Goal: Transaction & Acquisition: Purchase product/service

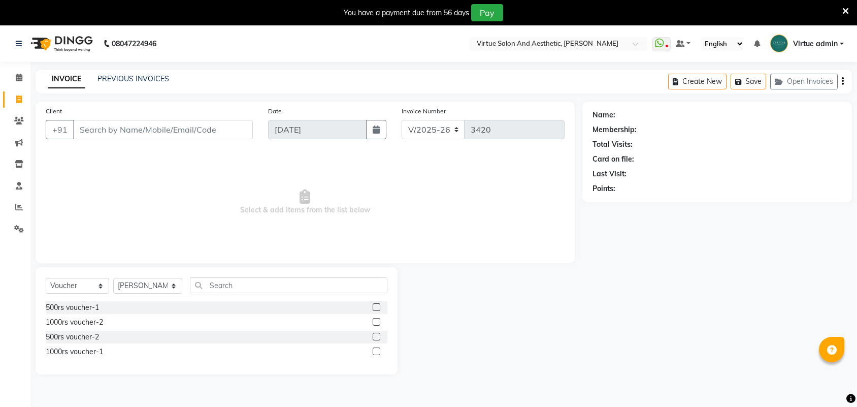
select select "4466"
select select "V"
select select "71189"
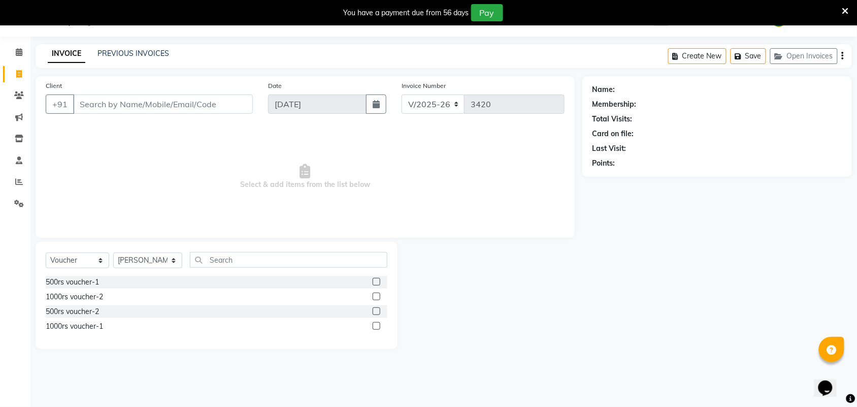
scroll to position [25, 0]
click at [121, 54] on link "PREVIOUS INVOICES" at bounding box center [133, 53] width 72 height 9
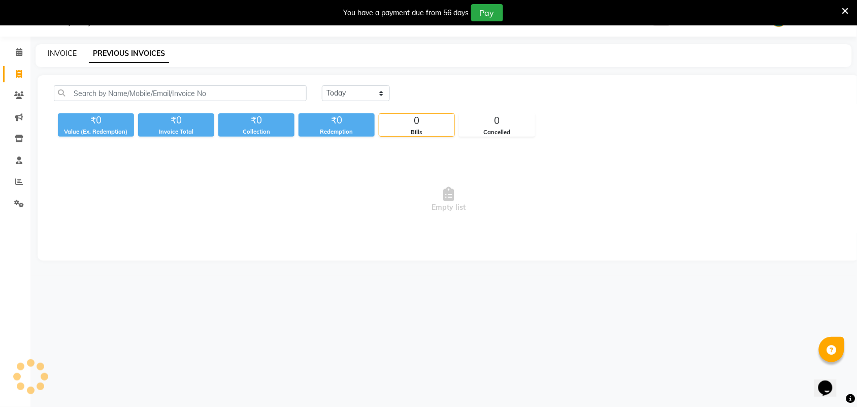
click at [57, 52] on link "INVOICE" at bounding box center [62, 53] width 29 height 9
select select "service"
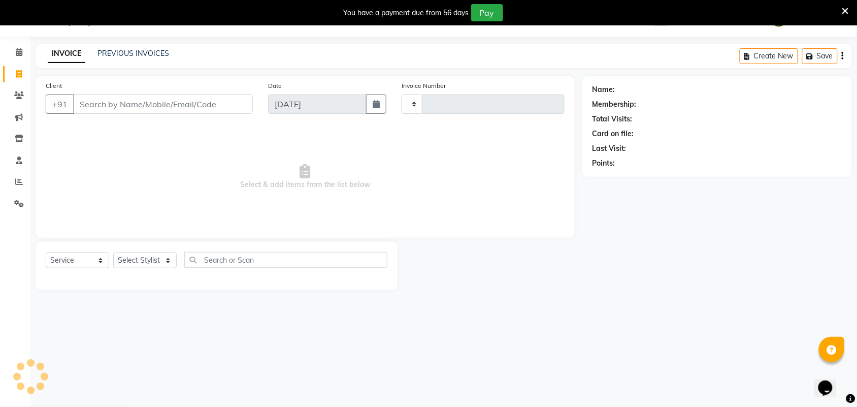
type input "3420"
select select "4466"
select select "V"
select select "71189"
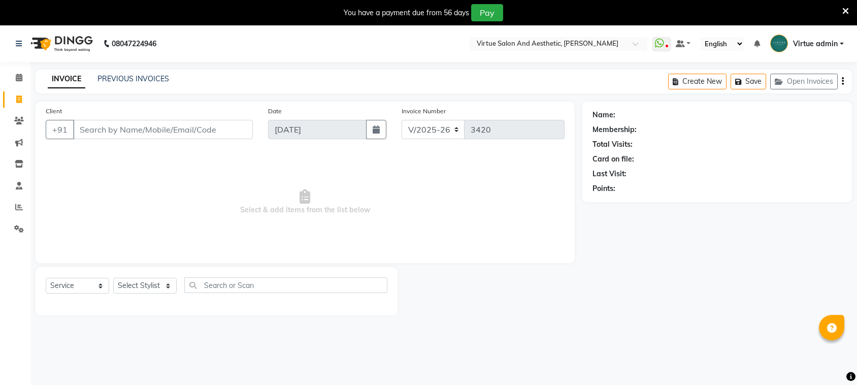
select select "4466"
select select "V"
select select "71189"
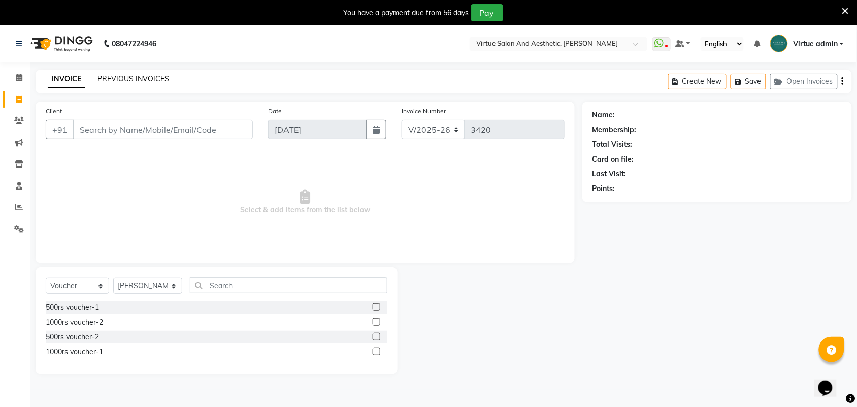
click at [128, 76] on link "PREVIOUS INVOICES" at bounding box center [133, 78] width 72 height 9
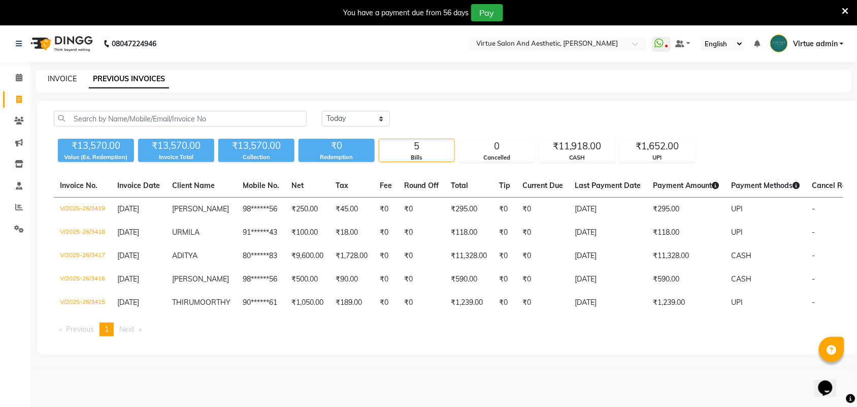
click at [70, 80] on link "INVOICE" at bounding box center [62, 78] width 29 height 9
select select "service"
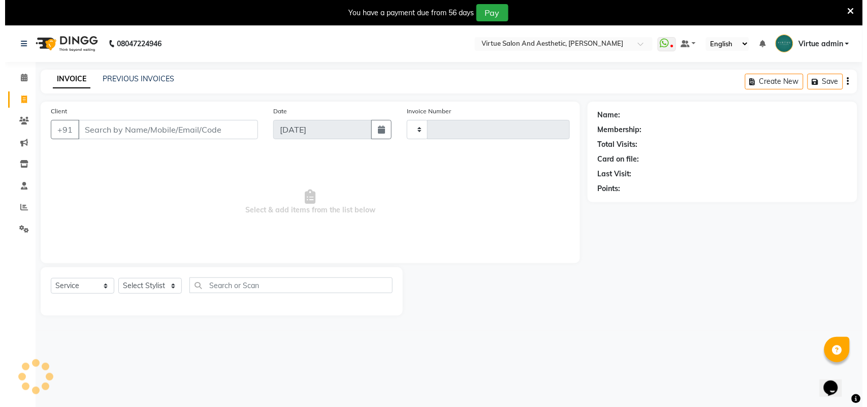
scroll to position [25, 0]
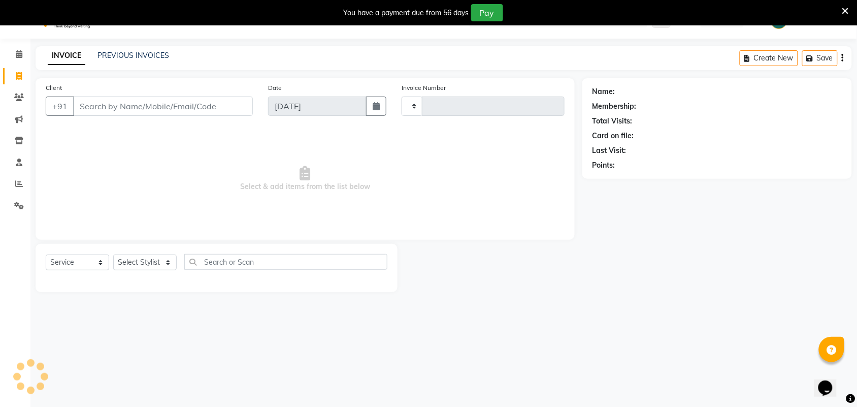
type input "3420"
select select "4466"
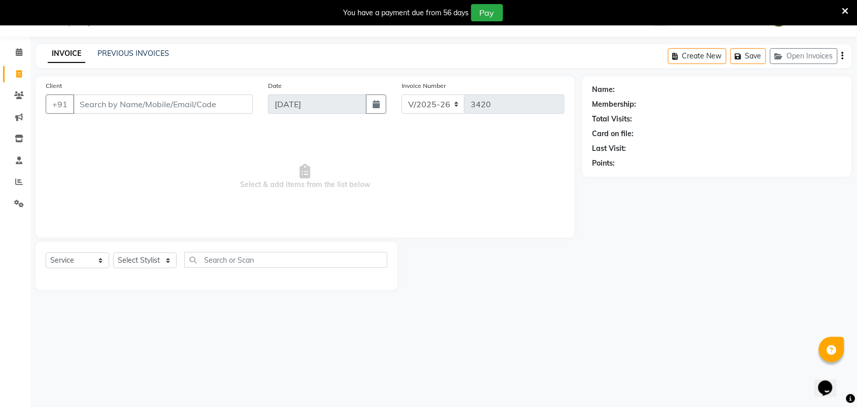
select select "V"
select select "71189"
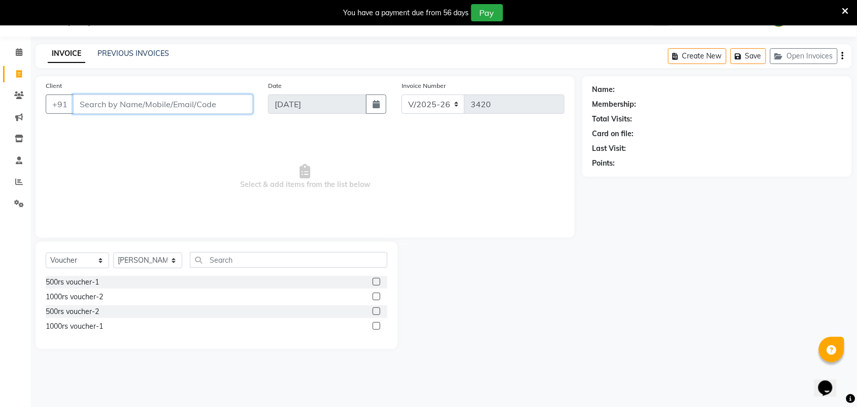
click at [85, 102] on input "Client" at bounding box center [163, 103] width 180 height 19
paste input "919003046186"
type input "919003046186"
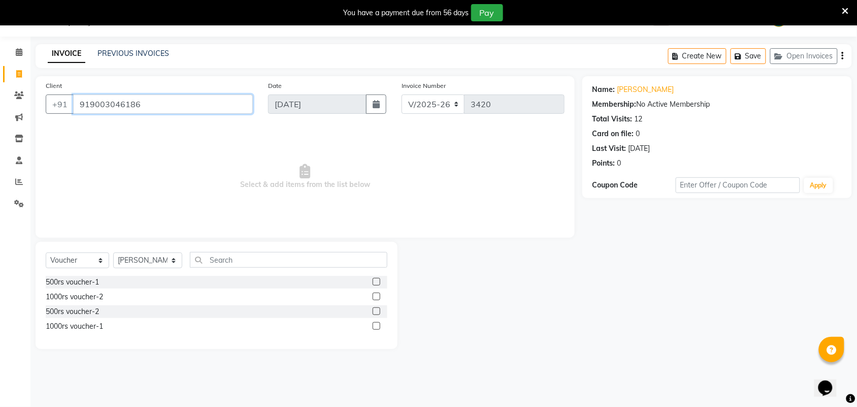
click at [240, 136] on div "Client [PHONE_NUMBER] Date [DATE] Invoice Number V/2025 V/[PHONE_NUMBER] Select…" at bounding box center [305, 156] width 539 height 161
click at [140, 112] on input "919003046186" at bounding box center [163, 103] width 180 height 19
drag, startPoint x: 82, startPoint y: 98, endPoint x: 224, endPoint y: 110, distance: 142.6
click at [224, 110] on input "919003046186" at bounding box center [163, 103] width 180 height 19
click at [117, 49] on link "PREVIOUS INVOICES" at bounding box center [133, 53] width 72 height 9
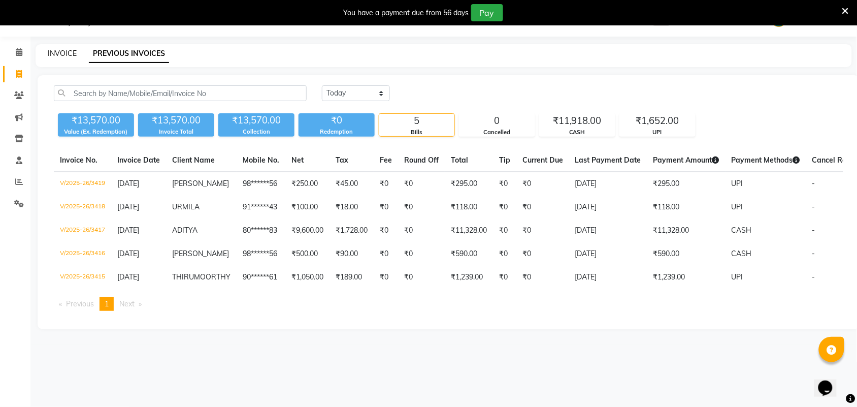
click at [69, 57] on link "INVOICE" at bounding box center [62, 53] width 29 height 9
select select "service"
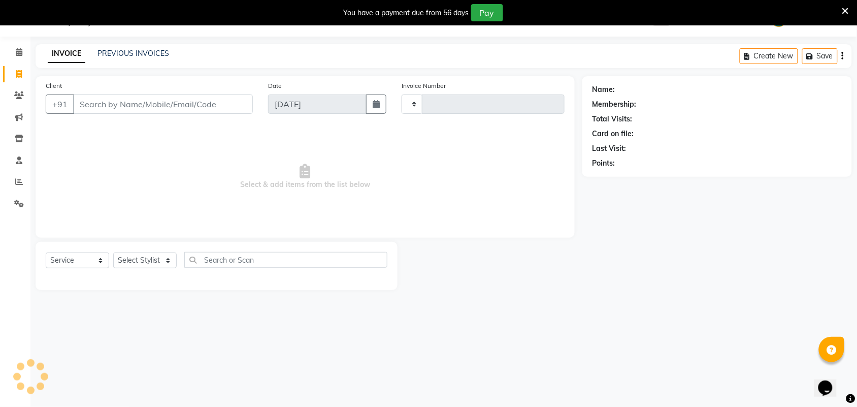
type input "3420"
select select "4466"
select select "V"
select select "71189"
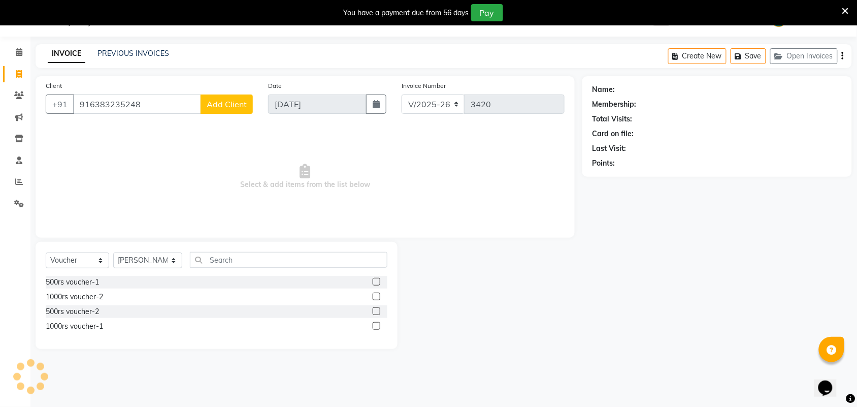
type input "916383235248"
click at [123, 54] on link "PREVIOUS INVOICES" at bounding box center [133, 53] width 72 height 9
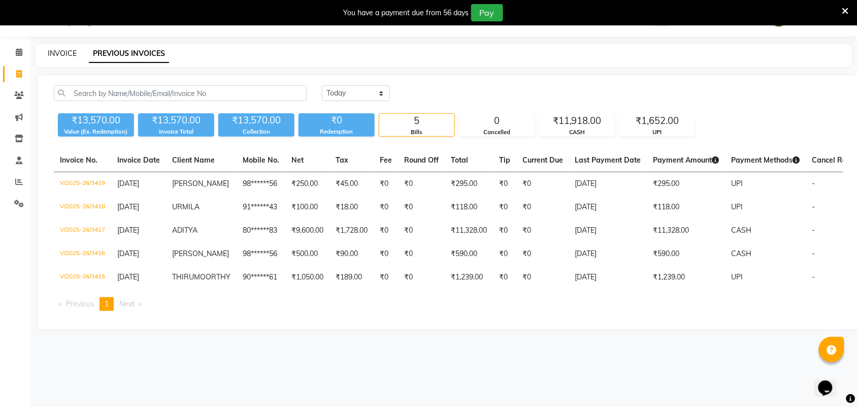
click at [56, 49] on link "INVOICE" at bounding box center [62, 53] width 29 height 9
select select "service"
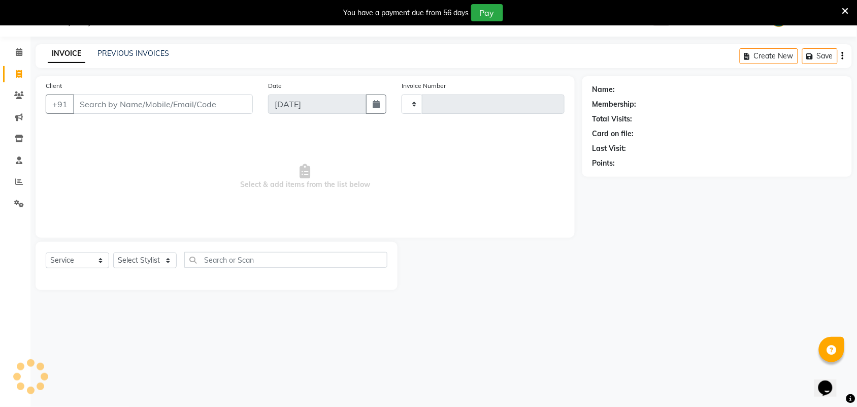
type input "3420"
select select "4466"
click at [118, 104] on input "Client" at bounding box center [163, 103] width 180 height 19
select select "V"
select select "71189"
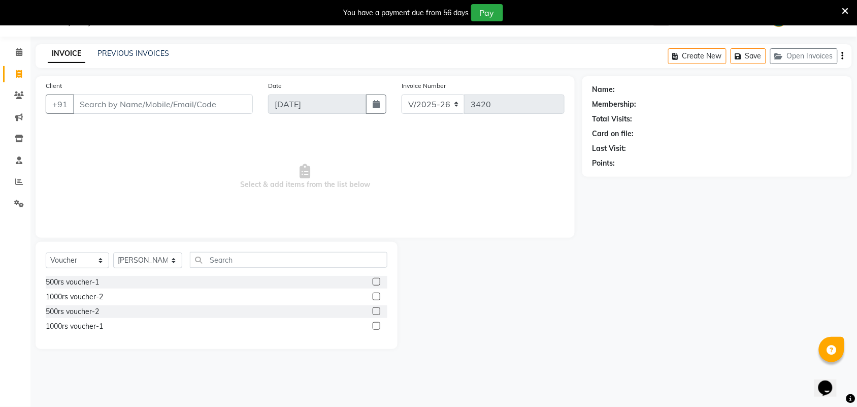
click at [125, 99] on input "Client" at bounding box center [163, 103] width 180 height 19
type input "9840321941"
click at [226, 108] on span "Add Client" at bounding box center [227, 104] width 40 height 10
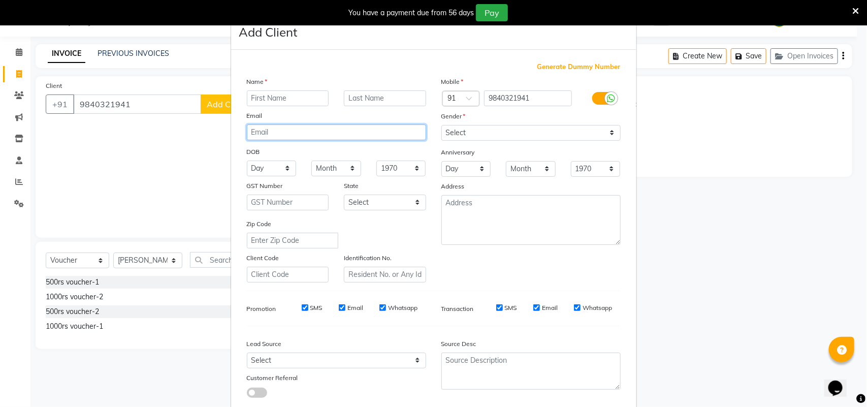
click at [243, 103] on div "Name Email DOB Day 01 02 03 04 05 06 07 08 09 10 11 12 13 14 15 16 17 18 19 20 …" at bounding box center [336, 179] width 194 height 206
click at [273, 100] on input "text" at bounding box center [288, 98] width 82 height 16
type input "[PERSON_NAME]"
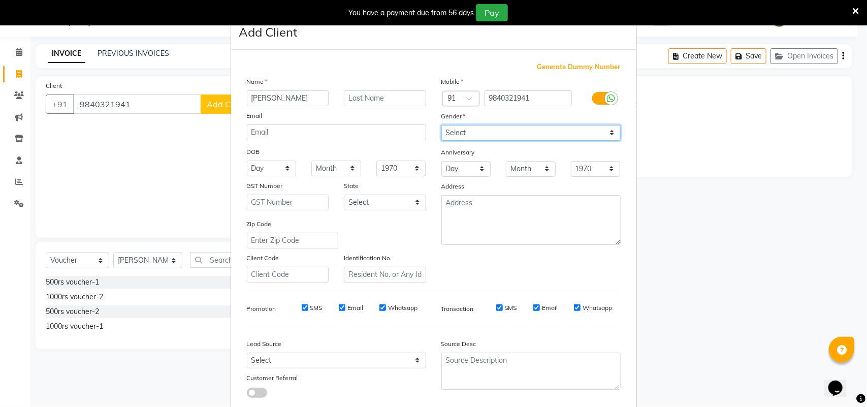
click at [565, 130] on select "Select Male Female Other Prefer Not To Say" at bounding box center [530, 133] width 179 height 16
select select "female"
click at [441, 125] on select "Select Male Female Other Prefer Not To Say" at bounding box center [530, 133] width 179 height 16
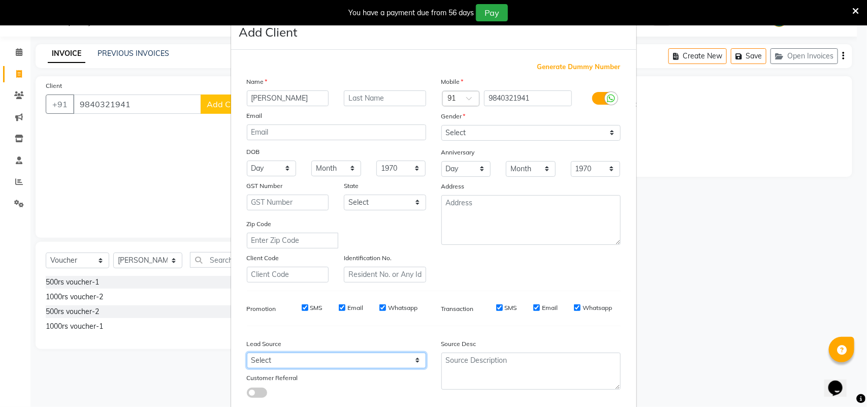
click at [298, 358] on select "Select Walk-in Referral Internet Friend Word of Mouth Advertisement Facebook Ju…" at bounding box center [336, 360] width 179 height 16
select select "30564"
click at [247, 352] on select "Select Walk-in Referral Internet Friend Word of Mouth Advertisement Facebook Ju…" at bounding box center [336, 360] width 179 height 16
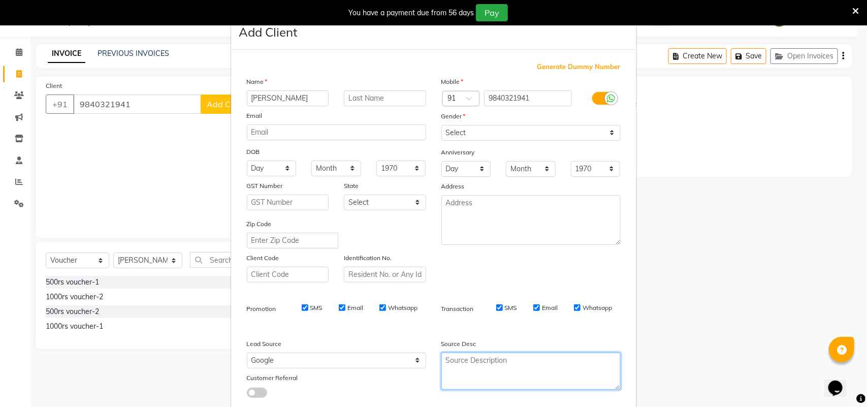
click at [463, 363] on textarea at bounding box center [530, 370] width 179 height 37
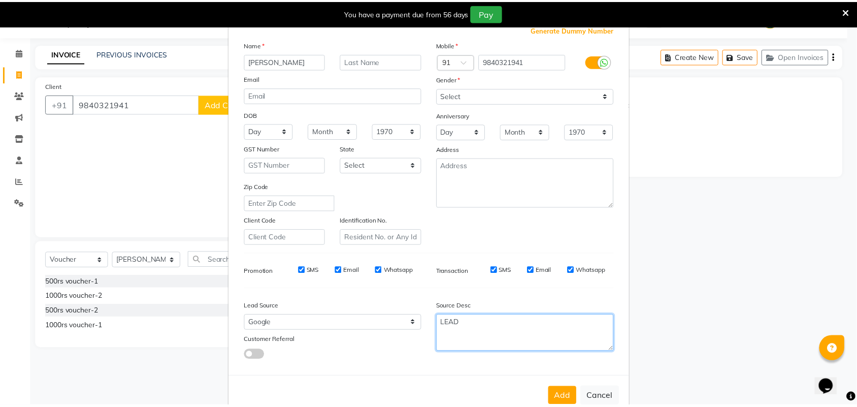
scroll to position [58, 0]
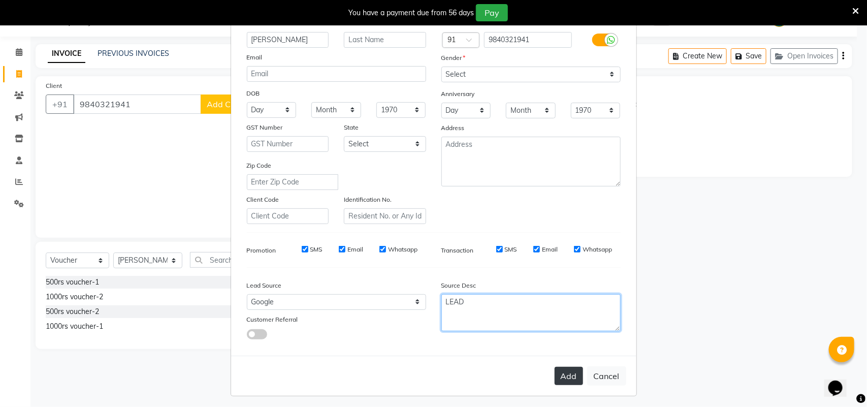
type textarea "LEAD"
click at [556, 374] on button "Add" at bounding box center [568, 376] width 28 height 18
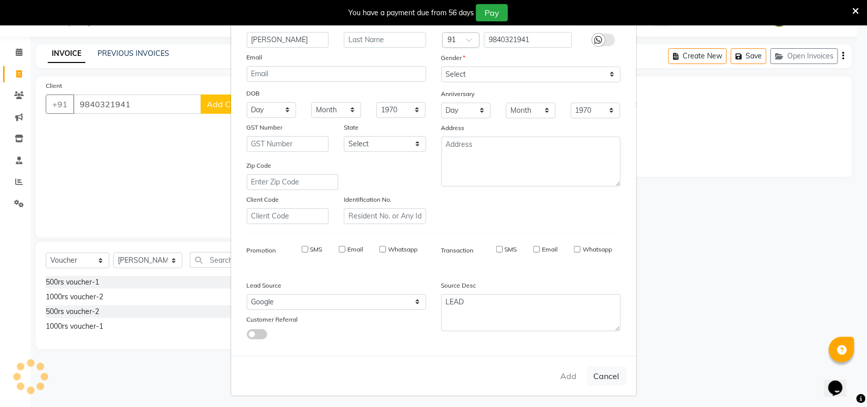
type input "98******41"
select select
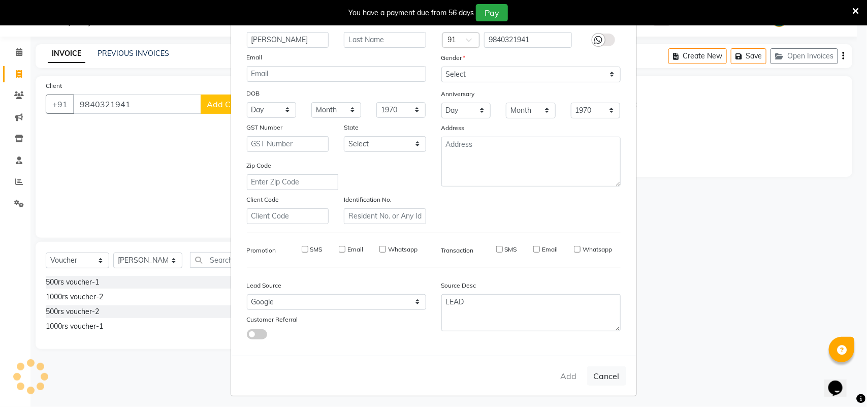
select select
checkbox input "false"
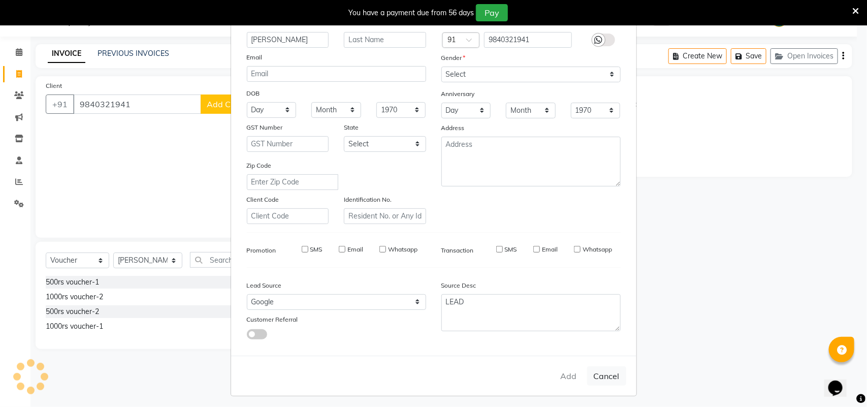
checkbox input "false"
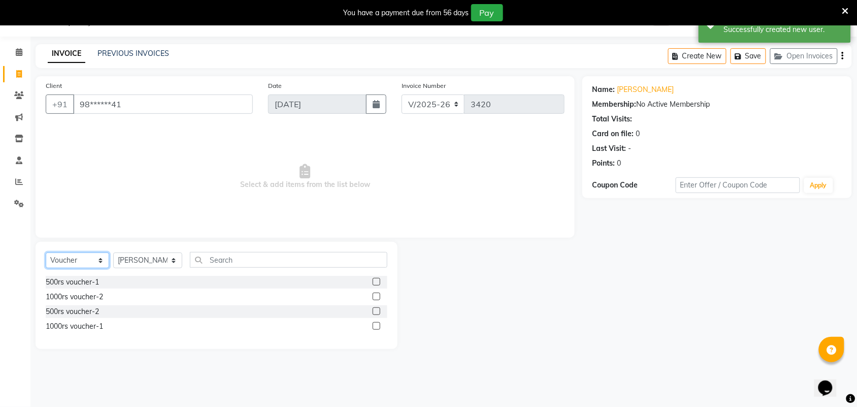
click at [59, 261] on select "Select Service Product Membership Package Voucher Prepaid Gift Card" at bounding box center [77, 260] width 63 height 16
select select "service"
click at [46, 252] on select "Select Service Product Membership Package Voucher Prepaid Gift Card" at bounding box center [77, 260] width 63 height 16
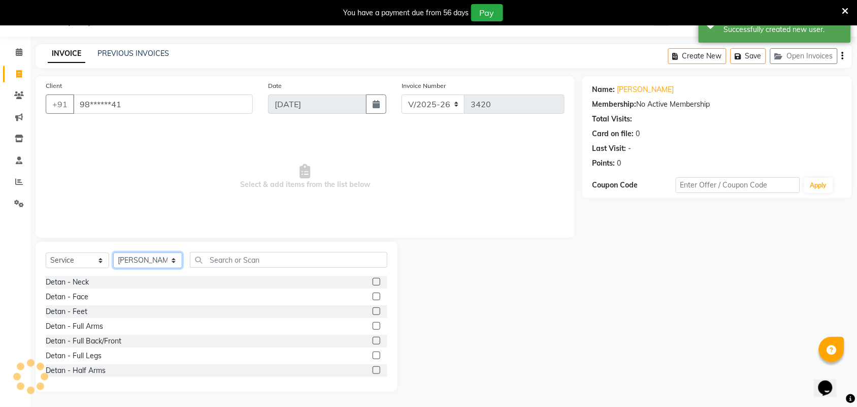
click at [141, 260] on select "Select Stylist Admin ANUSHA Apsu Auditor Ambattur Balaji BANUPRIYA Bharath Bhuv…" at bounding box center [147, 260] width 69 height 16
select select "25071"
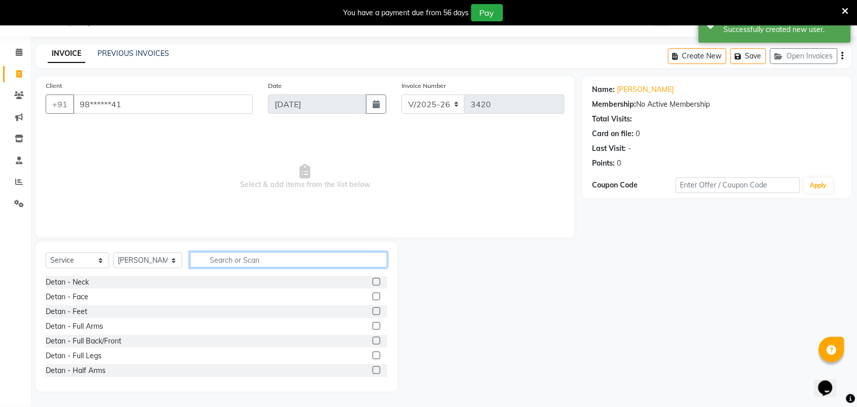
click at [235, 258] on input "text" at bounding box center [288, 260] width 197 height 16
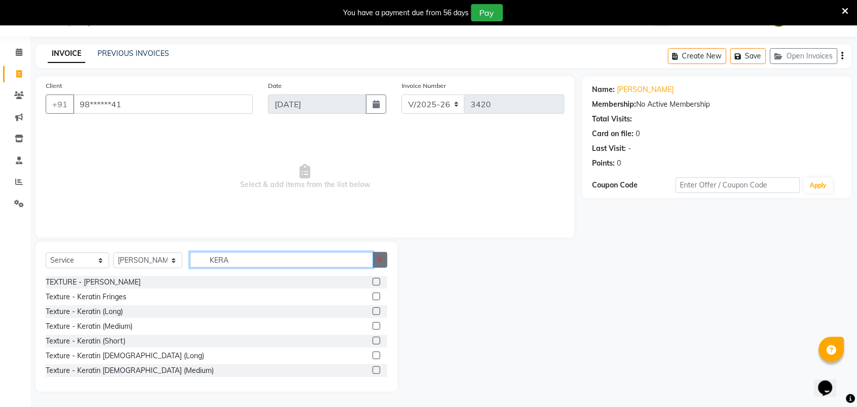
type input "KERA"
click at [381, 264] on button "button" at bounding box center [380, 260] width 15 height 16
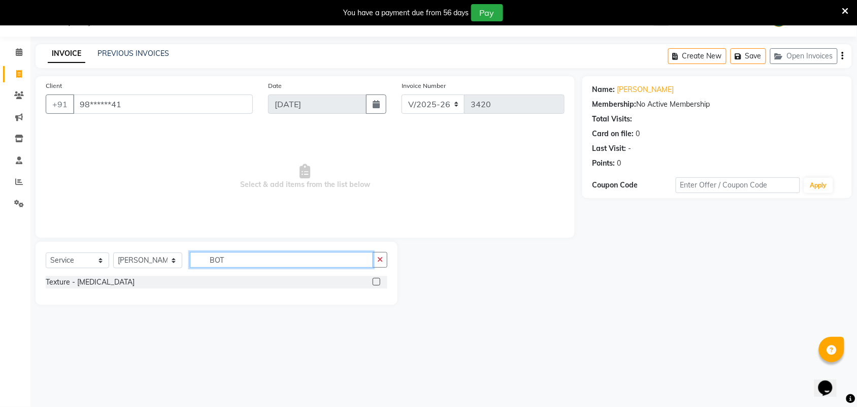
type input "BOT"
click at [376, 280] on label at bounding box center [377, 282] width 8 height 8
click at [376, 280] on input "checkbox" at bounding box center [376, 282] width 7 height 7
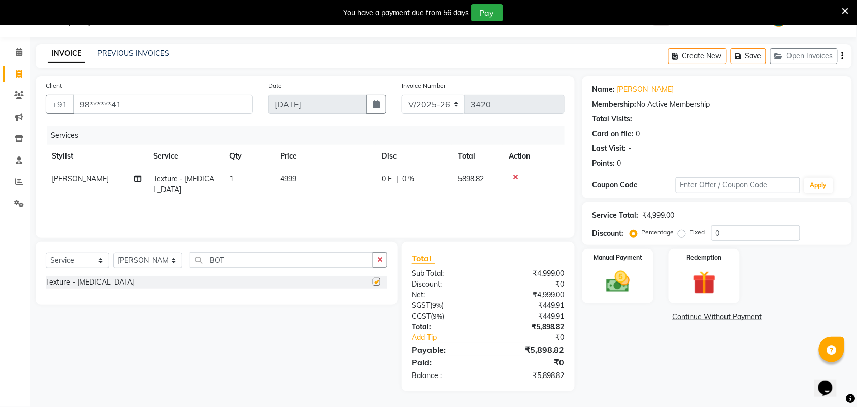
checkbox input "false"
click at [82, 259] on select "Select Service Product Membership Package Voucher Prepaid Gift Card" at bounding box center [77, 260] width 63 height 16
select select "product"
click at [46, 252] on select "Select Service Product Membership Package Voucher Prepaid Gift Card" at bounding box center [77, 260] width 63 height 16
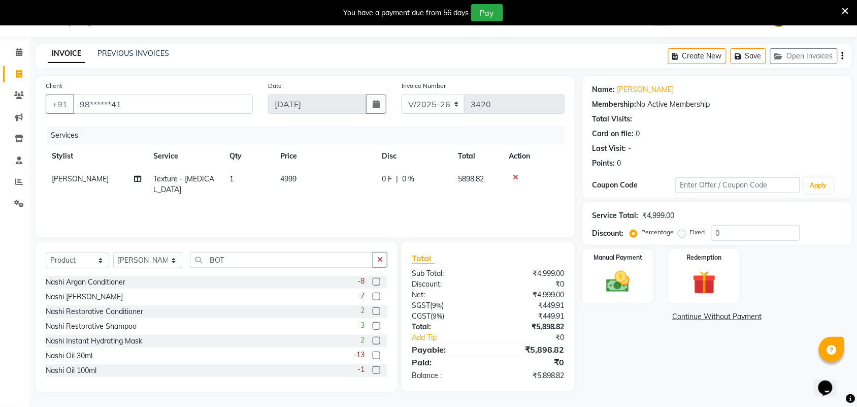
click at [376, 260] on button "button" at bounding box center [380, 260] width 15 height 16
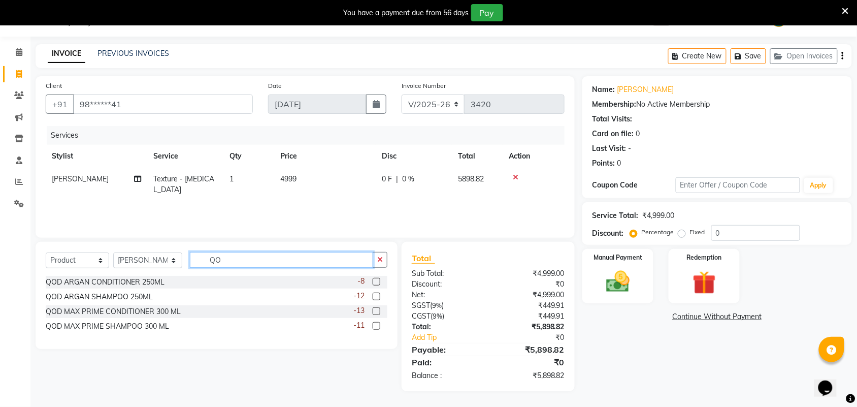
type input "QO"
click at [378, 295] on label at bounding box center [377, 296] width 8 height 8
click at [378, 295] on input "checkbox" at bounding box center [376, 296] width 7 height 7
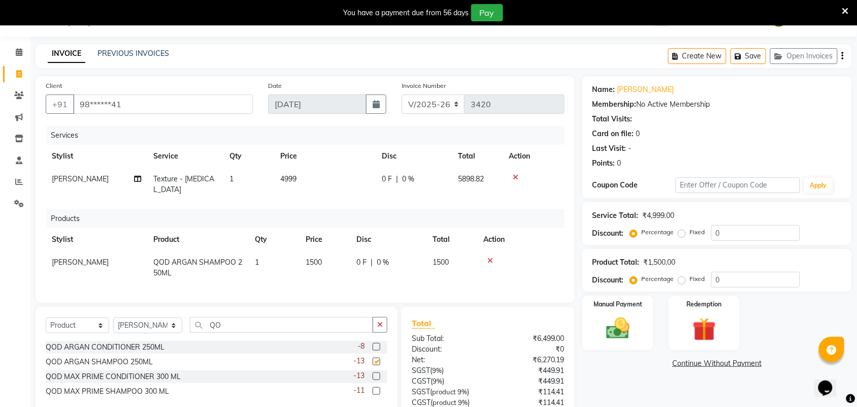
checkbox input "false"
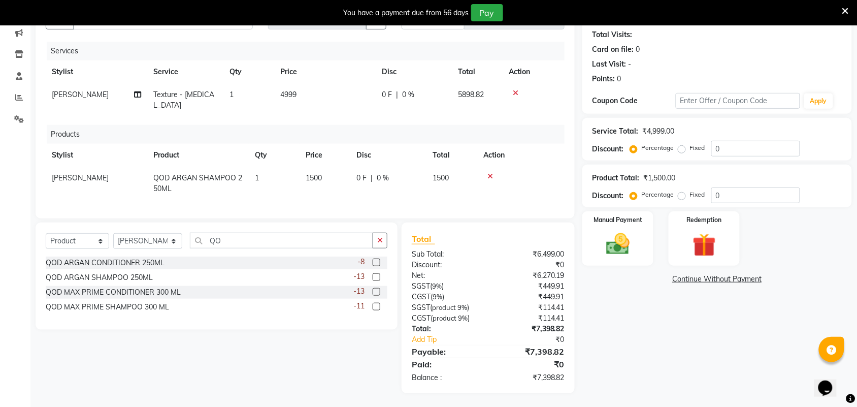
click at [374, 262] on label at bounding box center [377, 262] width 8 height 8
click at [374, 262] on input "checkbox" at bounding box center [376, 262] width 7 height 7
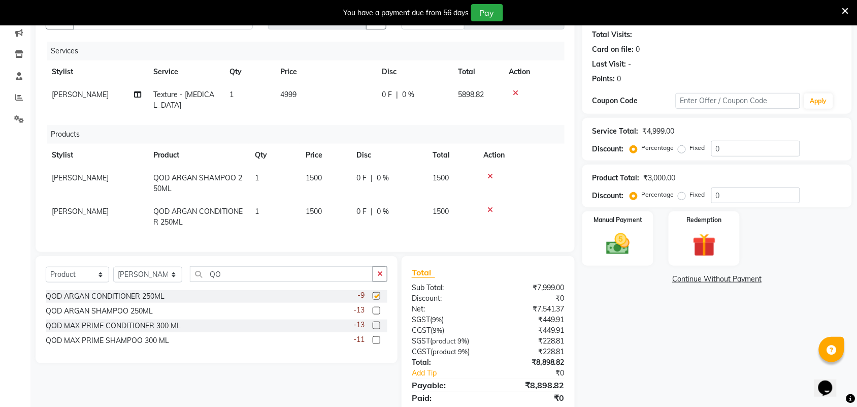
checkbox input "false"
click at [337, 201] on td "1500" at bounding box center [324, 217] width 51 height 34
select select "25071"
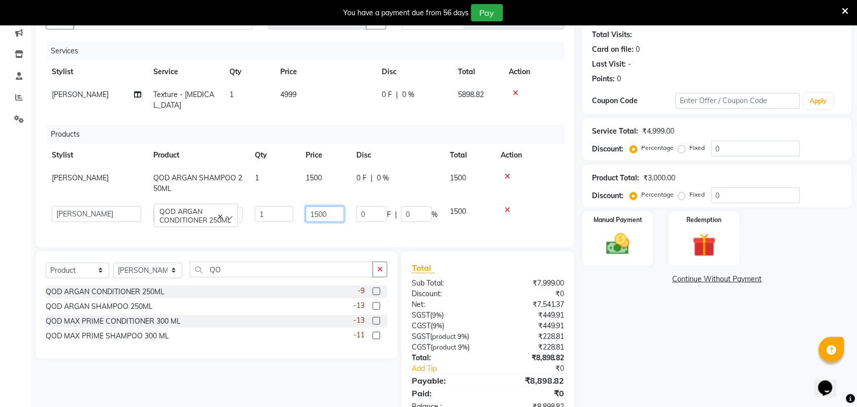
click at [318, 206] on input "1500" at bounding box center [325, 214] width 39 height 16
click at [323, 206] on input "1600" at bounding box center [325, 214] width 39 height 16
type input "1650"
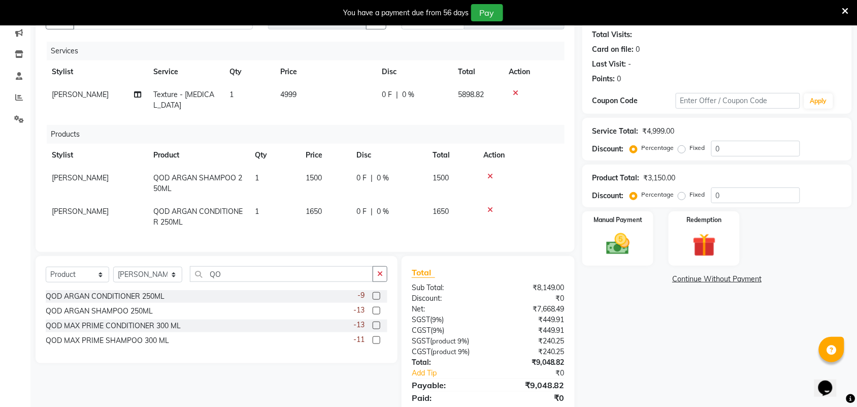
click at [319, 173] on td "1500" at bounding box center [324, 183] width 51 height 34
select select "25071"
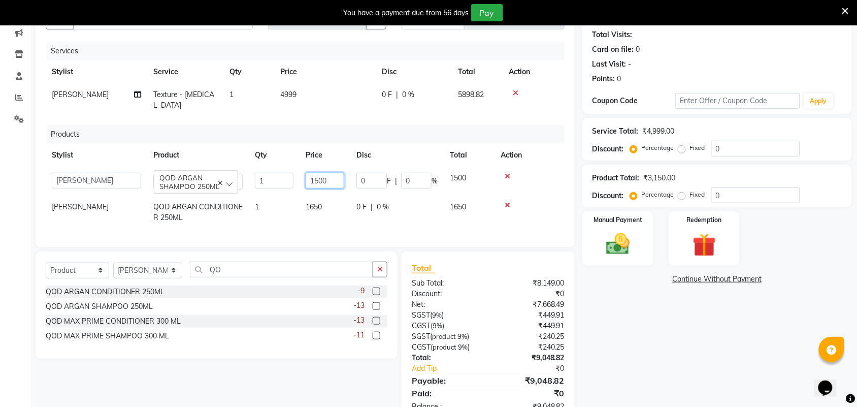
click at [320, 173] on input "1500" at bounding box center [325, 181] width 39 height 16
click at [322, 173] on input "1500" at bounding box center [325, 181] width 39 height 16
click at [331, 173] on input "1500" at bounding box center [325, 181] width 39 height 16
type input "1650"
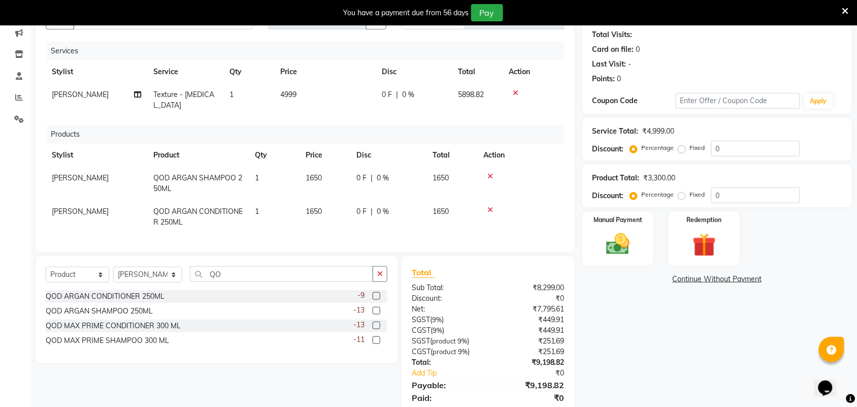
click at [628, 348] on div "Name: Rajeshwari Membership: No Active Membership Total Visits: Card on file: 0…" at bounding box center [720, 209] width 277 height 435
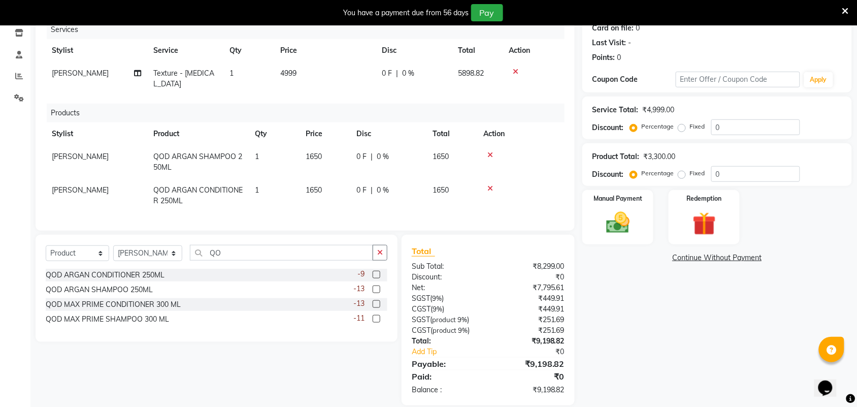
scroll to position [143, 0]
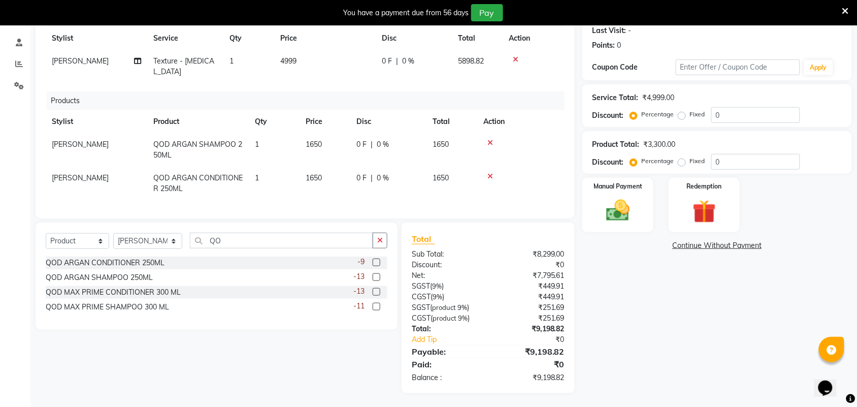
click at [320, 63] on td "4999" at bounding box center [325, 67] width 102 height 34
select select "25071"
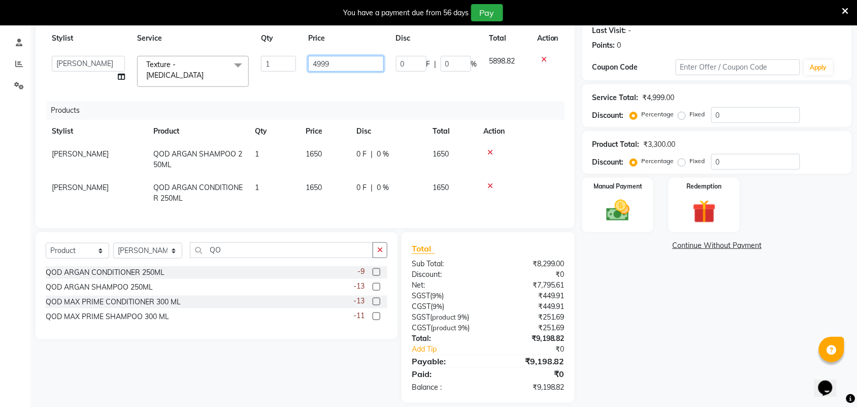
click at [316, 67] on input "4999" at bounding box center [346, 64] width 76 height 16
click at [331, 64] on input "4999" at bounding box center [346, 64] width 76 height 16
type input "4"
type input "10000"
click at [694, 315] on div "Name: Rajeshwari Membership: No Active Membership Total Visits: Card on file: 0…" at bounding box center [720, 180] width 277 height 444
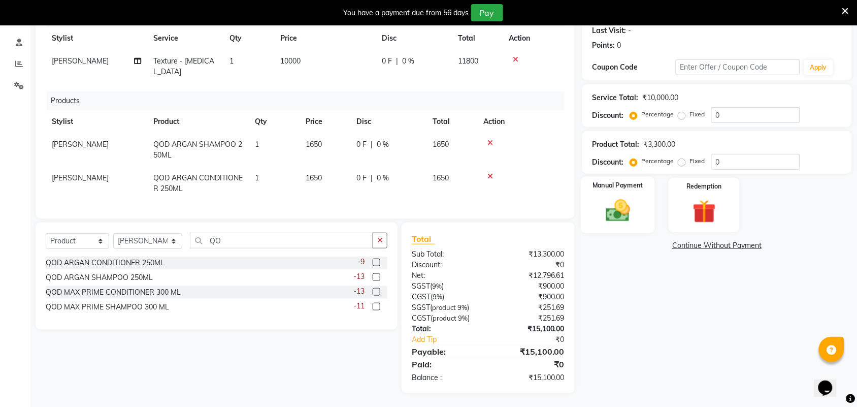
click at [623, 211] on img at bounding box center [618, 210] width 40 height 28
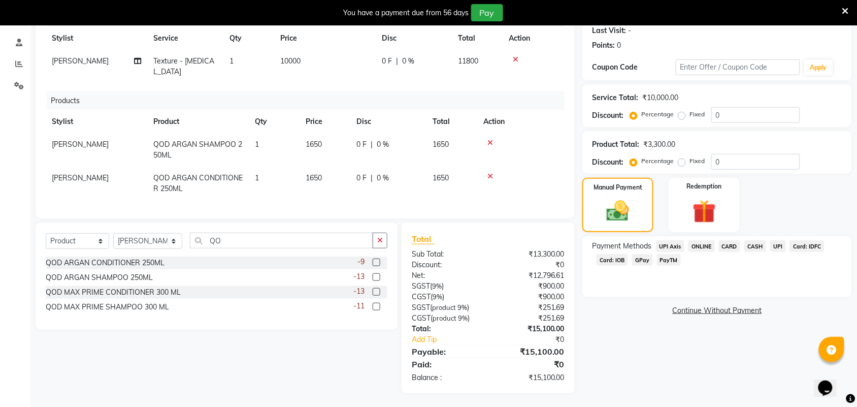
click at [619, 259] on span "Card: IOB" at bounding box center [611, 260] width 31 height 12
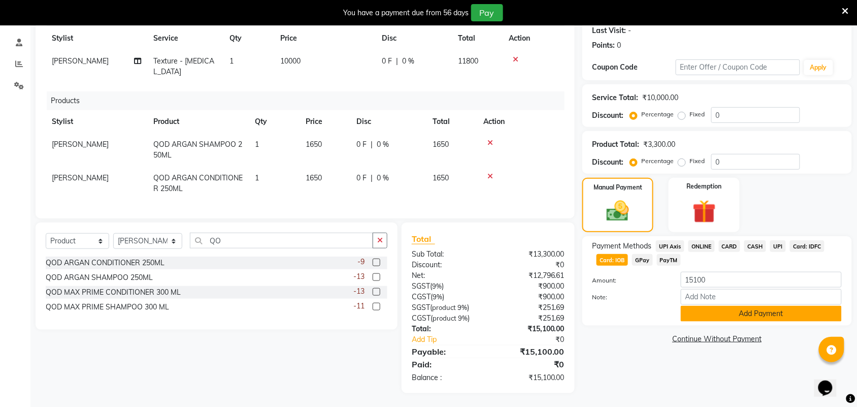
click at [712, 306] on button "Add Payment" at bounding box center [761, 314] width 161 height 16
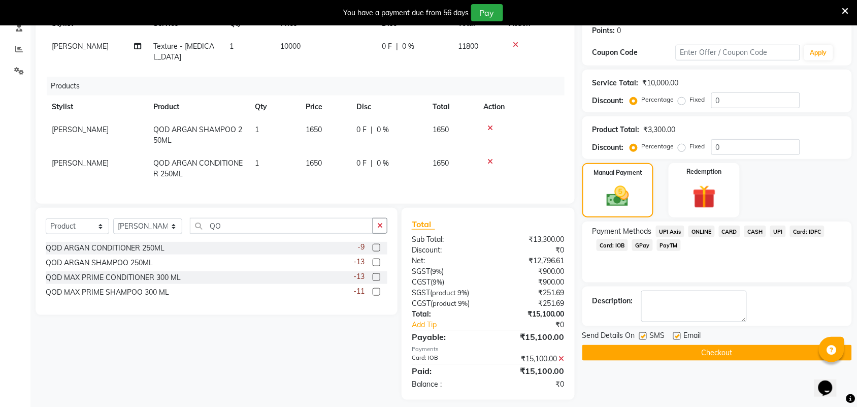
scroll to position [164, 0]
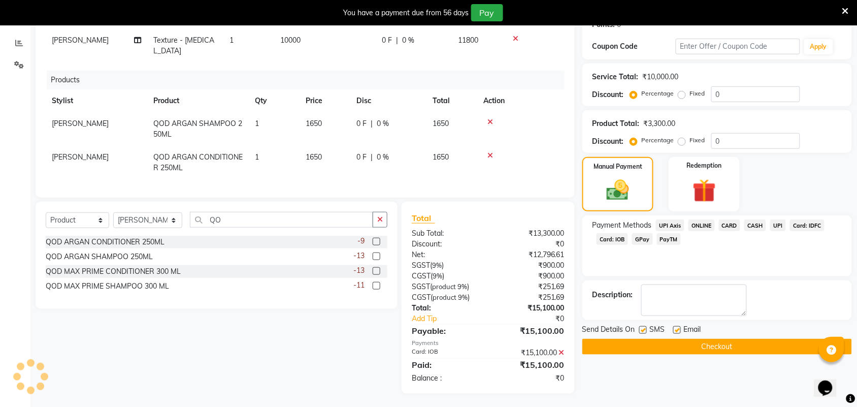
click at [726, 348] on button "Checkout" at bounding box center [717, 347] width 270 height 16
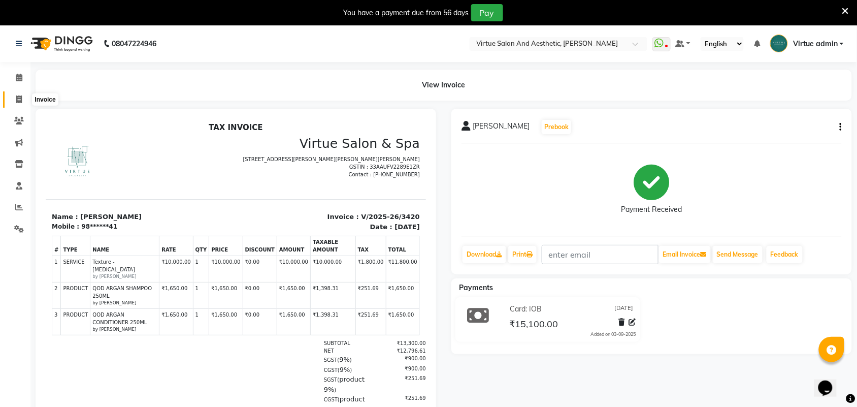
click at [22, 96] on span at bounding box center [19, 100] width 18 height 12
select select "service"
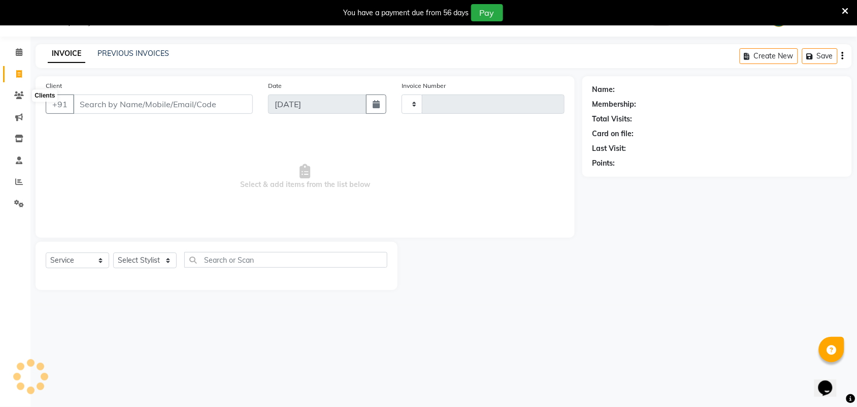
type input "3421"
select select "4466"
select select "V"
select select "71189"
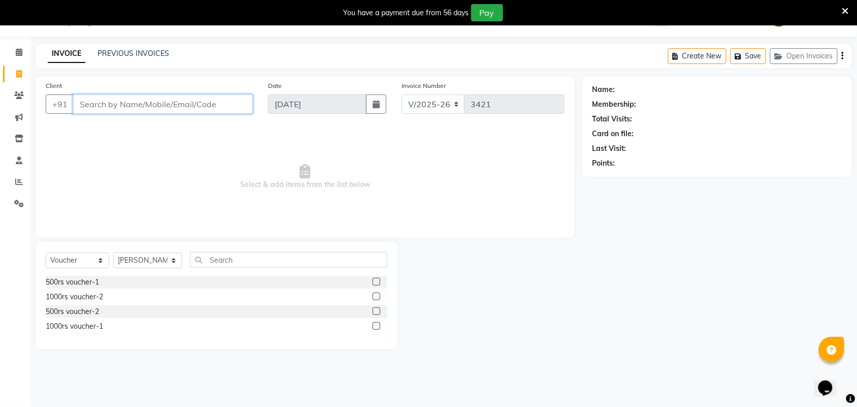
paste input "919380216000"
drag, startPoint x: 74, startPoint y: 103, endPoint x: 163, endPoint y: 102, distance: 88.8
click at [163, 102] on input "919380216000" at bounding box center [163, 103] width 180 height 19
paste input "94042541"
drag, startPoint x: 79, startPoint y: 101, endPoint x: 150, endPoint y: 97, distance: 70.6
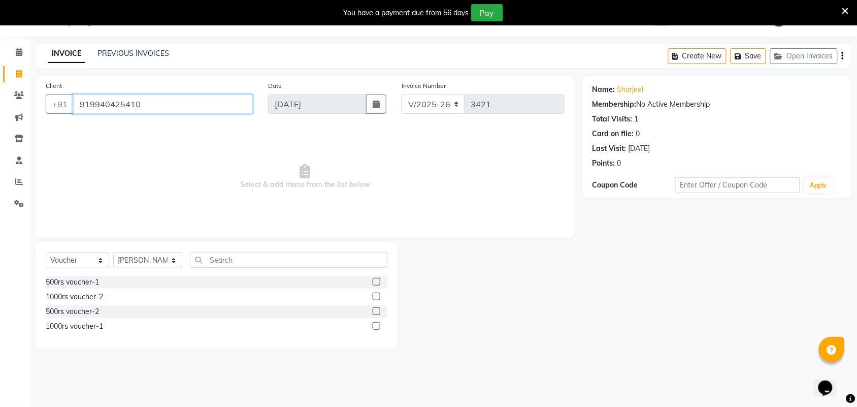
click at [150, 97] on input "919940425410" at bounding box center [163, 103] width 180 height 19
paste input "444380363"
drag, startPoint x: 79, startPoint y: 105, endPoint x: 184, endPoint y: 102, distance: 104.6
click at [184, 102] on input "919444380363" at bounding box center [163, 103] width 180 height 19
type input "9"
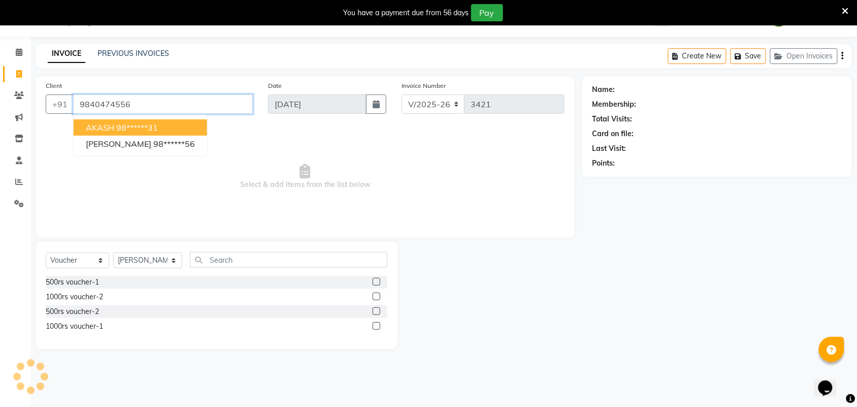
type input "9840474556"
select select "1: Object"
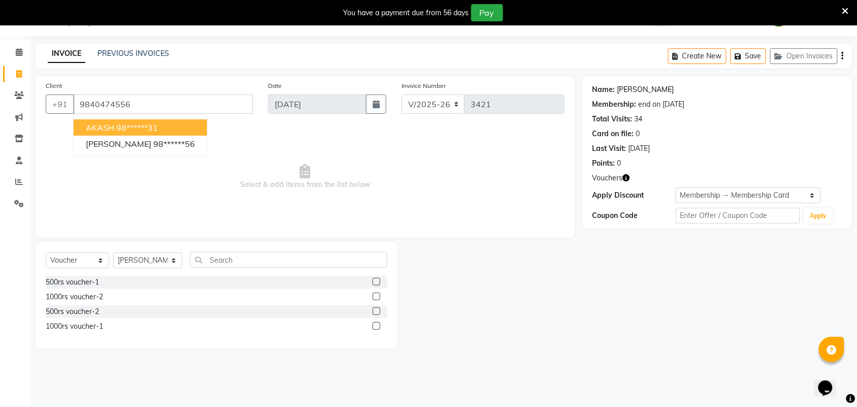
click at [632, 91] on link "Teenu" at bounding box center [645, 89] width 57 height 11
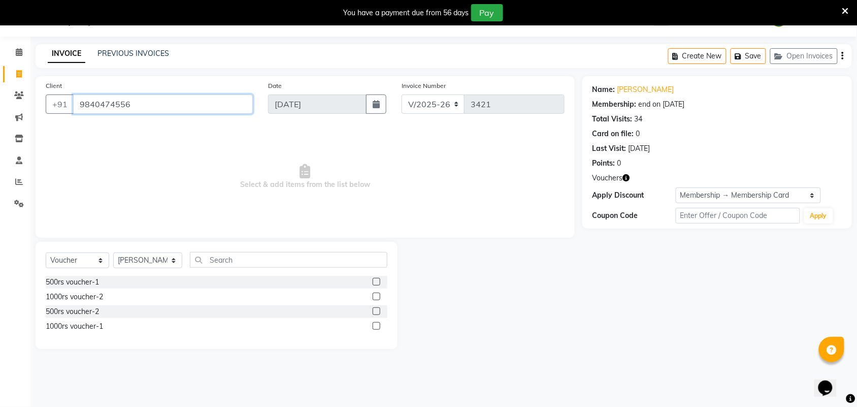
drag, startPoint x: 80, startPoint y: 102, endPoint x: 163, endPoint y: 96, distance: 83.4
click at [163, 96] on input "9840474556" at bounding box center [163, 103] width 180 height 19
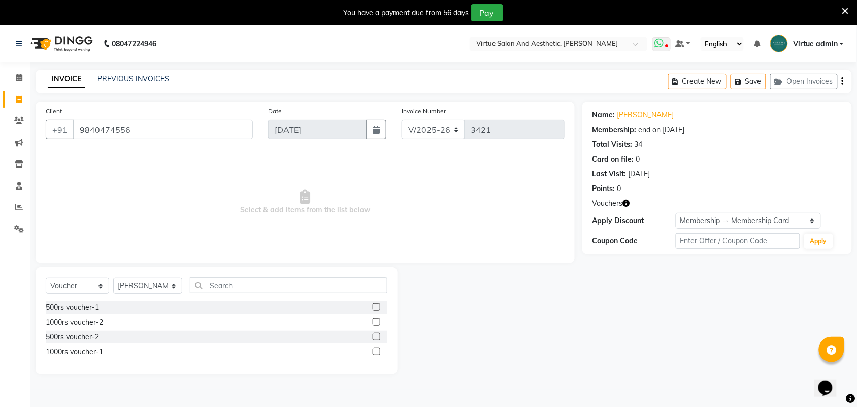
click at [665, 47] on icon at bounding box center [666, 46] width 3 height 5
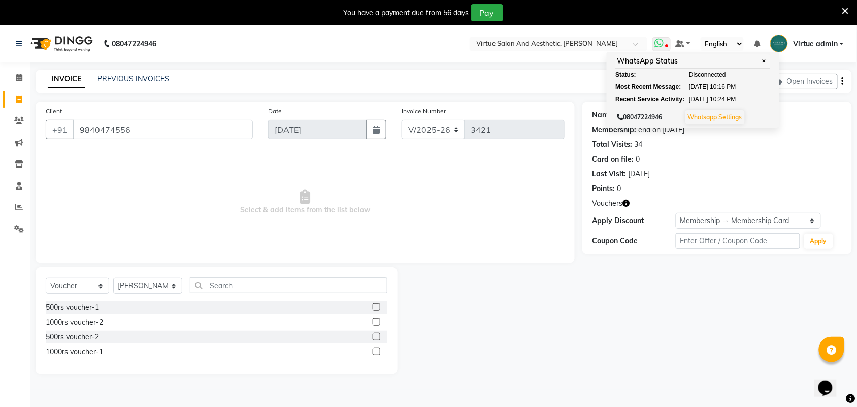
click at [663, 44] on icon at bounding box center [659, 43] width 9 height 10
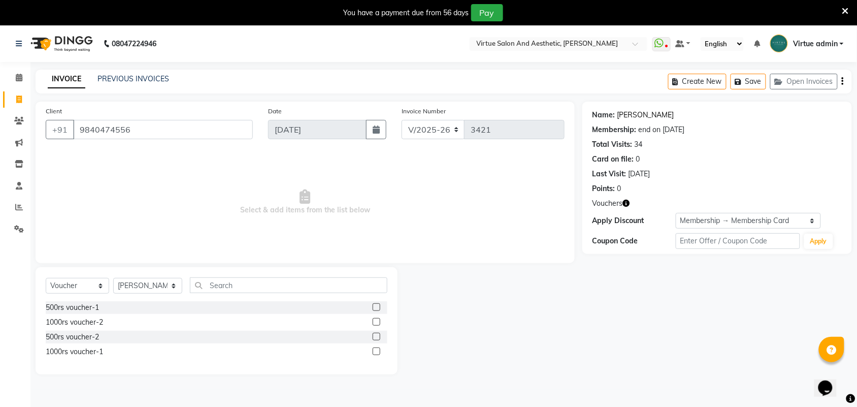
click at [626, 115] on link "Teenu" at bounding box center [645, 115] width 57 height 11
click at [628, 116] on link "Teenu" at bounding box center [645, 115] width 57 height 11
click at [674, 43] on ul "WhatsApp Status ✕ Status: Disconnected Most Recent Message: 01-09-2025 10:16 PM…" at bounding box center [750, 44] width 196 height 17
click at [663, 43] on icon at bounding box center [659, 43] width 9 height 10
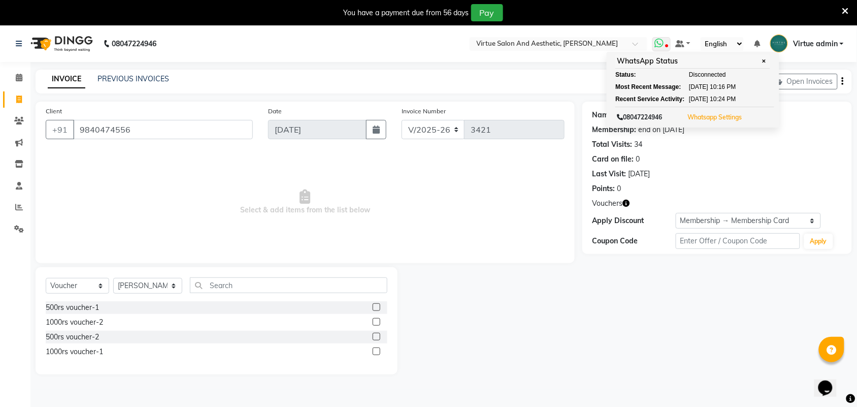
click at [729, 123] on button "Whatsapp Settings" at bounding box center [714, 117] width 59 height 14
click at [725, 119] on link "Whatsapp Settings" at bounding box center [715, 117] width 54 height 8
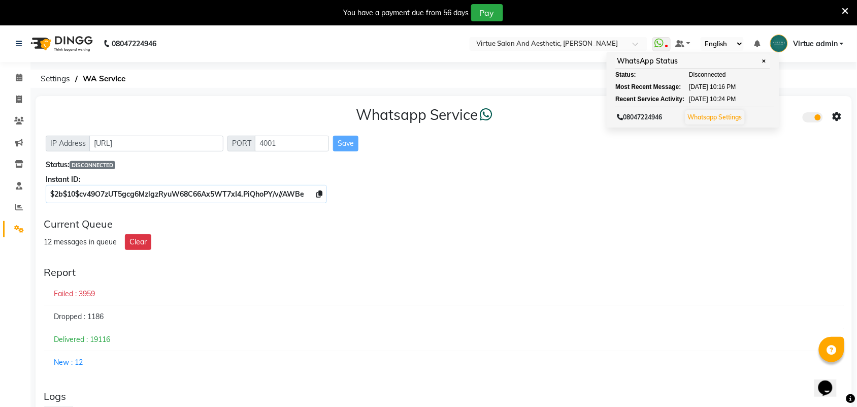
click at [92, 165] on span "DISCONNECTED" at bounding box center [93, 165] width 46 height 8
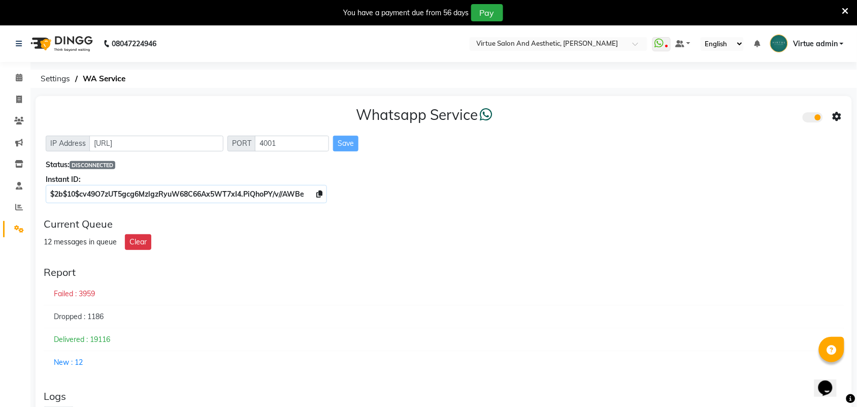
click at [107, 169] on span "DISCONNECTED" at bounding box center [93, 165] width 46 height 8
click at [22, 101] on span at bounding box center [19, 100] width 18 height 12
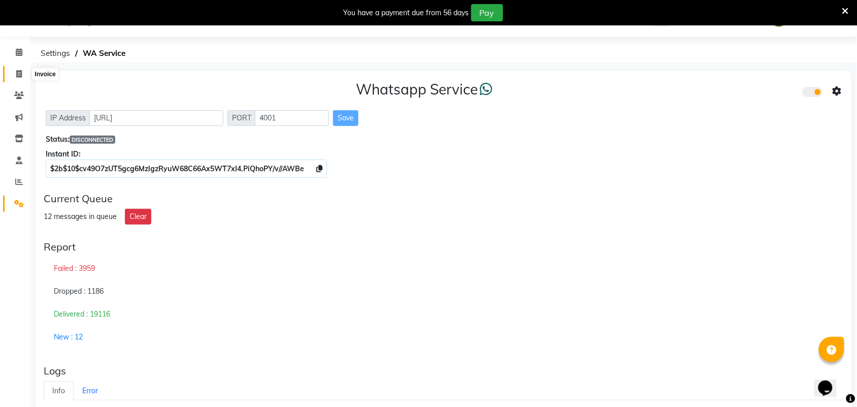
select select "service"
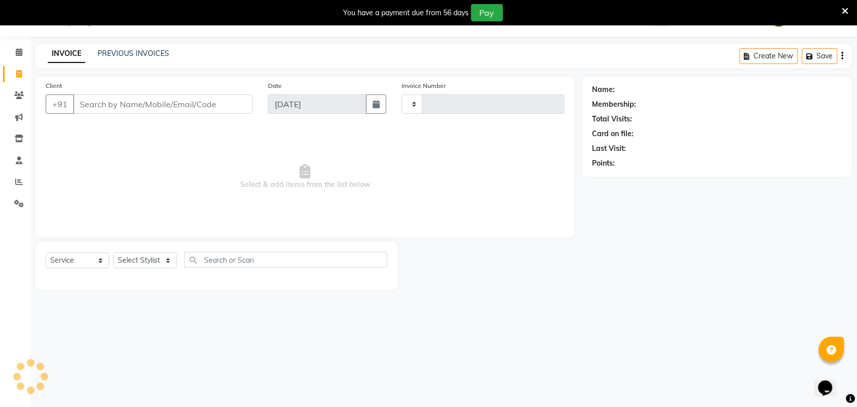
type input "3427"
select select "4466"
select select "V"
select select "71189"
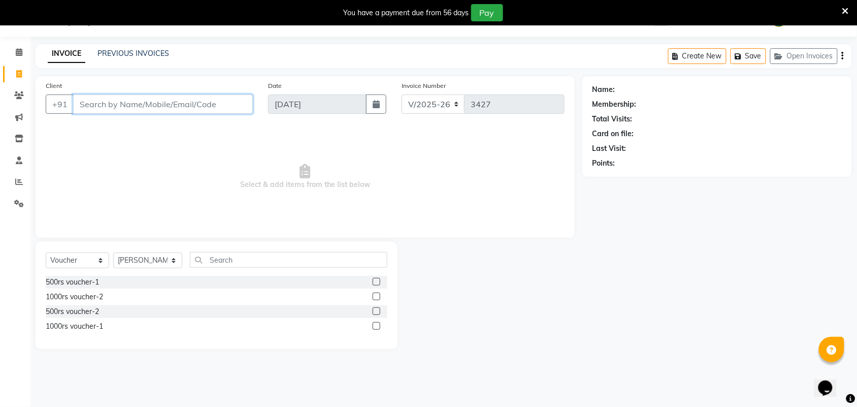
paste input "98404 74556"
click at [108, 105] on input "98404 74556" at bounding box center [137, 103] width 128 height 19
type input "9840474556"
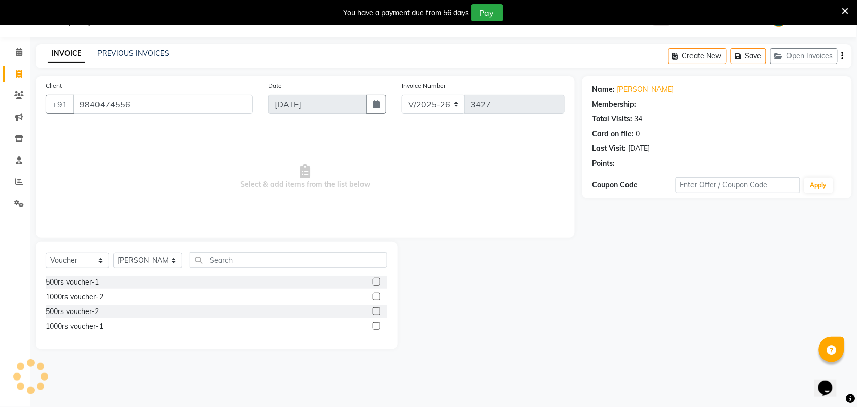
select select "1: Object"
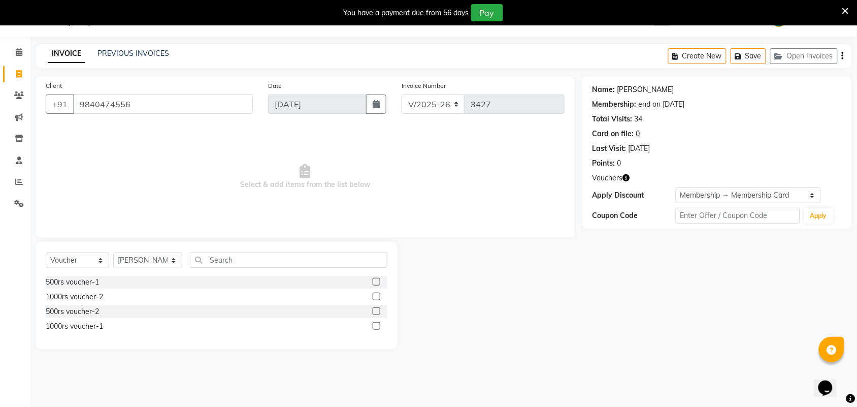
click at [622, 93] on link "Teenu" at bounding box center [645, 89] width 57 height 11
click at [633, 89] on link "Teenu" at bounding box center [645, 89] width 57 height 11
drag, startPoint x: 76, startPoint y: 107, endPoint x: 150, endPoint y: 112, distance: 74.3
click at [150, 112] on input "9840474556" at bounding box center [163, 103] width 180 height 19
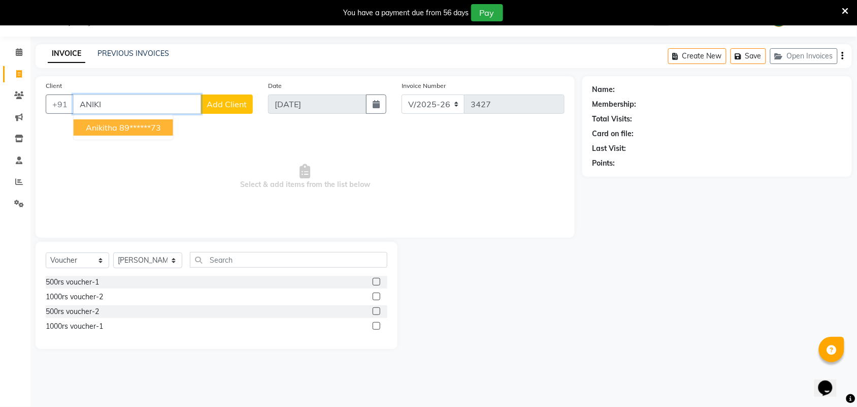
click at [130, 123] on ngb-highlight "89******73" at bounding box center [140, 127] width 42 height 10
type input "89******73"
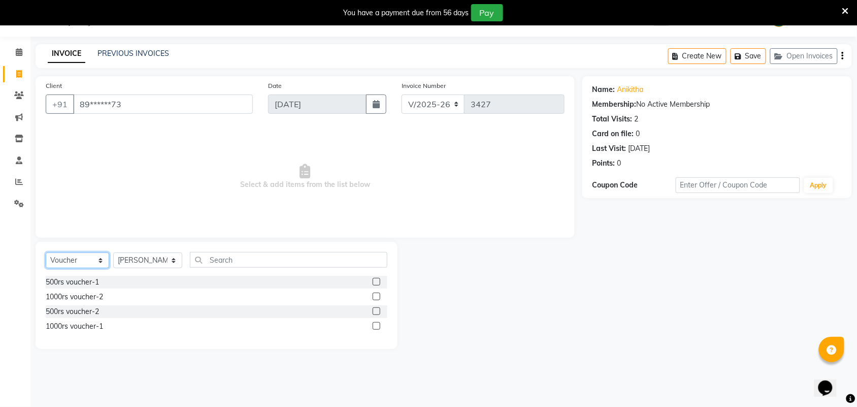
click at [81, 268] on select "Select Service Product Membership Package Voucher Prepaid Gift Card" at bounding box center [77, 260] width 63 height 16
select select "service"
click at [46, 252] on select "Select Service Product Membership Package Voucher Prepaid Gift Card" at bounding box center [77, 260] width 63 height 16
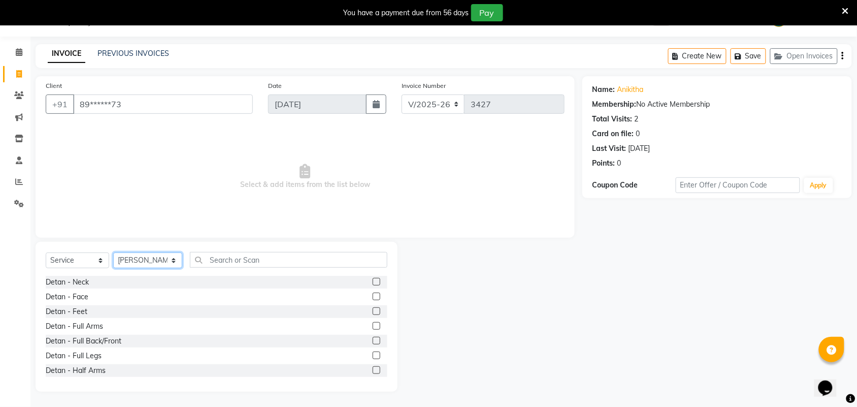
click at [144, 260] on select "Select Stylist Admin [PERSON_NAME] Apsu Auditor Ambattur [PERSON_NAME] Dingg - …" at bounding box center [147, 260] width 69 height 16
select select "25071"
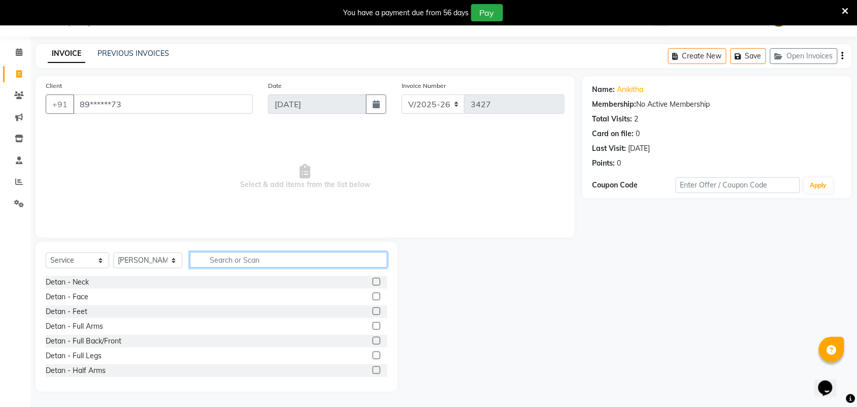
click at [230, 259] on input "text" at bounding box center [288, 260] width 197 height 16
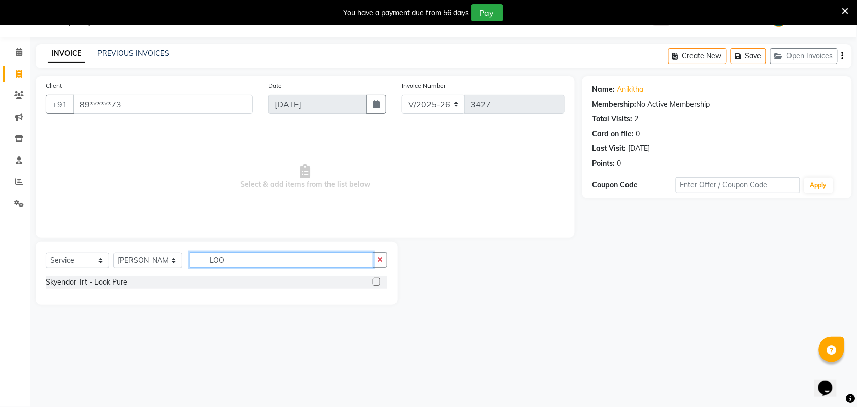
type input "LOO"
click at [379, 282] on label at bounding box center [377, 282] width 8 height 8
click at [379, 282] on input "checkbox" at bounding box center [376, 282] width 7 height 7
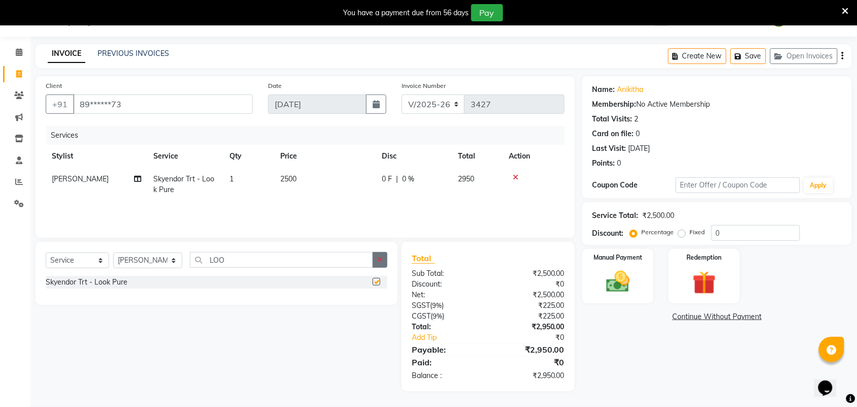
checkbox input "false"
click at [383, 258] on button "button" at bounding box center [380, 260] width 15 height 16
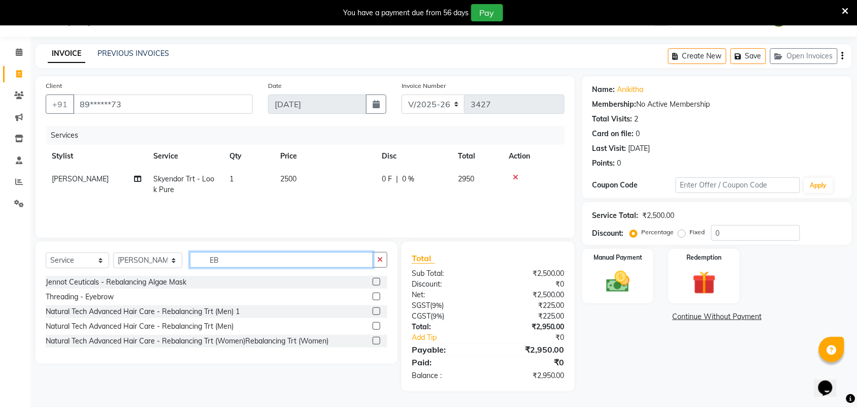
type input "EB"
click at [376, 295] on label at bounding box center [377, 296] width 8 height 8
click at [376, 295] on input "checkbox" at bounding box center [376, 296] width 7 height 7
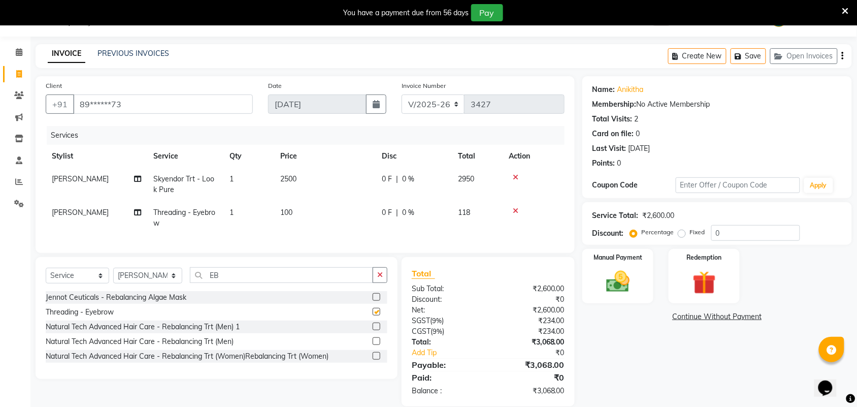
checkbox input "false"
click at [133, 283] on select "Select Stylist Admin ANUSHA Apsu Auditor Ambattur Balaji BANUPRIYA Bharath Bhuv…" at bounding box center [147, 276] width 69 height 16
select select "25074"
click at [239, 282] on input "EB" at bounding box center [281, 275] width 183 height 16
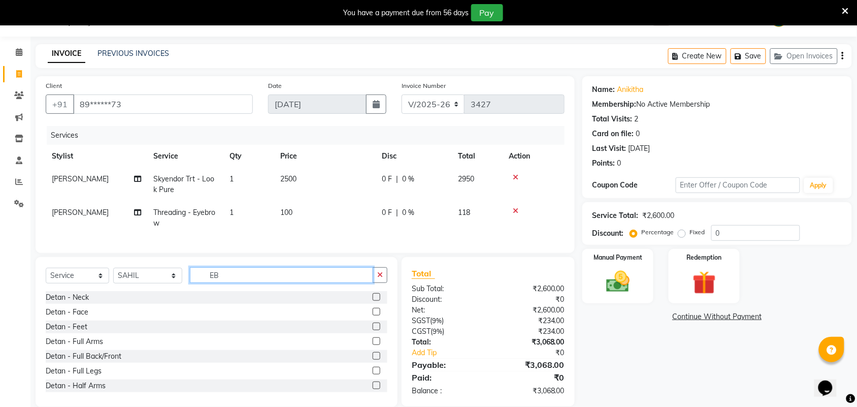
type input "E"
type input "N"
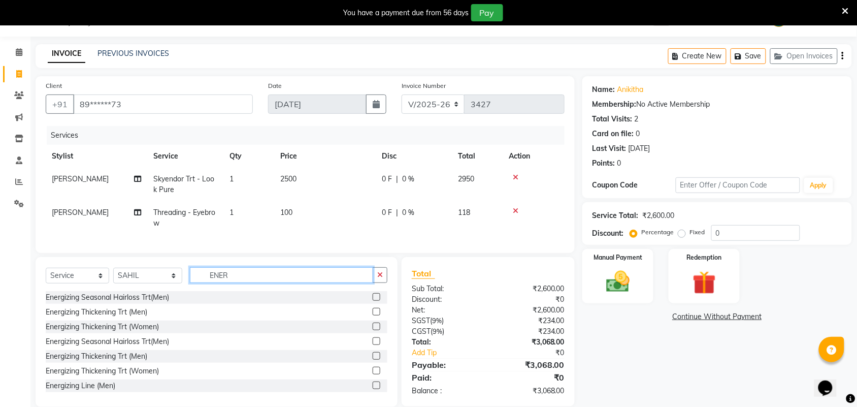
type input "ENER"
click at [373, 330] on label at bounding box center [377, 326] width 8 height 8
click at [373, 330] on input "checkbox" at bounding box center [376, 326] width 7 height 7
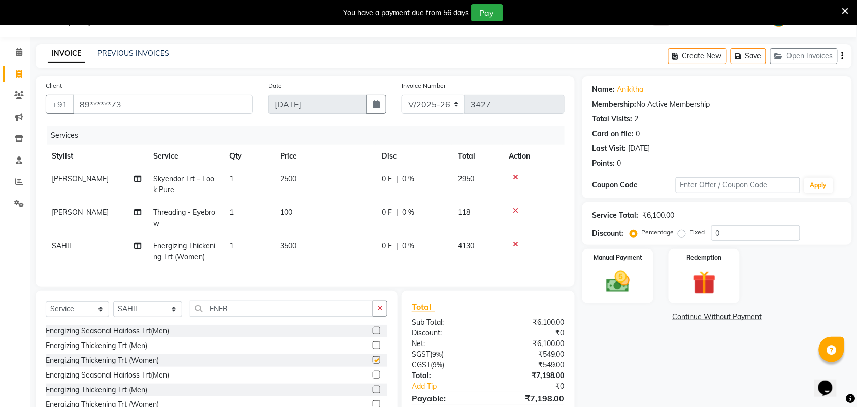
checkbox input "false"
click at [306, 247] on td "3500" at bounding box center [325, 252] width 102 height 34
select select "25074"
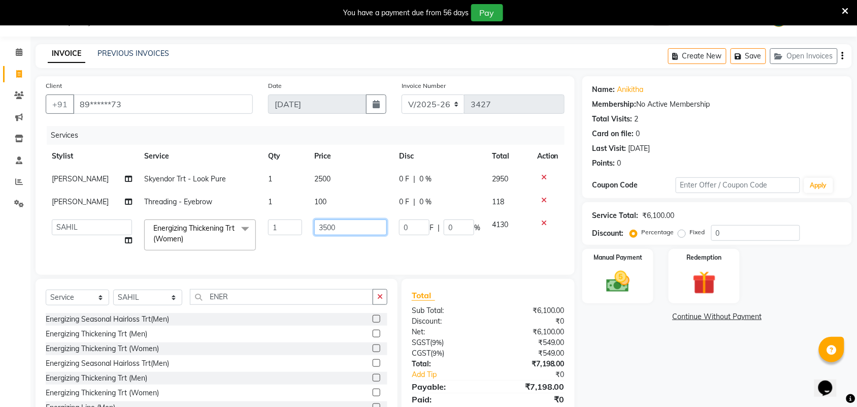
click at [325, 230] on input "3500" at bounding box center [350, 227] width 73 height 16
type input "2800"
click at [666, 361] on div "Name: Anikitha Membership: No Active Membership Total Visits: 2 Card on file: 0…" at bounding box center [720, 252] width 277 height 352
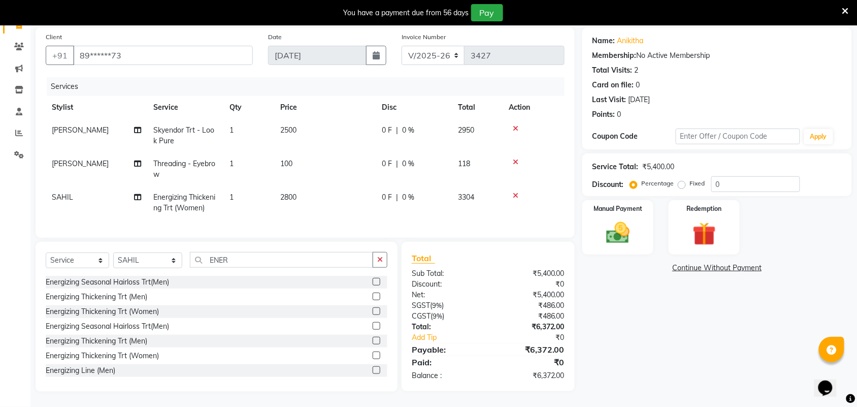
scroll to position [84, 0]
click at [728, 176] on input "0" at bounding box center [755, 184] width 89 height 16
type input "15"
click at [425, 140] on td "375 F | 15 %" at bounding box center [414, 136] width 76 height 34
select select "25071"
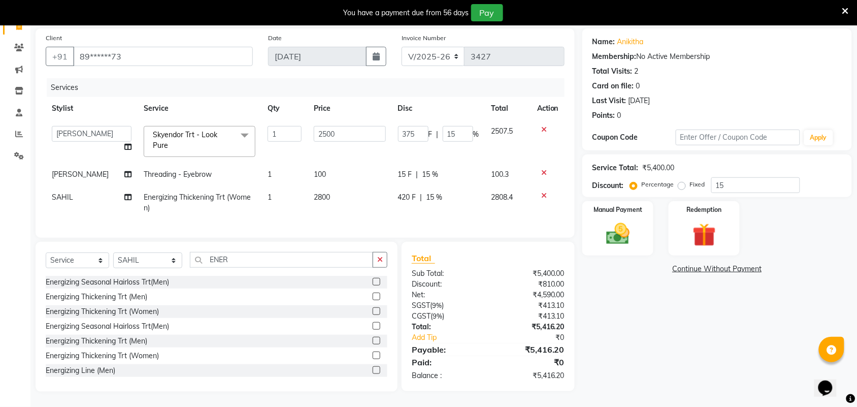
click at [432, 169] on span "15 %" at bounding box center [430, 174] width 16 height 11
select select "25071"
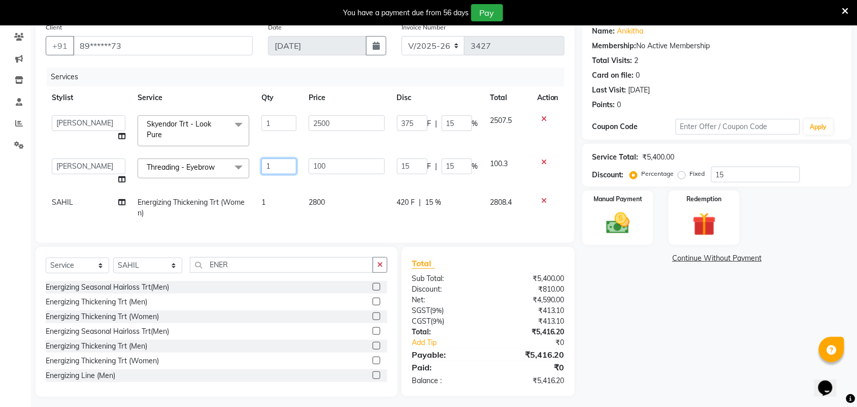
click at [287, 168] on input "1" at bounding box center [278, 166] width 35 height 16
type input "2"
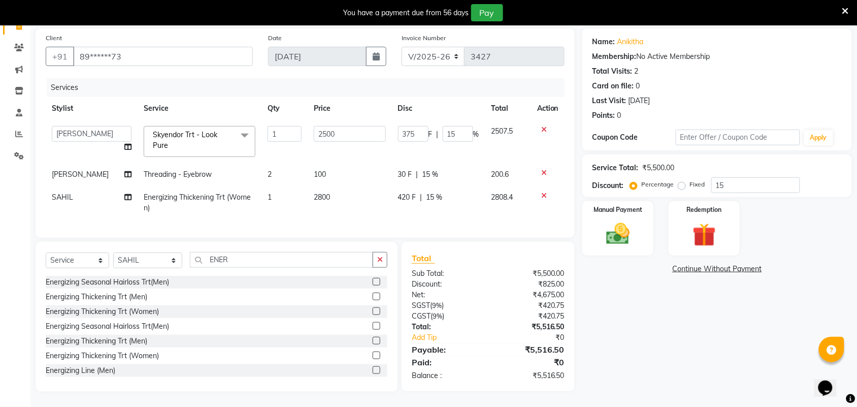
click at [424, 169] on span "15 %" at bounding box center [430, 174] width 16 height 11
select select "25071"
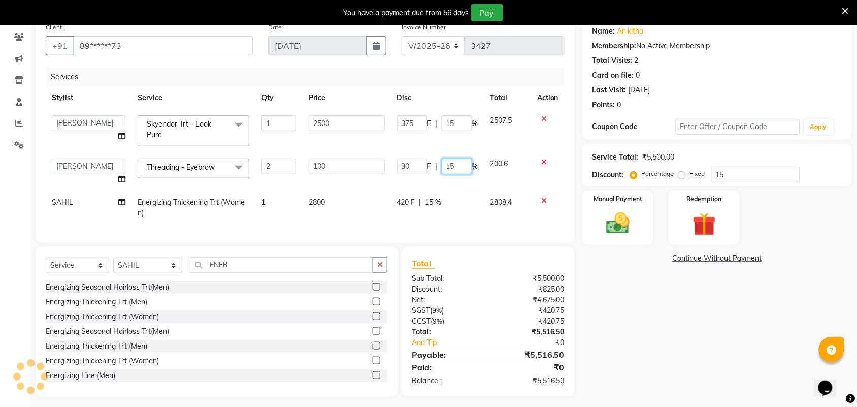
click at [467, 161] on input "15" at bounding box center [457, 166] width 30 height 16
type input "1"
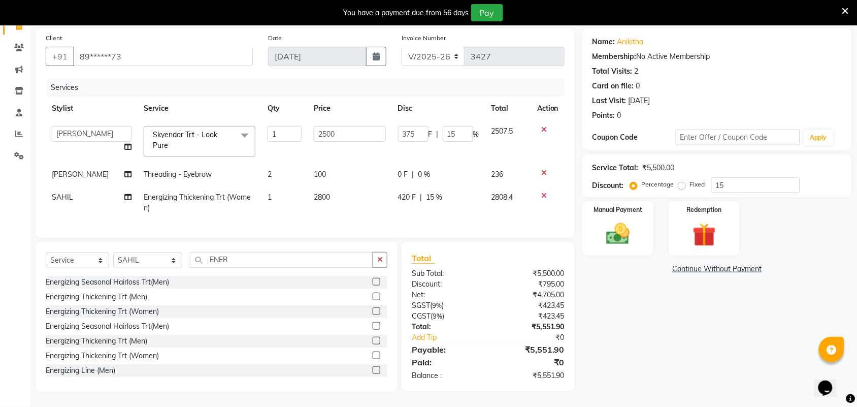
scroll to position [82, 0]
click at [615, 338] on div "Name: Anikitha Membership: No Active Membership Total Visits: 2 Card on file: 0…" at bounding box center [720, 209] width 277 height 363
drag, startPoint x: 78, startPoint y: 43, endPoint x: 164, endPoint y: 35, distance: 86.7
click at [165, 35] on div "Client +91 89******73" at bounding box center [149, 53] width 222 height 42
type input "9"
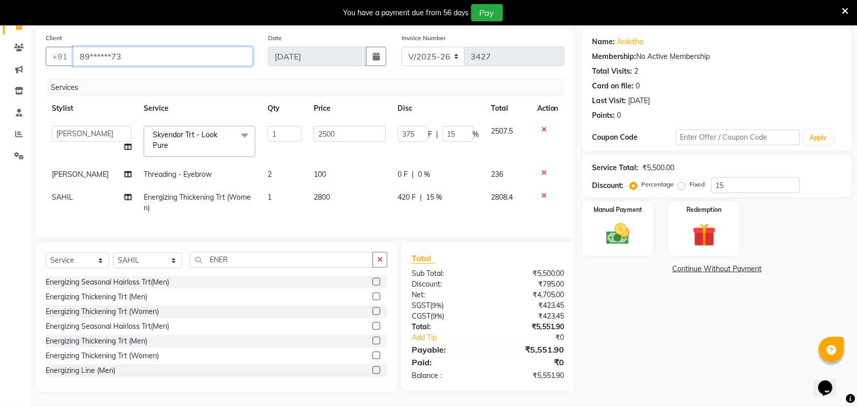
type input "0"
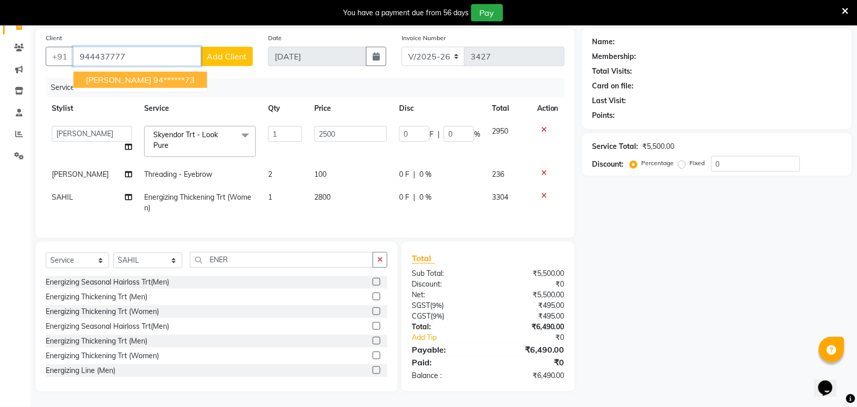
click at [156, 75] on ngb-highlight "94******73" at bounding box center [174, 80] width 42 height 10
type input "94******73"
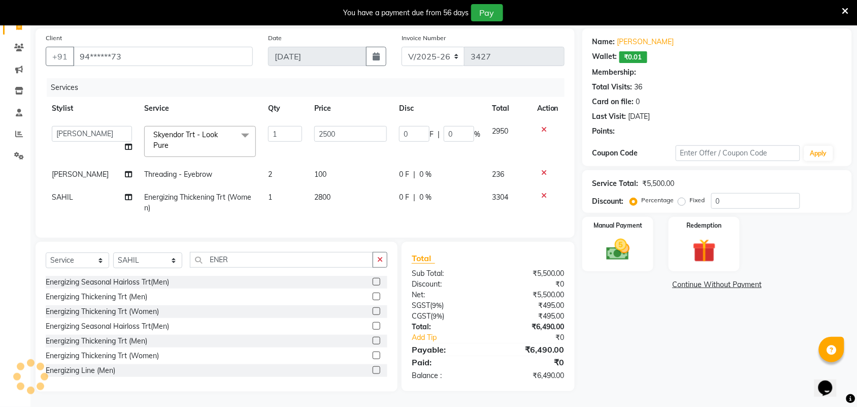
type input "375"
type input "15"
select select "1: Object"
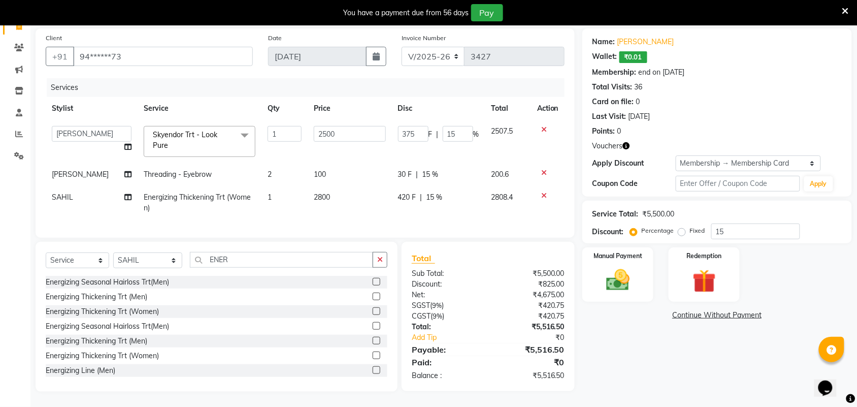
click at [452, 169] on div "30 F | 15 %" at bounding box center [438, 174] width 81 height 11
select select "25071"
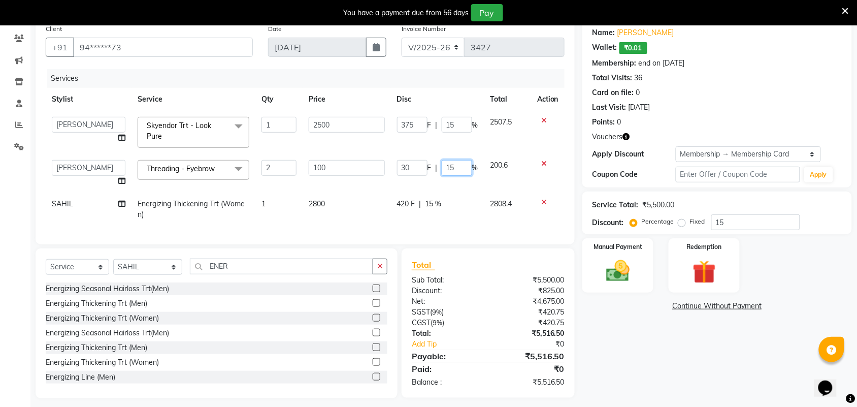
click at [457, 176] on td "30 F | 15 %" at bounding box center [437, 173] width 93 height 39
type input "1"
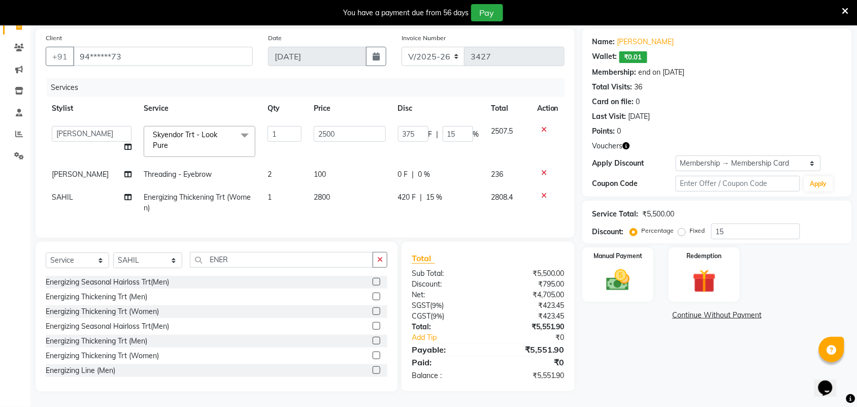
click at [613, 346] on div "Name: Ankitha Wallet: ₹0.01 Membership: end on 07-03-2026 Total Visits: 36 Card…" at bounding box center [720, 209] width 277 height 363
click at [622, 266] on img at bounding box center [618, 280] width 40 height 28
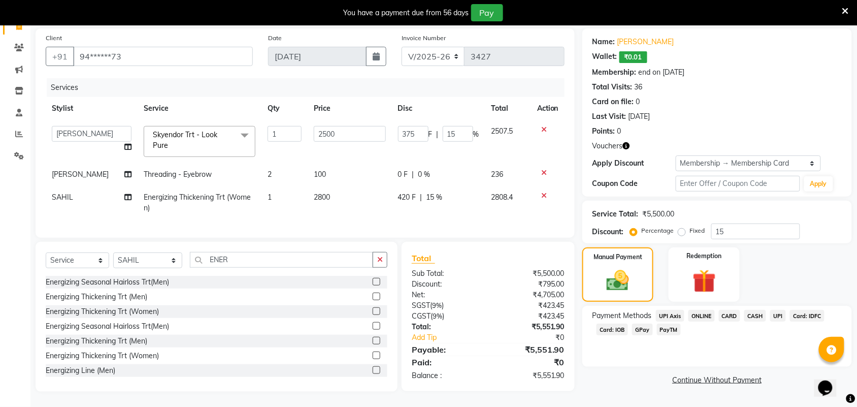
click at [781, 310] on span "UPI" at bounding box center [778, 316] width 16 height 12
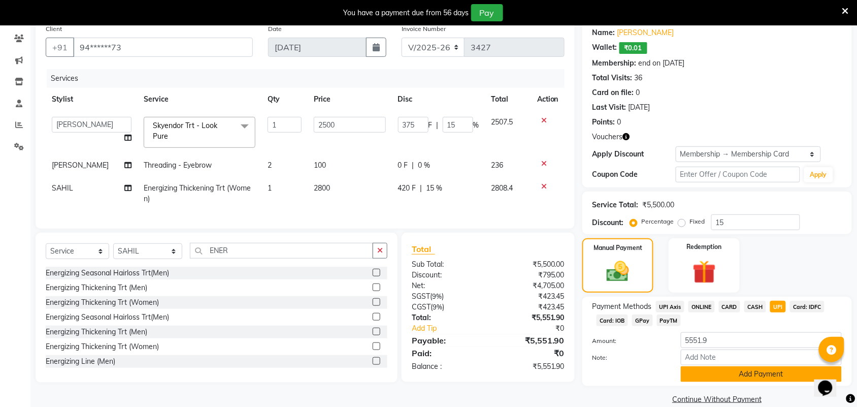
click at [765, 371] on button "Add Payment" at bounding box center [761, 374] width 161 height 16
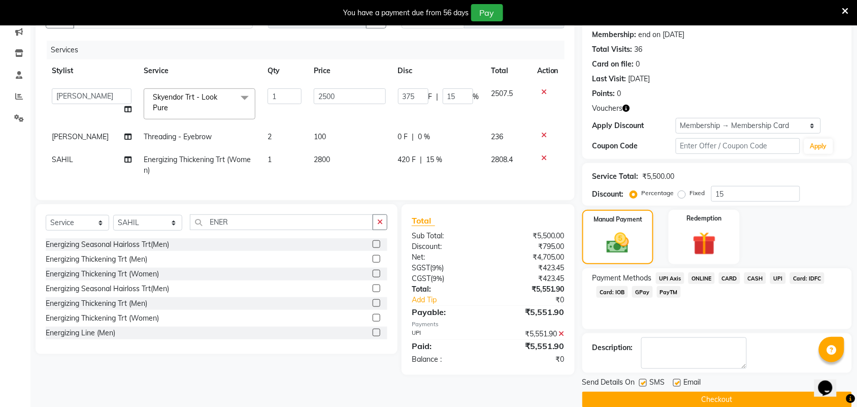
scroll to position [127, 0]
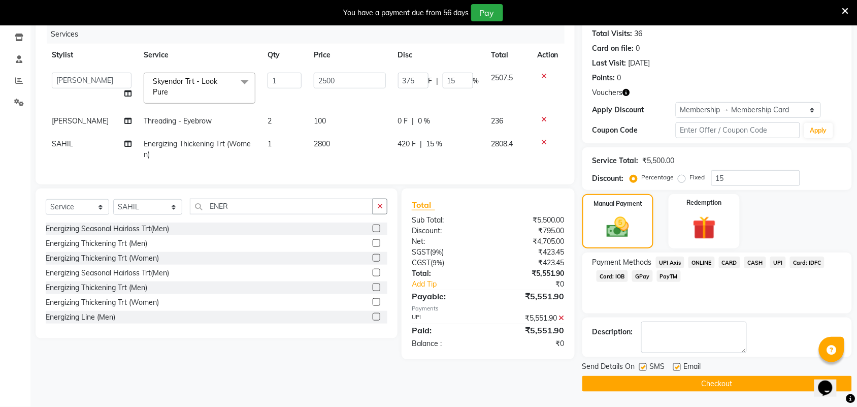
click at [760, 378] on button "Checkout" at bounding box center [717, 384] width 270 height 16
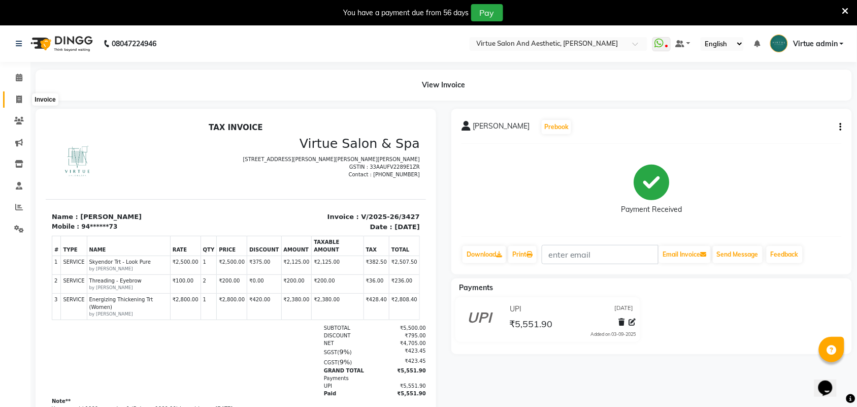
click at [24, 99] on span at bounding box center [19, 100] width 18 height 12
select select "service"
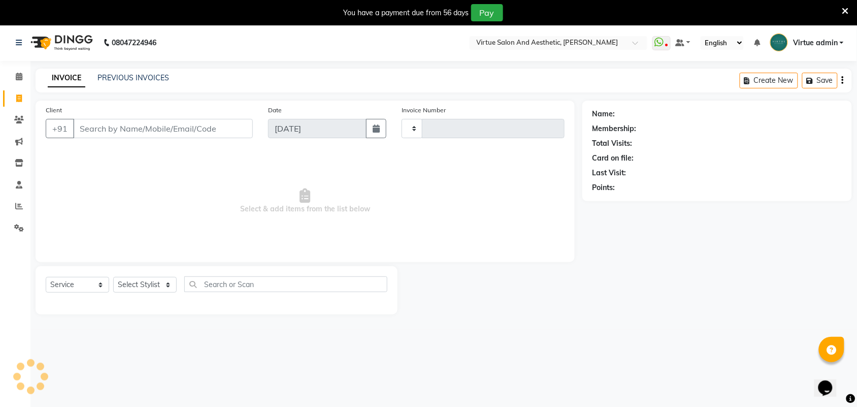
type input "3428"
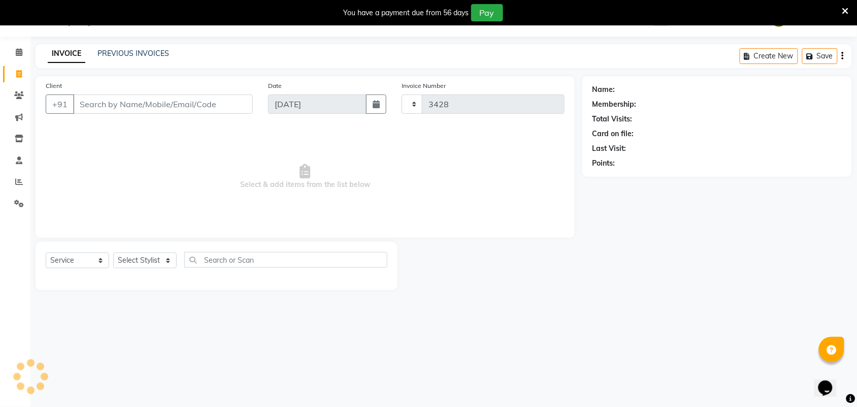
select select "4466"
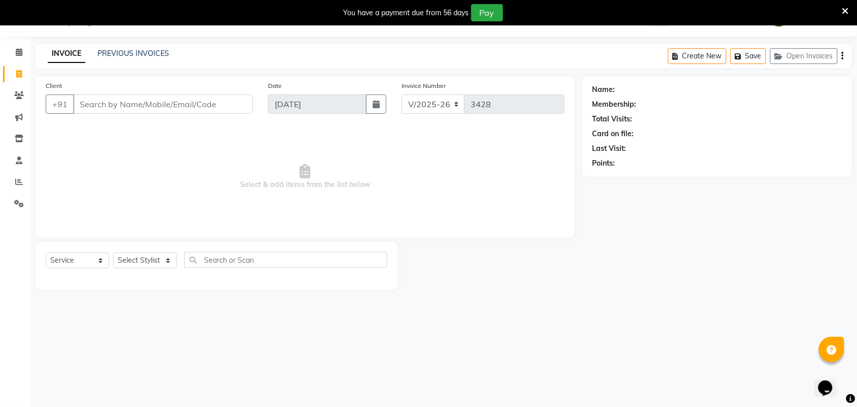
select select "V"
select select "71189"
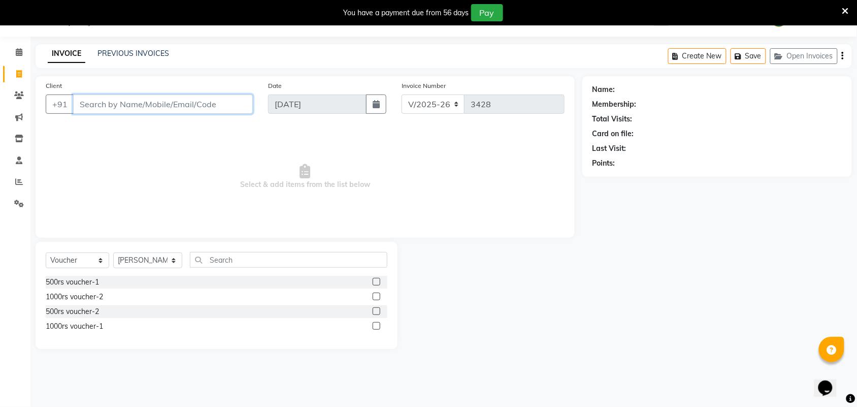
click at [145, 107] on input "Client" at bounding box center [163, 103] width 180 height 19
click at [66, 262] on select "Select Service Product Membership Package Voucher Prepaid Gift Card" at bounding box center [77, 260] width 63 height 16
select select "service"
click at [46, 252] on select "Select Service Product Membership Package Voucher Prepaid Gift Card" at bounding box center [77, 260] width 63 height 16
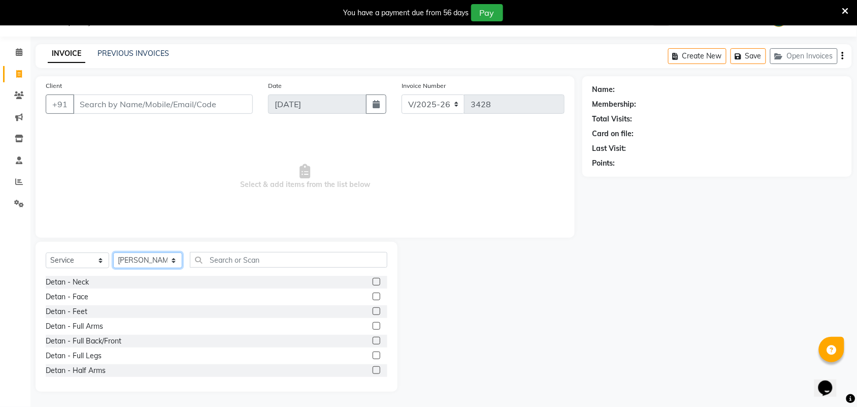
click at [151, 263] on select "Select Stylist Admin ANUSHA Apsu Auditor Ambattur Balaji BANUPRIYA Bharath Bhuv…" at bounding box center [147, 260] width 69 height 16
select select "25074"
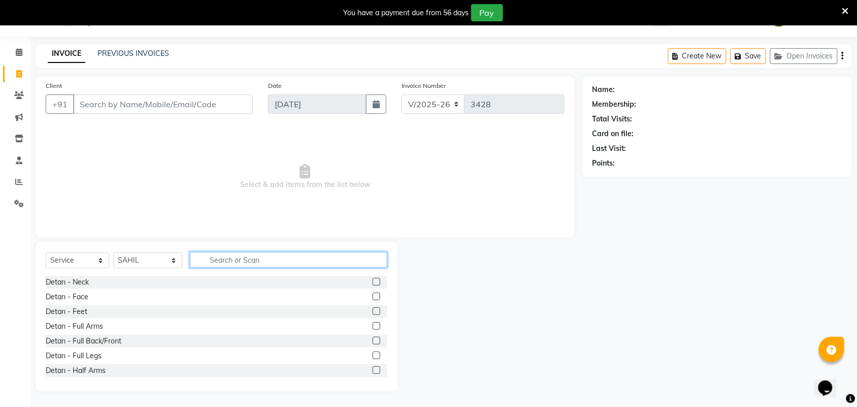
click at [216, 262] on input "text" at bounding box center [288, 260] width 197 height 16
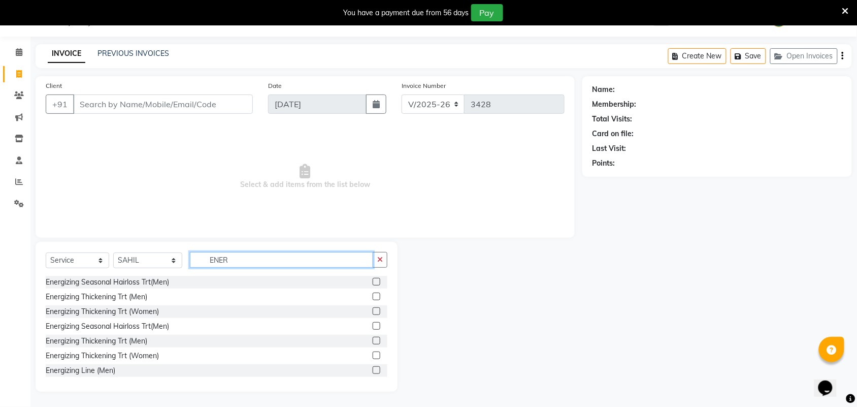
type input "ENER"
click at [373, 306] on div at bounding box center [380, 311] width 15 height 13
click at [373, 311] on label at bounding box center [377, 311] width 8 height 8
click at [373, 311] on input "checkbox" at bounding box center [376, 311] width 7 height 7
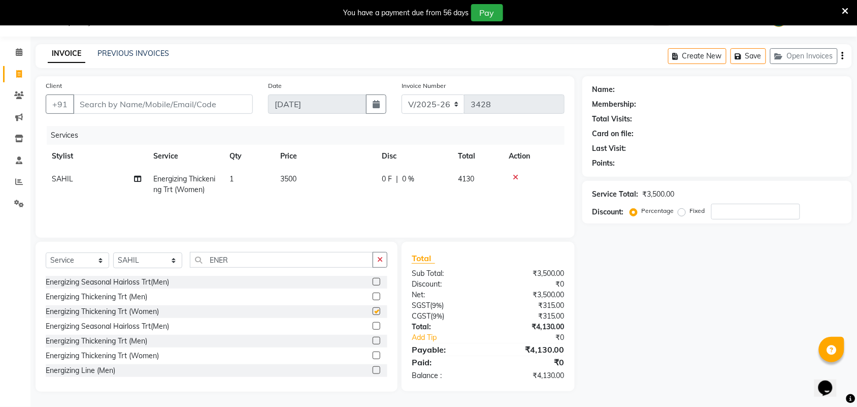
checkbox input "false"
click at [303, 183] on td "3500" at bounding box center [325, 185] width 102 height 34
select select "25074"
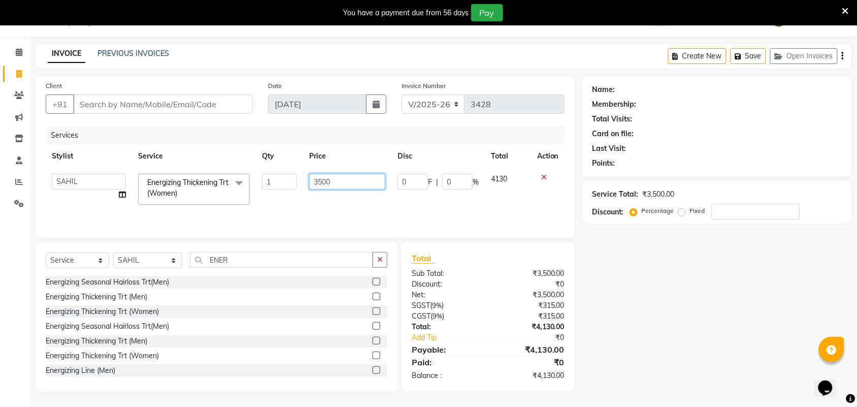
click at [324, 184] on input "3500" at bounding box center [347, 182] width 76 height 16
type input "3800"
click at [624, 310] on div "Name: Membership: Total Visits: Card on file: Last Visit: Points: Service Total…" at bounding box center [720, 233] width 277 height 315
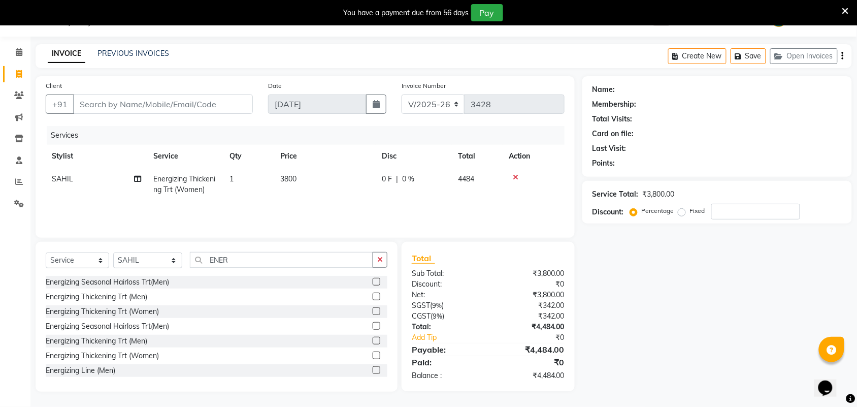
click at [249, 186] on td "1" at bounding box center [248, 185] width 51 height 34
select select "25074"
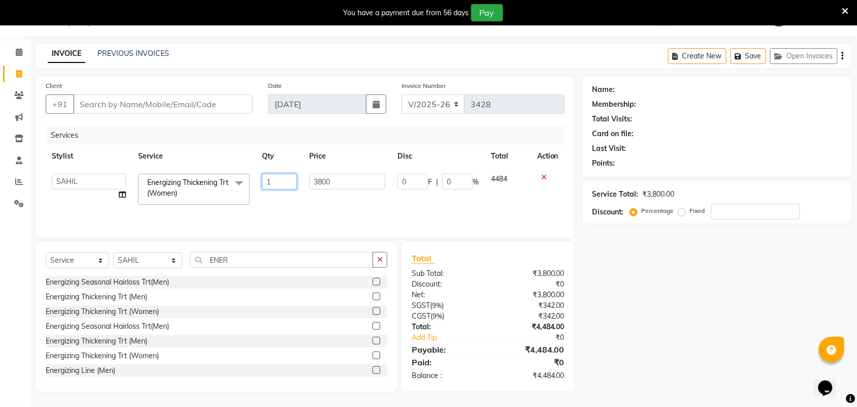
click at [278, 181] on input "1" at bounding box center [279, 182] width 35 height 16
type input "4"
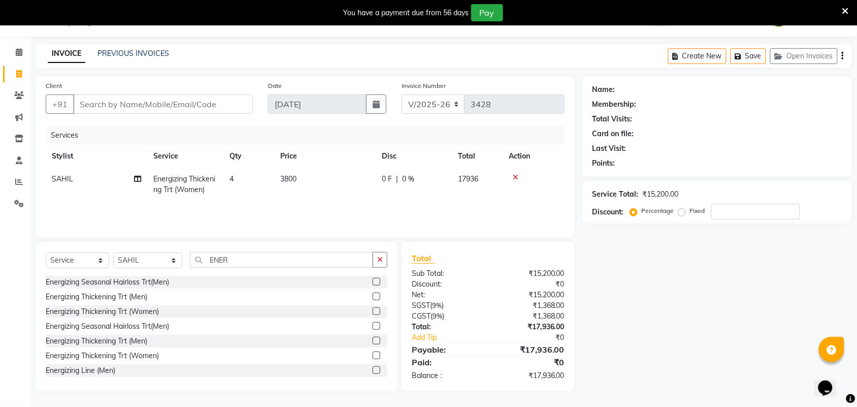
click at [620, 321] on div "Name: Membership: Total Visits: Card on file: Last Visit: Points: Service Total…" at bounding box center [720, 233] width 277 height 315
click at [722, 211] on input "number" at bounding box center [755, 212] width 89 height 16
type input "15"
click at [714, 282] on div "Name: Membership: Total Visits: Card on file: Last Visit: Points: Service Total…" at bounding box center [720, 233] width 277 height 315
click at [110, 99] on input "Client" at bounding box center [163, 103] width 180 height 19
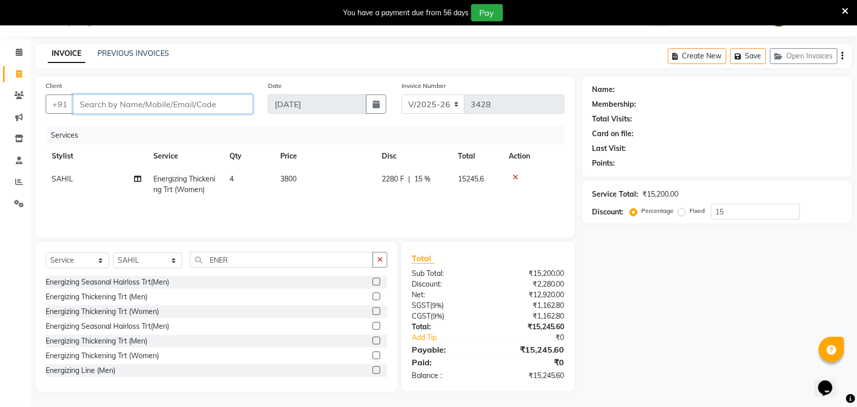
type input "8"
type input "0"
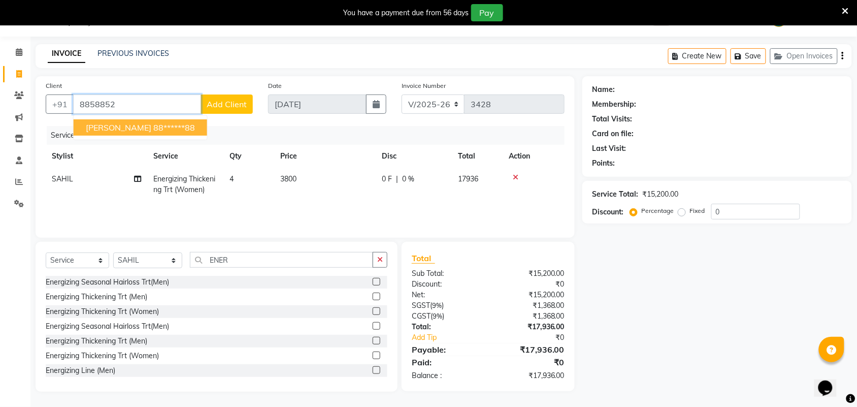
drag, startPoint x: 130, startPoint y: 122, endPoint x: 136, endPoint y: 127, distance: 7.9
click at [131, 122] on span "[PERSON_NAME]" at bounding box center [118, 127] width 65 height 10
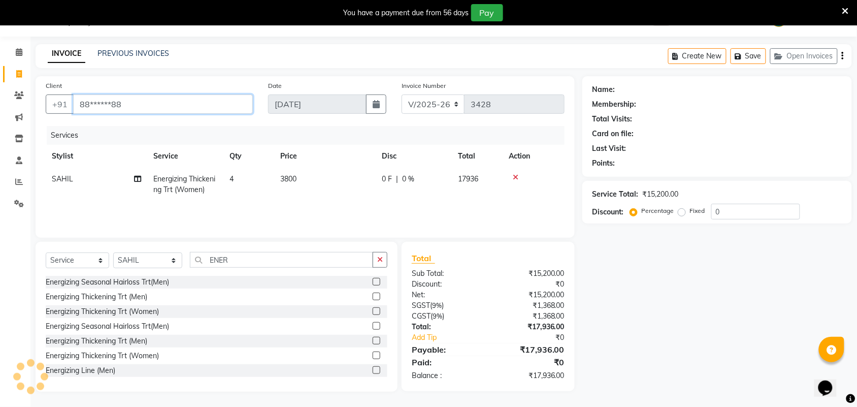
type input "88******88"
select select "1: Object"
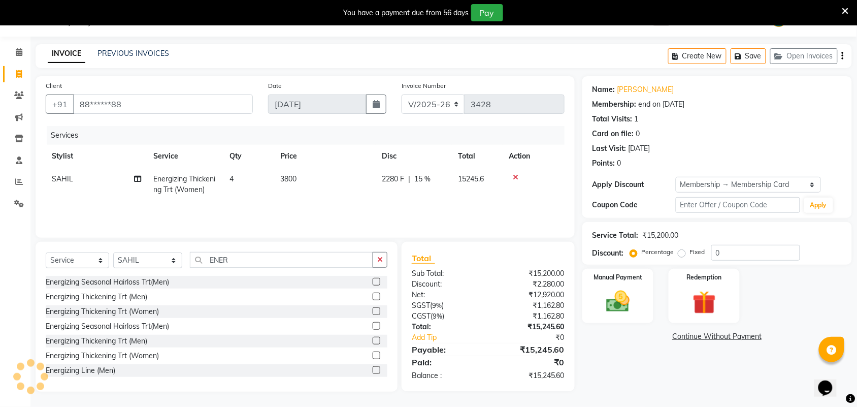
type input "15"
click at [351, 186] on td "3800" at bounding box center [325, 185] width 102 height 34
select select "25074"
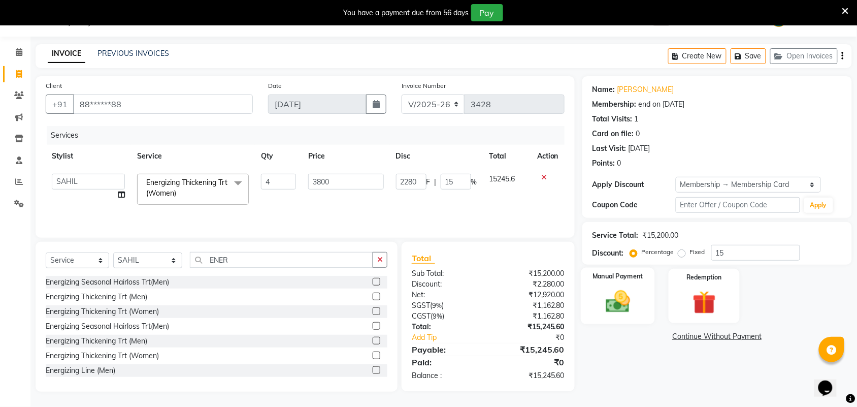
scroll to position [26, 0]
click at [627, 351] on div "Name: Jayapradha Membership: end on 11-06-2026 Total Visits: 1 Card on file: 0 …" at bounding box center [720, 233] width 277 height 315
click at [115, 257] on select "Select Stylist Admin ANUSHA Apsu Auditor Ambattur Balaji BANUPRIYA Bharath Bhuv…" at bounding box center [147, 260] width 69 height 16
select select "49628"
click at [113, 252] on select "Select Stylist Admin ANUSHA Apsu Auditor Ambattur Balaji BANUPRIYA Bharath Bhuv…" at bounding box center [147, 260] width 69 height 16
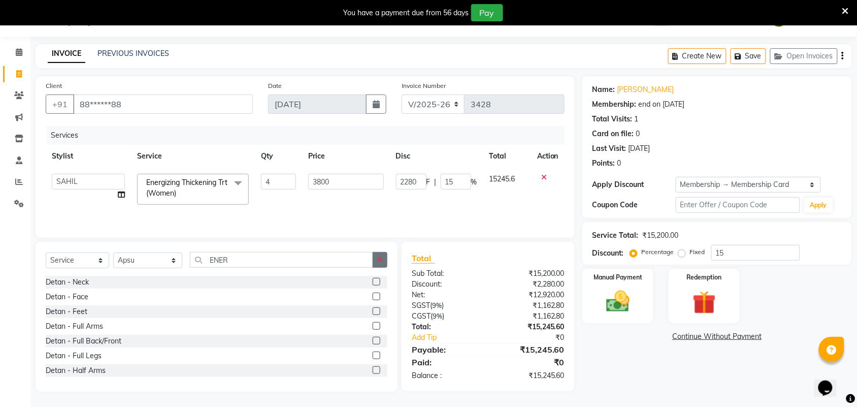
click at [378, 262] on icon "button" at bounding box center [380, 259] width 6 height 7
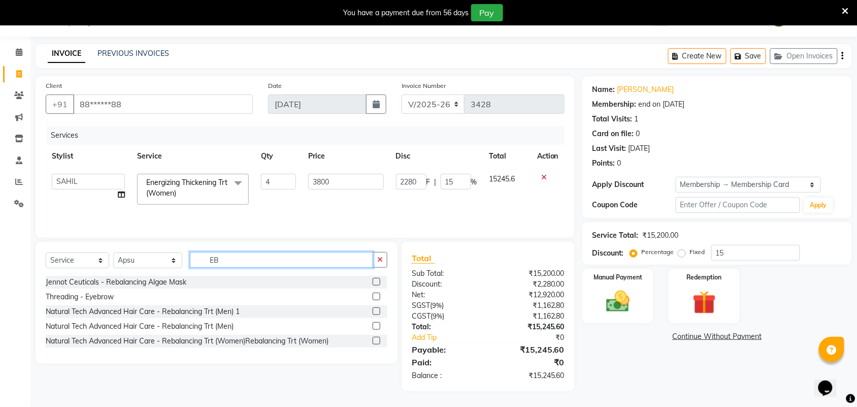
type input "EB"
click at [375, 297] on label at bounding box center [377, 296] width 8 height 8
click at [375, 297] on input "checkbox" at bounding box center [376, 296] width 7 height 7
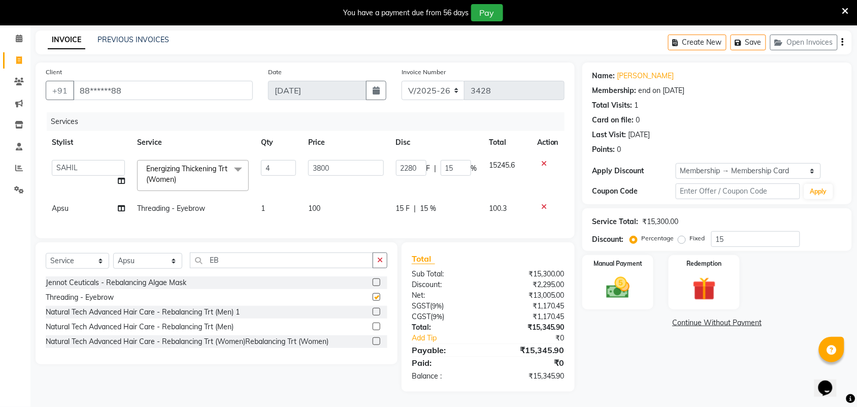
checkbox input "false"
click at [422, 203] on span "15 %" at bounding box center [428, 208] width 16 height 11
select select "49628"
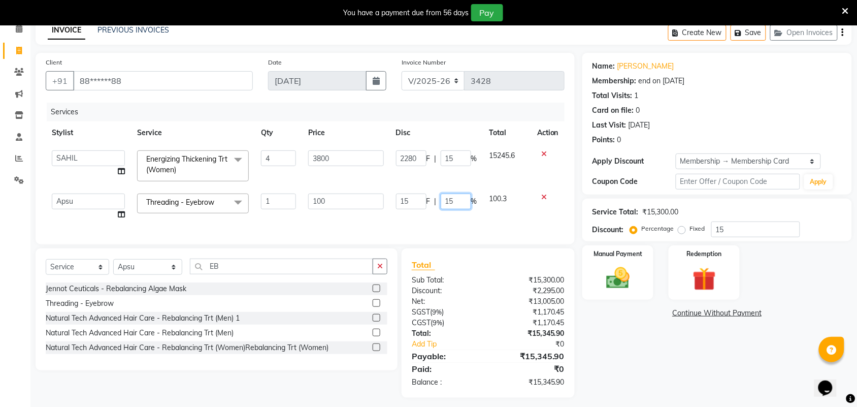
click at [455, 204] on input "15" at bounding box center [456, 201] width 30 height 16
type input "1"
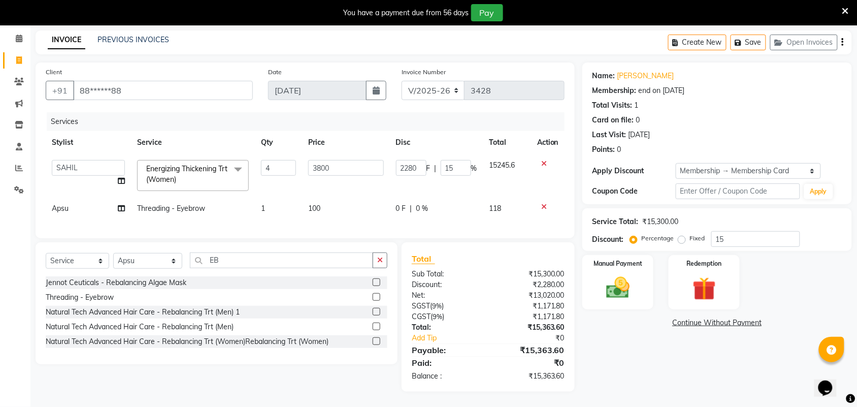
click at [646, 384] on main "INVOICE PREVIOUS INVOICES Create New Save Open Invoices Client +91 88******88 D…" at bounding box center [443, 218] width 826 height 376
click at [420, 204] on td "0 F | 0 %" at bounding box center [436, 208] width 93 height 23
select select "49628"
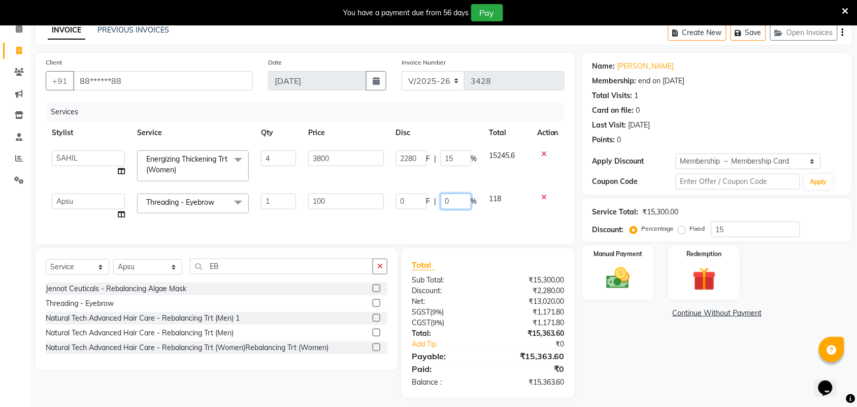
click at [453, 203] on input "0" at bounding box center [456, 201] width 30 height 16
type input "15"
click at [618, 278] on img at bounding box center [618, 278] width 40 height 28
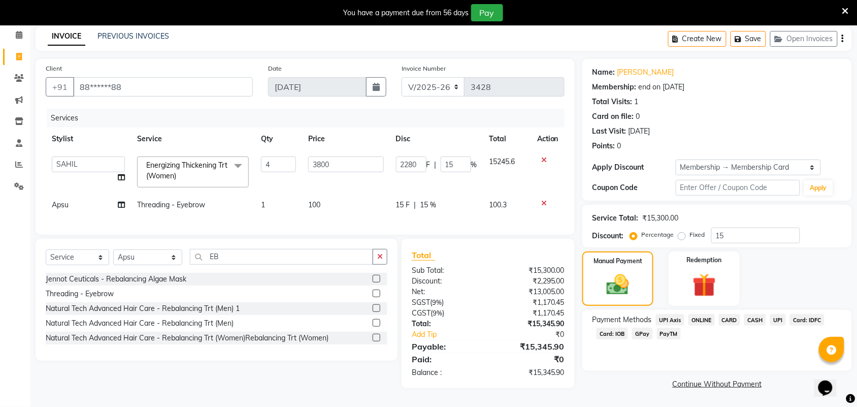
click at [777, 314] on span "UPI" at bounding box center [778, 320] width 16 height 12
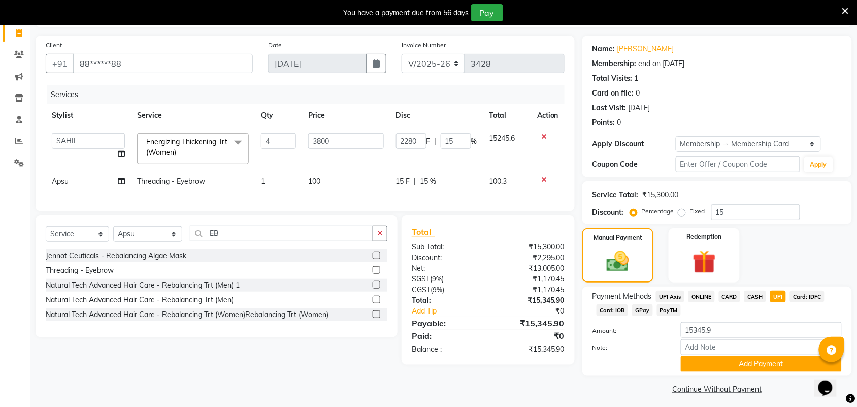
scroll to position [70, 0]
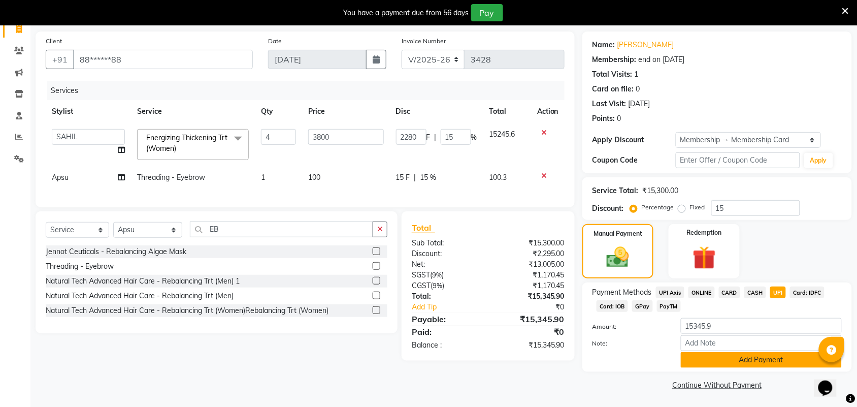
click at [740, 356] on button "Add Payment" at bounding box center [761, 360] width 161 height 16
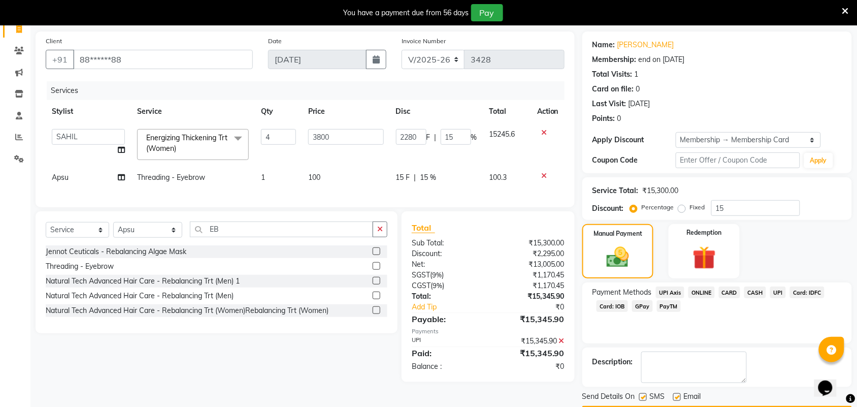
scroll to position [101, 0]
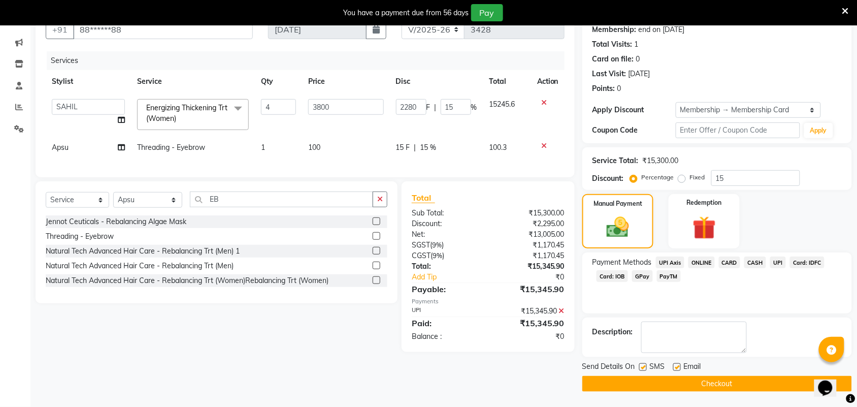
click at [686, 384] on button "Checkout" at bounding box center [717, 384] width 270 height 16
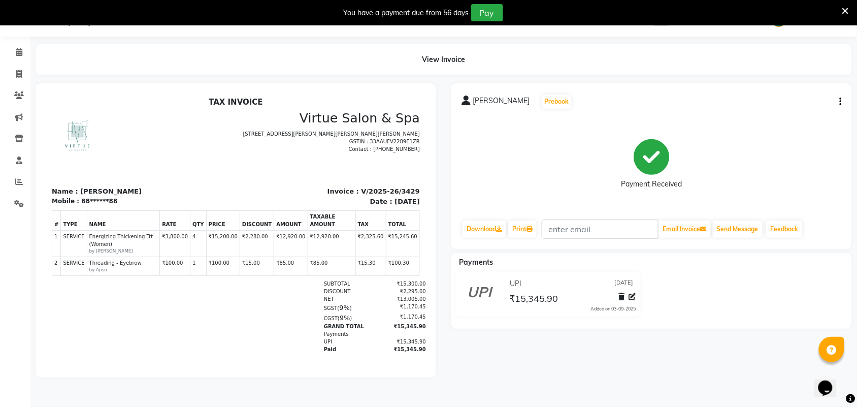
click at [168, 118] on div at bounding box center [140, 135] width 190 height 51
click at [21, 67] on link "Invoice" at bounding box center [15, 74] width 24 height 17
select select "4466"
select select "service"
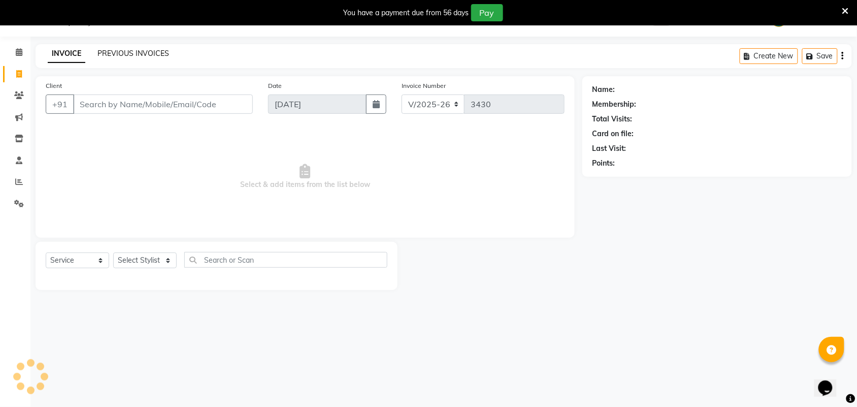
click at [120, 52] on link "PREVIOUS INVOICES" at bounding box center [133, 53] width 72 height 9
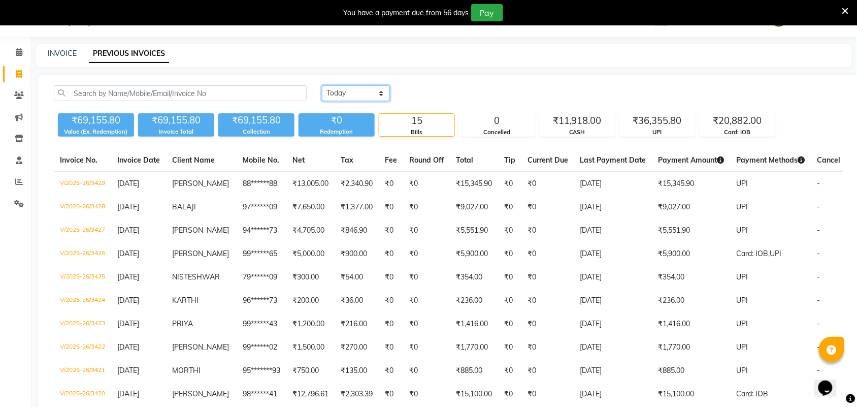
click at [372, 92] on select "Today Yesterday Custom Range" at bounding box center [356, 93] width 68 height 16
select select "range"
click at [322, 85] on select "Today Yesterday Custom Range" at bounding box center [356, 93] width 68 height 16
click at [465, 96] on input "[DATE]" at bounding box center [438, 93] width 71 height 14
select select "9"
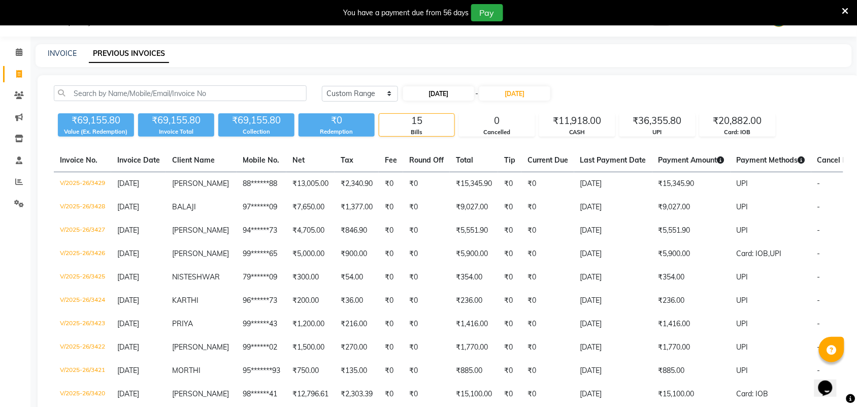
select select "2025"
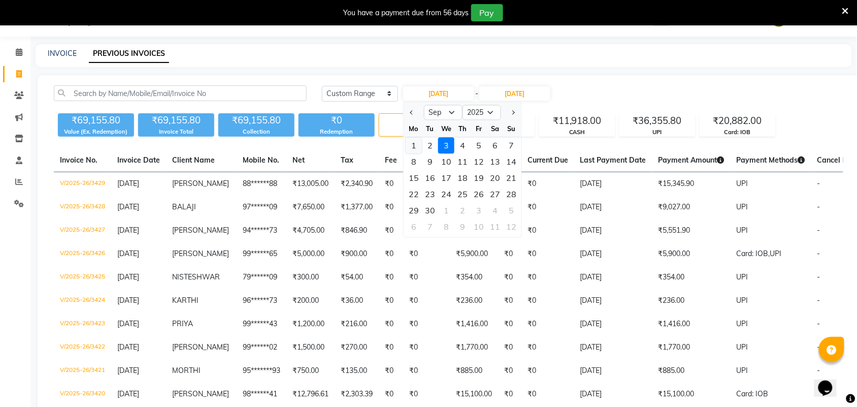
click at [410, 146] on div "1" at bounding box center [414, 146] width 16 height 16
type input "[DATE]"
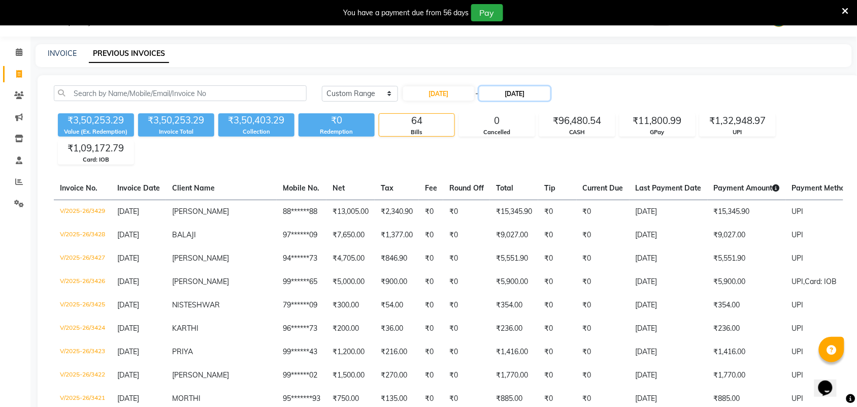
click at [524, 92] on input "[DATE]" at bounding box center [514, 93] width 71 height 14
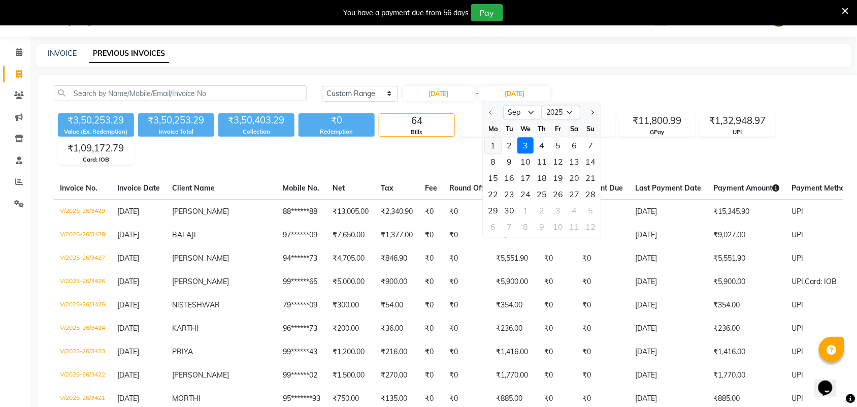
click at [491, 142] on div "1" at bounding box center [493, 146] width 16 height 16
type input "[DATE]"
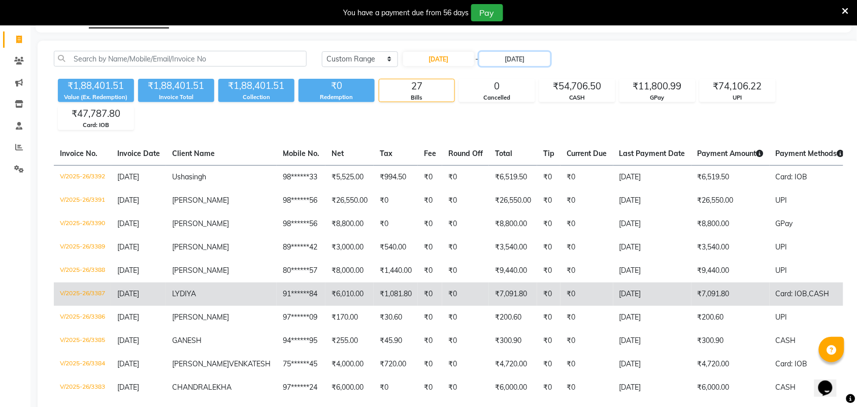
scroll to position [89, 0]
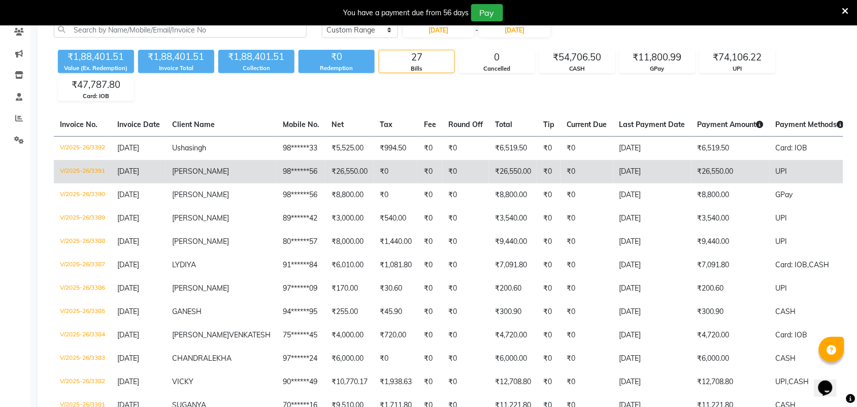
click at [98, 173] on td "V/2025-26/3391" at bounding box center [82, 171] width 57 height 23
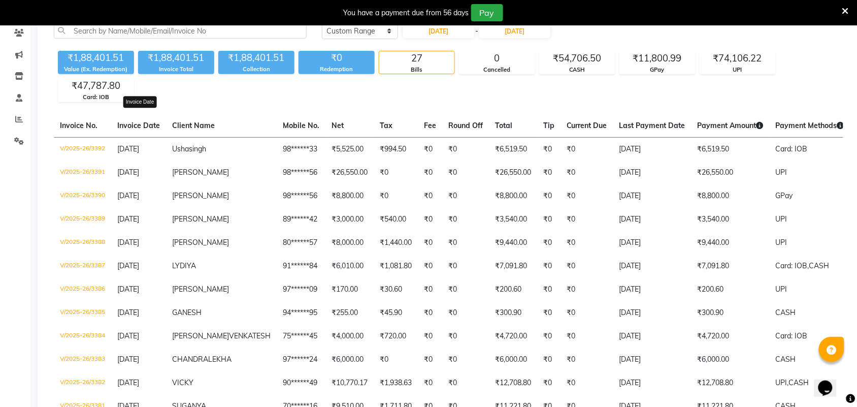
scroll to position [0, 0]
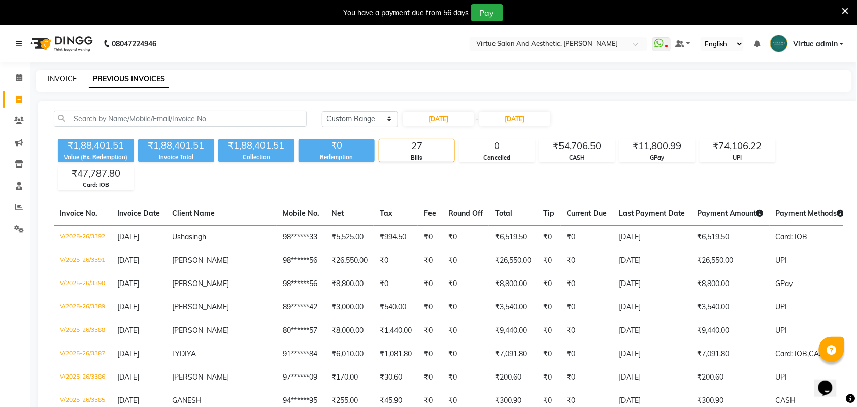
click at [56, 82] on link "INVOICE" at bounding box center [62, 78] width 29 height 9
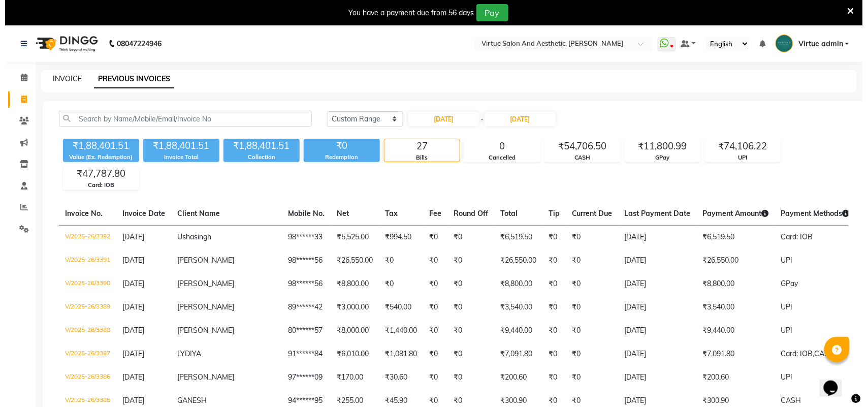
scroll to position [25, 0]
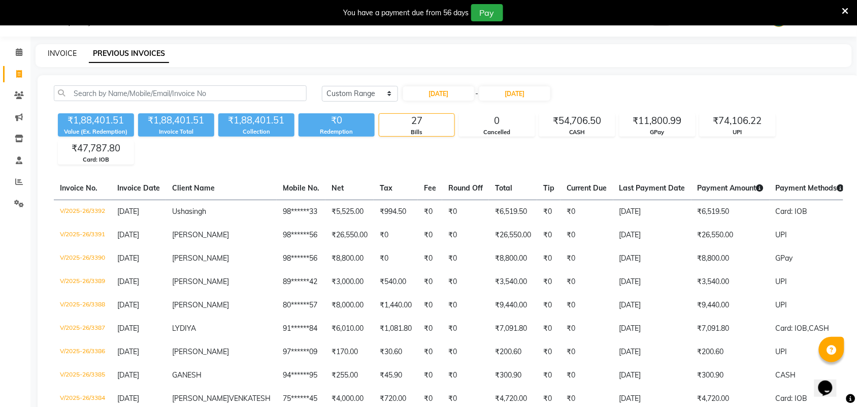
select select "4466"
select select "service"
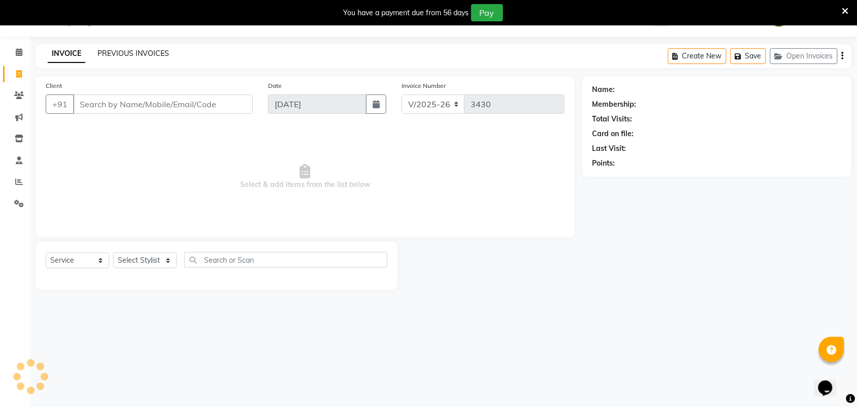
click at [128, 57] on link "PREVIOUS INVOICES" at bounding box center [133, 53] width 72 height 9
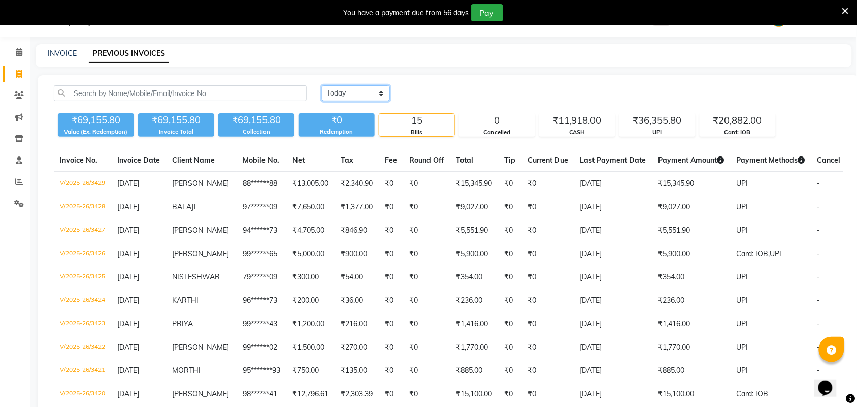
click at [368, 89] on select "Today Yesterday Custom Range" at bounding box center [356, 93] width 68 height 16
select select "range"
click at [322, 85] on select "Today Yesterday Custom Range" at bounding box center [356, 93] width 68 height 16
click at [424, 97] on input "[DATE]" at bounding box center [438, 93] width 71 height 14
select select "9"
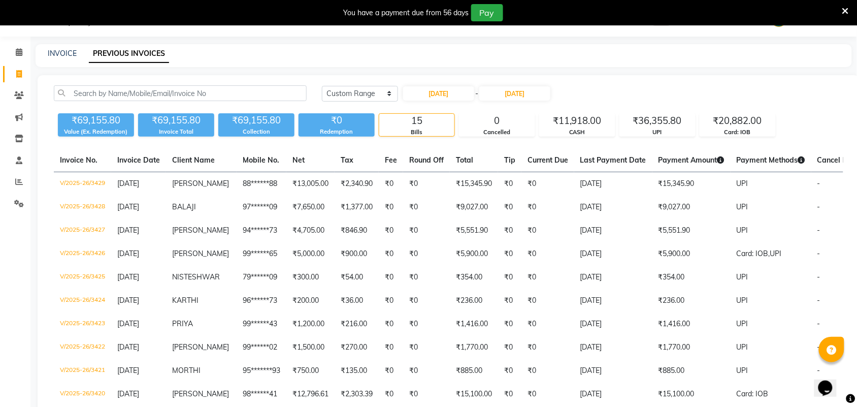
select select "2025"
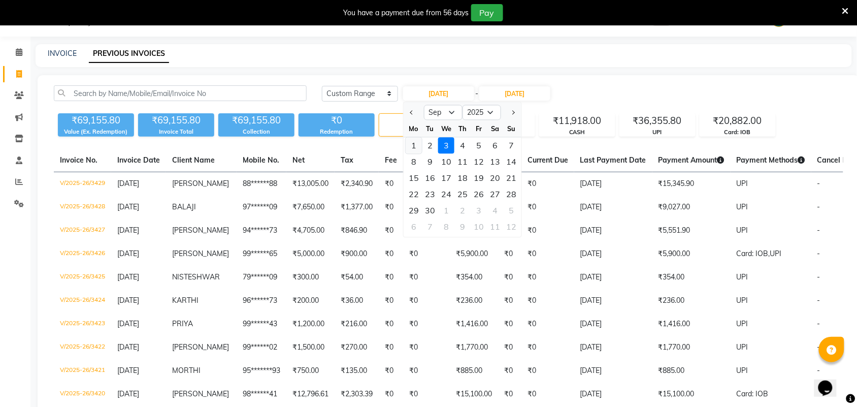
click at [415, 142] on div "1" at bounding box center [414, 146] width 16 height 16
type input "[DATE]"
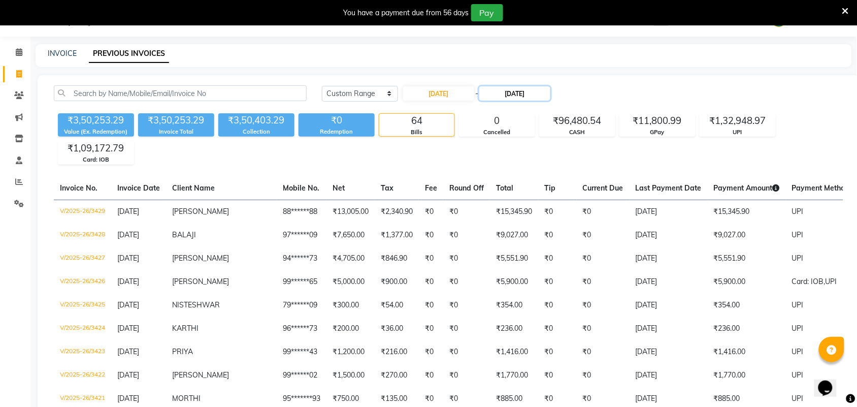
click at [499, 93] on input "[DATE]" at bounding box center [514, 93] width 71 height 14
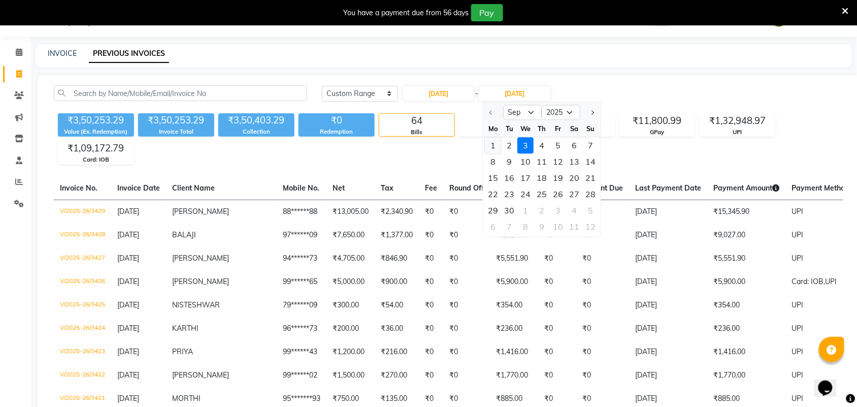
click at [492, 143] on div "1" at bounding box center [493, 146] width 16 height 16
type input "[DATE]"
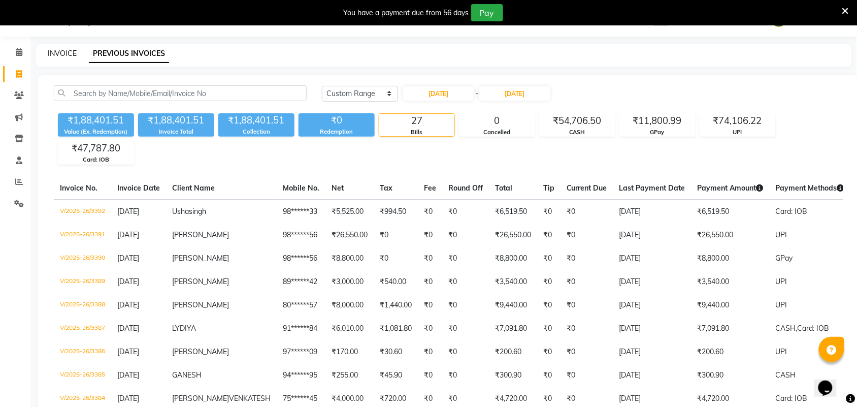
click at [62, 50] on link "INVOICE" at bounding box center [62, 53] width 29 height 9
select select "4466"
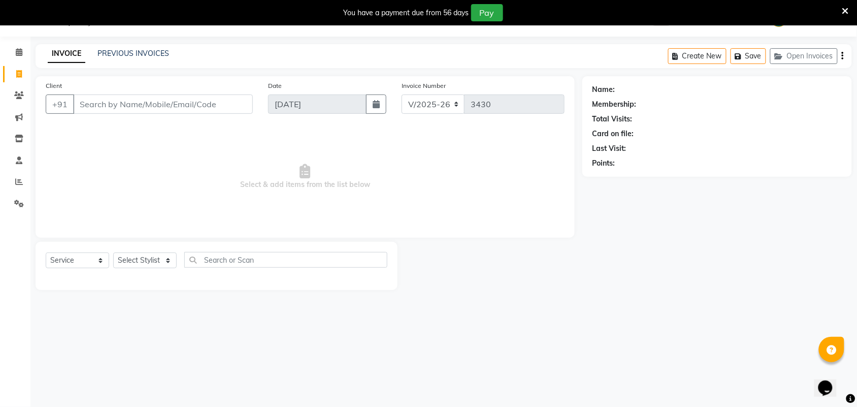
click at [93, 102] on input "Client" at bounding box center [163, 103] width 180 height 19
select select "V"
select select "71189"
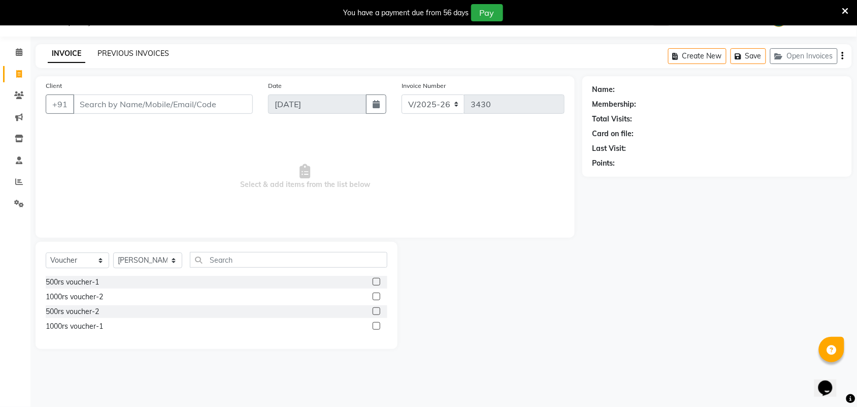
click at [117, 49] on link "PREVIOUS INVOICES" at bounding box center [133, 53] width 72 height 9
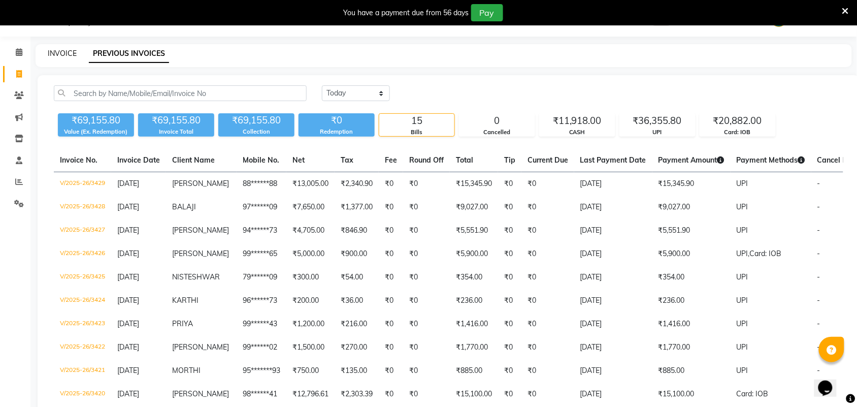
click at [64, 49] on link "INVOICE" at bounding box center [62, 53] width 29 height 9
select select "service"
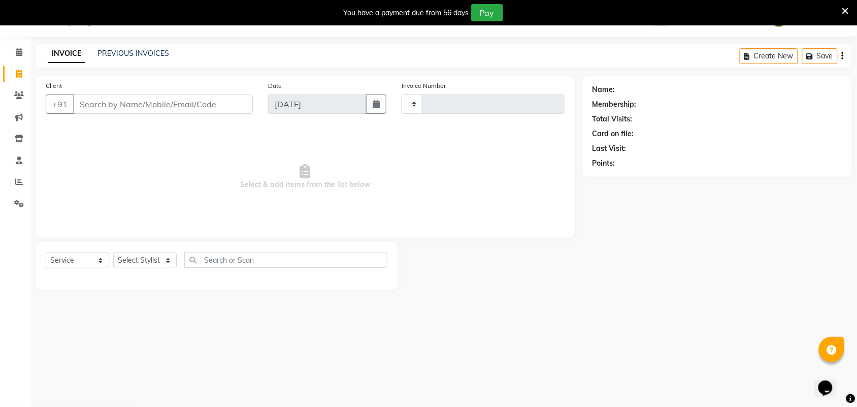
type input "3430"
select select "4466"
select select "V"
select select "71189"
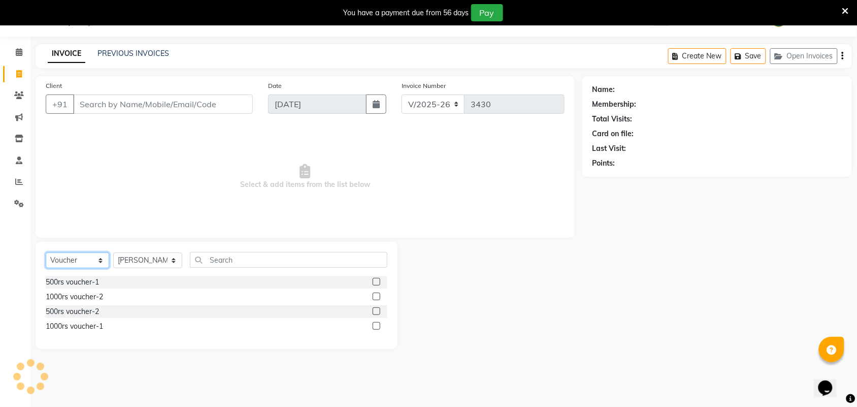
click at [75, 257] on select "Select Service Product Membership Package Voucher Prepaid Gift Card" at bounding box center [77, 260] width 63 height 16
click at [128, 260] on select "Select Stylist Admin ANUSHA Apsu Auditor Ambattur Balaji BANUPRIYA Bharath Bhuv…" at bounding box center [147, 260] width 69 height 16
click at [65, 257] on select "Select Service Product Membership Package Voucher Prepaid Gift Card" at bounding box center [77, 260] width 63 height 16
select select "service"
click at [46, 252] on select "Select Service Product Membership Package Voucher Prepaid Gift Card" at bounding box center [77, 260] width 63 height 16
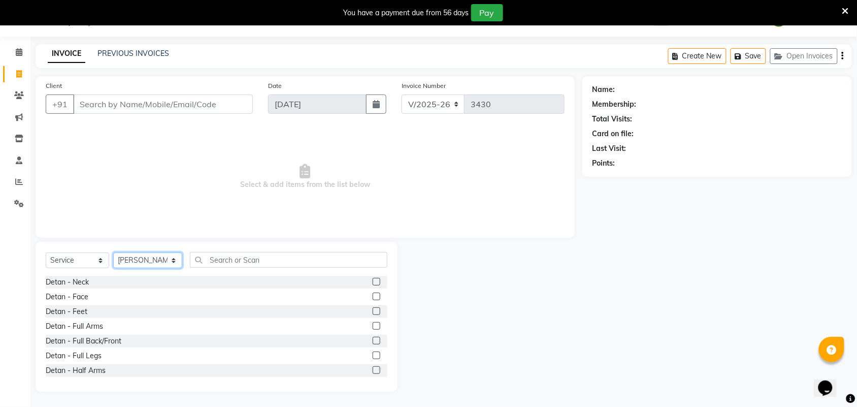
click at [148, 260] on select "Select Stylist Admin ANUSHA Apsu Auditor Ambattur Balaji BANUPRIYA Bharath Bhuv…" at bounding box center [147, 260] width 69 height 16
click at [224, 107] on input "Client" at bounding box center [163, 103] width 180 height 19
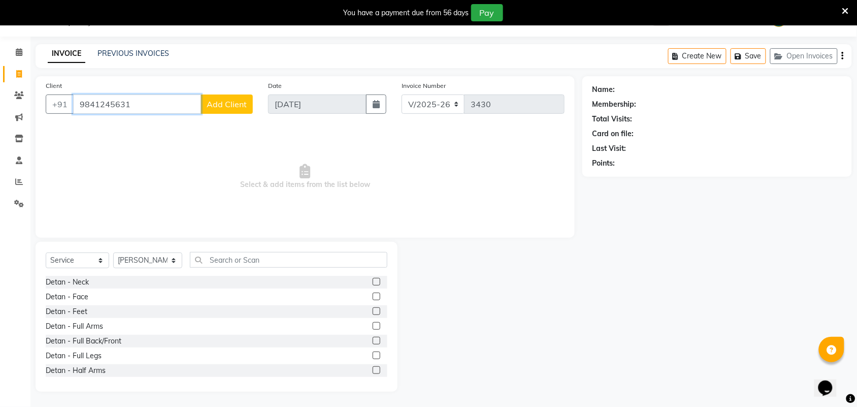
type input "9841245631"
click at [241, 109] on button "Add Client" at bounding box center [227, 103] width 52 height 19
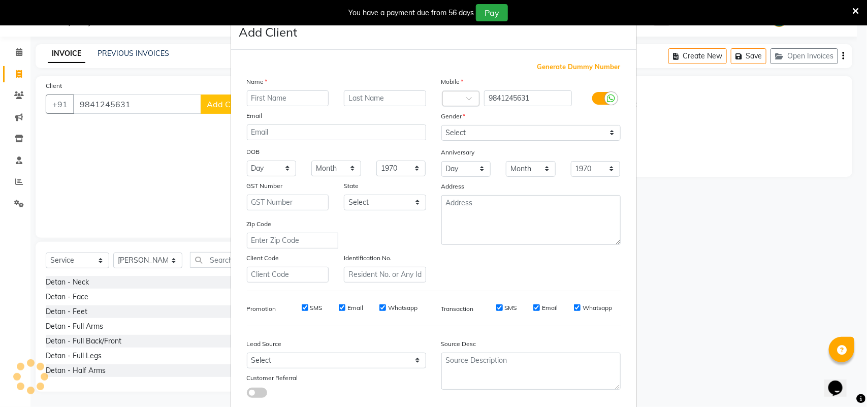
click at [262, 102] on input "text" at bounding box center [288, 98] width 82 height 16
click at [250, 98] on input "sHRUTHI" at bounding box center [288, 98] width 82 height 16
type input "[PERSON_NAME]"
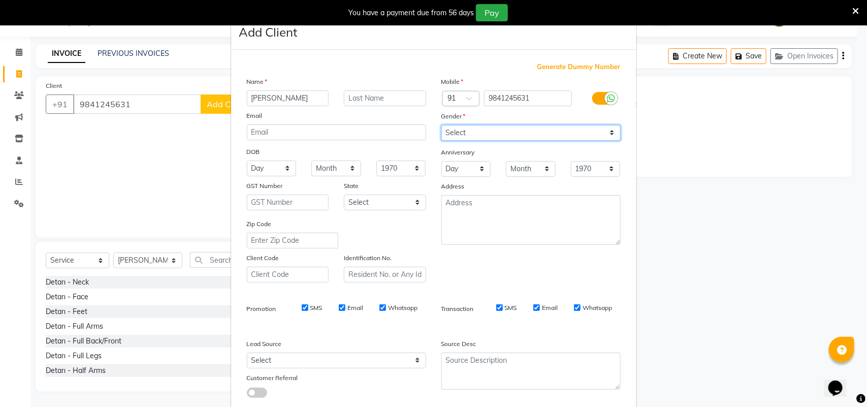
click at [508, 131] on select "Select Male Female Other Prefer Not To Say" at bounding box center [530, 133] width 179 height 16
select select "female"
click at [441, 125] on select "Select Male Female Other Prefer Not To Say" at bounding box center [530, 133] width 179 height 16
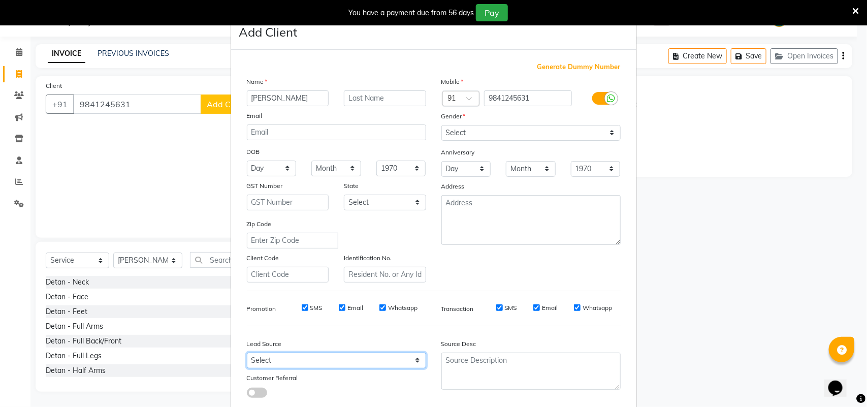
click at [339, 357] on select "Select Walk-in Referral Internet Friend Word of Mouth Advertisement Facebook Ju…" at bounding box center [336, 360] width 179 height 16
select select "30556"
click at [247, 352] on select "Select Walk-in Referral Internet Friend Word of Mouth Advertisement Facebook Ju…" at bounding box center [336, 360] width 179 height 16
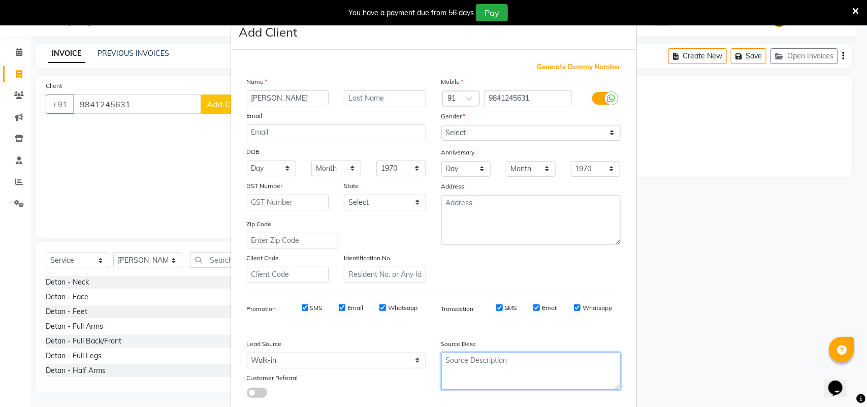
click at [455, 365] on textarea at bounding box center [530, 370] width 179 height 37
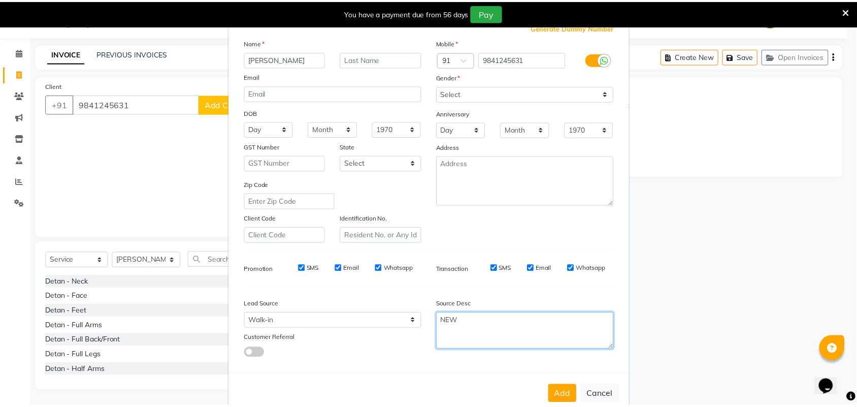
scroll to position [58, 0]
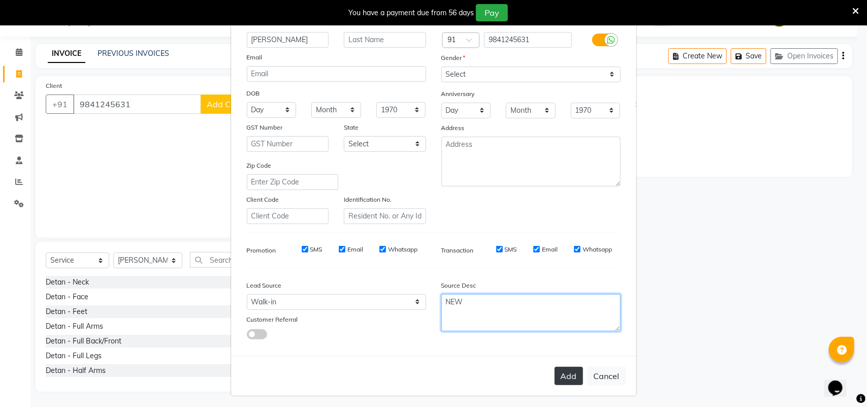
type textarea "NEW"
drag, startPoint x: 560, startPoint y: 367, endPoint x: 547, endPoint y: 361, distance: 14.1
click at [561, 367] on button "Add" at bounding box center [568, 376] width 28 height 18
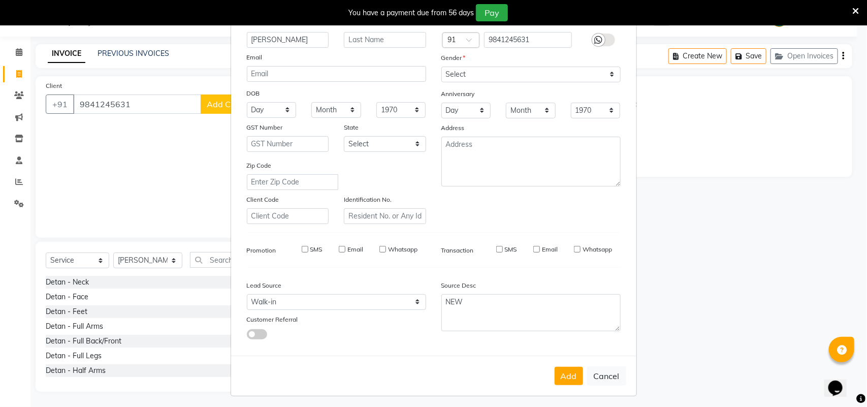
type input "98******31"
select select
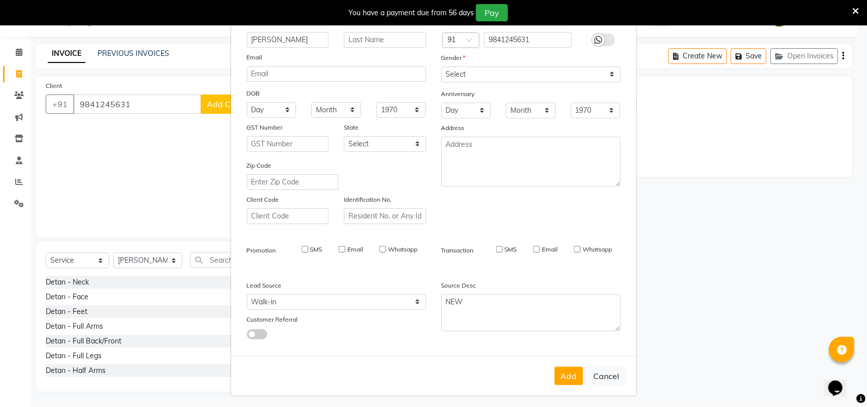
select select
checkbox input "false"
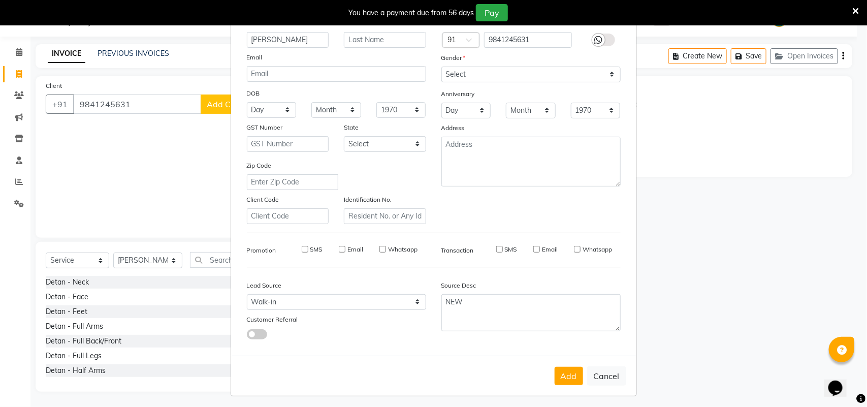
checkbox input "false"
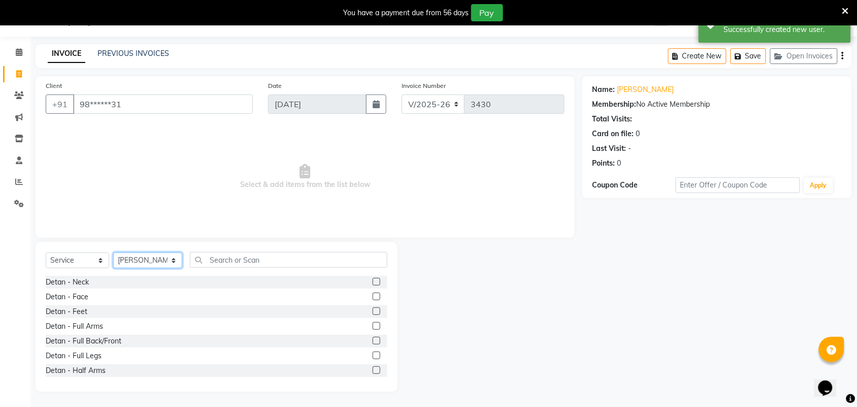
click at [141, 265] on select "Select Stylist Admin ANUSHA Apsu Auditor Ambattur Balaji BANUPRIYA Bharath Bhuv…" at bounding box center [147, 260] width 69 height 16
click at [123, 258] on select "Select Stylist Admin ANUSHA Apsu Auditor Ambattur Balaji BANUPRIYA Bharath Bhuv…" at bounding box center [147, 260] width 69 height 16
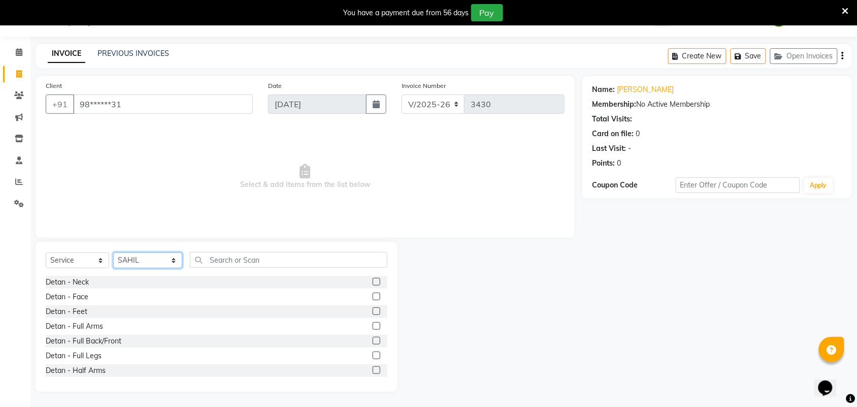
select select "25078"
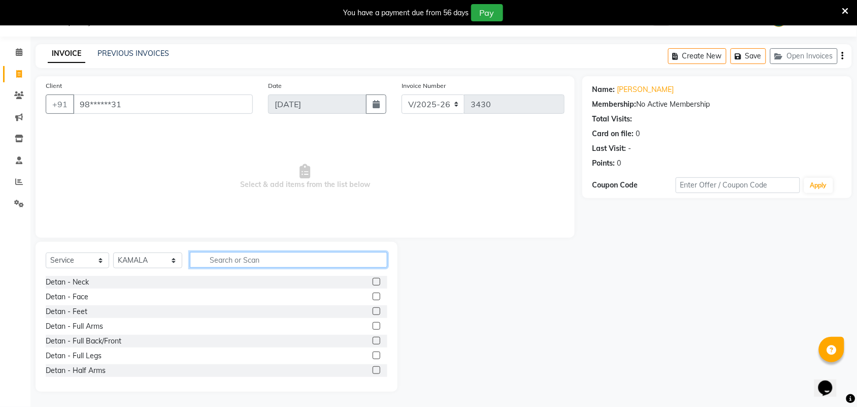
click at [228, 261] on input "text" at bounding box center [288, 260] width 197 height 16
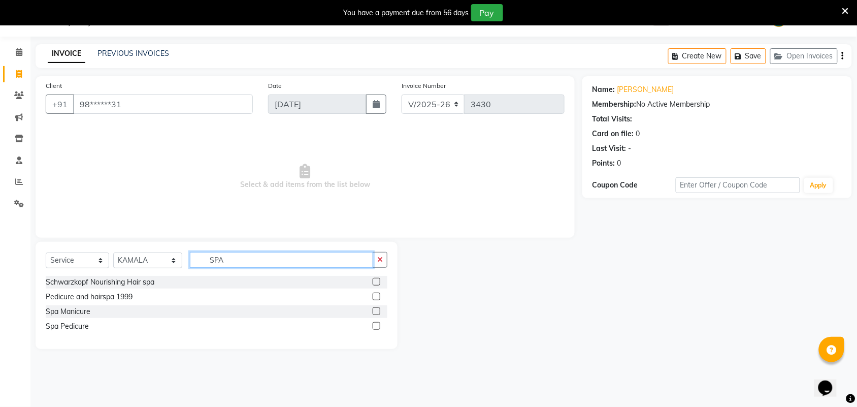
type input "SPA"
click at [377, 325] on label at bounding box center [377, 326] width 8 height 8
click at [377, 325] on input "checkbox" at bounding box center [376, 326] width 7 height 7
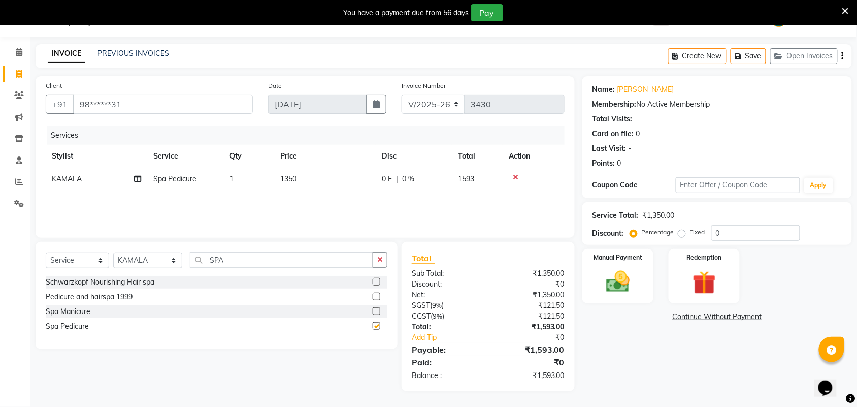
checkbox input "false"
click at [151, 264] on select "Select Stylist Admin ANUSHA Apsu Auditor Ambattur Balaji BANUPRIYA Bharath Bhuv…" at bounding box center [147, 260] width 69 height 16
select select "59088"
drag, startPoint x: 381, startPoint y: 260, endPoint x: 287, endPoint y: 265, distance: 93.5
click at [381, 260] on icon "button" at bounding box center [380, 259] width 6 height 7
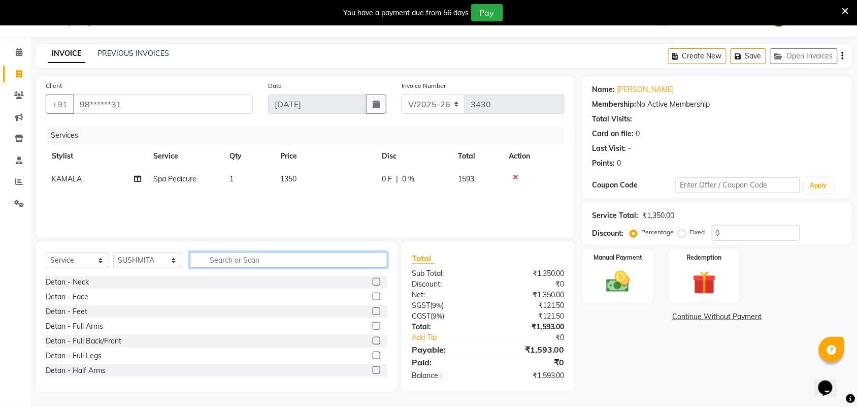
click at [285, 262] on input "text" at bounding box center [288, 260] width 197 height 16
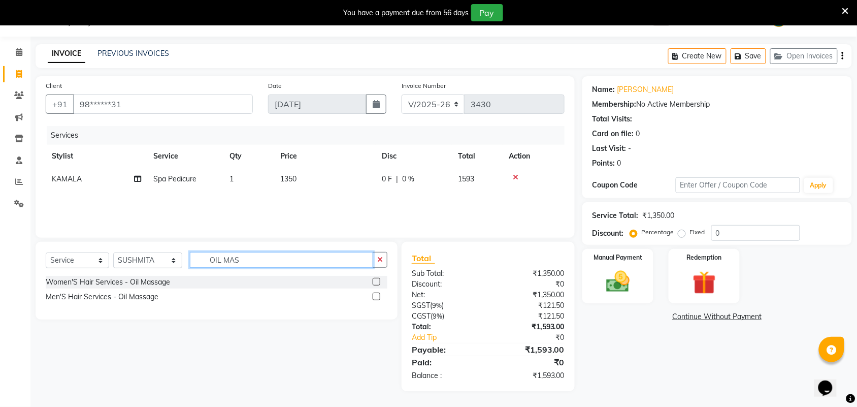
type input "OIL MAS"
click at [379, 296] on label at bounding box center [377, 296] width 8 height 8
click at [379, 296] on input "checkbox" at bounding box center [376, 296] width 7 height 7
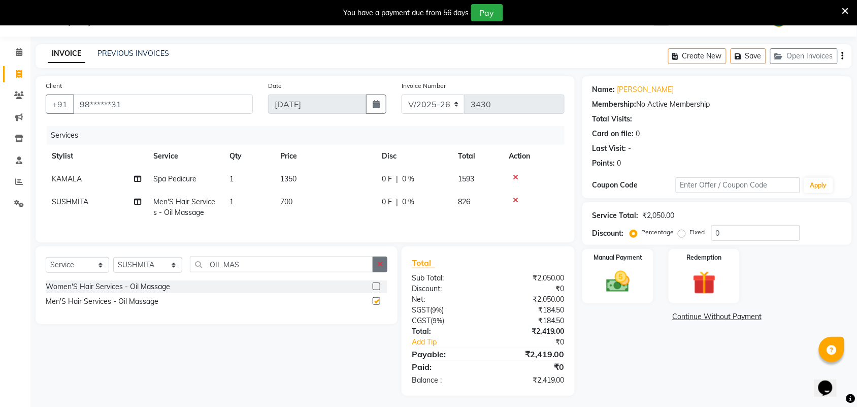
checkbox input "false"
click at [381, 268] on icon "button" at bounding box center [380, 263] width 6 height 7
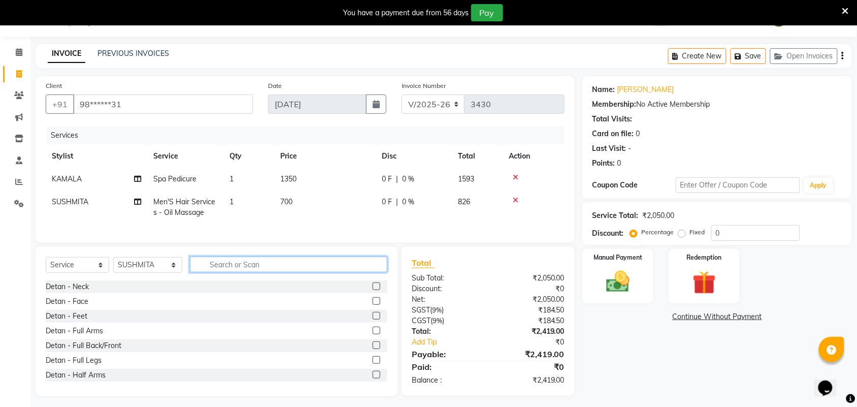
click at [348, 272] on input "text" at bounding box center [288, 264] width 197 height 16
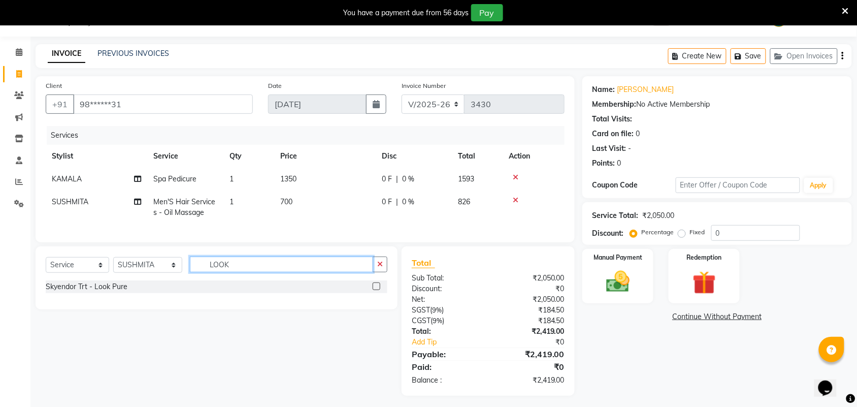
type input "LOOK"
click at [374, 290] on label at bounding box center [377, 286] width 8 height 8
click at [374, 290] on input "checkbox" at bounding box center [376, 286] width 7 height 7
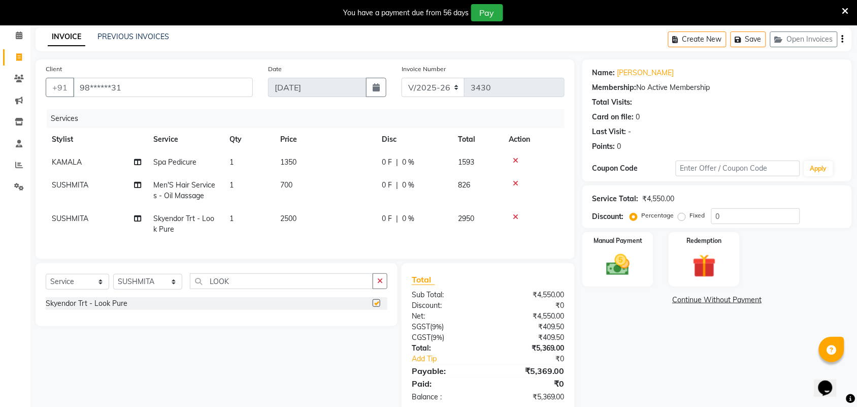
scroll to position [72, 0]
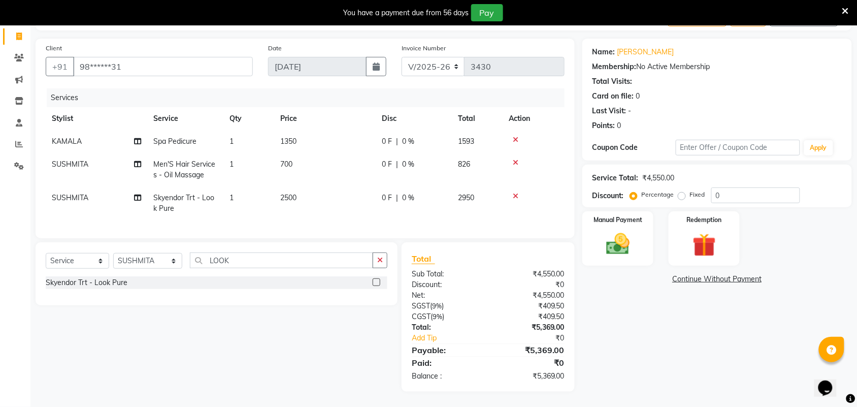
checkbox input "false"
click at [384, 263] on button "button" at bounding box center [380, 260] width 15 height 16
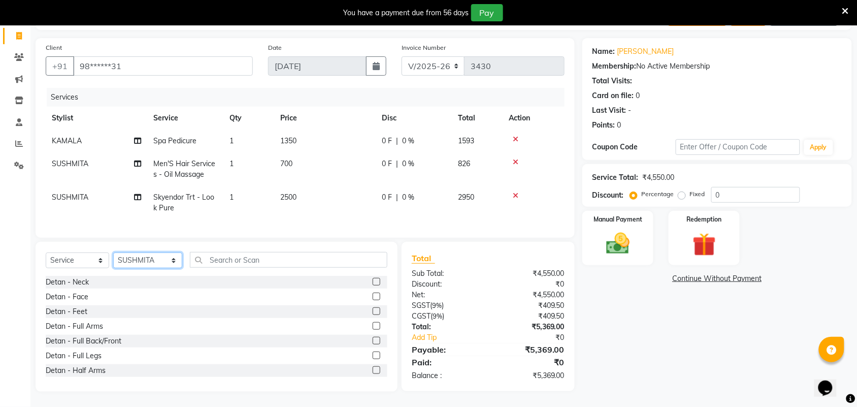
click at [153, 262] on select "Select Stylist Admin ANUSHA Apsu Auditor Ambattur Balaji BANUPRIYA Bharath Bhuv…" at bounding box center [147, 260] width 69 height 16
select select "25074"
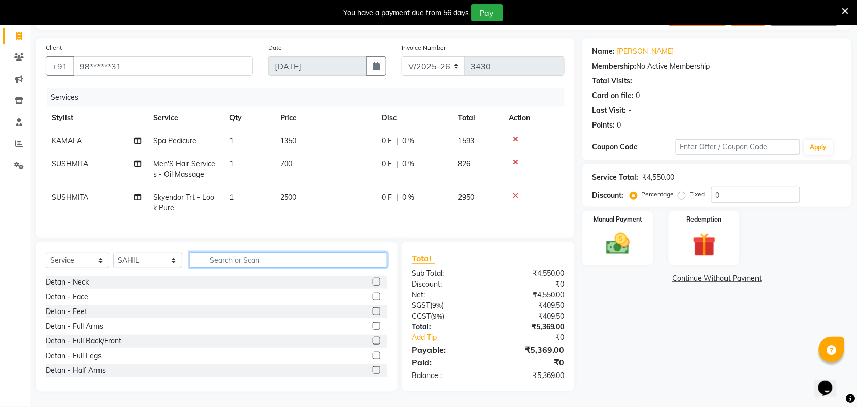
click at [246, 262] on input "text" at bounding box center [288, 260] width 197 height 16
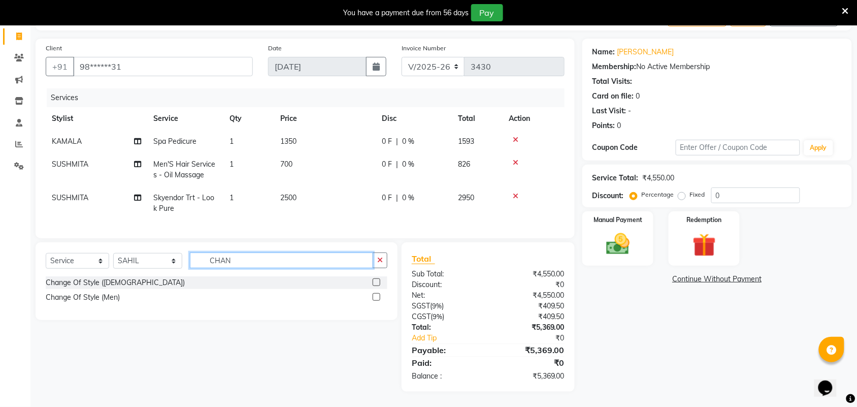
type input "CHAN"
click at [374, 297] on label at bounding box center [377, 297] width 8 height 8
click at [374, 297] on input "checkbox" at bounding box center [376, 297] width 7 height 7
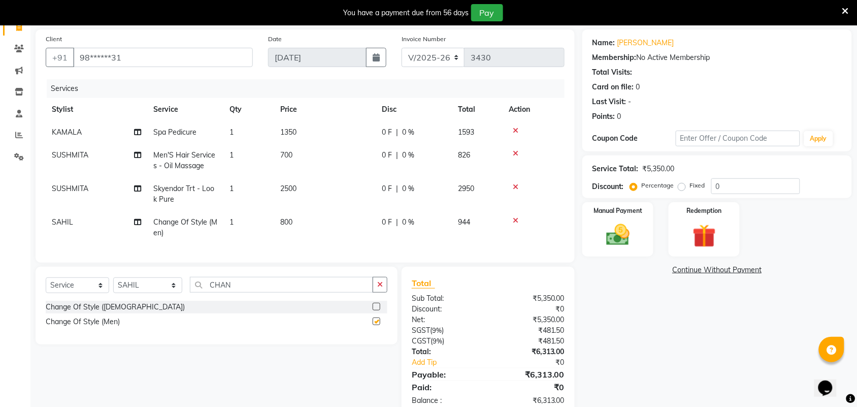
checkbox input "false"
click at [97, 221] on td "SAHIL" at bounding box center [97, 228] width 102 height 34
select select "25074"
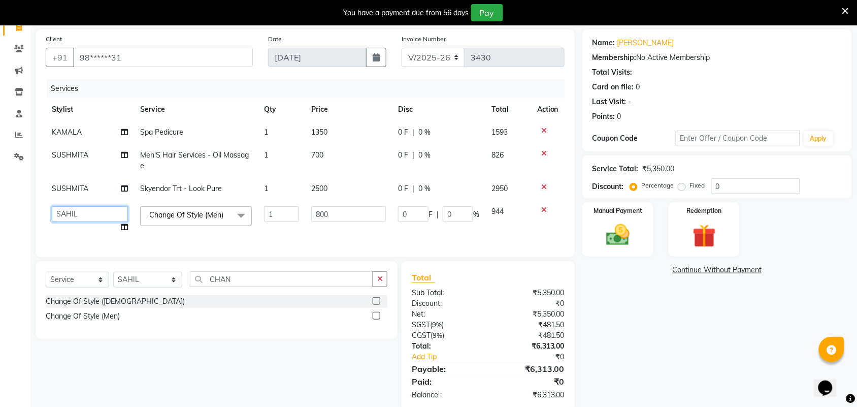
click at [99, 216] on select "Admin ANUSHA Apsu Auditor Ambattur Balaji BANUPRIYA Bharath Bhuvanesh Dingg - S…" at bounding box center [90, 214] width 76 height 16
select select "73417"
click at [138, 287] on select "Select Stylist Admin ANUSHA Apsu Auditor Ambattur Balaji BANUPRIYA Bharath Bhuv…" at bounding box center [147, 280] width 69 height 16
select select "73417"
click at [113, 281] on select "Select Stylist Admin ANUSHA Apsu Auditor Ambattur Balaji BANUPRIYA Bharath Bhuv…" at bounding box center [147, 280] width 69 height 16
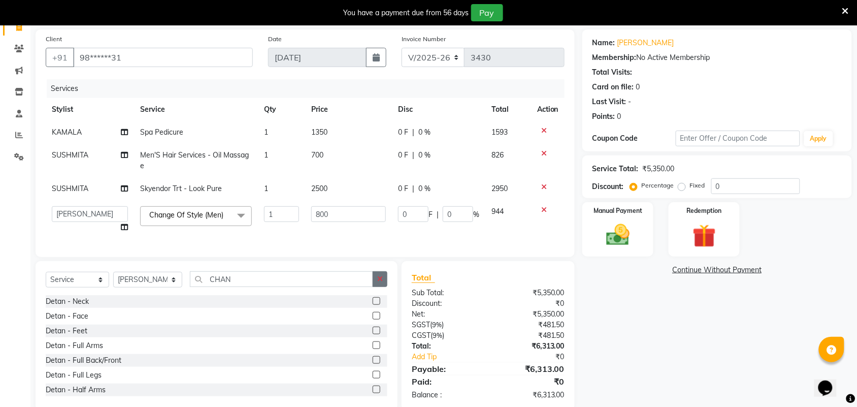
click at [384, 287] on button "button" at bounding box center [380, 279] width 15 height 16
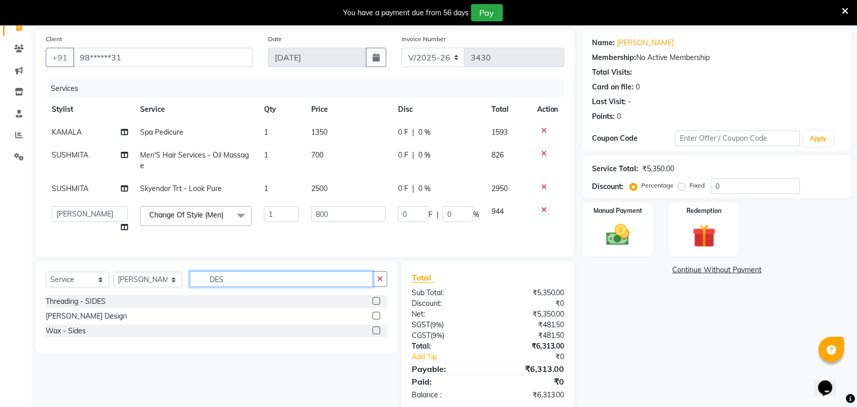
type input "DES"
click at [376, 319] on label at bounding box center [377, 316] width 8 height 8
click at [376, 319] on input "checkbox" at bounding box center [376, 316] width 7 height 7
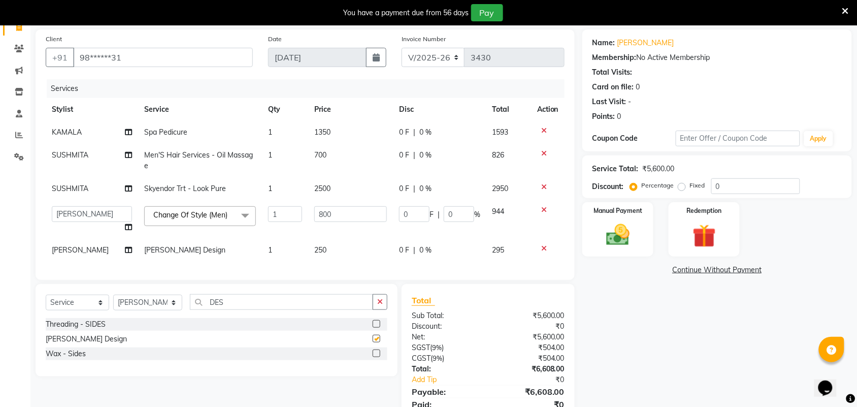
checkbox input "false"
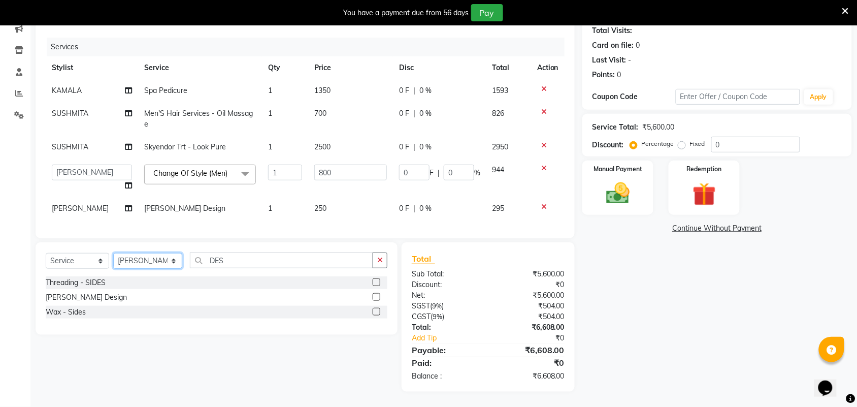
click at [119, 260] on select "Select Stylist Admin ANUSHA Apsu Auditor Ambattur Balaji BANUPRIYA Bharath Bhuv…" at bounding box center [147, 261] width 69 height 16
select select "59088"
click at [236, 254] on input "DES" at bounding box center [281, 260] width 183 height 16
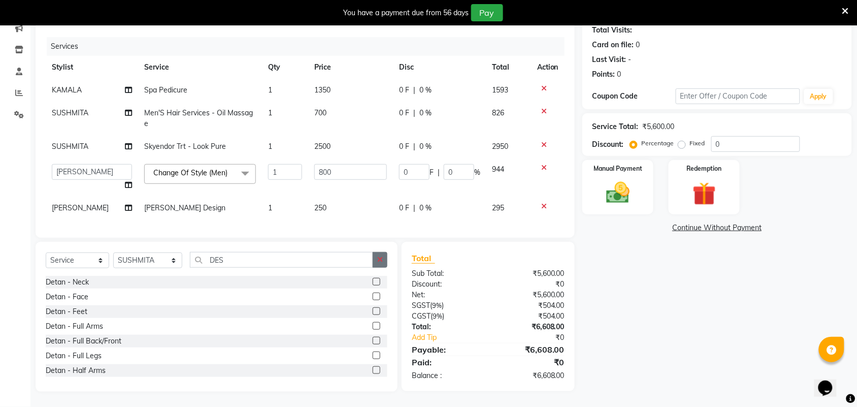
click at [379, 261] on icon "button" at bounding box center [380, 259] width 6 height 7
click at [298, 263] on input "text" at bounding box center [288, 260] width 197 height 16
type input "D"
click at [373, 281] on label at bounding box center [377, 282] width 8 height 8
click at [373, 281] on input "checkbox" at bounding box center [376, 282] width 7 height 7
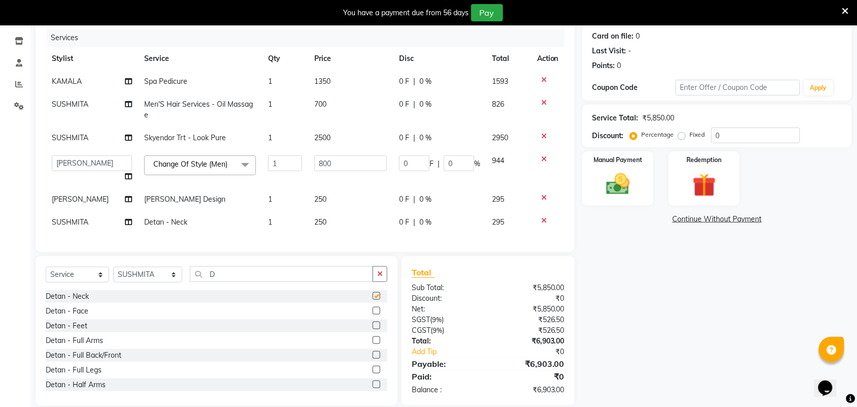
checkbox input "false"
click at [373, 314] on label at bounding box center [377, 311] width 8 height 8
click at [373, 314] on input "checkbox" at bounding box center [376, 311] width 7 height 7
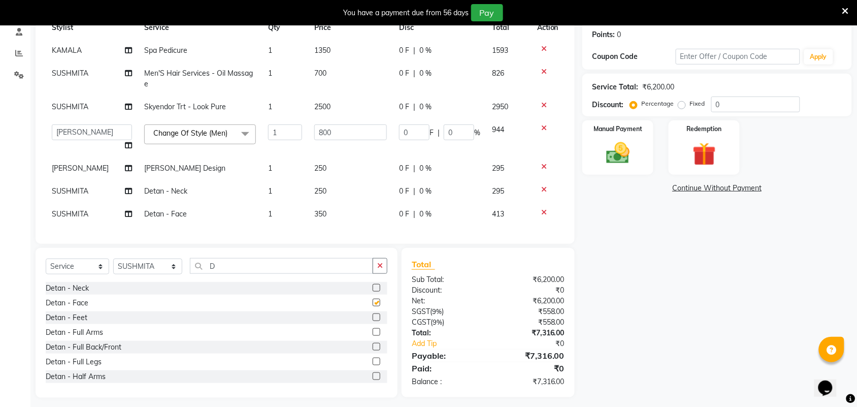
checkbox input "false"
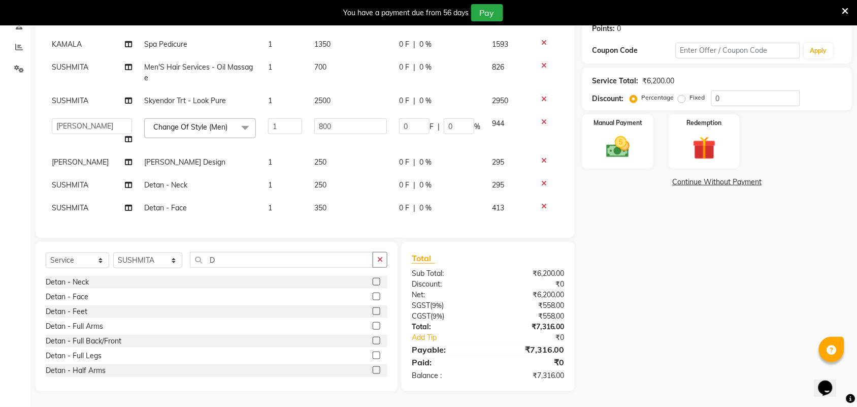
click at [354, 180] on td "250" at bounding box center [350, 185] width 85 height 23
select select "59088"
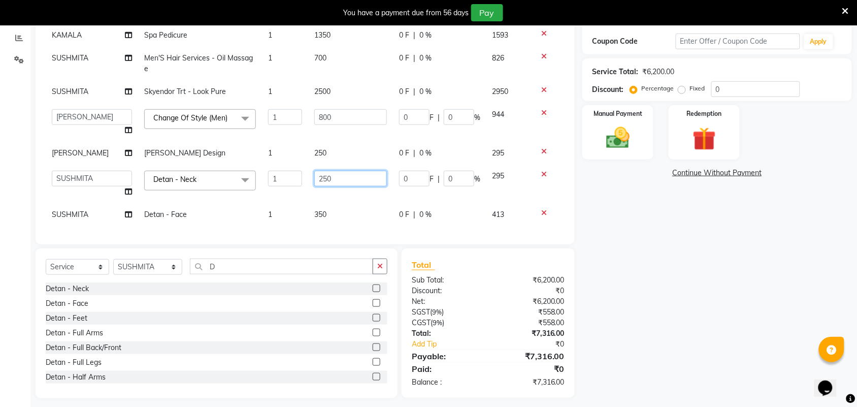
click at [358, 184] on input "250" at bounding box center [350, 179] width 73 height 16
type input "2"
type input "400"
click at [351, 209] on td "350" at bounding box center [350, 214] width 85 height 23
select select "59088"
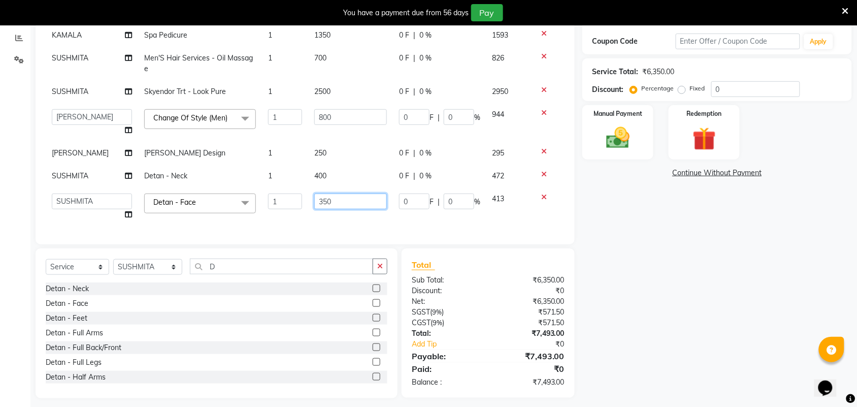
click at [344, 199] on input "350" at bounding box center [350, 201] width 73 height 16
click at [671, 297] on div "Name: Shruthi Membership: No Active Membership Total Visits: Card on file: 0 La…" at bounding box center [720, 164] width 277 height 465
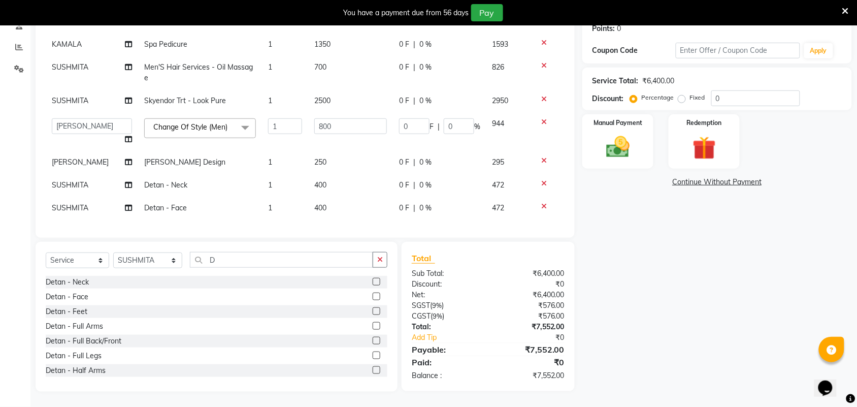
scroll to position [160, 0]
click at [181, 104] on span "Skyendor Trt - Look Pure" at bounding box center [185, 100] width 82 height 9
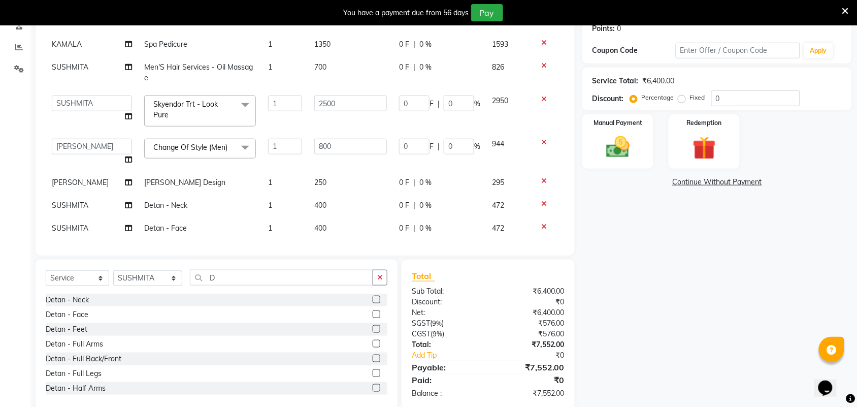
scroll to position [169, 0]
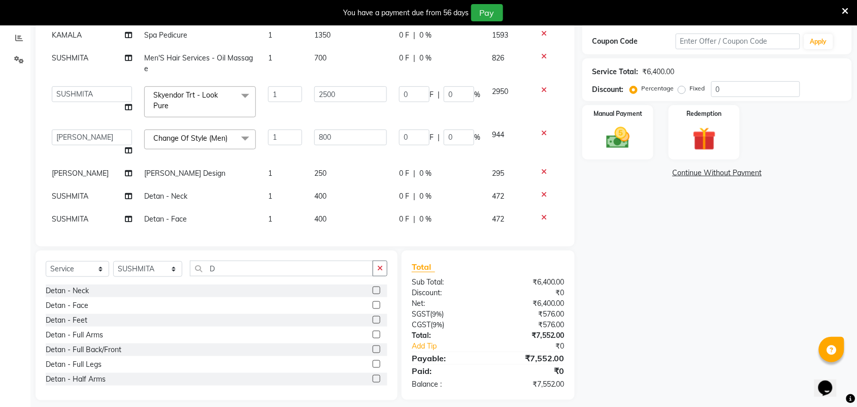
click at [189, 108] on span "Skyendor Trt - Look Pure x" at bounding box center [195, 101] width 89 height 22
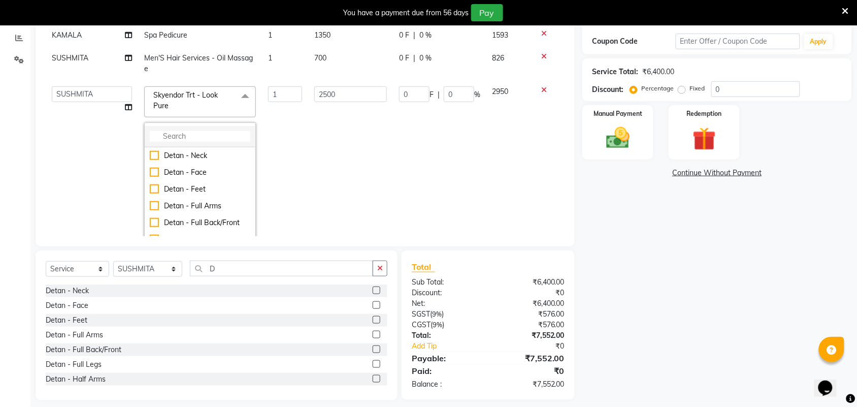
click at [190, 132] on input "multiselect-search" at bounding box center [200, 136] width 101 height 11
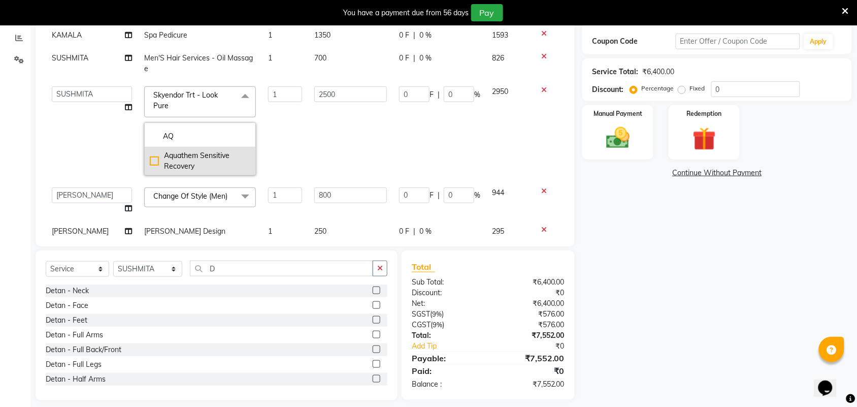
click at [181, 156] on div "Aquathem Sensitive Recovery" at bounding box center [200, 160] width 101 height 21
click at [624, 285] on div "Name: Shruthi Membership: No Active Membership Total Visits: Card on file: 0 La…" at bounding box center [720, 166] width 277 height 468
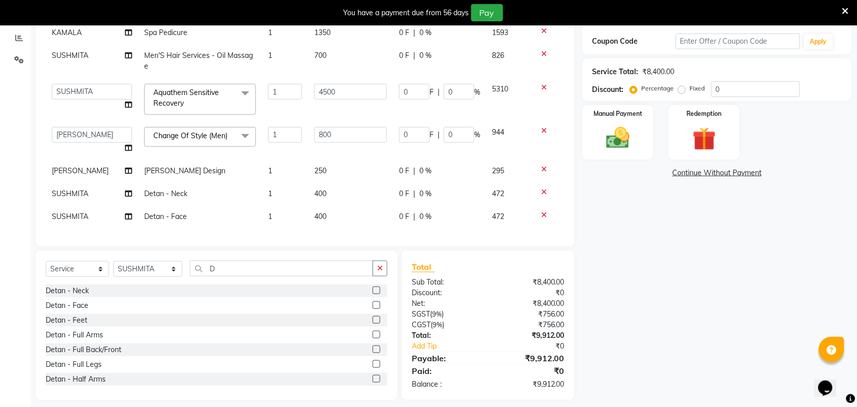
scroll to position [12, 0]
click at [211, 131] on span "Change Of Style (Men)" at bounding box center [190, 135] width 74 height 9
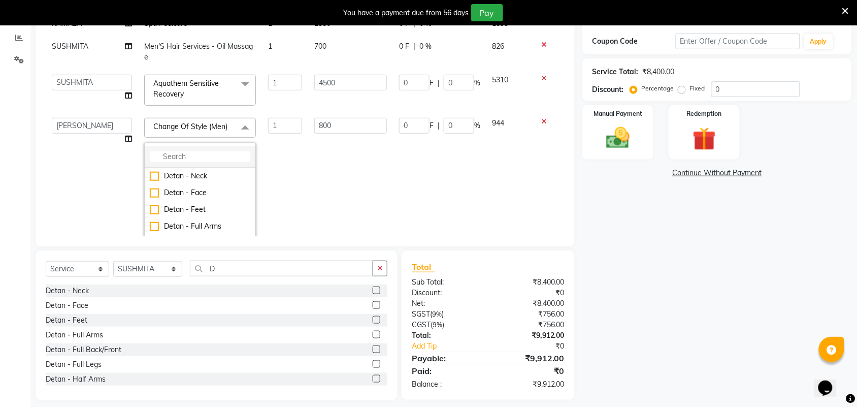
click at [194, 156] on input "multiselect-search" at bounding box center [200, 156] width 101 height 11
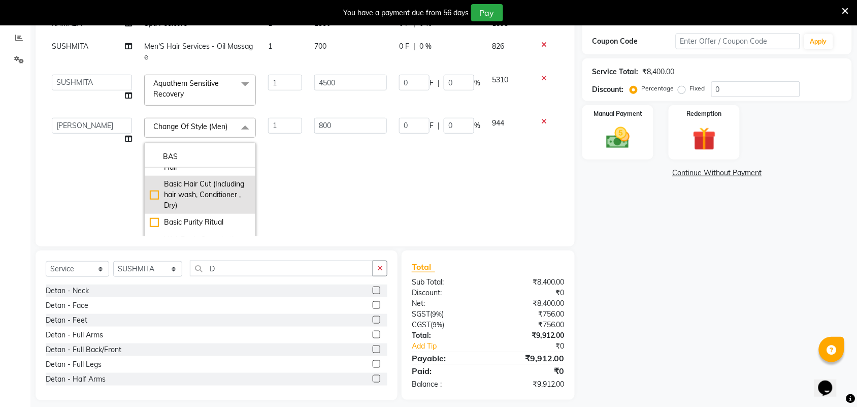
click at [222, 197] on div "Basic Hair Cut (Including hair wash, Conditioner , Dry)" at bounding box center [200, 195] width 101 height 32
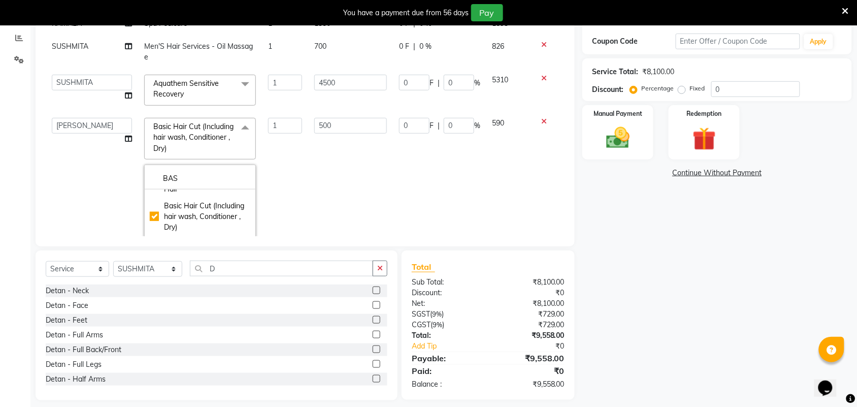
click at [718, 308] on div "Name: Shruthi Membership: No Active Membership Total Visits: Card on file: 0 La…" at bounding box center [720, 166] width 277 height 468
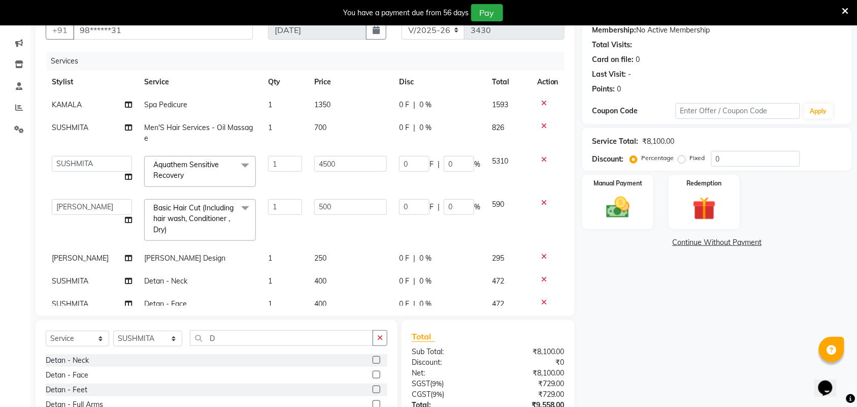
scroll to position [178, 0]
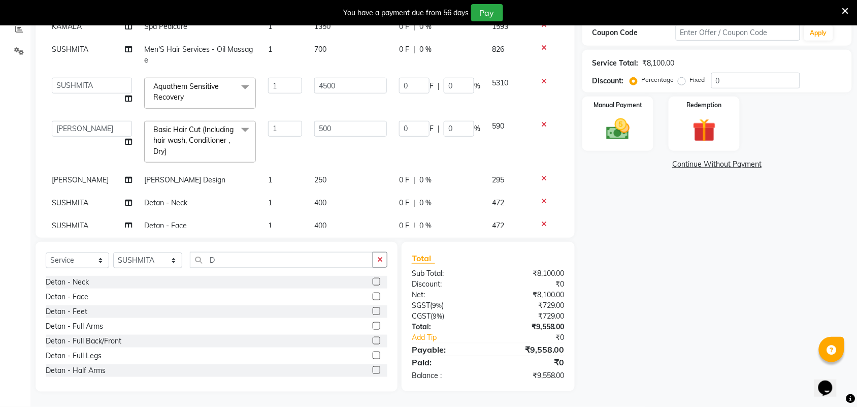
click at [683, 361] on div "Name: Shruthi Membership: No Active Membership Total Visits: Card on file: 0 La…" at bounding box center [720, 158] width 277 height 468
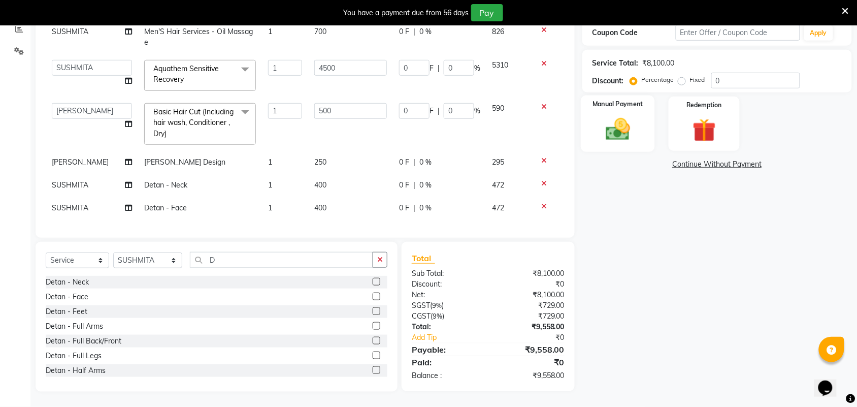
click at [610, 142] on img at bounding box center [618, 129] width 40 height 28
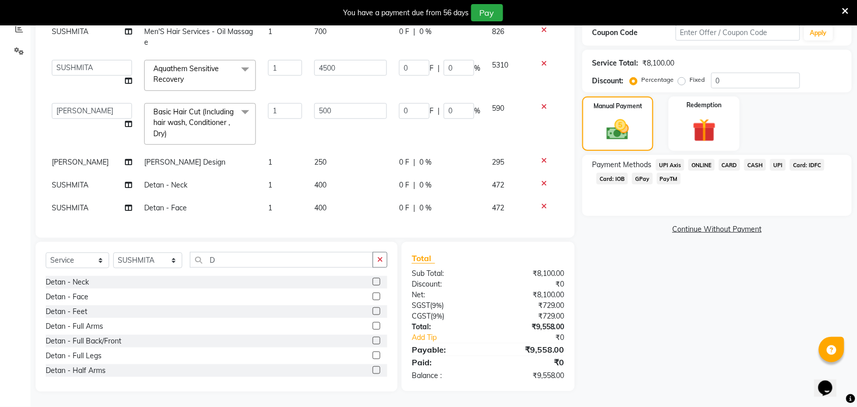
click at [777, 166] on span "UPI" at bounding box center [778, 165] width 16 height 12
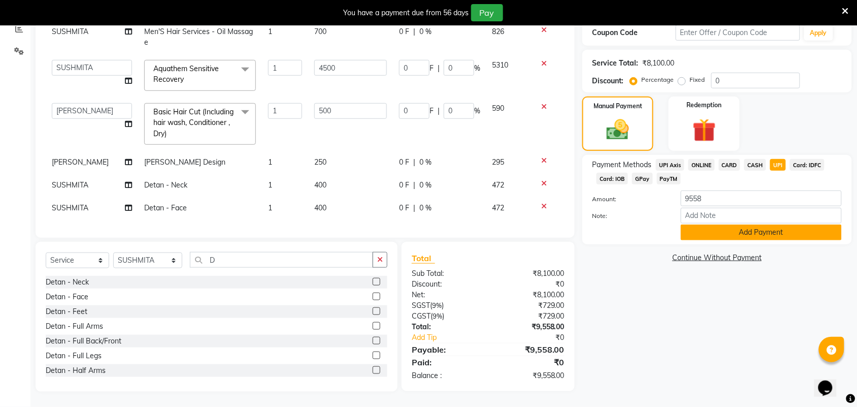
click at [751, 229] on button "Add Payment" at bounding box center [761, 232] width 161 height 16
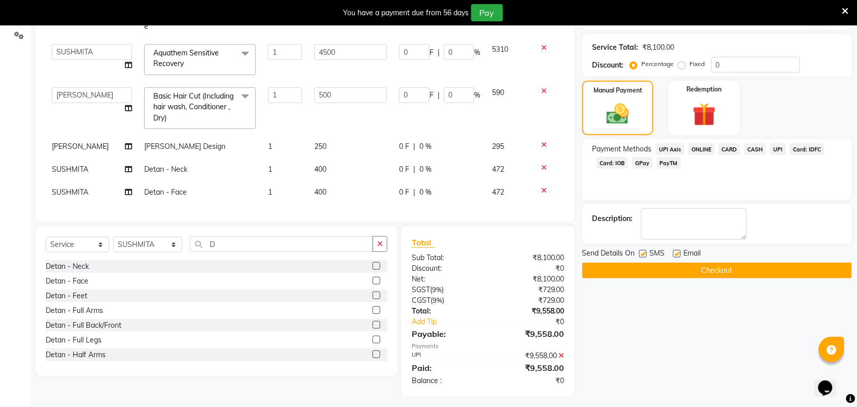
scroll to position [198, 0]
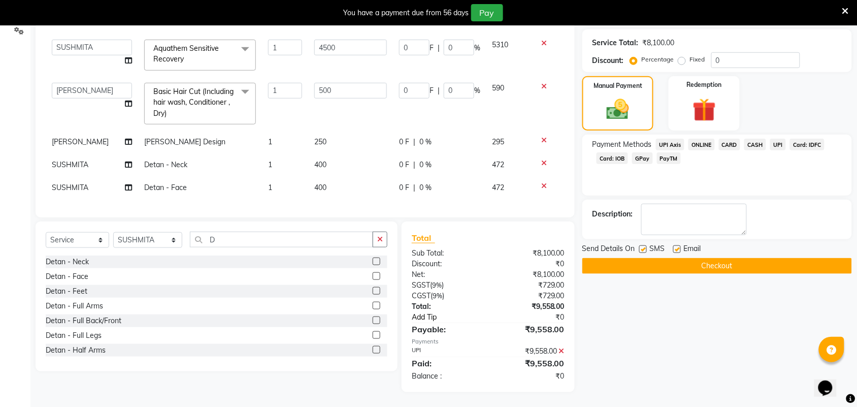
click at [437, 317] on link "Add Tip" at bounding box center [453, 317] width 98 height 11
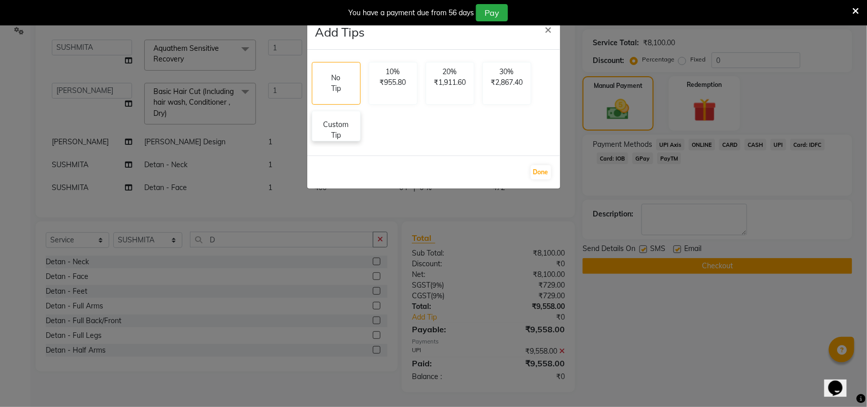
click at [338, 133] on p "Custom Tip" at bounding box center [336, 129] width 36 height 21
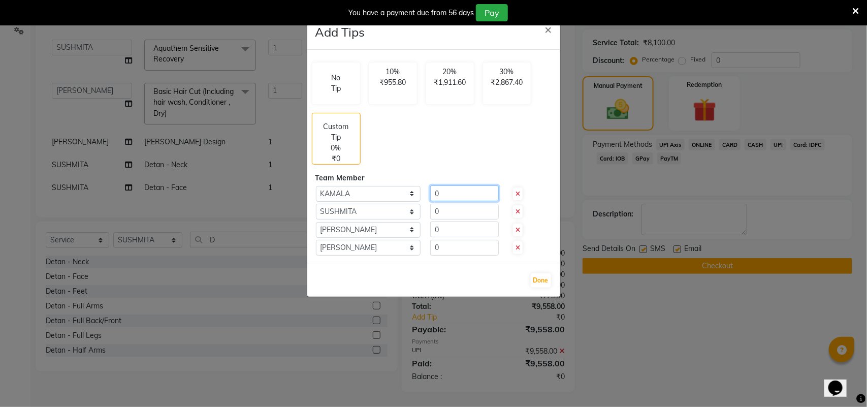
click at [450, 189] on input "0" at bounding box center [464, 193] width 69 height 16
click at [473, 232] on input "0" at bounding box center [464, 229] width 69 height 16
click at [519, 250] on icon at bounding box center [517, 248] width 5 height 6
click at [518, 247] on icon at bounding box center [517, 248] width 5 height 6
click at [485, 237] on input "47" at bounding box center [464, 229] width 69 height 16
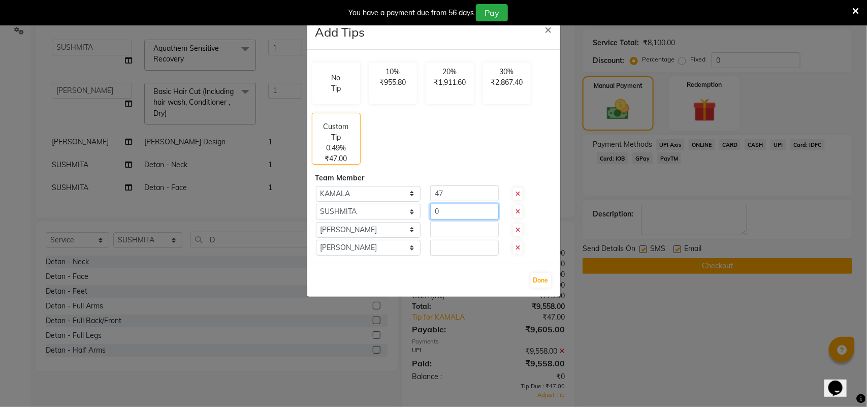
click at [462, 216] on input "0" at bounding box center [464, 212] width 69 height 16
click at [463, 231] on input "number" at bounding box center [464, 229] width 69 height 16
click at [476, 219] on input "47" at bounding box center [464, 212] width 69 height 16
click at [460, 213] on input "47" at bounding box center [464, 212] width 69 height 16
click at [546, 279] on button "Done" at bounding box center [540, 280] width 20 height 14
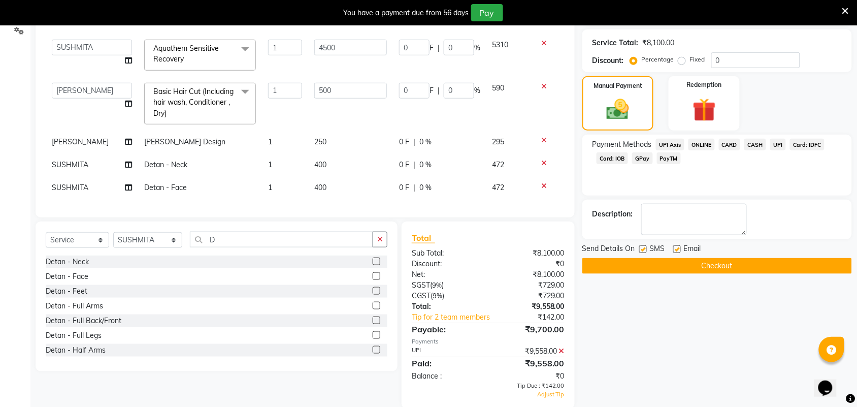
click at [701, 265] on button "Checkout" at bounding box center [717, 266] width 270 height 16
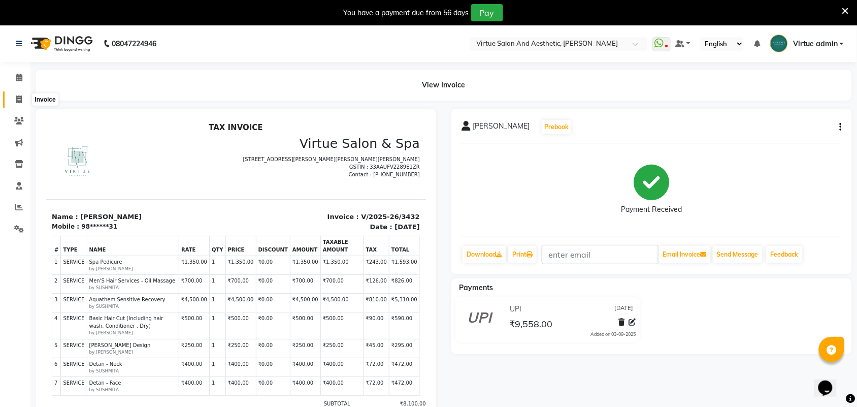
click at [24, 98] on span at bounding box center [19, 100] width 18 height 12
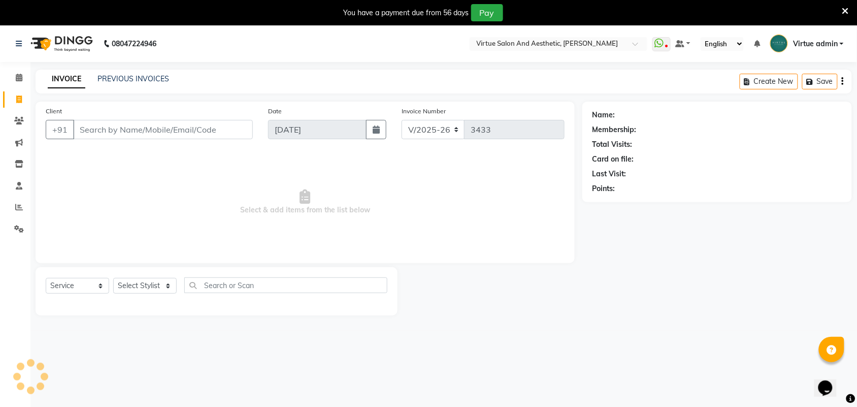
scroll to position [25, 0]
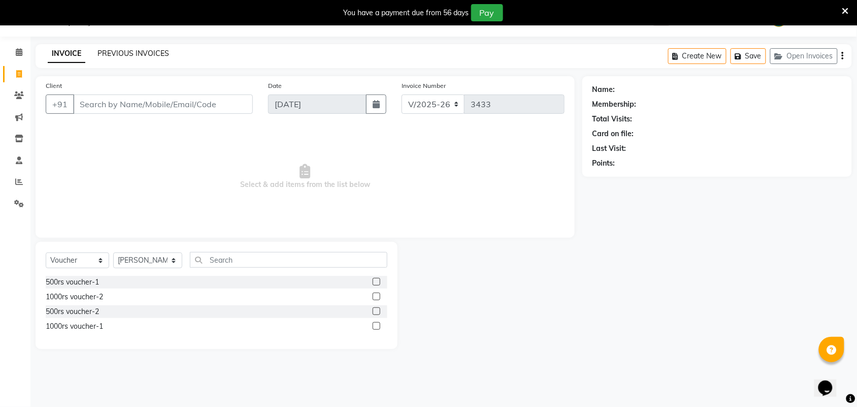
click at [128, 56] on link "PREVIOUS INVOICES" at bounding box center [133, 53] width 72 height 9
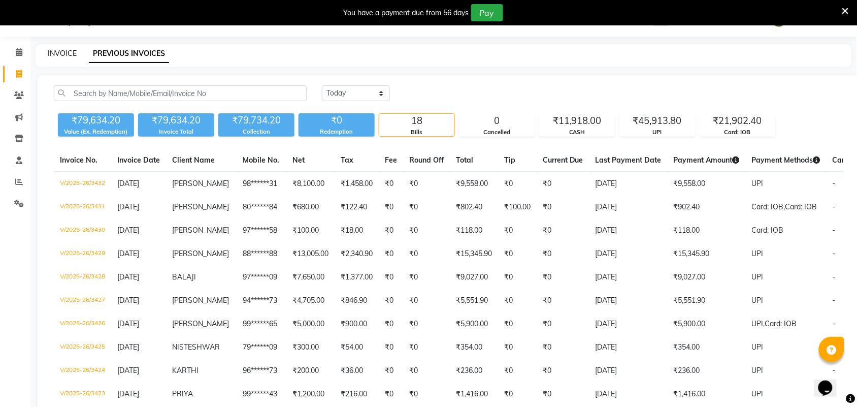
click at [59, 53] on link "INVOICE" at bounding box center [62, 53] width 29 height 9
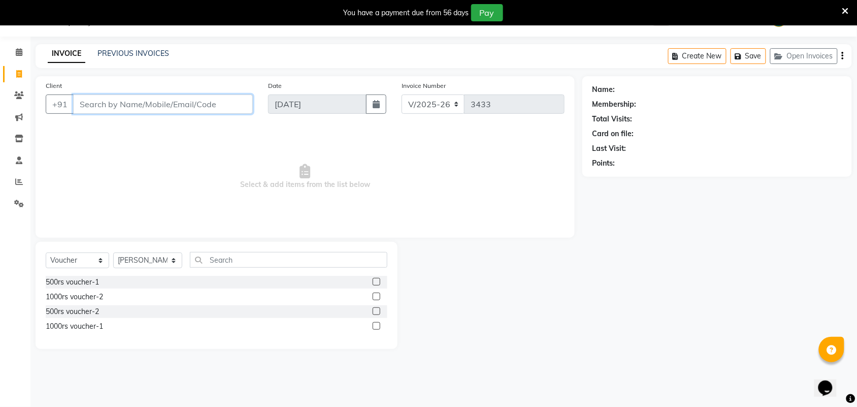
click at [108, 108] on input "Client" at bounding box center [163, 103] width 180 height 19
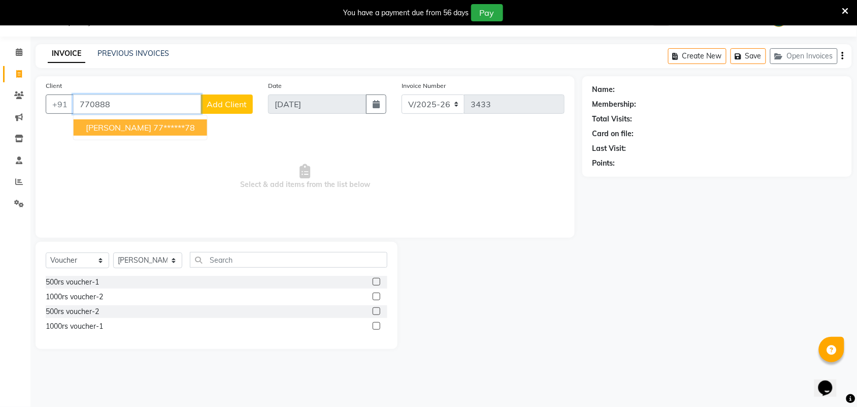
click at [100, 130] on span "[PERSON_NAME]" at bounding box center [118, 127] width 65 height 10
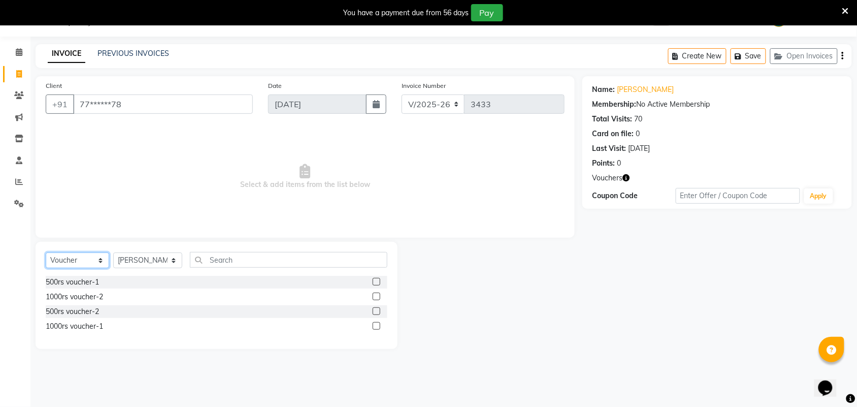
click at [62, 260] on select "Select Service Product Membership Package Voucher Prepaid Gift Card" at bounding box center [77, 260] width 63 height 16
click at [46, 252] on select "Select Service Product Membership Package Voucher Prepaid Gift Card" at bounding box center [77, 260] width 63 height 16
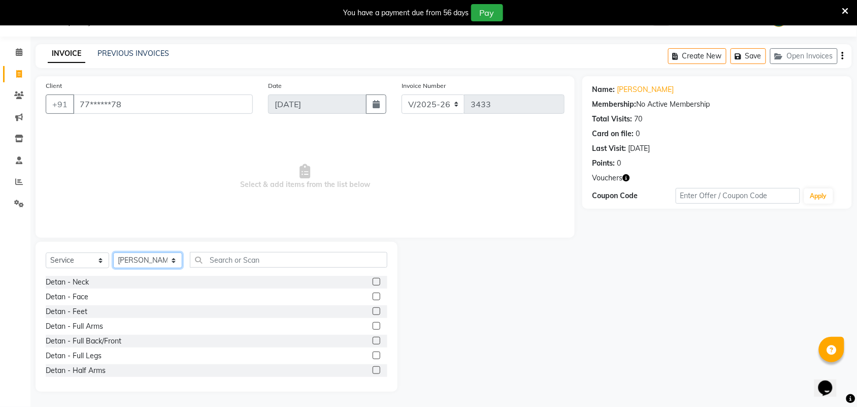
click at [123, 255] on select "Select Stylist Admin ANUSHA Apsu Auditor Ambattur Balaji BANUPRIYA Bharath Bhuv…" at bounding box center [147, 260] width 69 height 16
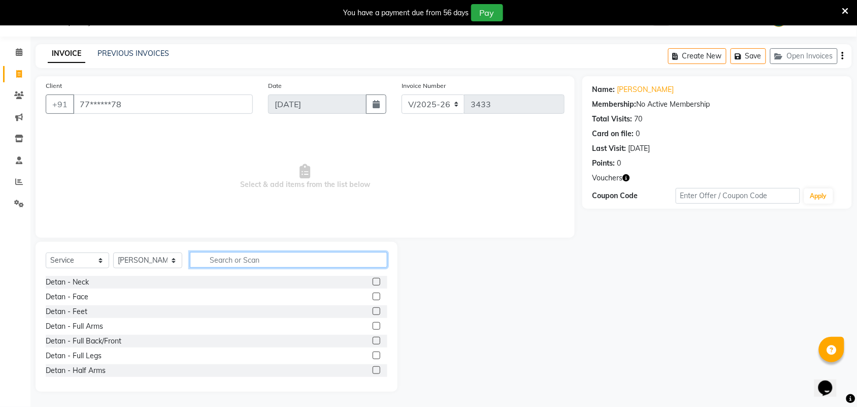
click at [290, 260] on input "text" at bounding box center [288, 260] width 197 height 16
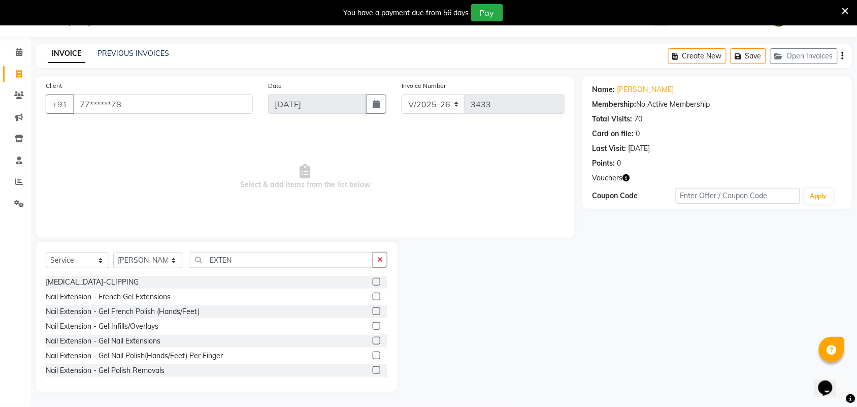
click at [373, 366] on label at bounding box center [377, 370] width 8 height 8
click at [373, 367] on input "checkbox" at bounding box center [376, 370] width 7 height 7
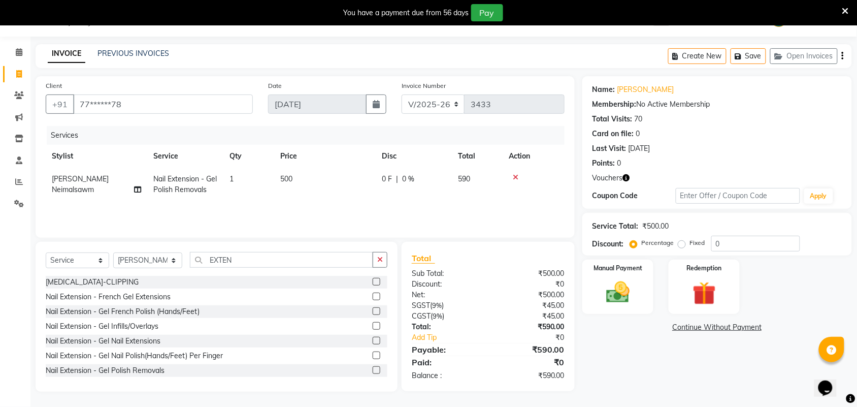
click at [316, 190] on td "500" at bounding box center [325, 185] width 102 height 34
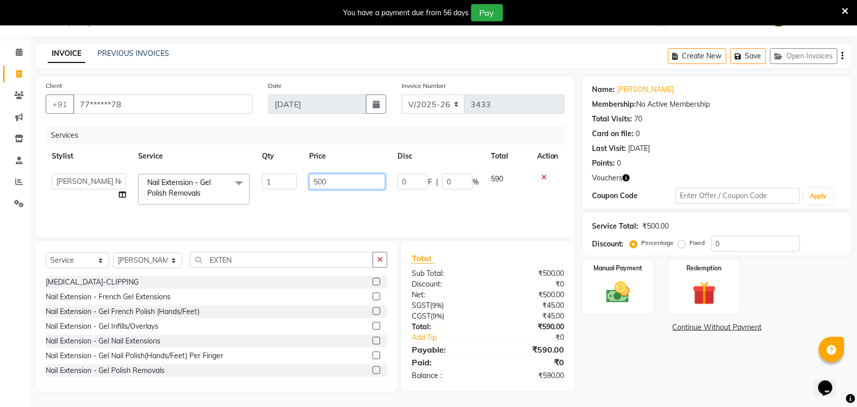
click at [318, 181] on input "500" at bounding box center [347, 182] width 76 height 16
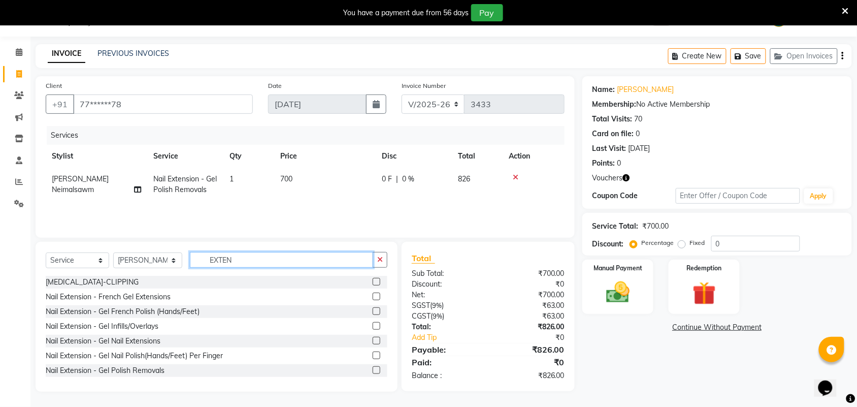
click at [307, 262] on input "EXTEN" at bounding box center [281, 260] width 183 height 16
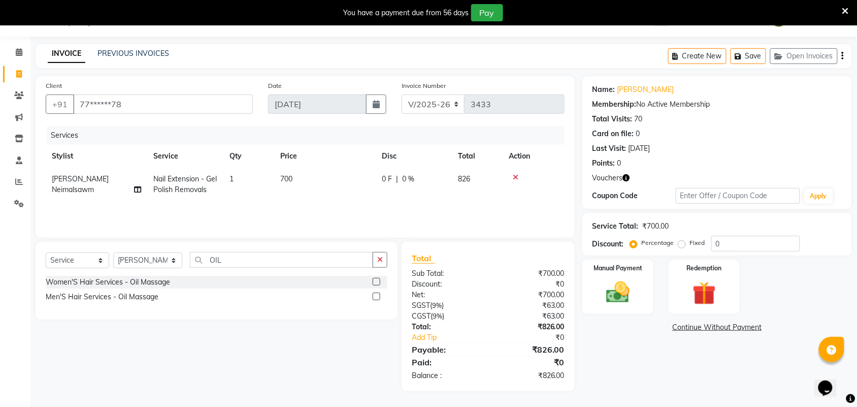
click at [376, 282] on label at bounding box center [377, 282] width 8 height 8
click at [376, 282] on input "checkbox" at bounding box center [376, 282] width 7 height 7
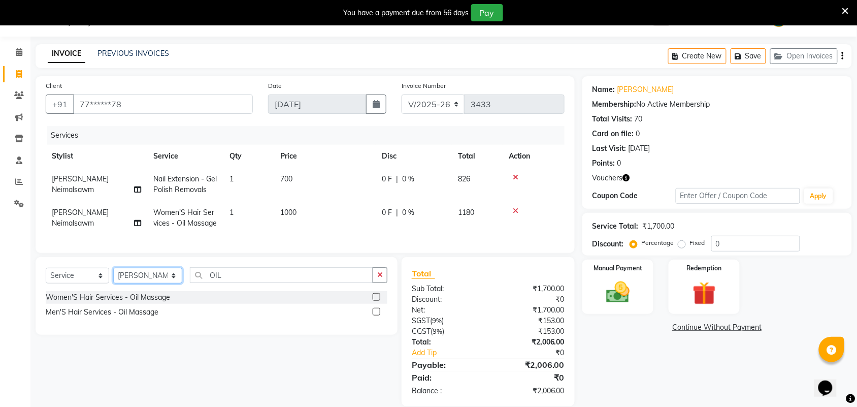
click at [147, 283] on select "Select Stylist Admin ANUSHA Apsu Auditor Ambattur Balaji BANUPRIYA Bharath Bhuv…" at bounding box center [147, 276] width 69 height 16
click at [113, 277] on select "Select Stylist Admin ANUSHA Apsu Auditor Ambattur Balaji BANUPRIYA Bharath Bhuv…" at bounding box center [147, 276] width 69 height 16
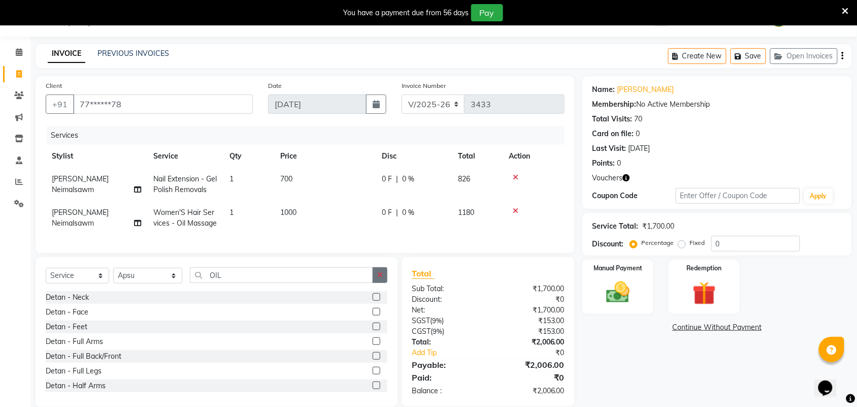
click at [377, 283] on button "button" at bounding box center [380, 275] width 15 height 16
click at [283, 283] on input "text" at bounding box center [288, 275] width 197 height 16
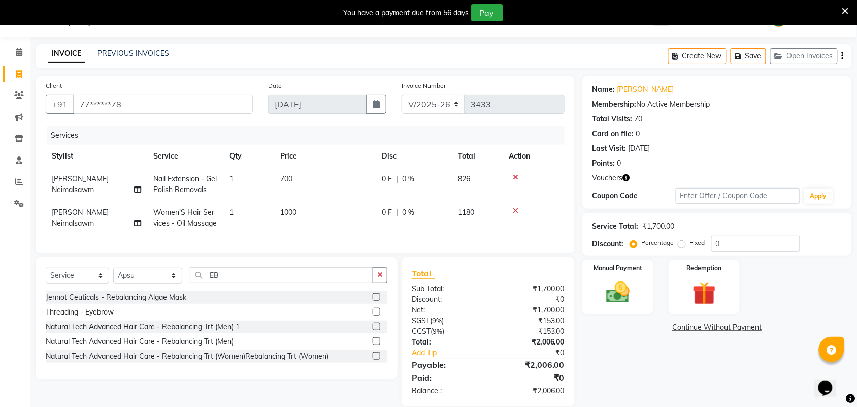
click at [376, 315] on label at bounding box center [377, 312] width 8 height 8
click at [376, 315] on input "checkbox" at bounding box center [376, 312] width 7 height 7
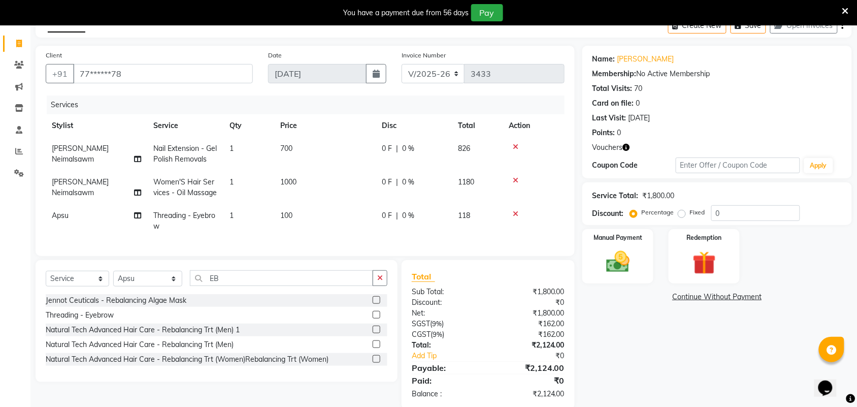
scroll to position [83, 0]
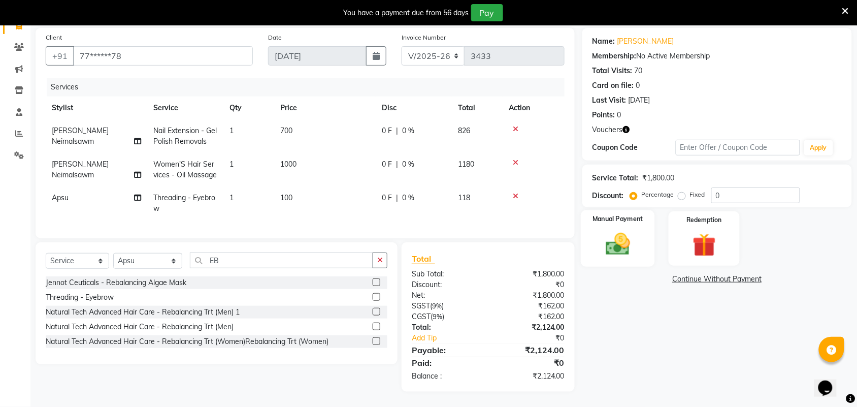
click at [630, 230] on img at bounding box center [618, 244] width 40 height 28
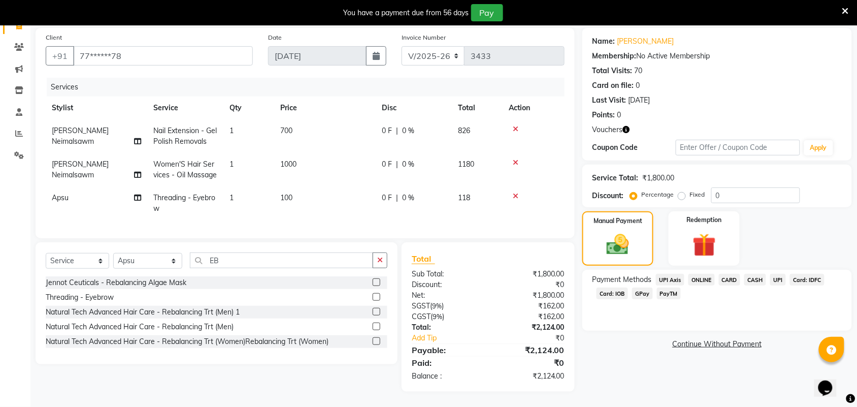
click at [756, 275] on span "CASH" at bounding box center [755, 280] width 22 height 12
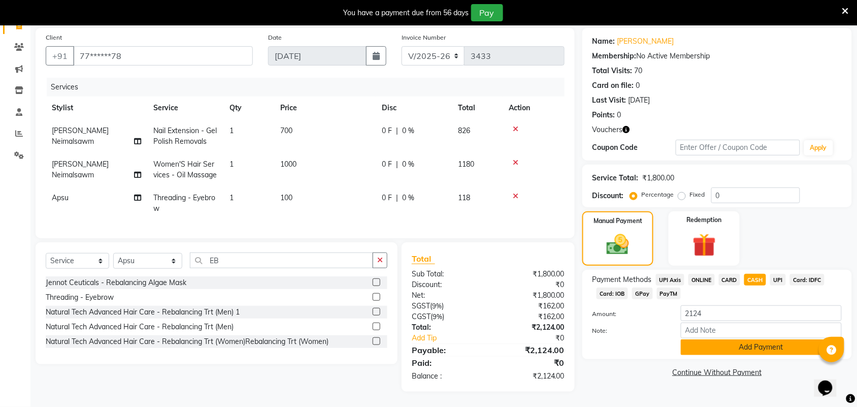
click at [759, 339] on button "Add Payment" at bounding box center [761, 347] width 161 height 16
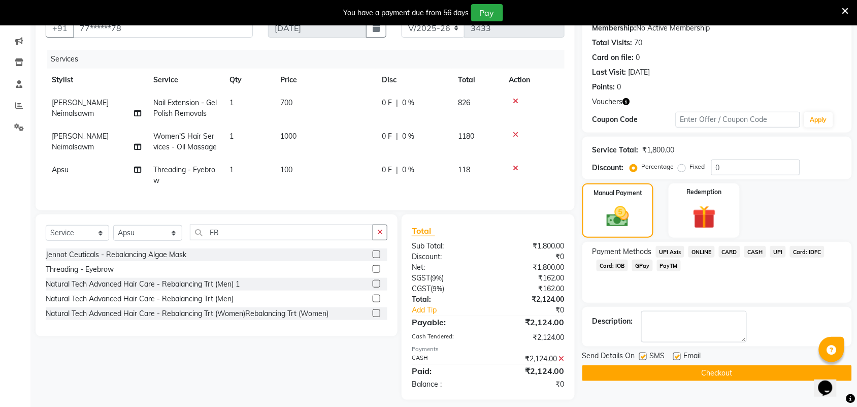
scroll to position [118, 0]
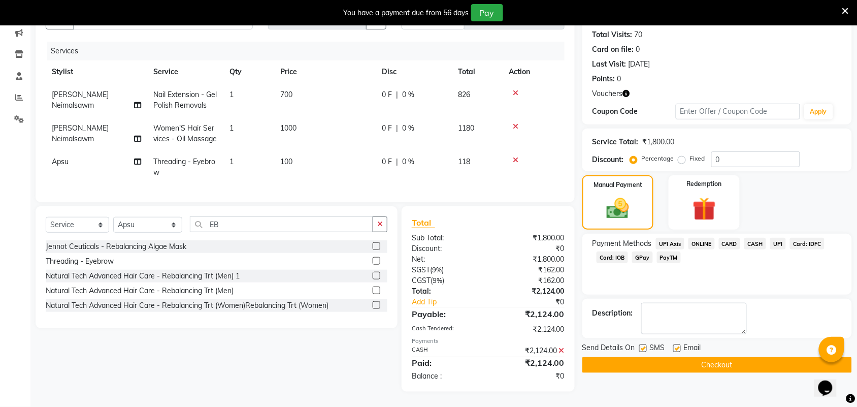
click at [748, 358] on button "Checkout" at bounding box center [717, 365] width 270 height 16
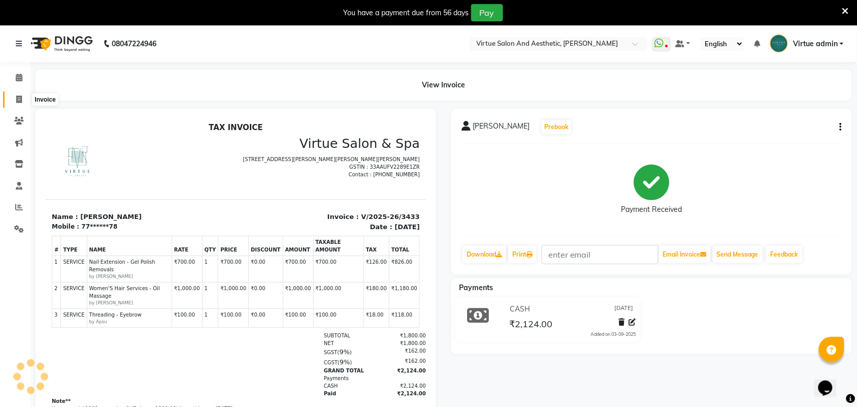
click at [24, 97] on span at bounding box center [19, 100] width 18 height 12
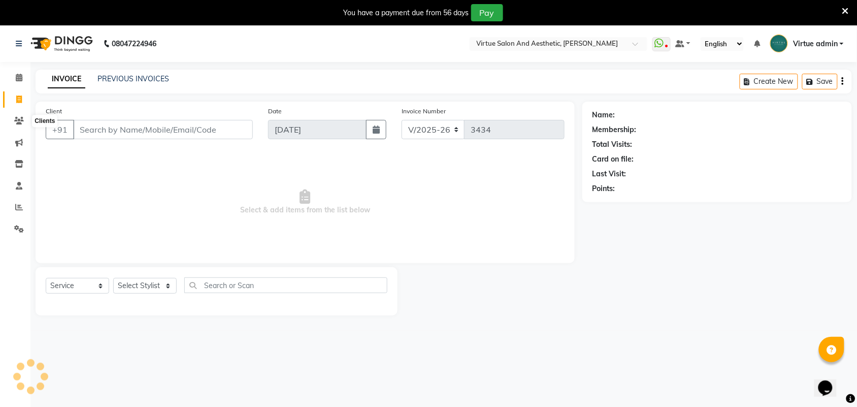
scroll to position [25, 0]
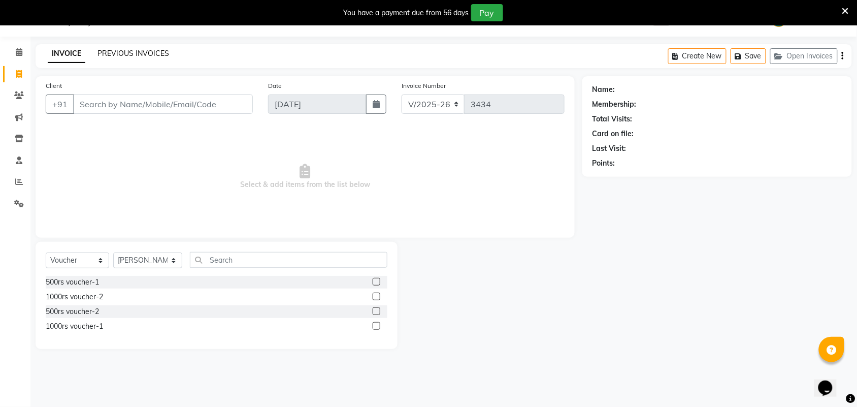
click at [117, 54] on link "PREVIOUS INVOICES" at bounding box center [133, 53] width 72 height 9
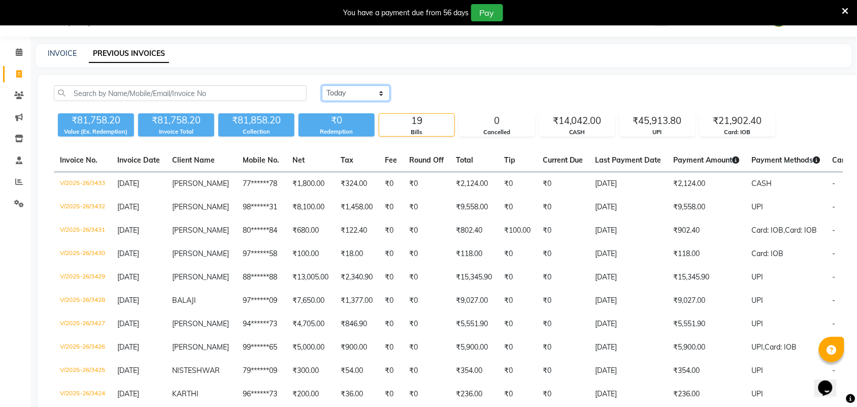
click at [356, 94] on select "Today Yesterday Custom Range" at bounding box center [356, 93] width 68 height 16
click at [322, 85] on select "Today Yesterday Custom Range" at bounding box center [356, 93] width 68 height 16
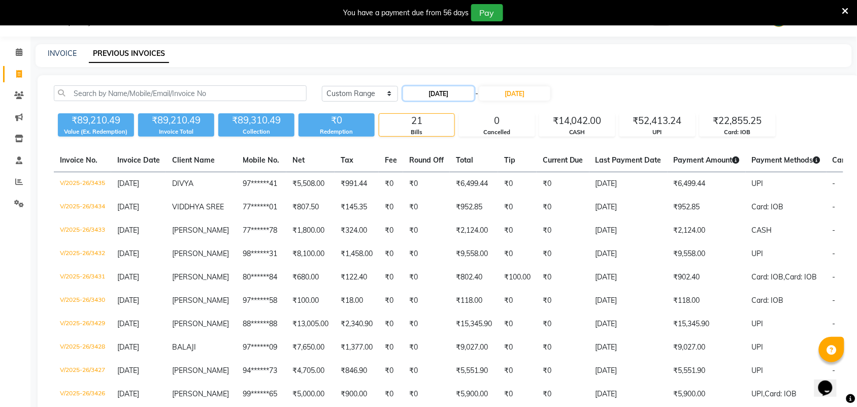
click at [453, 89] on input "[DATE]" at bounding box center [438, 93] width 71 height 14
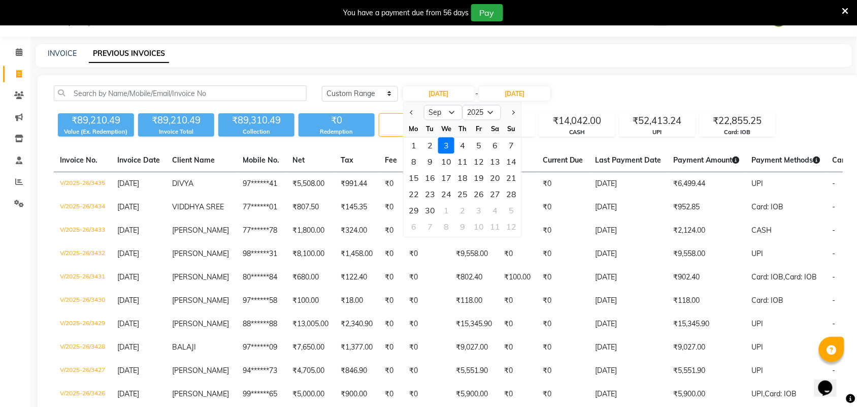
click at [609, 95] on div "Today Yesterday Custom Range 03-09-2025 Jan Feb Mar Apr May Jun Jul Aug Sep Oct…" at bounding box center [582, 93] width 521 height 16
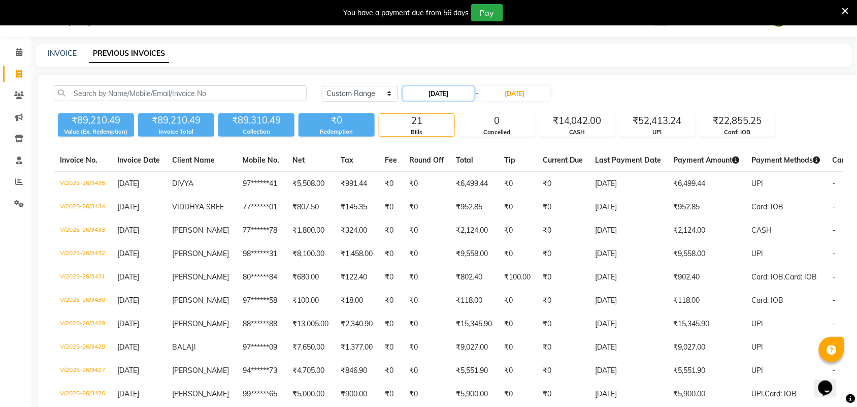
drag, startPoint x: 468, startPoint y: 90, endPoint x: 458, endPoint y: 99, distance: 14.0
click at [468, 89] on input "[DATE]" at bounding box center [438, 93] width 71 height 14
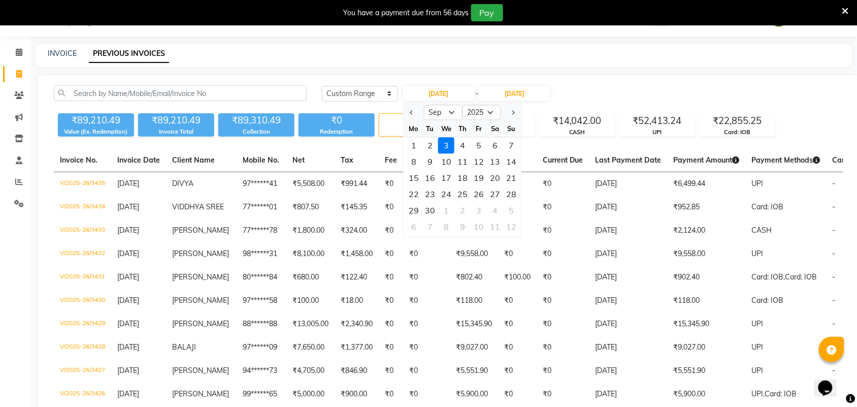
drag, startPoint x: 417, startPoint y: 148, endPoint x: 443, endPoint y: 138, distance: 28.5
click at [417, 148] on div "1" at bounding box center [414, 146] width 16 height 16
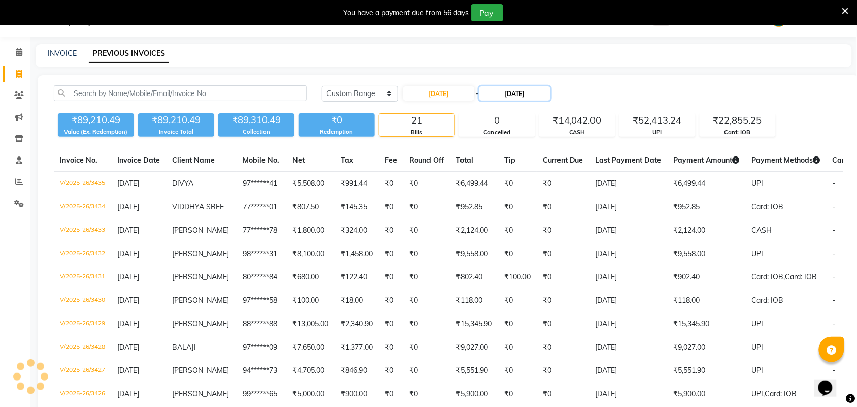
click at [533, 89] on input "[DATE]" at bounding box center [514, 93] width 71 height 14
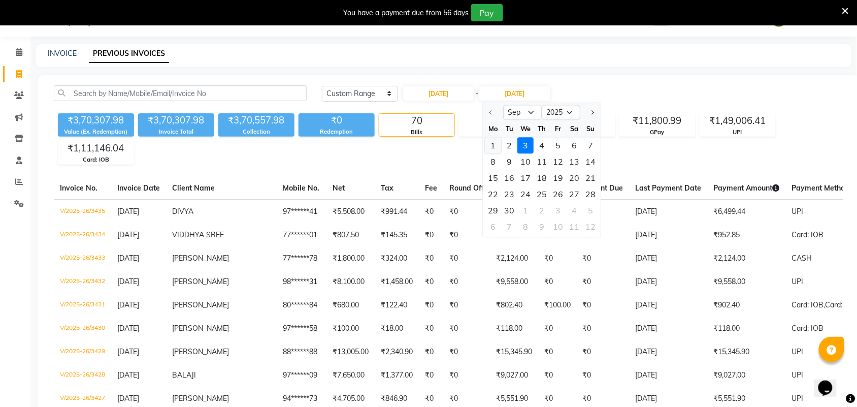
click at [490, 140] on div "1" at bounding box center [493, 146] width 16 height 16
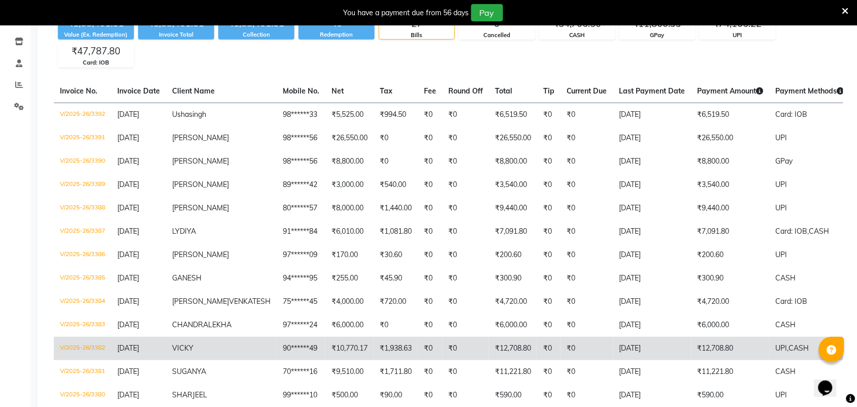
scroll to position [152, 0]
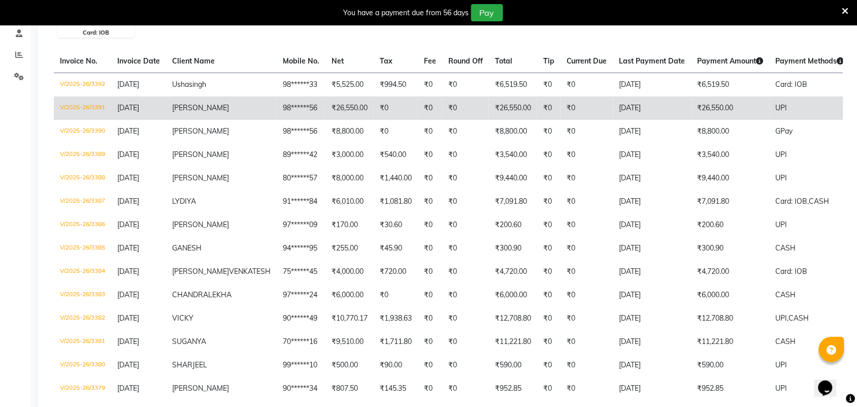
click at [98, 106] on td "V/2025-26/3391" at bounding box center [82, 107] width 57 height 23
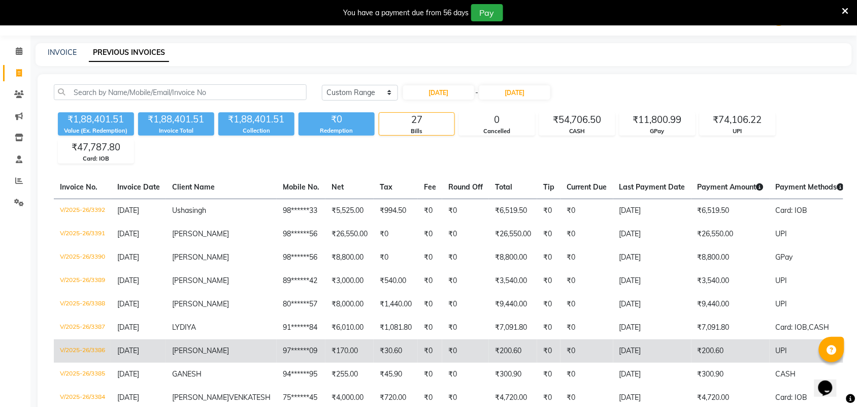
scroll to position [0, 0]
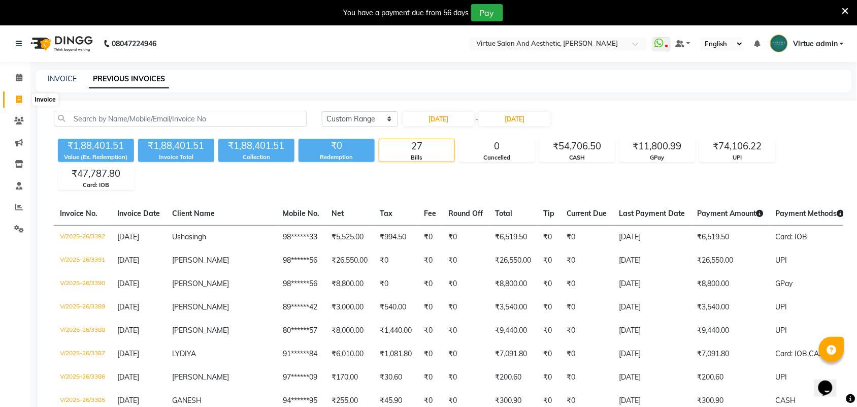
click at [20, 102] on icon at bounding box center [19, 99] width 6 height 8
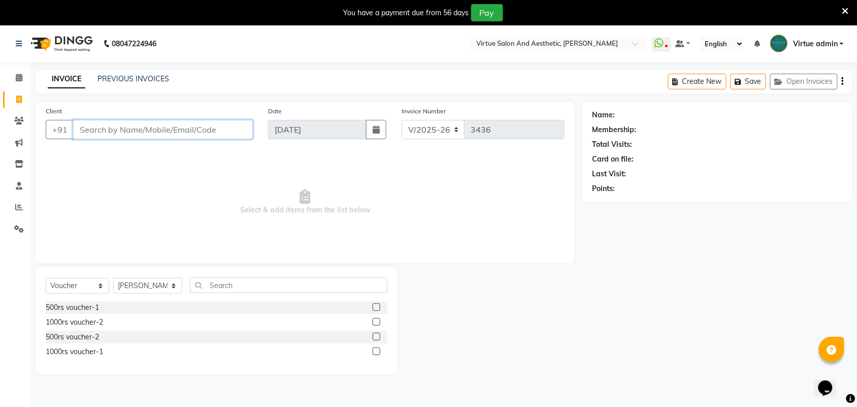
click at [150, 128] on input "Client" at bounding box center [163, 129] width 180 height 19
click at [228, 130] on span "Add Client" at bounding box center [227, 129] width 40 height 10
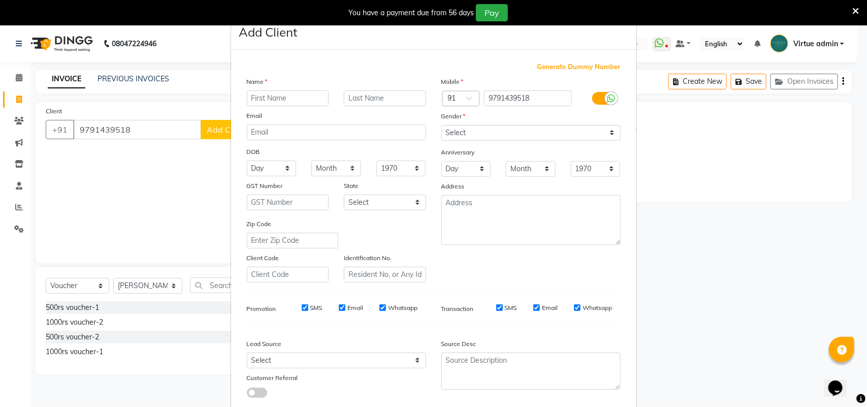
click at [308, 97] on input "text" at bounding box center [288, 98] width 82 height 16
click at [457, 135] on select "Select Male Female Other Prefer Not To Say" at bounding box center [530, 133] width 179 height 16
click at [441, 125] on select "Select Male Female Other Prefer Not To Say" at bounding box center [530, 133] width 179 height 16
click at [304, 353] on select "Select Walk-in Referral Internet Friend Word of Mouth Advertisement Facebook Ju…" at bounding box center [336, 360] width 179 height 16
click at [247, 352] on select "Select Walk-in Referral Internet Friend Word of Mouth Advertisement Facebook Ju…" at bounding box center [336, 360] width 179 height 16
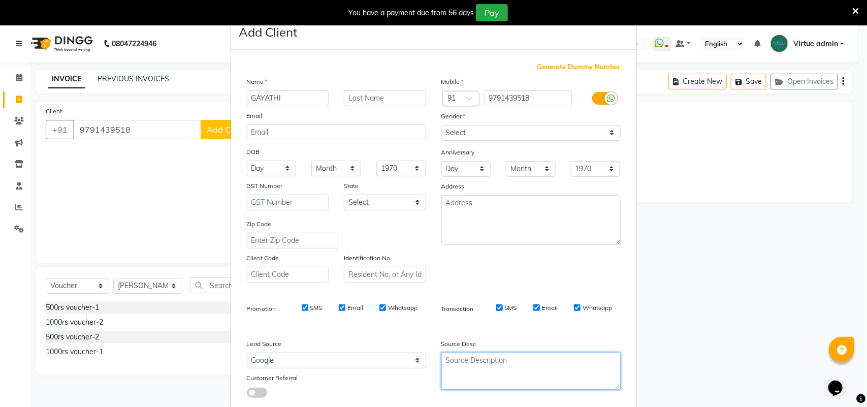
click at [491, 362] on textarea at bounding box center [530, 370] width 179 height 37
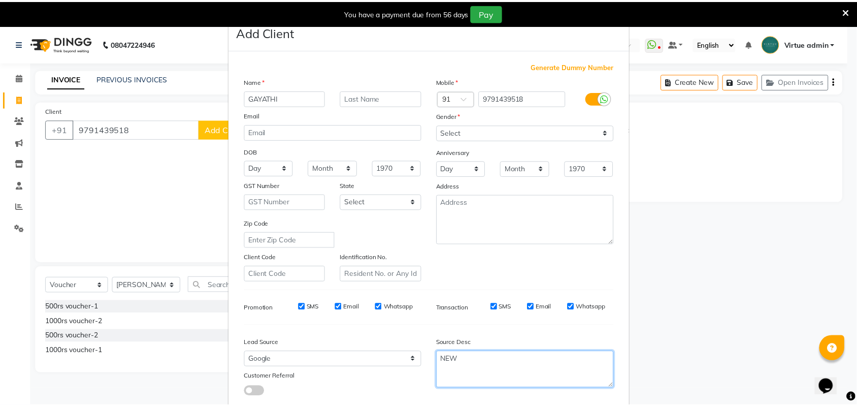
scroll to position [58, 0]
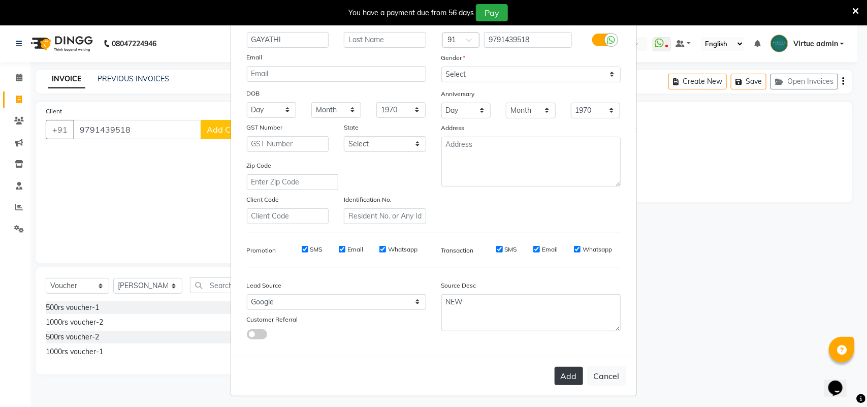
click at [563, 376] on button "Add" at bounding box center [568, 376] width 28 height 18
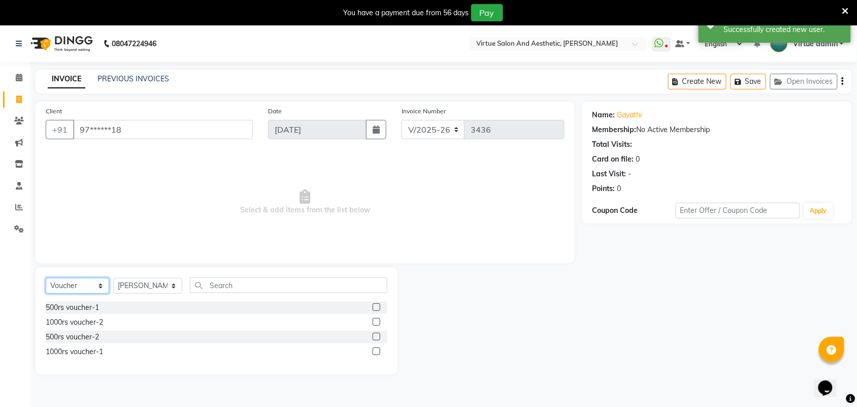
click at [75, 278] on select "Select Service Product Membership Package Voucher Prepaid Gift Card" at bounding box center [77, 286] width 63 height 16
click at [46, 278] on select "Select Service Product Membership Package Voucher Prepaid Gift Card" at bounding box center [77, 286] width 63 height 16
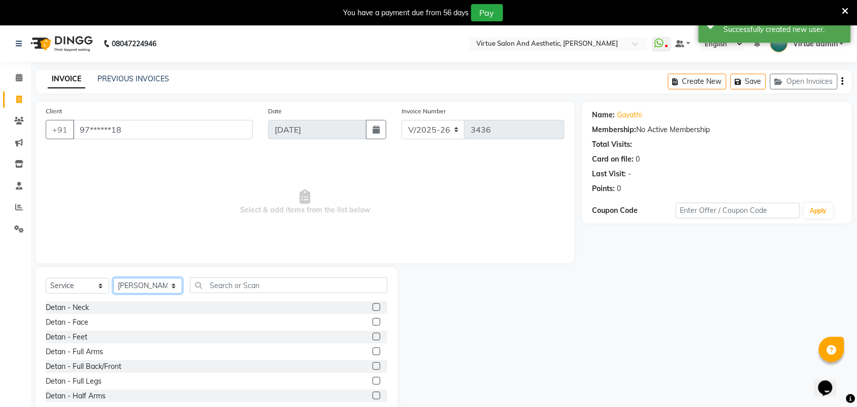
click at [154, 284] on select "Select Stylist Admin ANUSHA Apsu Auditor Ambattur Balaji BANUPRIYA Bharath Bhuv…" at bounding box center [147, 286] width 69 height 16
click at [113, 278] on select "Select Stylist Admin ANUSHA Apsu Auditor Ambattur Balaji BANUPRIYA Bharath Bhuv…" at bounding box center [147, 286] width 69 height 16
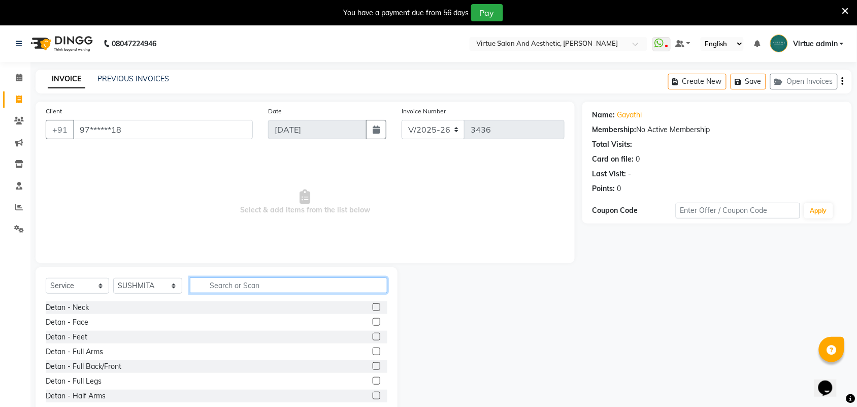
click at [264, 287] on input "text" at bounding box center [288, 285] width 197 height 16
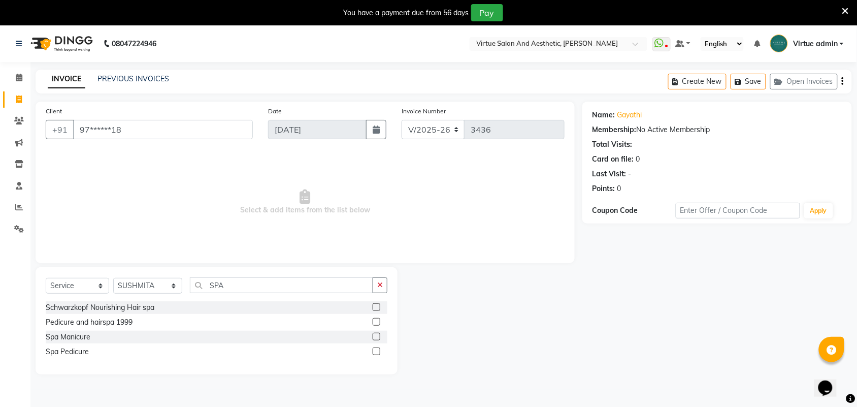
click at [374, 353] on label at bounding box center [377, 351] width 8 height 8
click at [374, 353] on input "checkbox" at bounding box center [376, 351] width 7 height 7
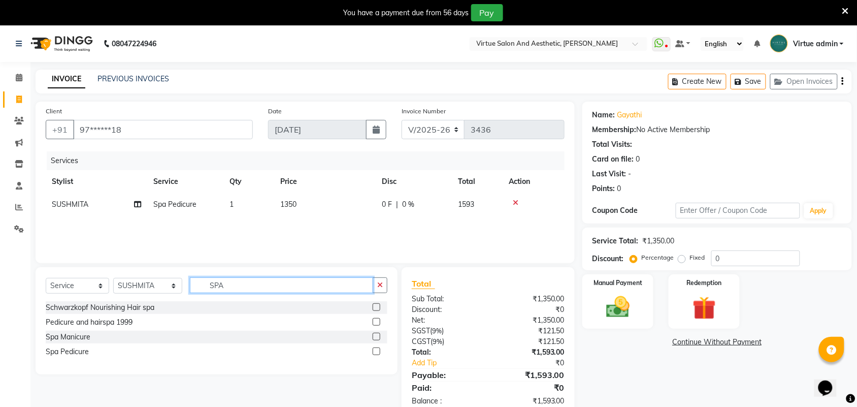
click at [304, 280] on input "SPA" at bounding box center [281, 285] width 183 height 16
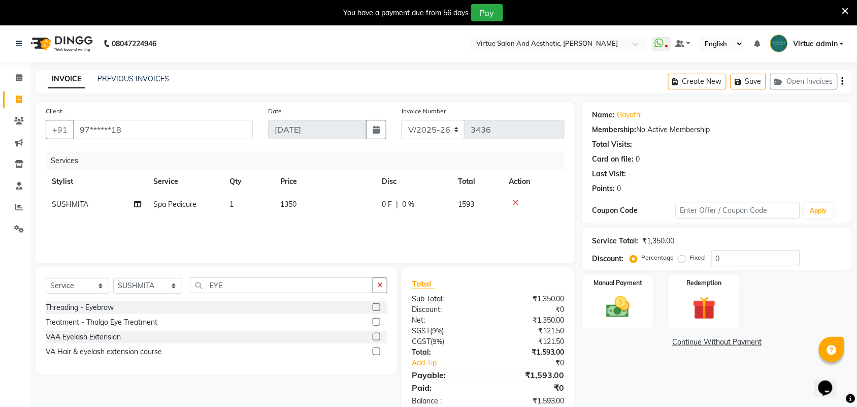
click at [378, 307] on label at bounding box center [377, 307] width 8 height 8
click at [378, 307] on input "checkbox" at bounding box center [376, 307] width 7 height 7
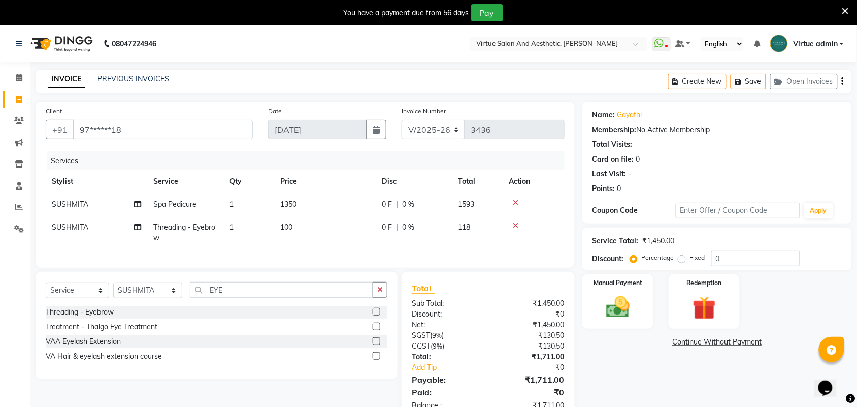
click at [291, 202] on span "1350" at bounding box center [288, 203] width 16 height 9
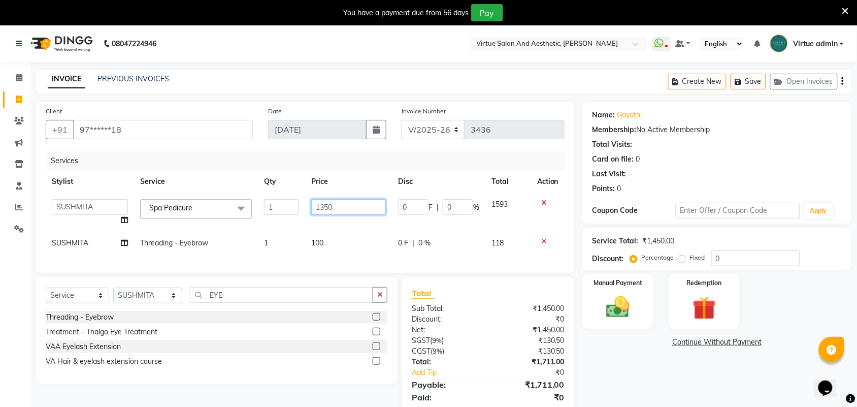
click at [344, 208] on input "1350" at bounding box center [348, 207] width 75 height 16
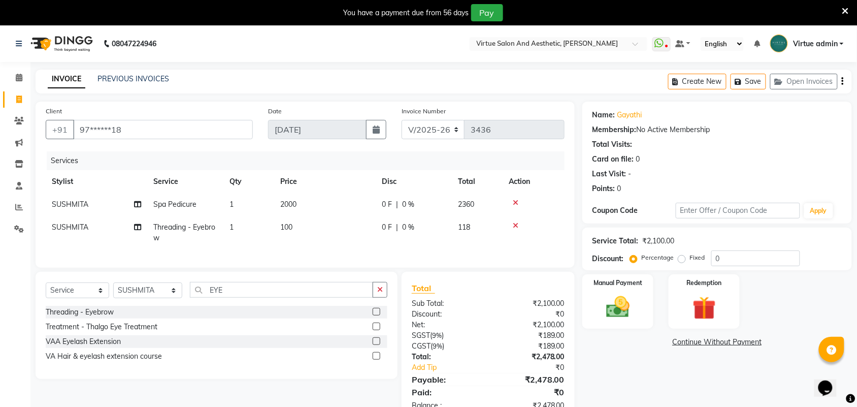
click at [199, 198] on td "Spa Pedicure" at bounding box center [185, 204] width 76 height 23
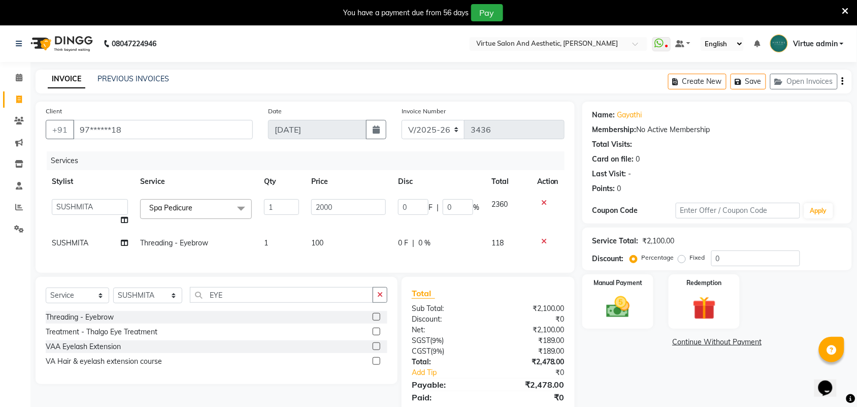
click at [209, 212] on span "Spa Pedicure x" at bounding box center [196, 209] width 112 height 20
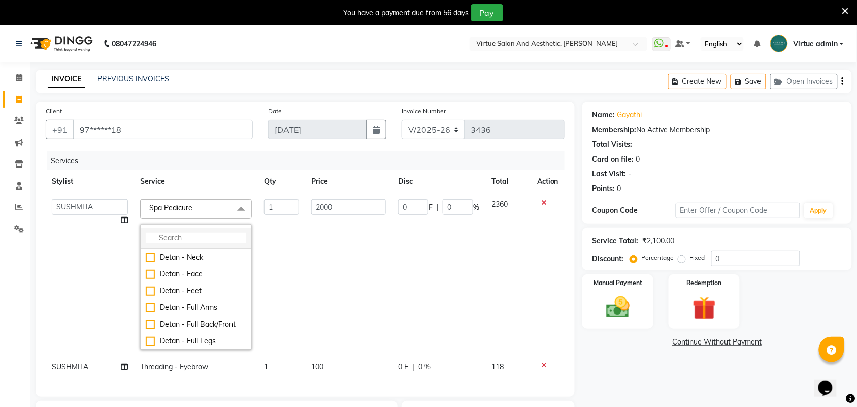
click at [198, 239] on input "multiselect-search" at bounding box center [196, 237] width 101 height 11
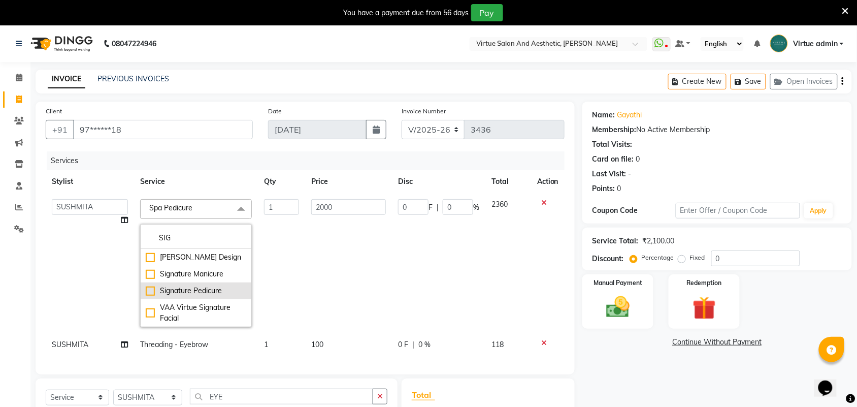
click at [203, 292] on div "Signature Pedicure" at bounding box center [196, 290] width 101 height 11
click at [374, 275] on td "2000" at bounding box center [348, 263] width 87 height 140
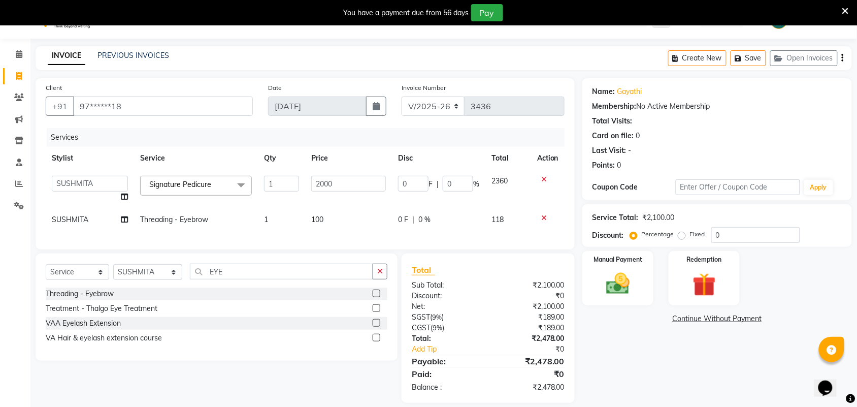
scroll to position [44, 0]
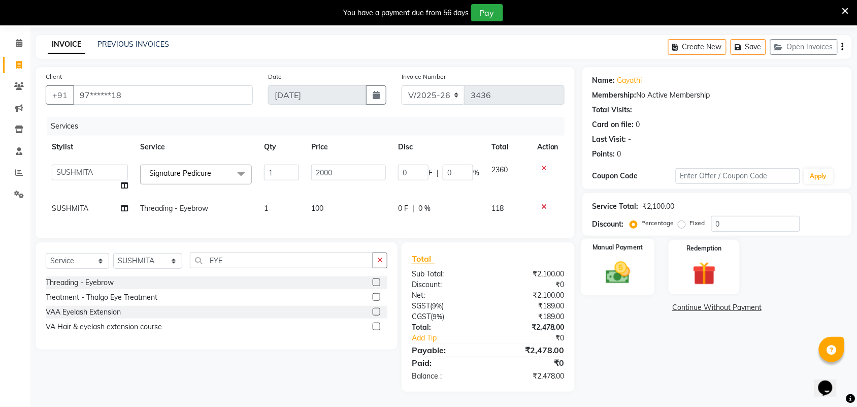
click at [608, 258] on img at bounding box center [618, 272] width 40 height 28
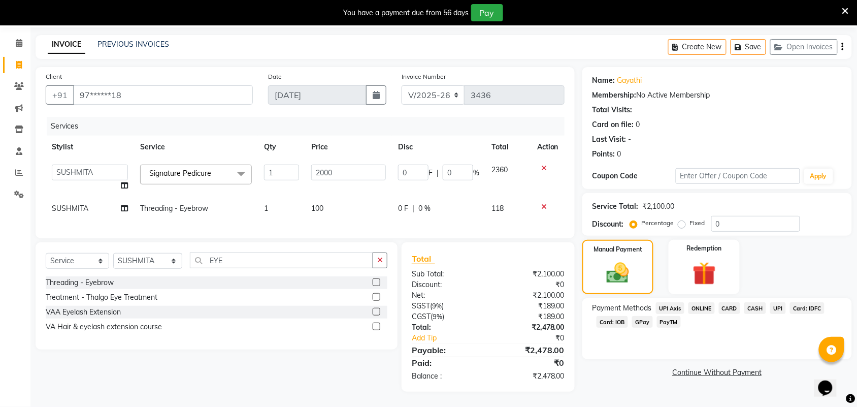
click at [674, 316] on span "PayTM" at bounding box center [669, 322] width 24 height 12
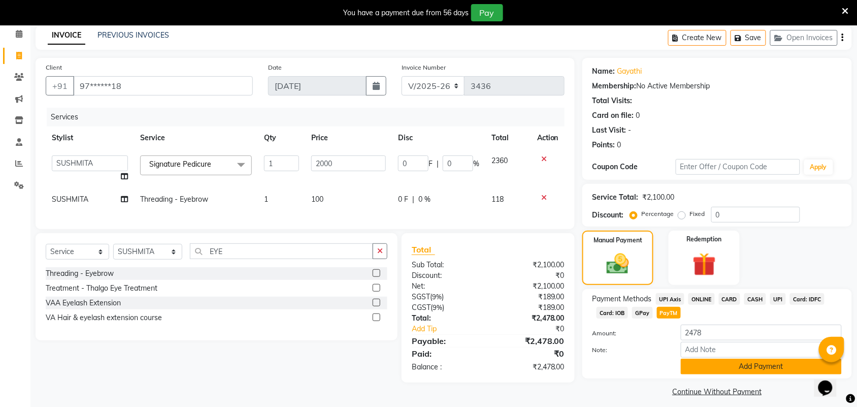
click at [709, 370] on button "Add Payment" at bounding box center [761, 366] width 161 height 16
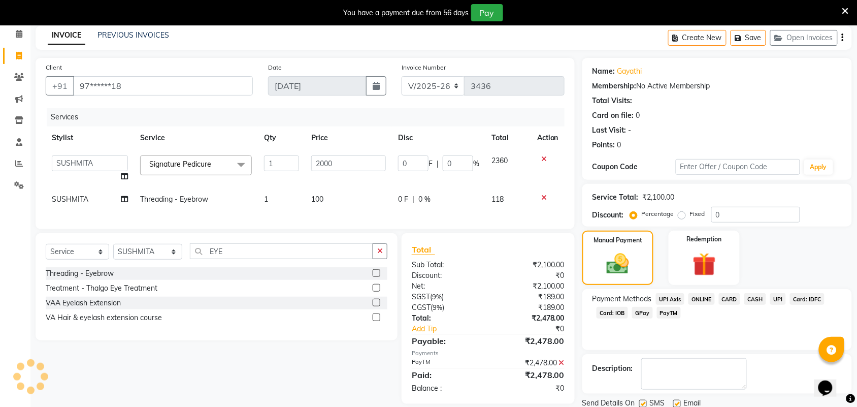
scroll to position [80, 0]
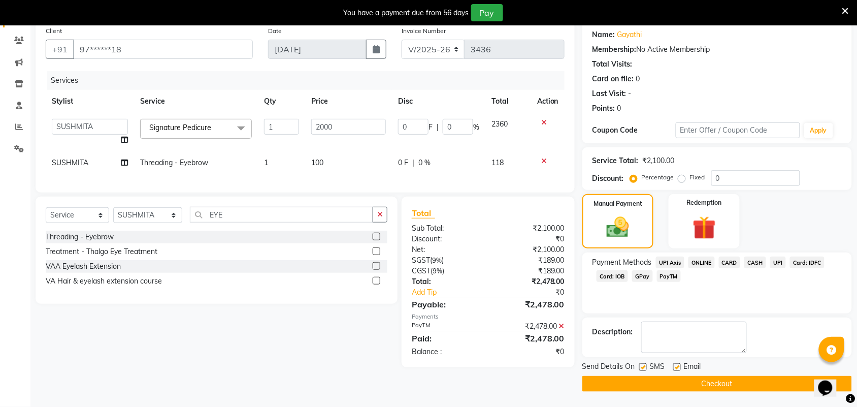
click at [689, 384] on button "Checkout" at bounding box center [717, 384] width 270 height 16
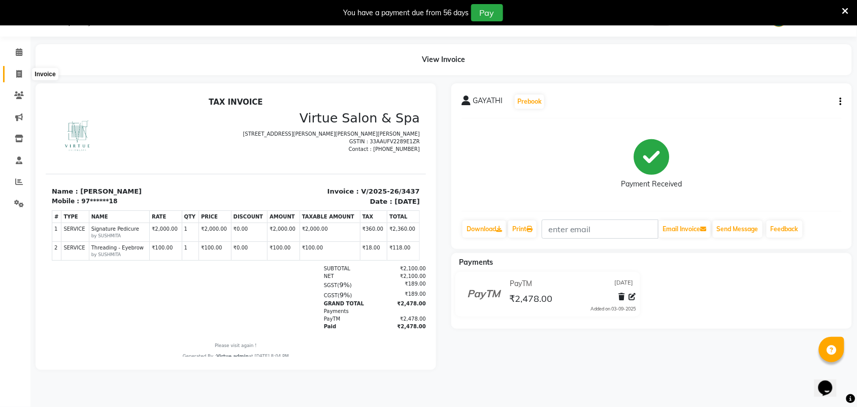
click at [17, 72] on icon at bounding box center [19, 74] width 6 height 8
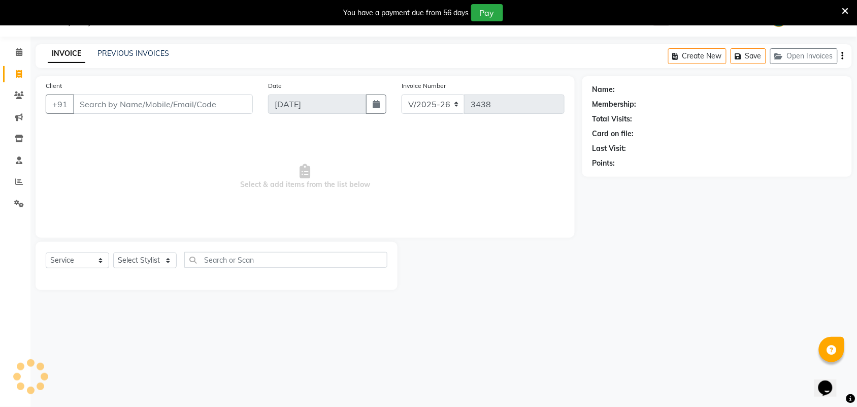
click at [151, 104] on input "Client" at bounding box center [163, 103] width 180 height 19
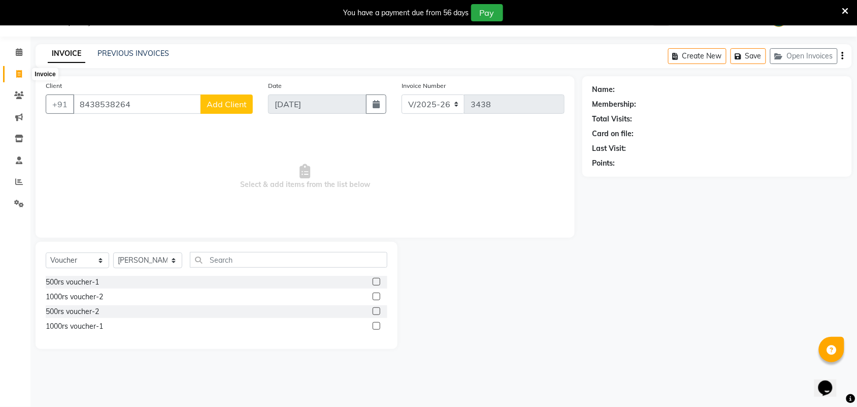
click at [19, 76] on icon at bounding box center [19, 74] width 6 height 8
click at [140, 105] on input "Client" at bounding box center [163, 103] width 180 height 19
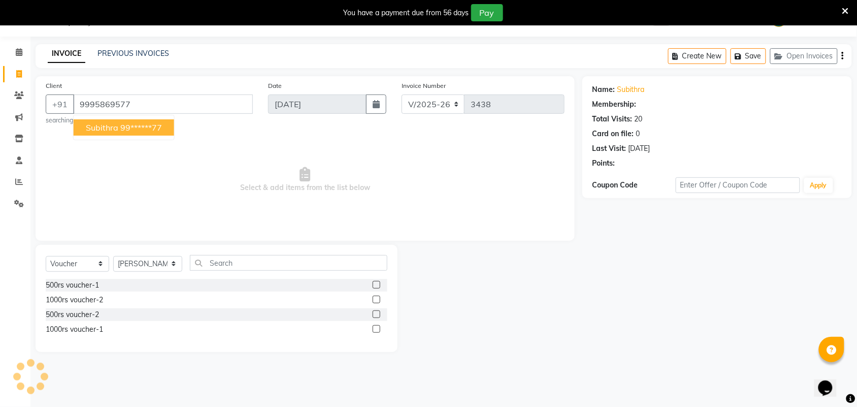
click at [122, 130] on ngb-highlight "99******77" at bounding box center [141, 127] width 42 height 10
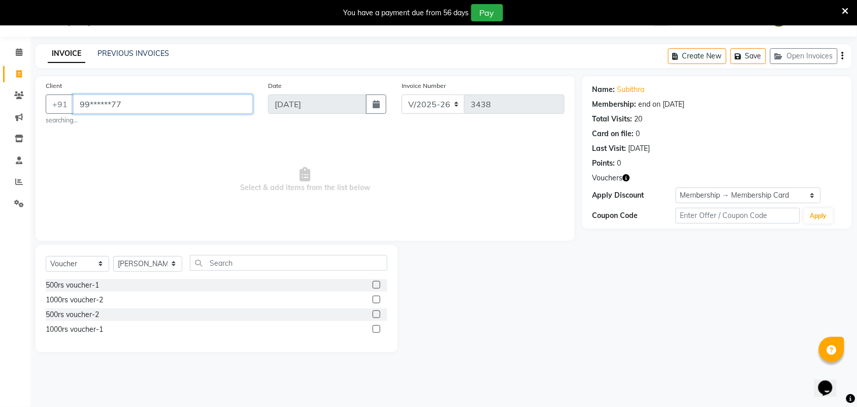
click at [176, 107] on input "99******77" at bounding box center [163, 103] width 180 height 19
click at [82, 265] on select "Select Service Product Membership Package Voucher Prepaid Gift Card" at bounding box center [77, 264] width 63 height 16
click at [46, 256] on select "Select Service Product Membership Package Voucher Prepaid Gift Card" at bounding box center [77, 264] width 63 height 16
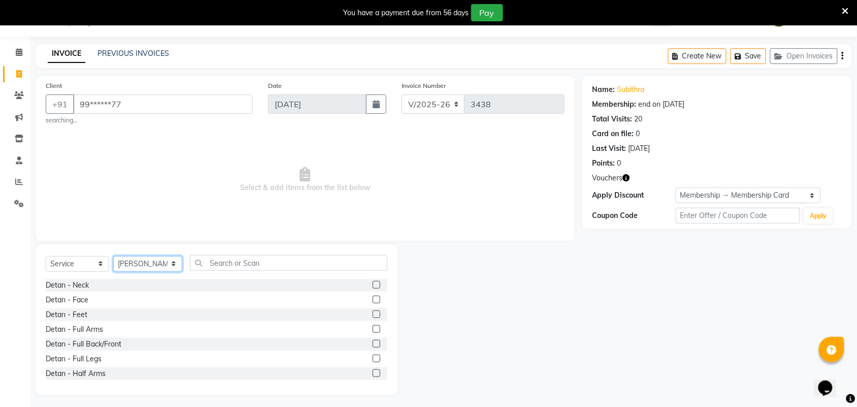
click at [135, 265] on select "Select Stylist Admin ANUSHA Apsu Auditor Ambattur Balaji BANUPRIYA Bharath Bhuv…" at bounding box center [147, 264] width 69 height 16
click at [113, 256] on select "Select Stylist Admin ANUSHA Apsu Auditor Ambattur Balaji BANUPRIYA Bharath Bhuv…" at bounding box center [147, 264] width 69 height 16
click at [150, 140] on span "Select & add items from the list below" at bounding box center [305, 180] width 519 height 102
click at [242, 259] on input "text" at bounding box center [288, 263] width 197 height 16
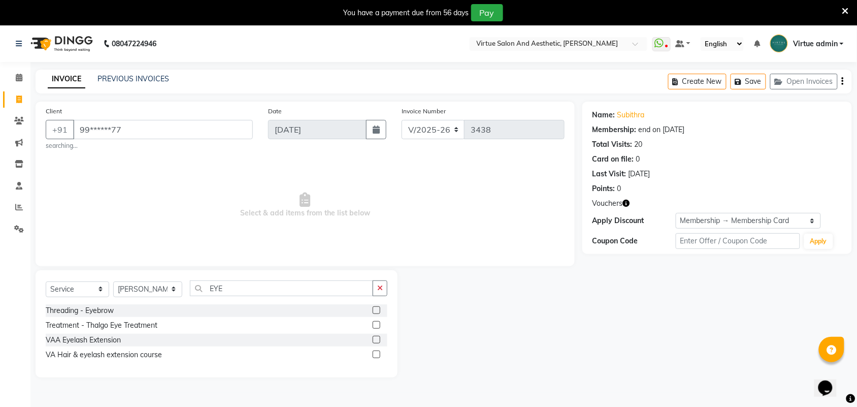
click at [377, 312] on label at bounding box center [377, 310] width 8 height 8
click at [377, 312] on input "checkbox" at bounding box center [376, 310] width 7 height 7
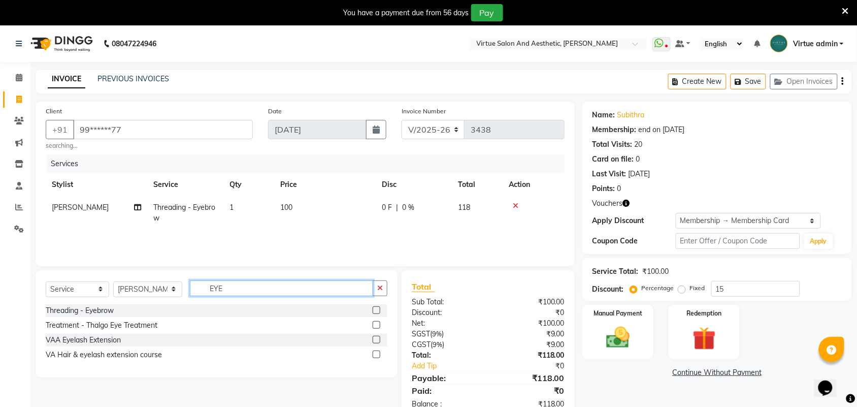
click at [265, 290] on input "EYE" at bounding box center [281, 288] width 183 height 16
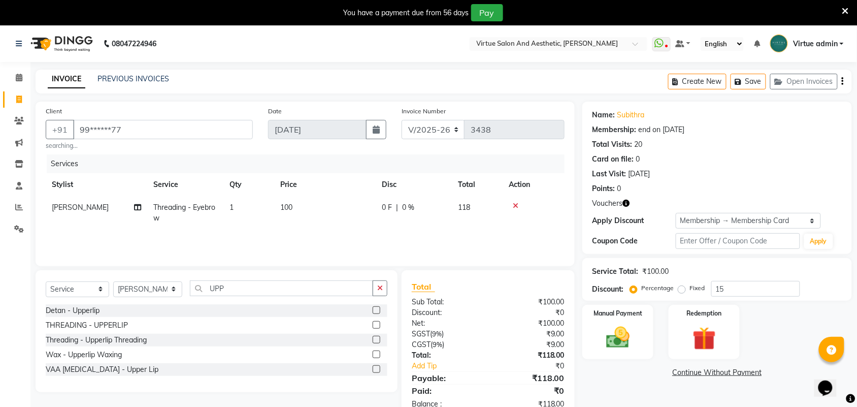
click at [376, 325] on label at bounding box center [377, 325] width 8 height 8
click at [376, 325] on input "checkbox" at bounding box center [376, 325] width 7 height 7
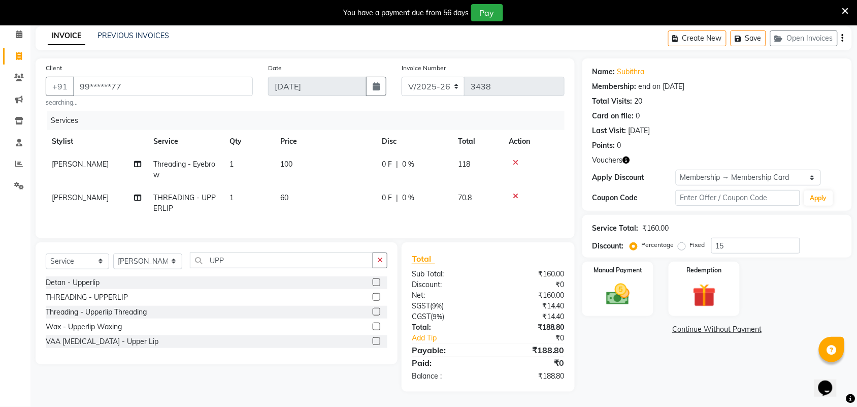
scroll to position [52, 0]
click at [627, 283] on img at bounding box center [618, 294] width 40 height 28
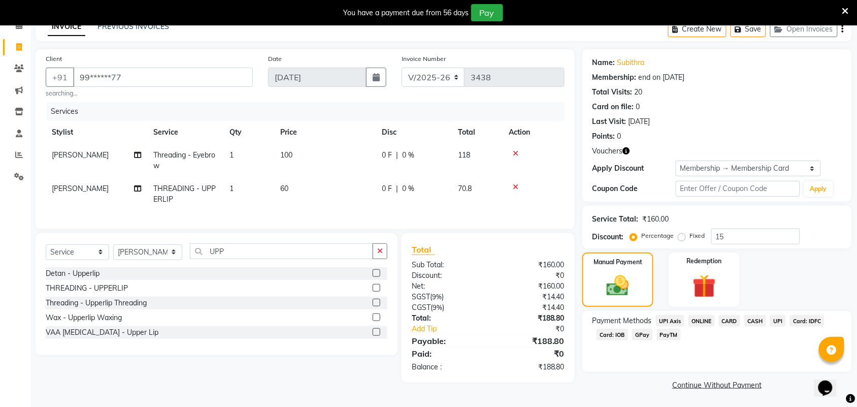
click at [669, 336] on span "PayTM" at bounding box center [669, 334] width 24 height 12
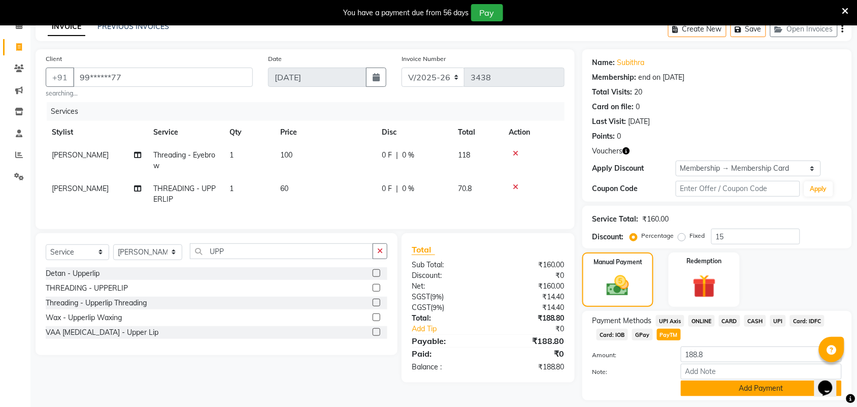
click at [711, 384] on button "Add Payment" at bounding box center [761, 388] width 161 height 16
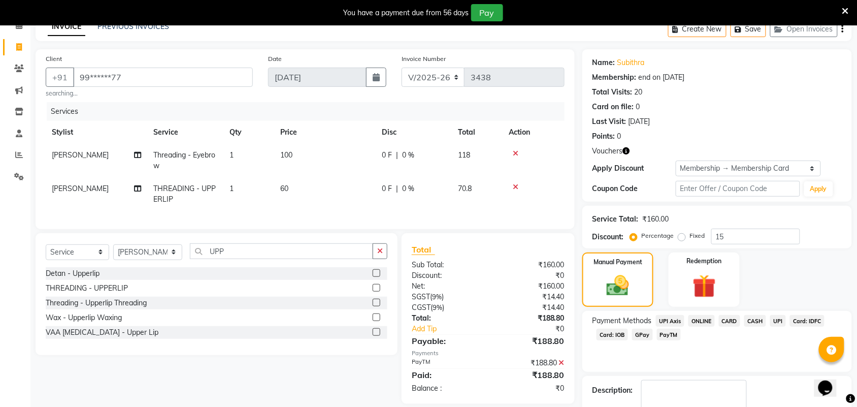
scroll to position [111, 0]
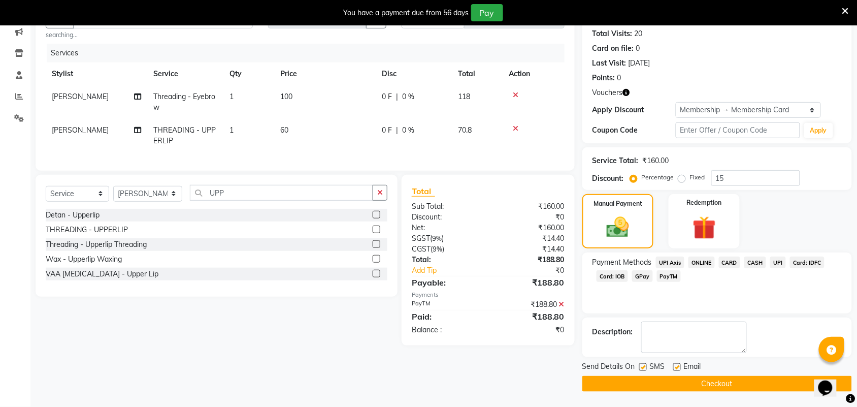
click at [677, 384] on button "Checkout" at bounding box center [717, 384] width 270 height 16
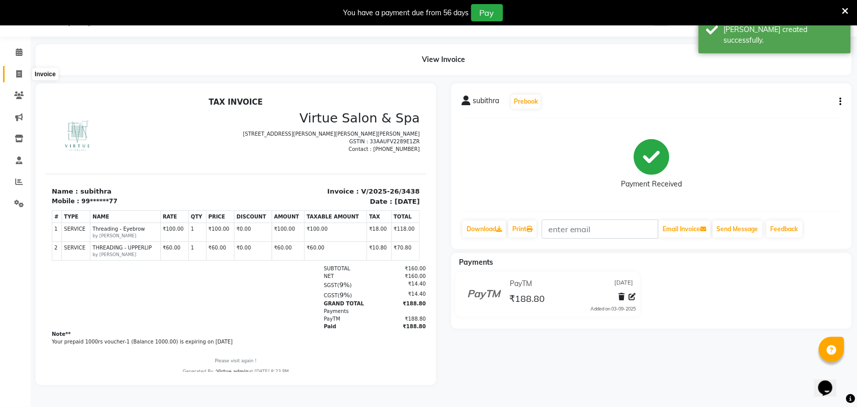
click at [14, 69] on span at bounding box center [19, 75] width 18 height 12
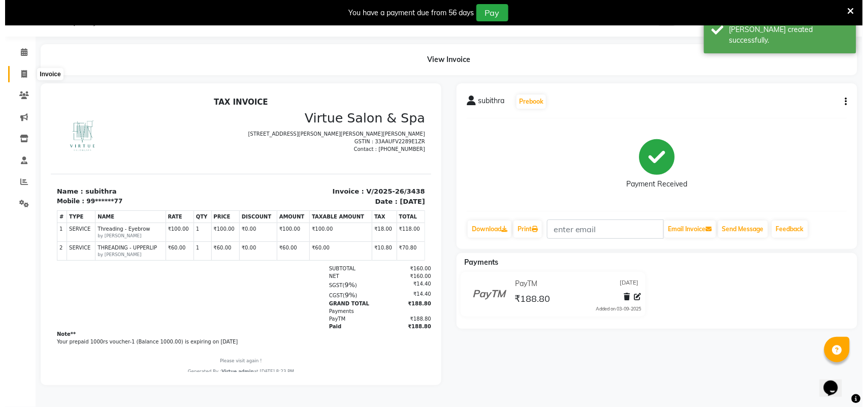
scroll to position [25, 0]
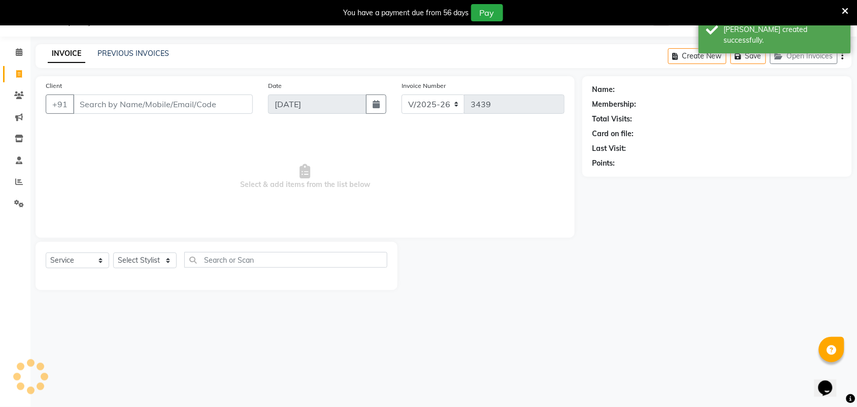
click at [140, 103] on input "Client" at bounding box center [163, 103] width 180 height 19
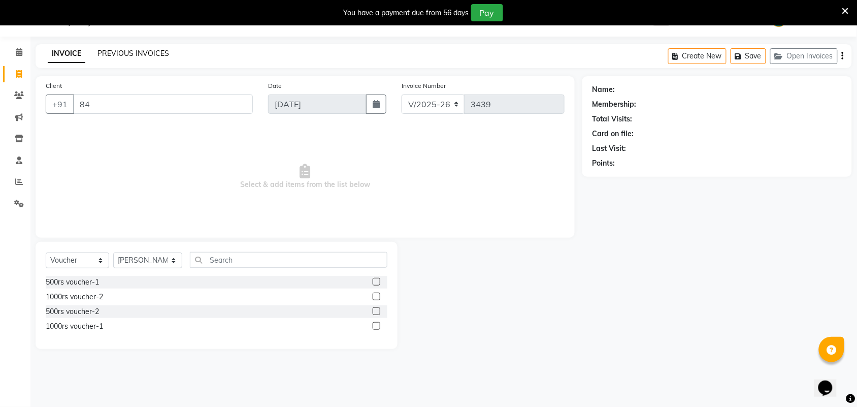
click at [131, 51] on link "PREVIOUS INVOICES" at bounding box center [133, 53] width 72 height 9
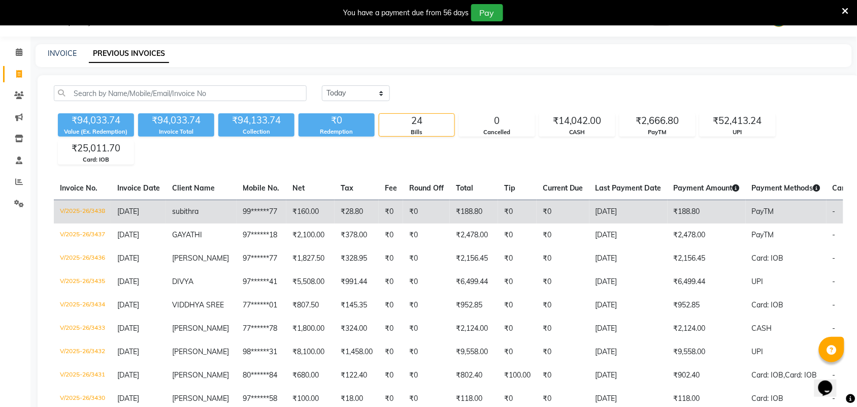
click at [402, 218] on td "₹0" at bounding box center [391, 211] width 24 height 24
click at [210, 216] on td "subithra" at bounding box center [201, 211] width 71 height 24
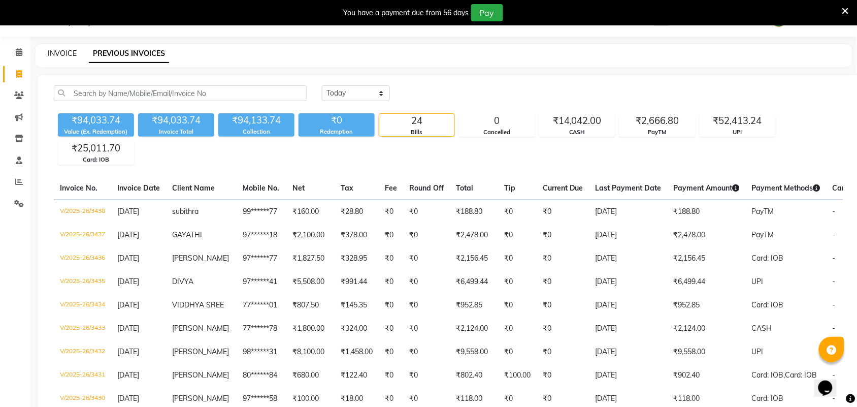
click at [65, 51] on link "INVOICE" at bounding box center [62, 53] width 29 height 9
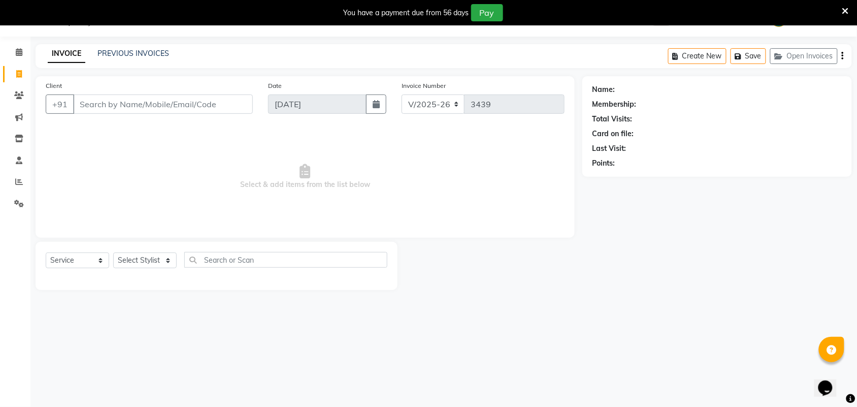
click at [127, 102] on input "Client" at bounding box center [163, 103] width 180 height 19
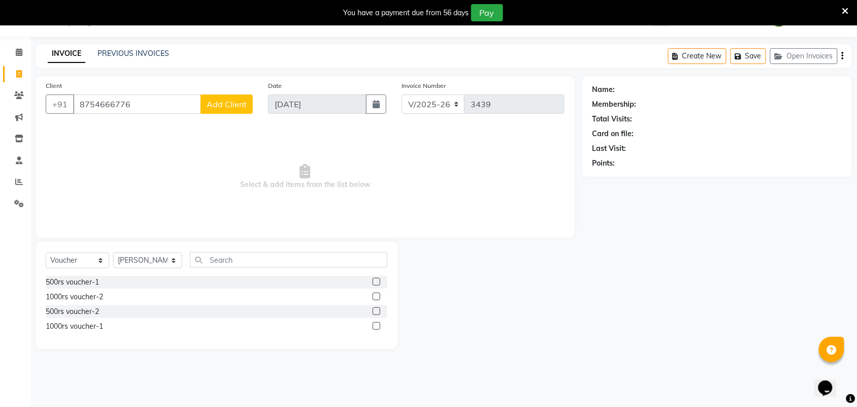
click at [237, 109] on button "Add Client" at bounding box center [227, 103] width 52 height 19
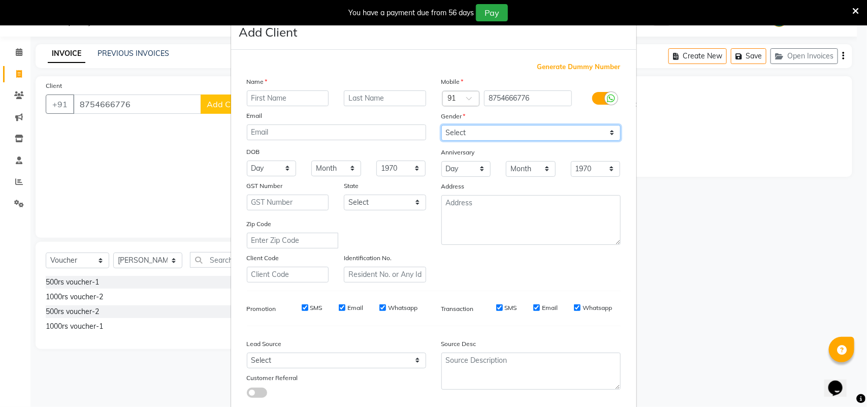
drag, startPoint x: 472, startPoint y: 125, endPoint x: 476, endPoint y: 134, distance: 9.3
click at [472, 125] on select "Select Male Female Other Prefer Not To Say" at bounding box center [530, 133] width 179 height 16
click at [441, 125] on select "Select Male Female Other Prefer Not To Say" at bounding box center [530, 133] width 179 height 16
click at [278, 90] on input "text" at bounding box center [288, 98] width 82 height 16
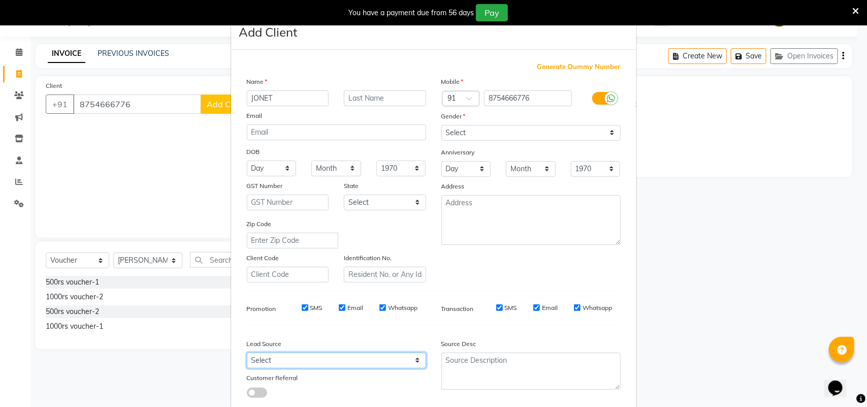
click at [358, 363] on select "Select Walk-in Referral Internet Friend Word of Mouth Advertisement Facebook Ju…" at bounding box center [336, 360] width 179 height 16
click at [247, 352] on select "Select Walk-in Referral Internet Friend Word of Mouth Advertisement Facebook Ju…" at bounding box center [336, 360] width 179 height 16
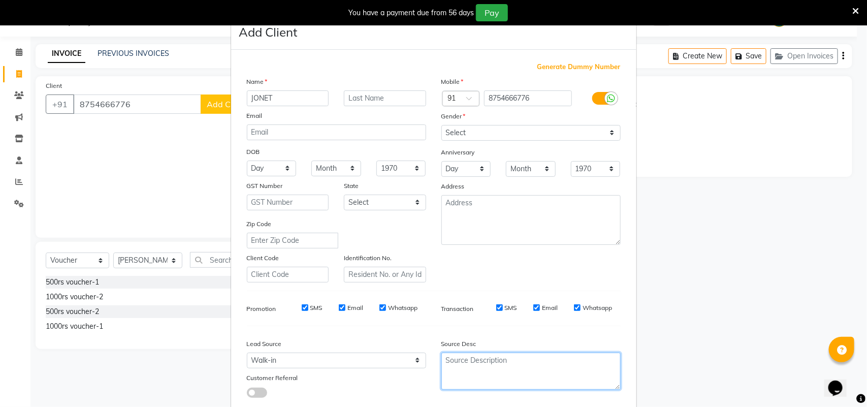
click at [475, 363] on textarea at bounding box center [530, 370] width 179 height 37
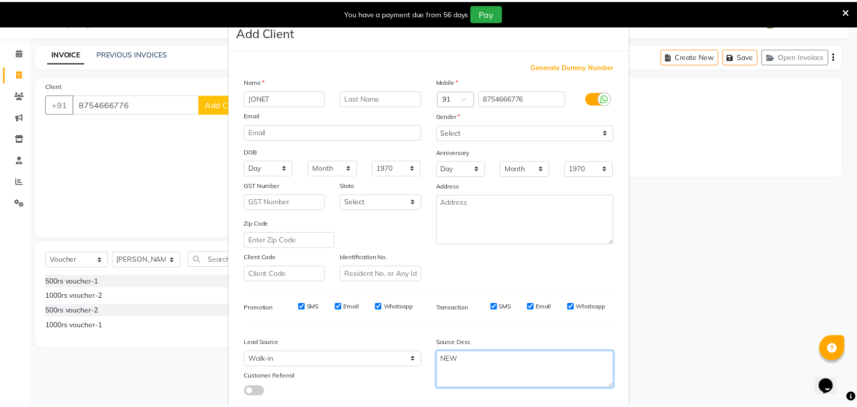
scroll to position [58, 0]
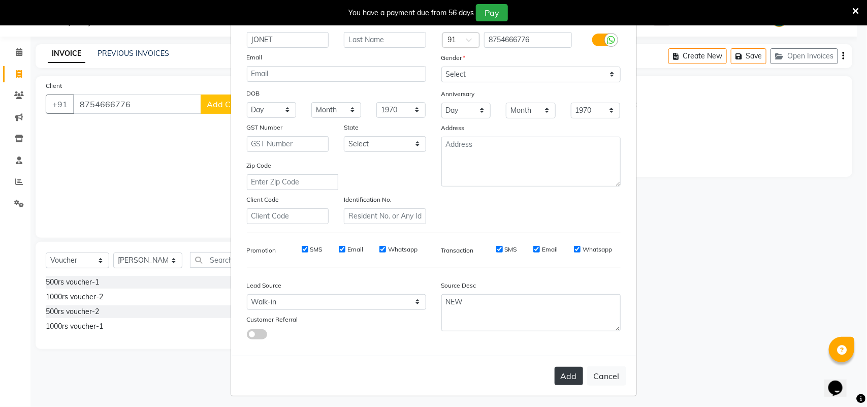
click at [563, 374] on button "Add" at bounding box center [568, 376] width 28 height 18
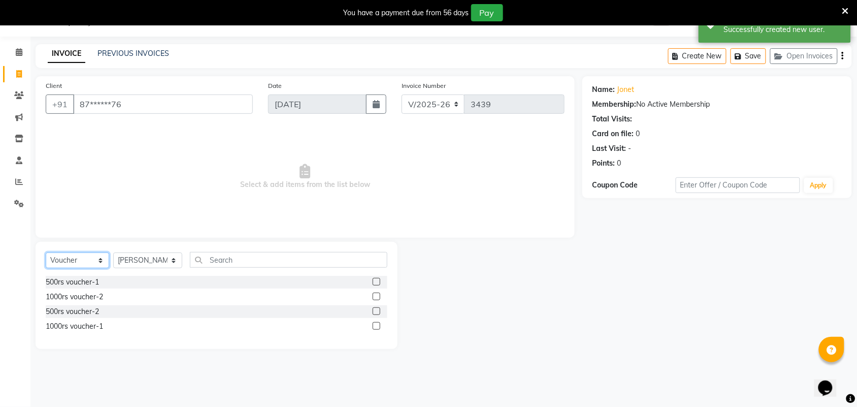
click at [73, 260] on select "Select Service Product Membership Package Voucher Prepaid Gift Card" at bounding box center [77, 260] width 63 height 16
click at [46, 252] on select "Select Service Product Membership Package Voucher Prepaid Gift Card" at bounding box center [77, 260] width 63 height 16
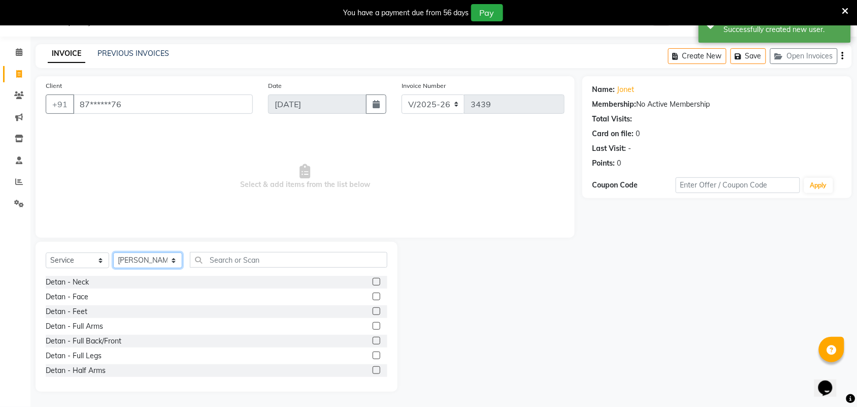
click at [127, 258] on select "Select Stylist Admin ANUSHA Apsu Auditor Ambattur Balaji BANUPRIYA Bharath Bhuv…" at bounding box center [147, 260] width 69 height 16
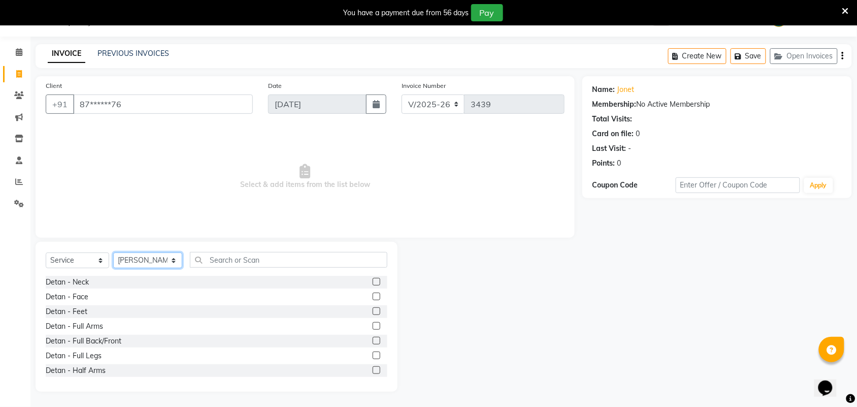
click at [113, 252] on select "Select Stylist Admin ANUSHA Apsu Auditor Ambattur Balaji BANUPRIYA Bharath Bhuv…" at bounding box center [147, 260] width 69 height 16
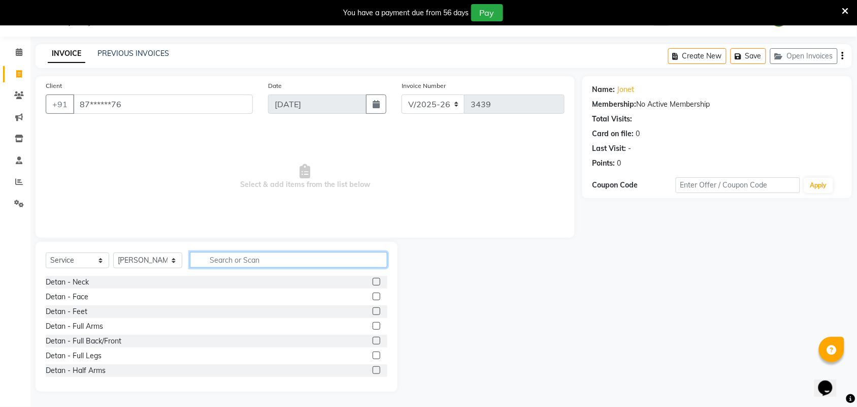
click at [229, 260] on input "text" at bounding box center [288, 260] width 197 height 16
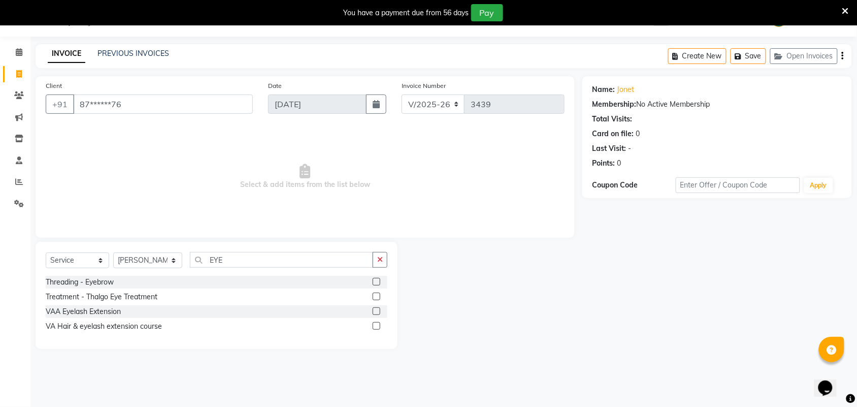
click at [374, 278] on label at bounding box center [377, 282] width 8 height 8
click at [374, 279] on input "checkbox" at bounding box center [376, 282] width 7 height 7
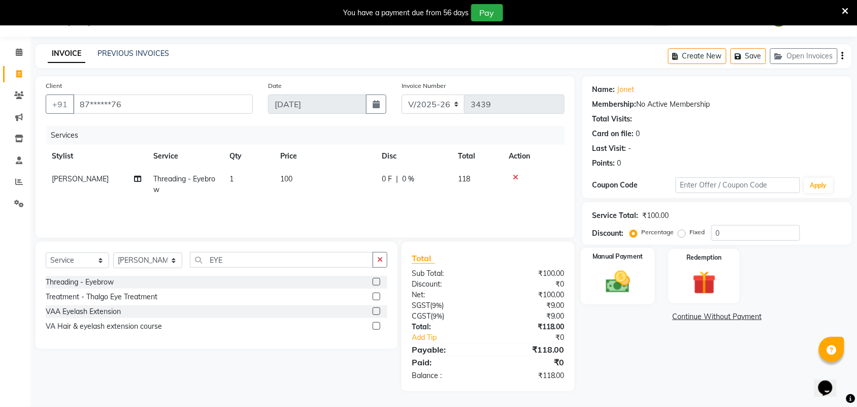
click at [630, 293] on img at bounding box center [618, 282] width 40 height 28
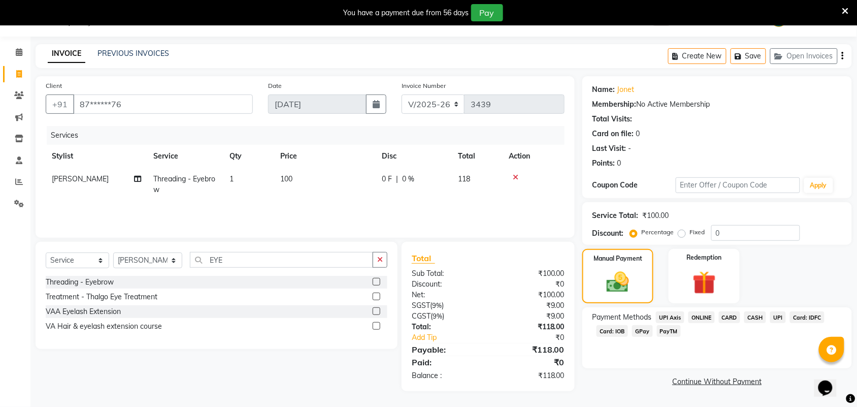
click at [664, 329] on span "PayTM" at bounding box center [669, 331] width 24 height 12
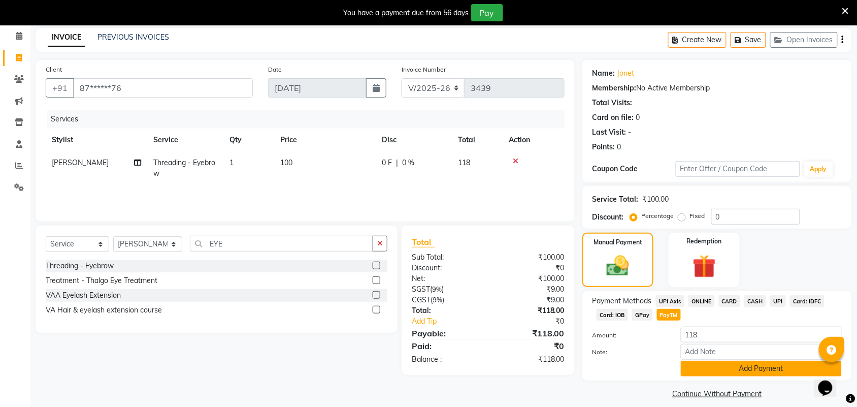
scroll to position [51, 0]
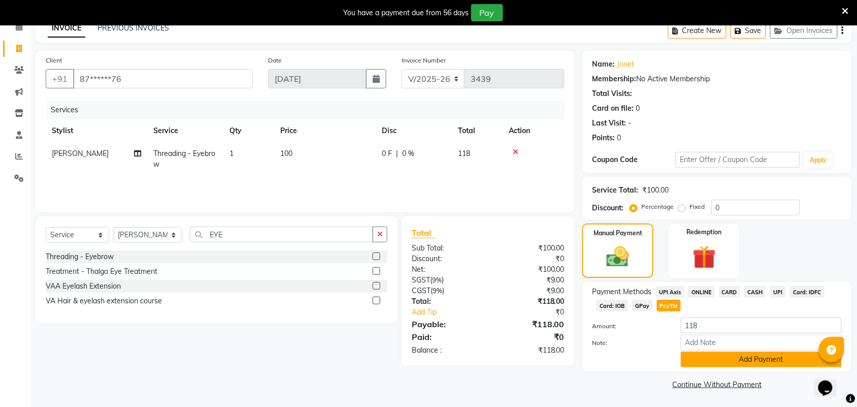
click at [708, 356] on button "Add Payment" at bounding box center [761, 359] width 161 height 16
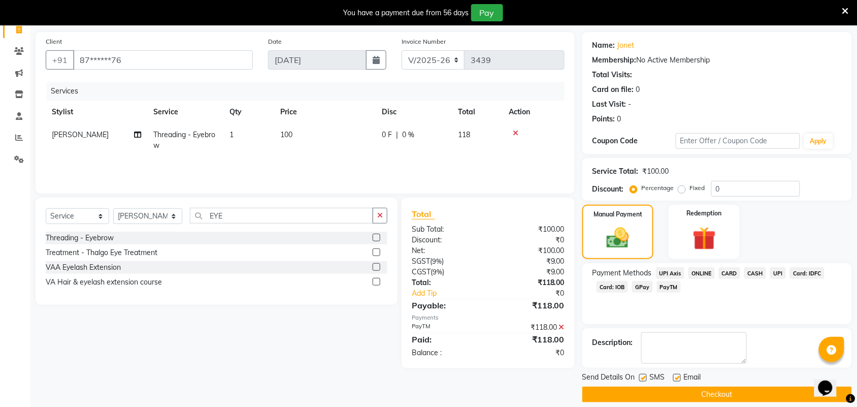
scroll to position [80, 0]
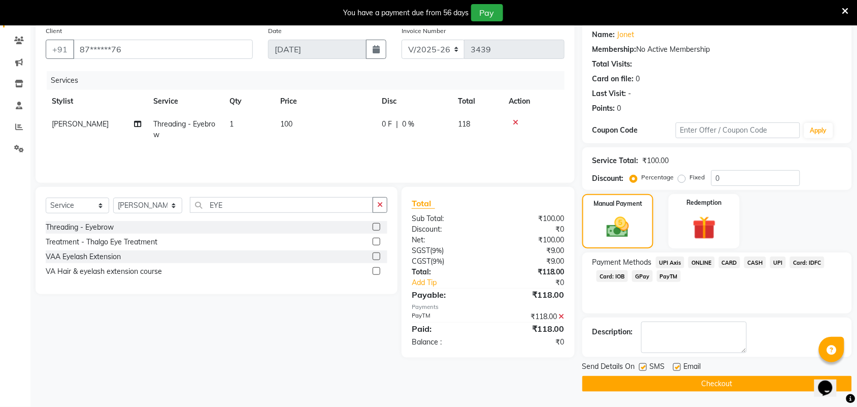
click at [638, 384] on button "Checkout" at bounding box center [717, 384] width 270 height 16
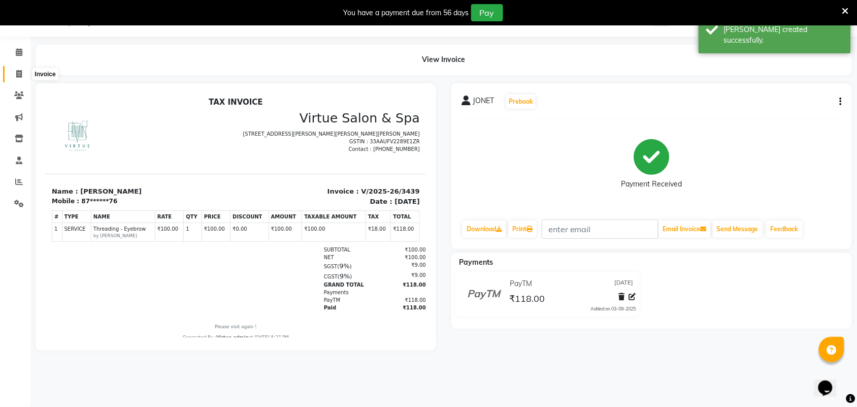
click at [19, 74] on icon at bounding box center [19, 74] width 6 height 8
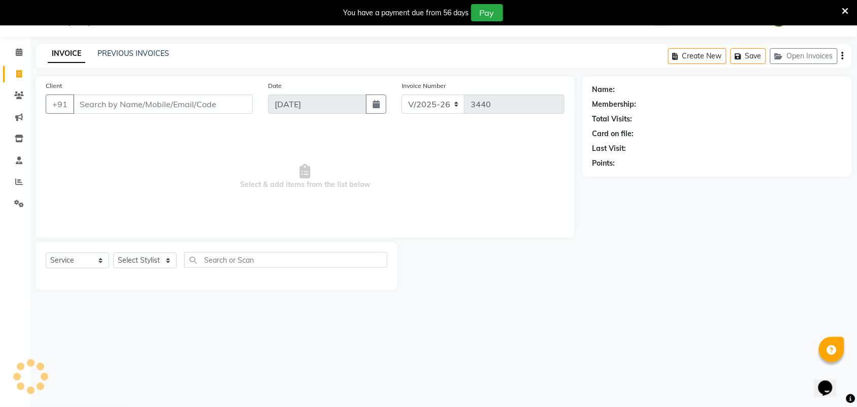
click at [92, 102] on input "Client" at bounding box center [163, 103] width 180 height 19
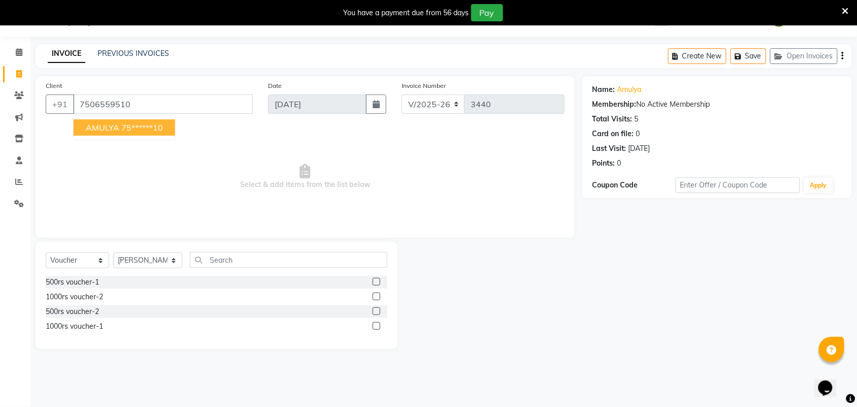
click at [127, 132] on ngb-highlight "75******10" at bounding box center [142, 127] width 42 height 10
click at [62, 262] on select "Select Service Product Membership Package Voucher Prepaid Gift Card" at bounding box center [77, 260] width 63 height 16
click at [46, 252] on select "Select Service Product Membership Package Voucher Prepaid Gift Card" at bounding box center [77, 260] width 63 height 16
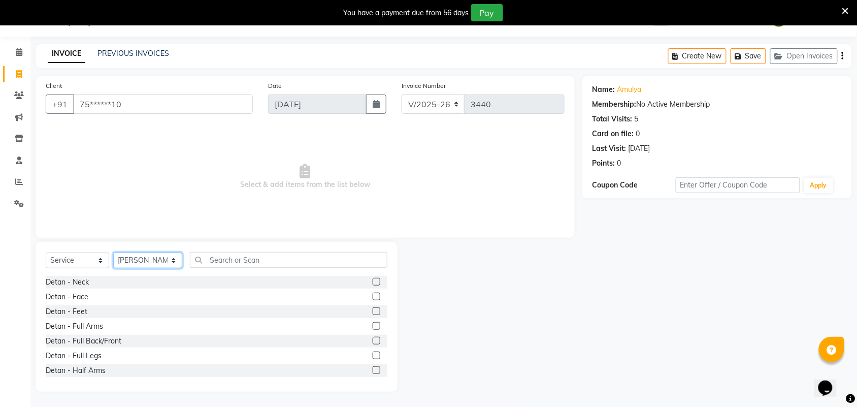
click at [128, 257] on select "Select Stylist Admin ANUSHA Apsu Auditor Ambattur Balaji BANUPRIYA Bharath Bhuv…" at bounding box center [147, 260] width 69 height 16
click at [113, 252] on select "Select Stylist Admin ANUSHA Apsu Auditor Ambattur Balaji BANUPRIYA Bharath Bhuv…" at bounding box center [147, 260] width 69 height 16
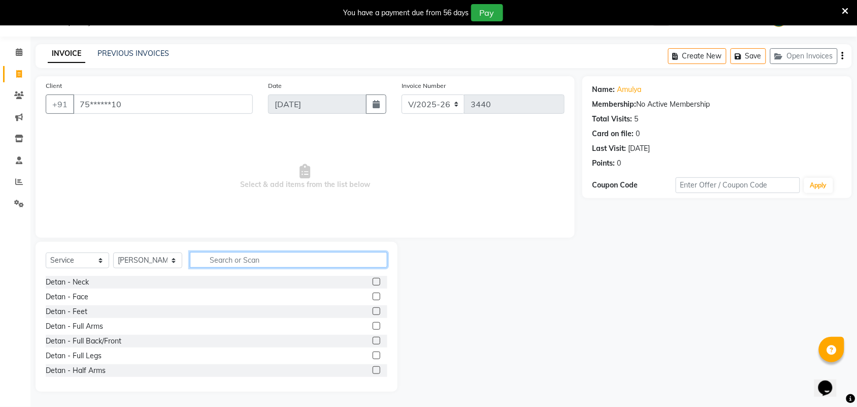
click at [248, 266] on input "text" at bounding box center [288, 260] width 197 height 16
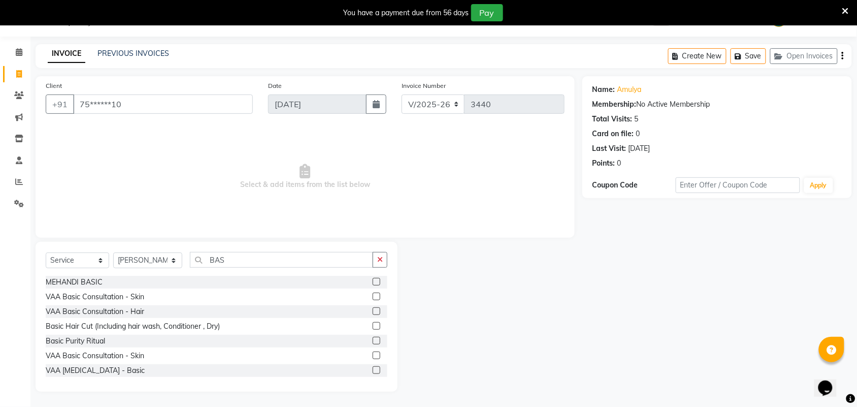
click at [373, 324] on label at bounding box center [377, 326] width 8 height 8
click at [373, 324] on input "checkbox" at bounding box center [376, 326] width 7 height 7
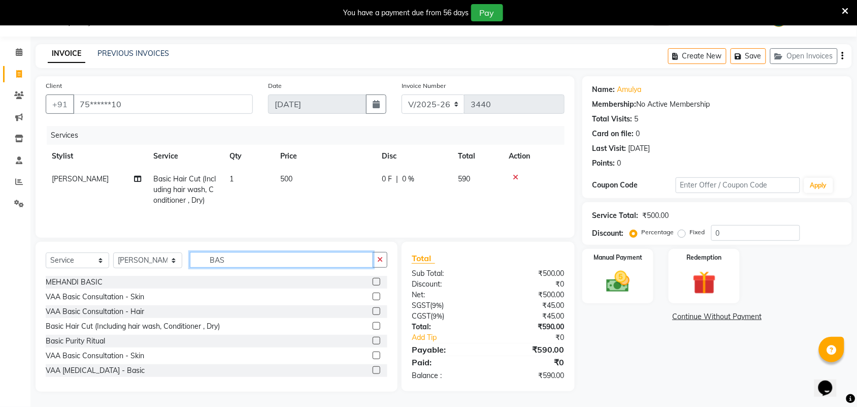
click at [247, 261] on input "BAS" at bounding box center [281, 260] width 183 height 16
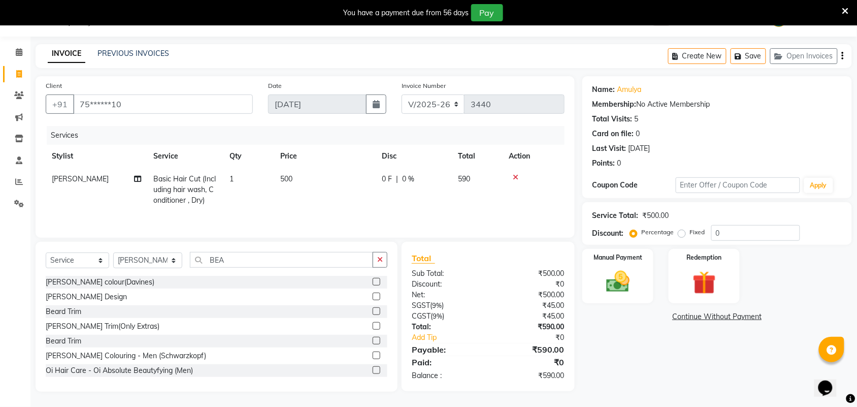
click at [373, 299] on label at bounding box center [377, 296] width 8 height 8
click at [373, 299] on input "checkbox" at bounding box center [376, 296] width 7 height 7
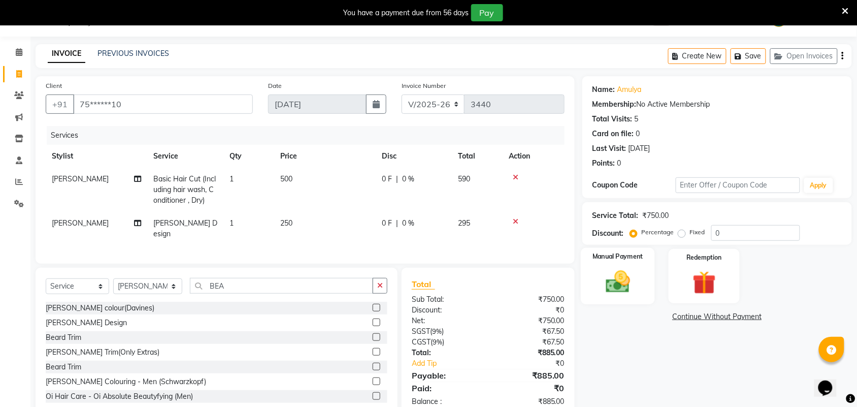
click at [631, 282] on img at bounding box center [618, 282] width 40 height 28
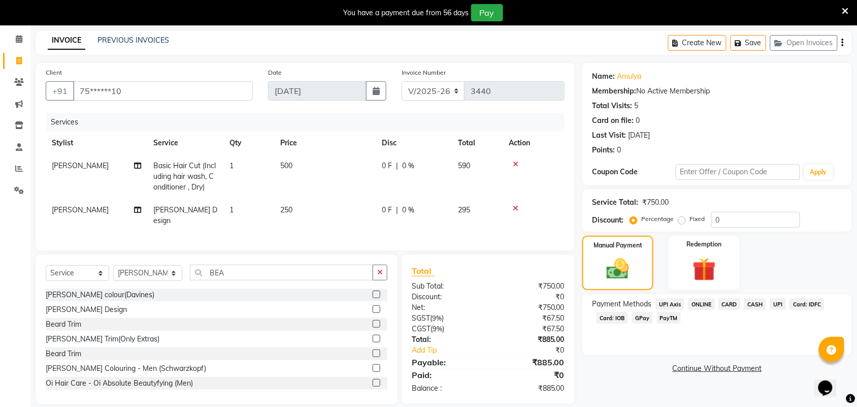
scroll to position [50, 0]
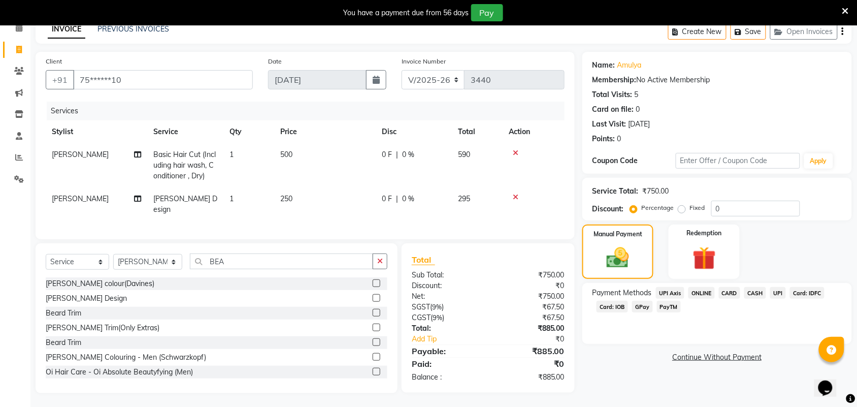
click at [666, 307] on span "PayTM" at bounding box center [669, 307] width 24 height 12
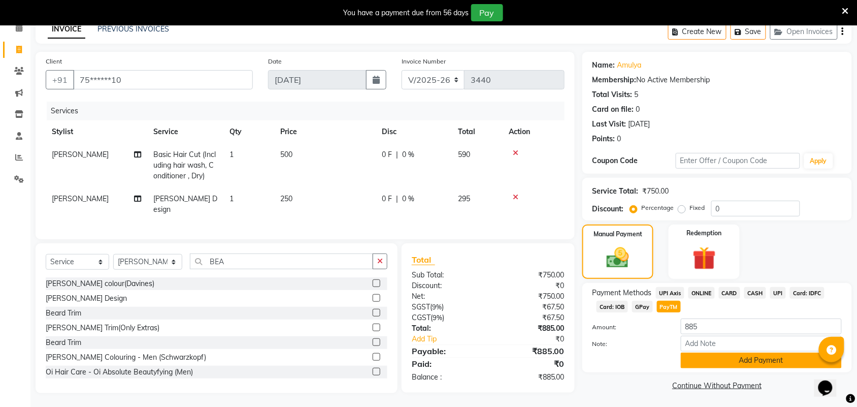
click at [696, 360] on button "Add Payment" at bounding box center [761, 360] width 161 height 16
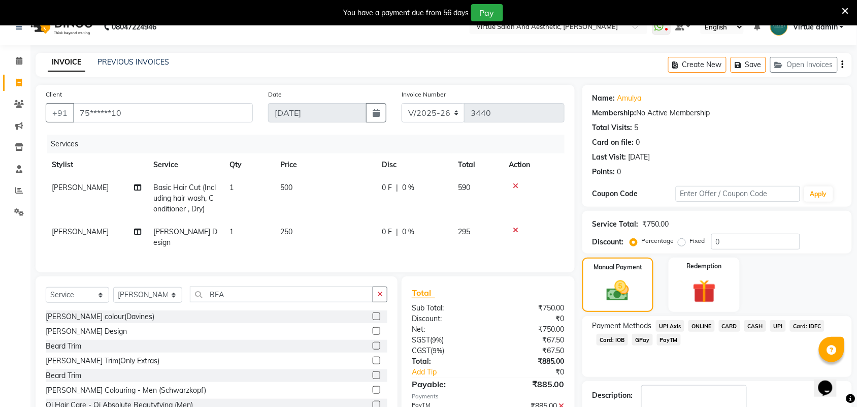
scroll to position [80, 0]
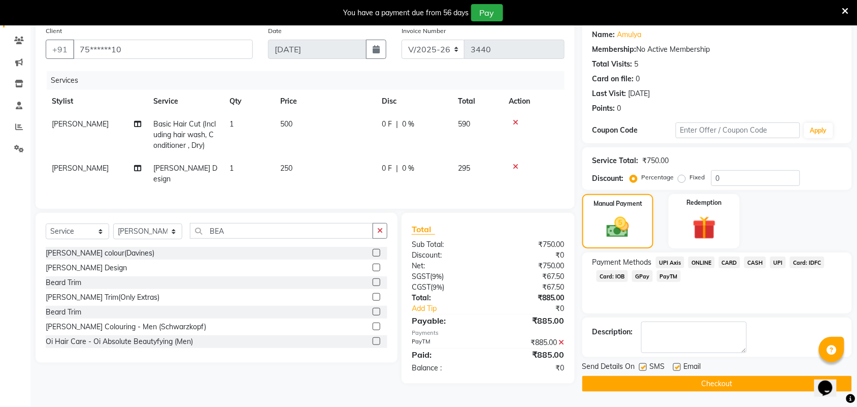
click at [666, 384] on button "Checkout" at bounding box center [717, 384] width 270 height 16
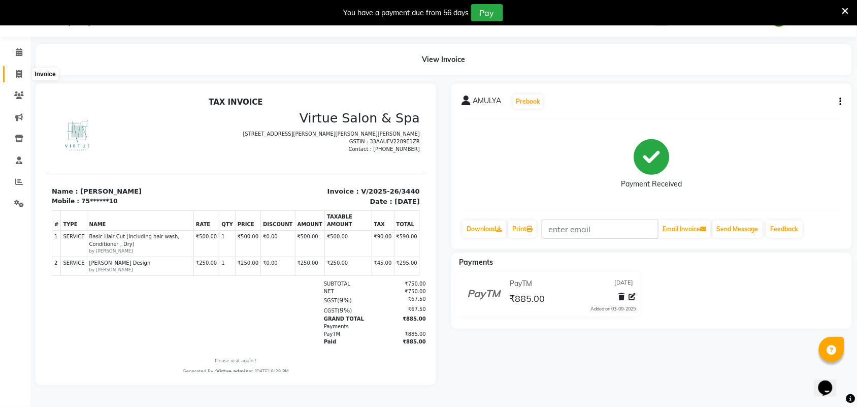
click at [23, 72] on span at bounding box center [19, 75] width 18 height 12
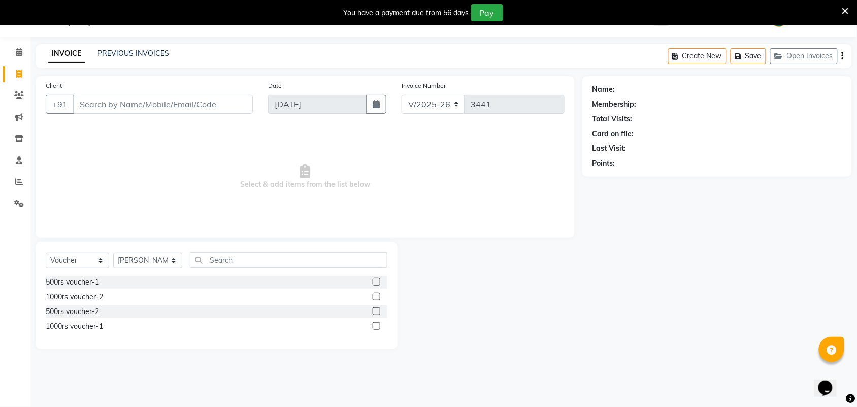
click at [121, 41] on div "08047224946 Select Location × Virtue Salon And Aesthetic, Anna Nagar WhatsApp S…" at bounding box center [428, 203] width 857 height 407
click at [130, 49] on link "PREVIOUS INVOICES" at bounding box center [133, 53] width 72 height 9
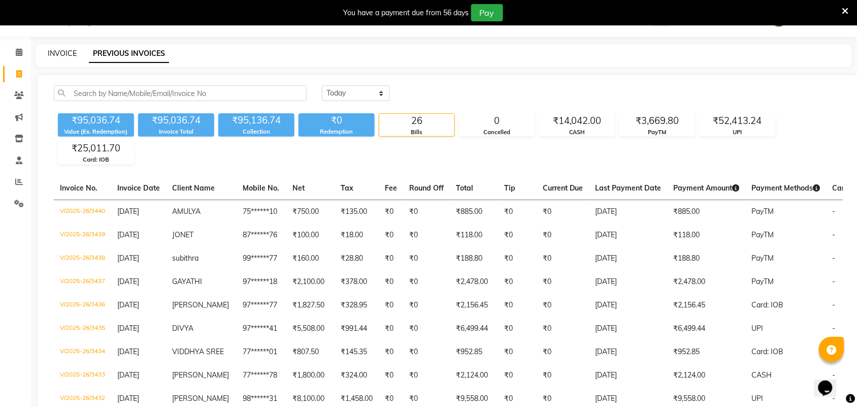
click at [50, 56] on link "INVOICE" at bounding box center [62, 53] width 29 height 9
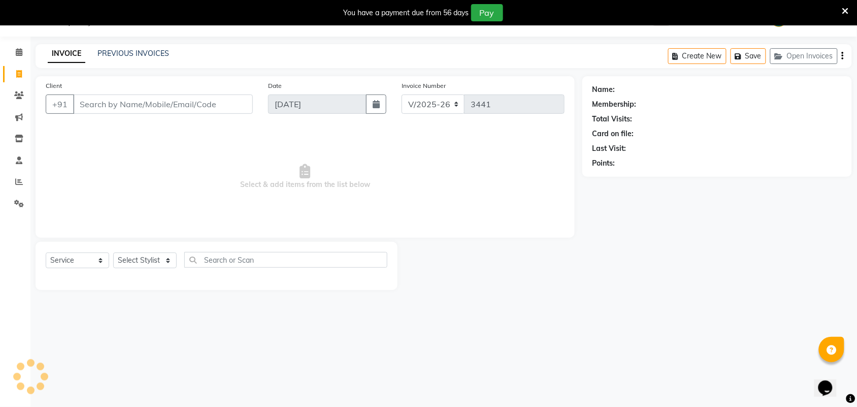
click at [102, 102] on input "Client" at bounding box center [163, 103] width 180 height 19
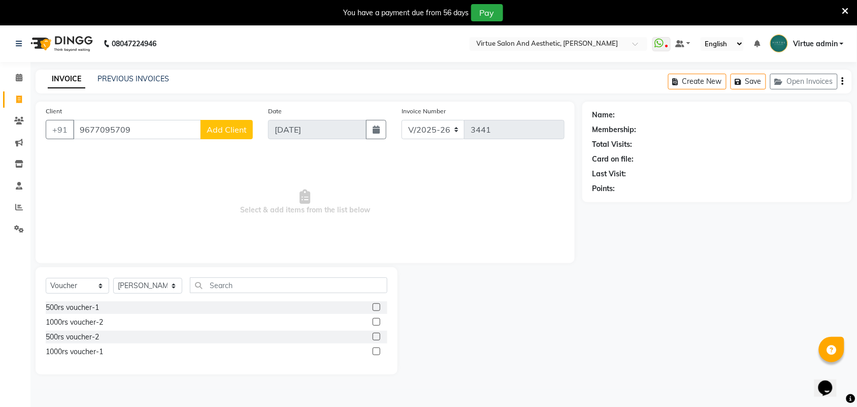
click at [213, 130] on span "Add Client" at bounding box center [227, 129] width 40 height 10
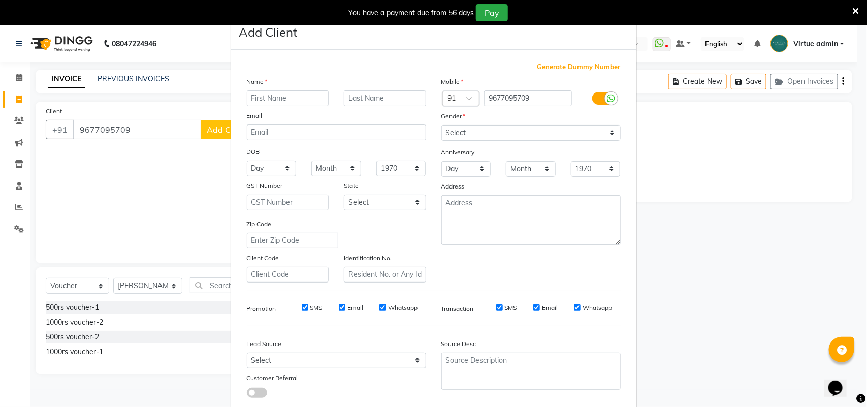
click at [275, 97] on input "text" at bounding box center [288, 98] width 82 height 16
click at [471, 129] on select "Select Male Female Other Prefer Not To Say" at bounding box center [530, 133] width 179 height 16
click at [441, 125] on select "Select Male Female Other Prefer Not To Say" at bounding box center [530, 133] width 179 height 16
click at [457, 219] on textarea at bounding box center [530, 220] width 179 height 50
click at [358, 355] on select "Select Walk-in Referral Internet Friend Word of Mouth Advertisement Facebook Ju…" at bounding box center [336, 360] width 179 height 16
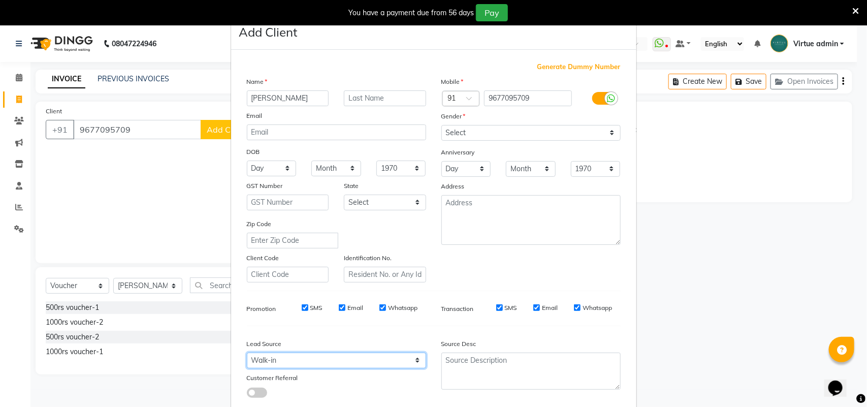
click at [247, 352] on select "Select Walk-in Referral Internet Friend Word of Mouth Advertisement Facebook Ju…" at bounding box center [336, 360] width 179 height 16
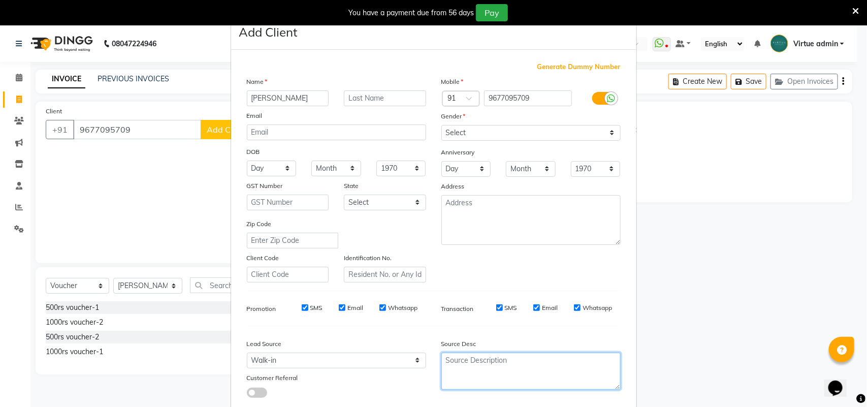
click at [496, 366] on textarea at bounding box center [530, 370] width 179 height 37
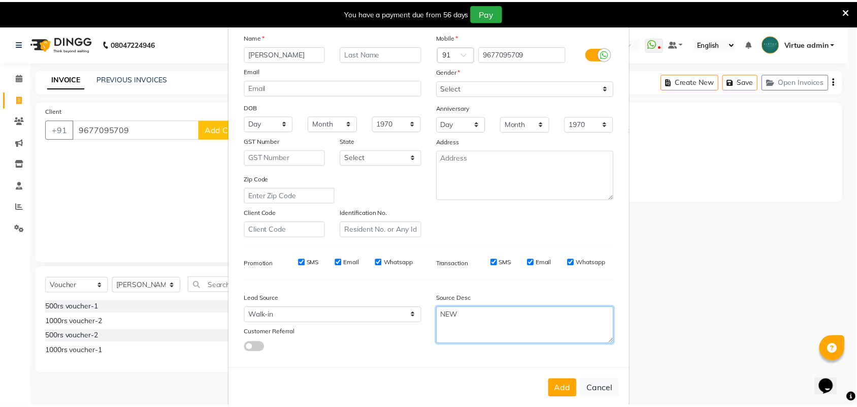
scroll to position [58, 0]
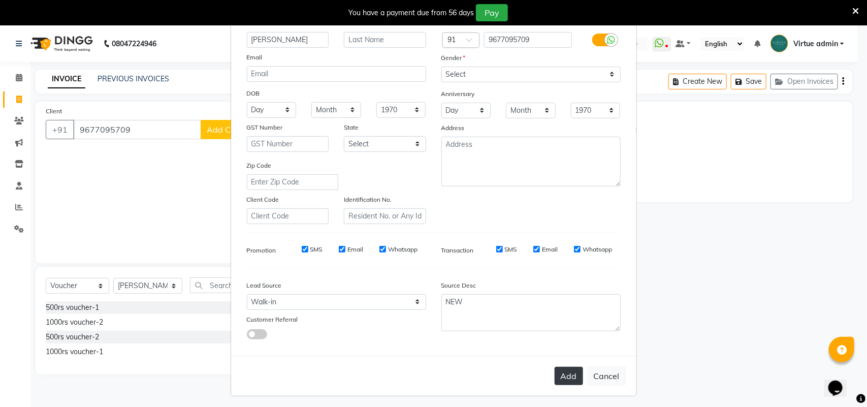
click at [564, 371] on button "Add" at bounding box center [568, 376] width 28 height 18
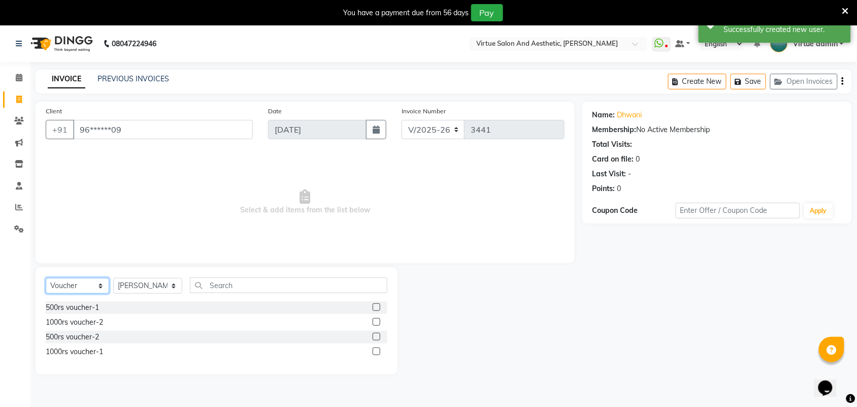
click at [80, 290] on select "Select Service Product Membership Package Voucher Prepaid Gift Card" at bounding box center [77, 286] width 63 height 16
click at [46, 278] on select "Select Service Product Membership Package Voucher Prepaid Gift Card" at bounding box center [77, 286] width 63 height 16
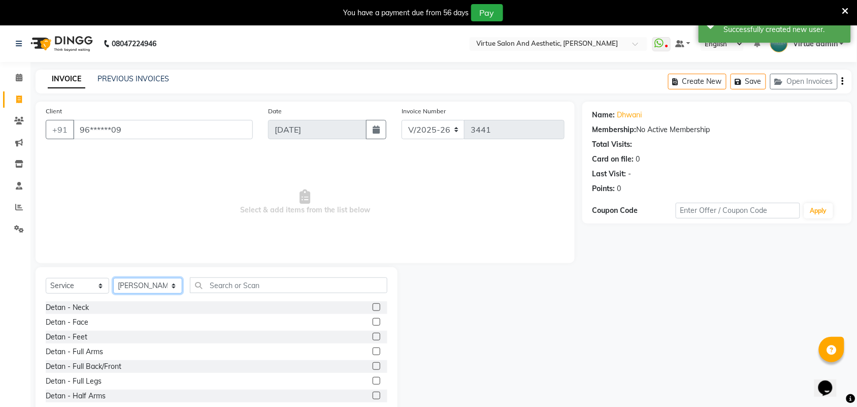
click at [136, 283] on select "Select Stylist Admin ANUSHA Apsu Auditor Ambattur Balaji BANUPRIYA Bharath Bhuv…" at bounding box center [147, 286] width 69 height 16
click at [113, 278] on select "Select Stylist Admin ANUSHA Apsu Auditor Ambattur Balaji BANUPRIYA Bharath Bhuv…" at bounding box center [147, 286] width 69 height 16
click at [227, 285] on input "text" at bounding box center [288, 285] width 197 height 16
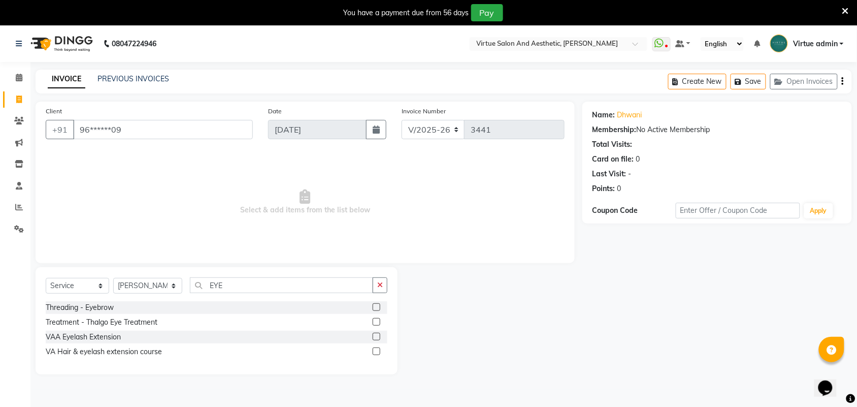
click at [377, 303] on label at bounding box center [377, 307] width 8 height 8
click at [377, 304] on input "checkbox" at bounding box center [376, 307] width 7 height 7
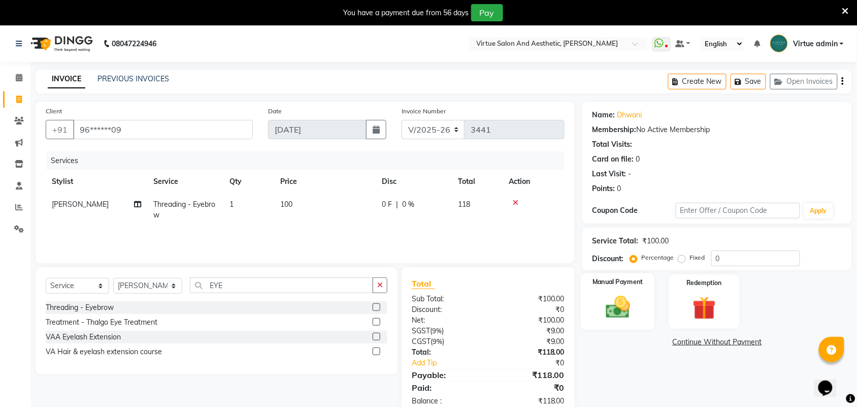
click at [623, 305] on img at bounding box center [618, 307] width 40 height 28
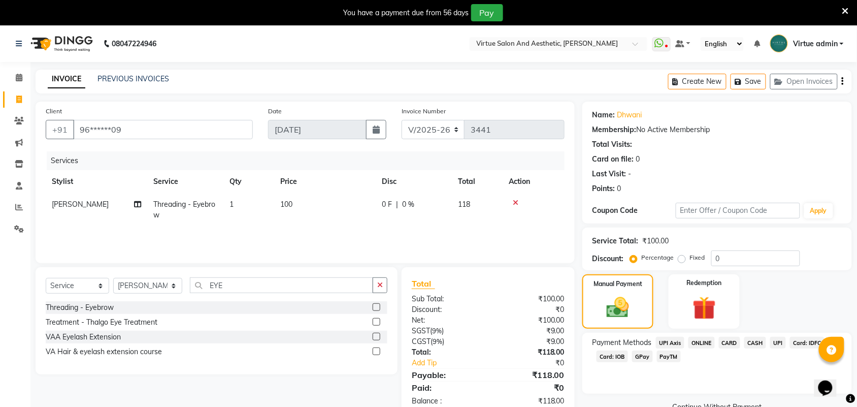
click at [775, 342] on span "UPI" at bounding box center [778, 343] width 16 height 12
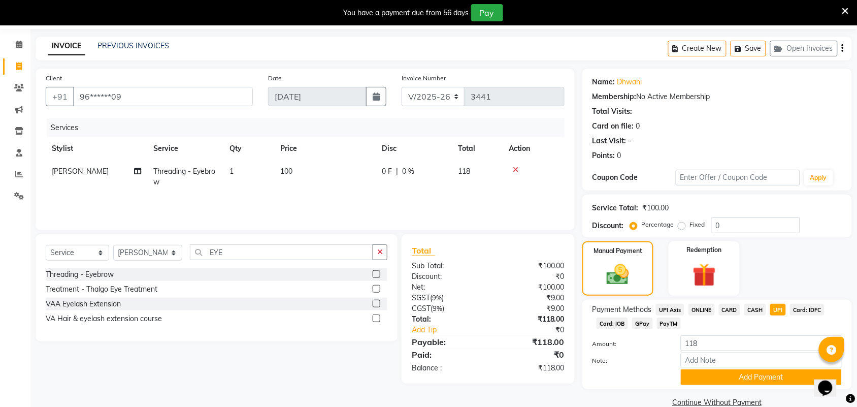
scroll to position [51, 0]
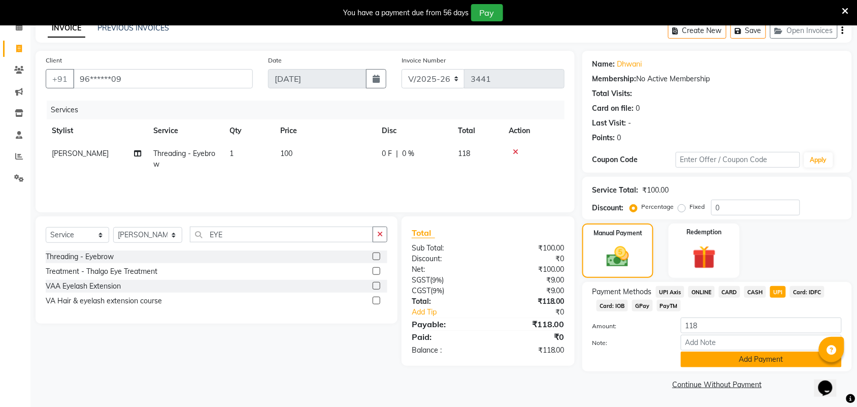
click at [738, 359] on button "Add Payment" at bounding box center [761, 359] width 161 height 16
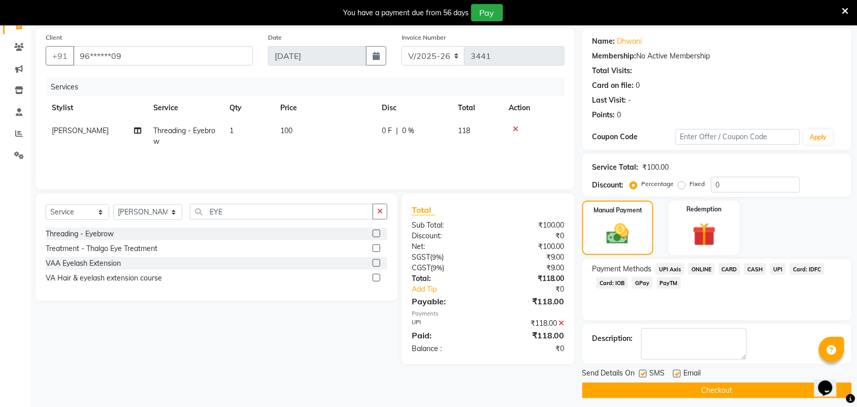
scroll to position [80, 0]
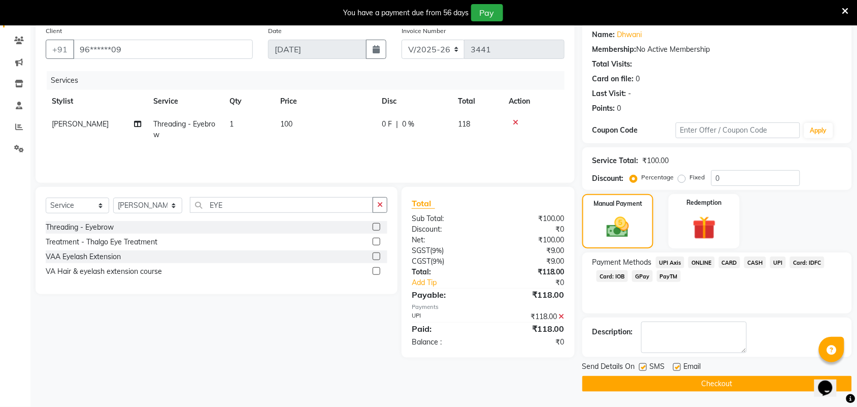
click at [715, 382] on button "Checkout" at bounding box center [717, 384] width 270 height 16
click at [715, 382] on div "Checkout" at bounding box center [717, 384] width 270 height 16
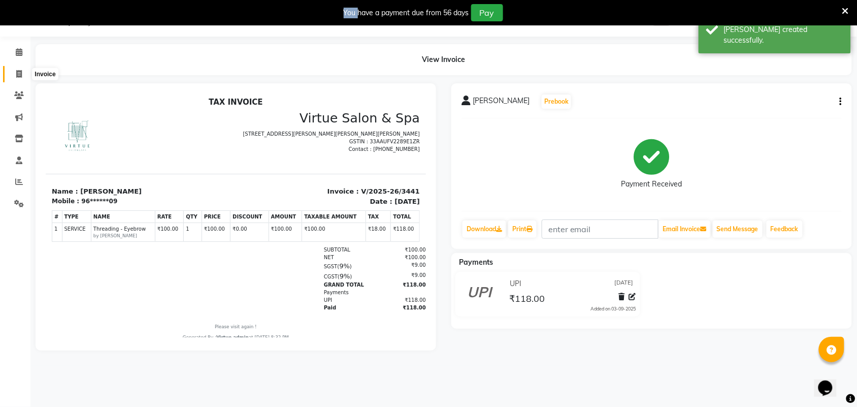
click at [24, 69] on span at bounding box center [19, 75] width 18 height 12
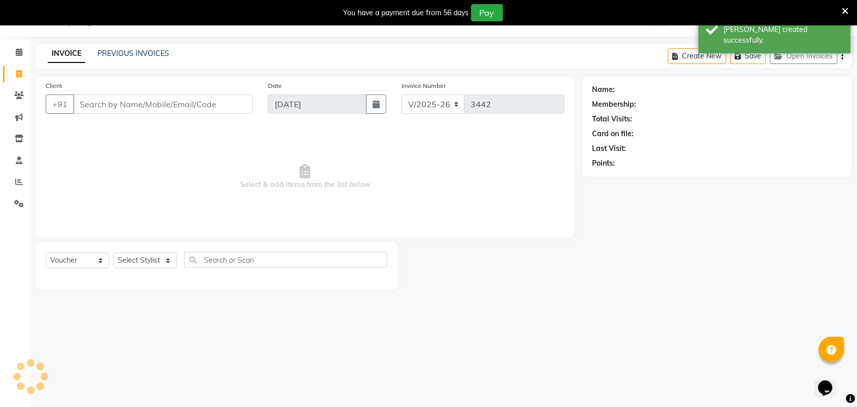
click at [108, 108] on input "Client" at bounding box center [163, 103] width 180 height 19
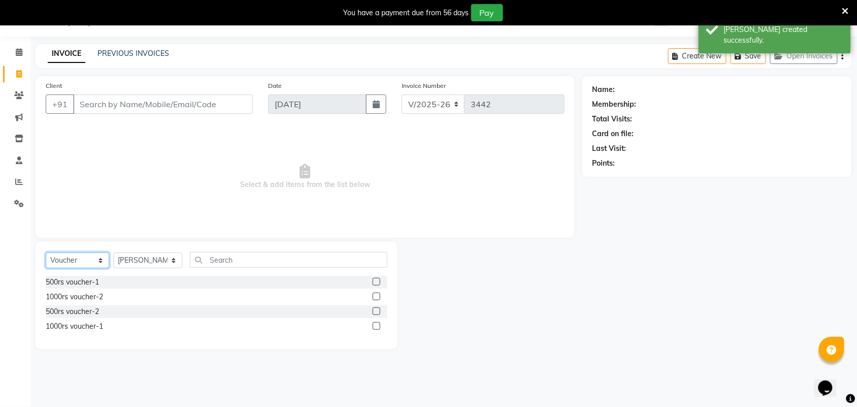
click at [72, 259] on select "Select Service Product Membership Package Voucher Prepaid Gift Card" at bounding box center [77, 260] width 63 height 16
click at [46, 252] on select "Select Service Product Membership Package Voucher Prepaid Gift Card" at bounding box center [77, 260] width 63 height 16
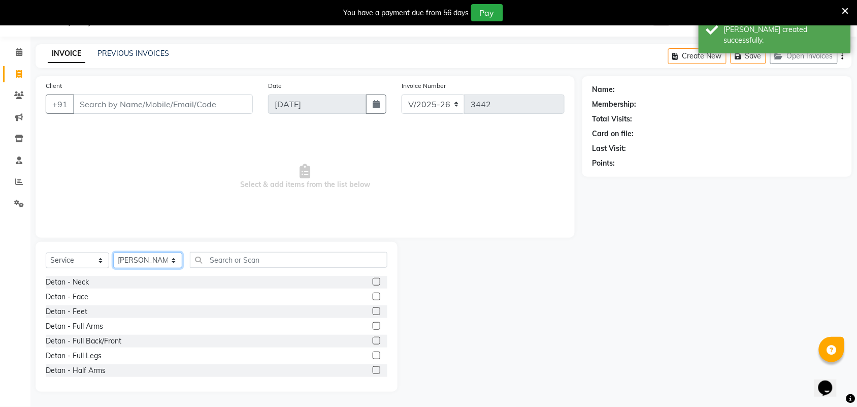
click at [126, 263] on select "Select Stylist Admin ANUSHA Apsu Auditor Ambattur Balaji BANUPRIYA Bharath Bhuv…" at bounding box center [147, 260] width 69 height 16
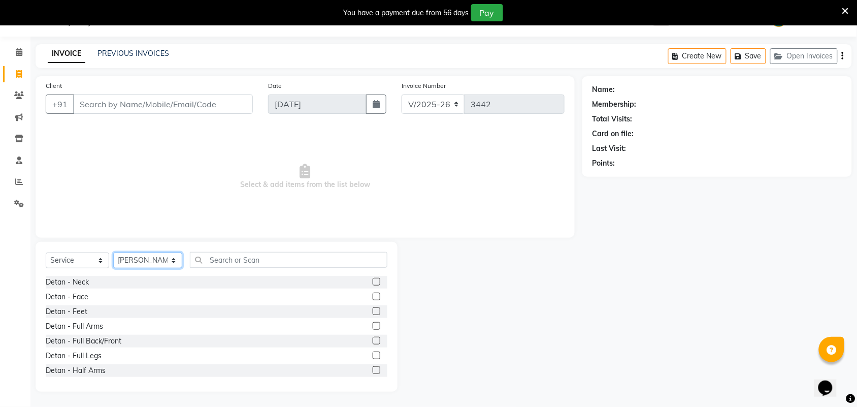
click at [113, 252] on select "Select Stylist Admin ANUSHA Apsu Auditor Ambattur Balaji BANUPRIYA Bharath Bhuv…" at bounding box center [147, 260] width 69 height 16
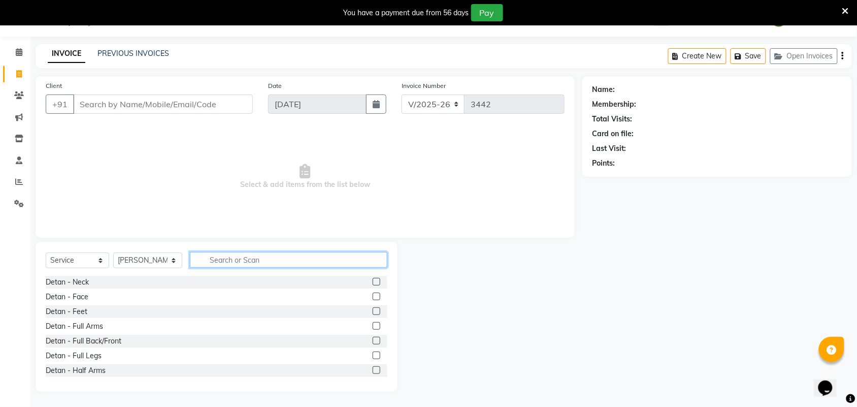
click at [220, 260] on input "text" at bounding box center [288, 260] width 197 height 16
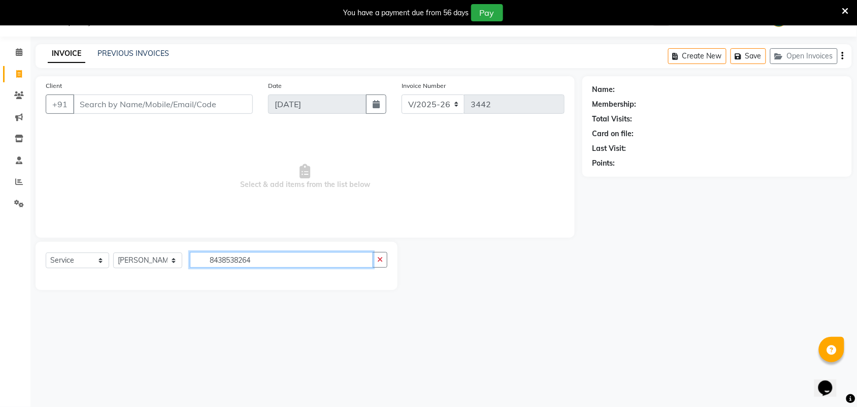
drag, startPoint x: 264, startPoint y: 262, endPoint x: 195, endPoint y: 270, distance: 69.0
click at [195, 270] on div "Select Service Product Membership Package Voucher Prepaid Gift Card Select Styl…" at bounding box center [217, 264] width 342 height 24
click at [108, 99] on input "Client" at bounding box center [163, 103] width 180 height 19
paste input "8438538264"
click at [272, 265] on input "8438538264" at bounding box center [281, 260] width 183 height 16
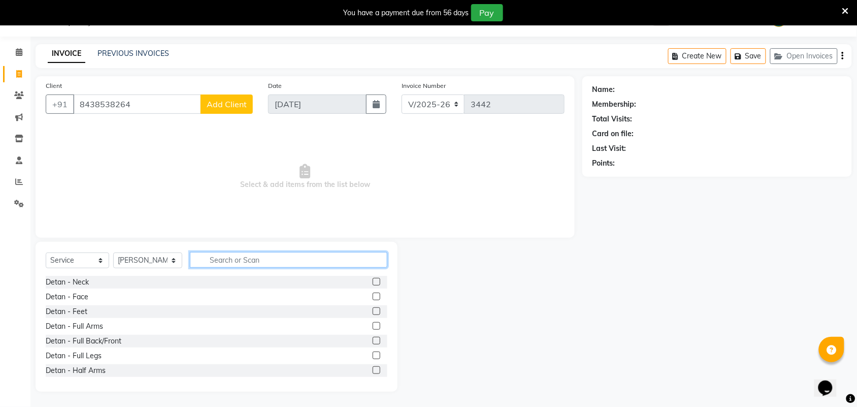
click at [219, 258] on input "text" at bounding box center [288, 260] width 197 height 16
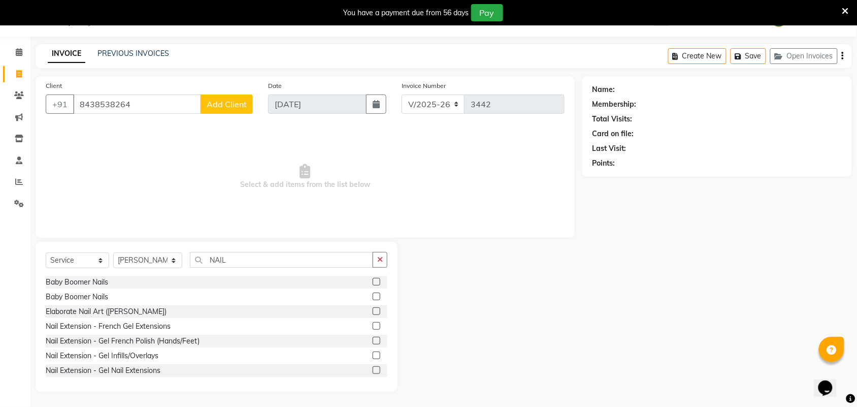
click at [373, 323] on label at bounding box center [377, 326] width 8 height 8
click at [373, 323] on input "checkbox" at bounding box center [376, 326] width 7 height 7
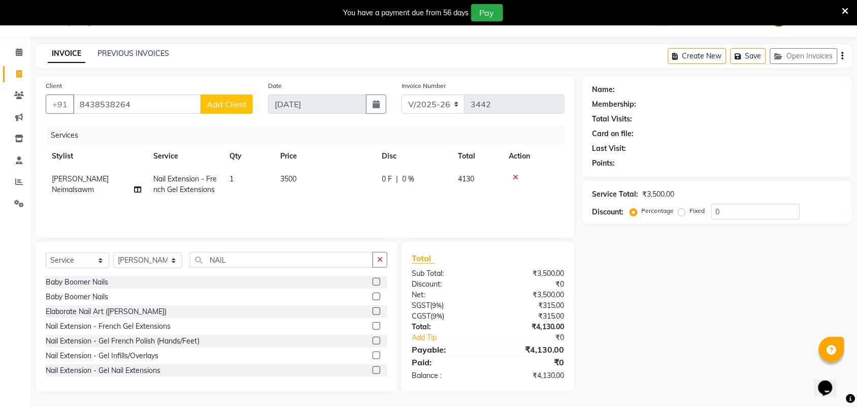
click at [313, 178] on td "3500" at bounding box center [325, 185] width 102 height 34
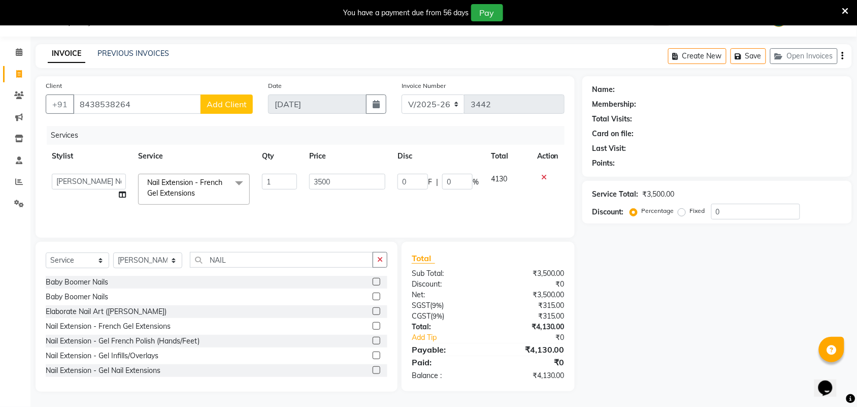
click at [335, 186] on input "3500" at bounding box center [347, 182] width 76 height 16
click at [493, 297] on div "₹3,500.00" at bounding box center [530, 294] width 84 height 11
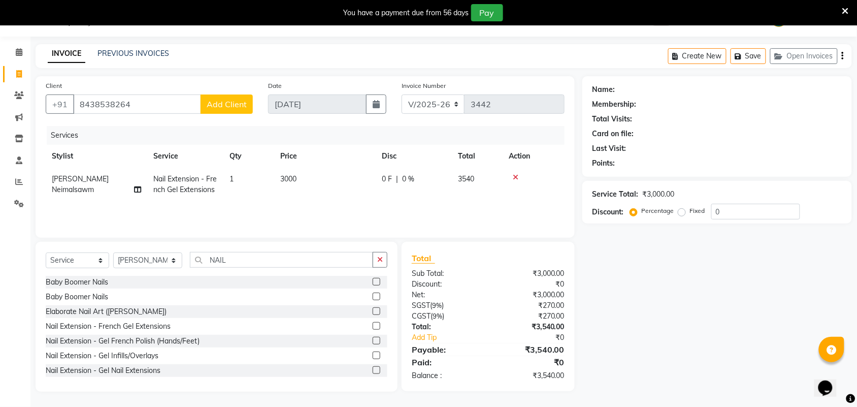
click at [228, 101] on span "Add Client" at bounding box center [227, 104] width 40 height 10
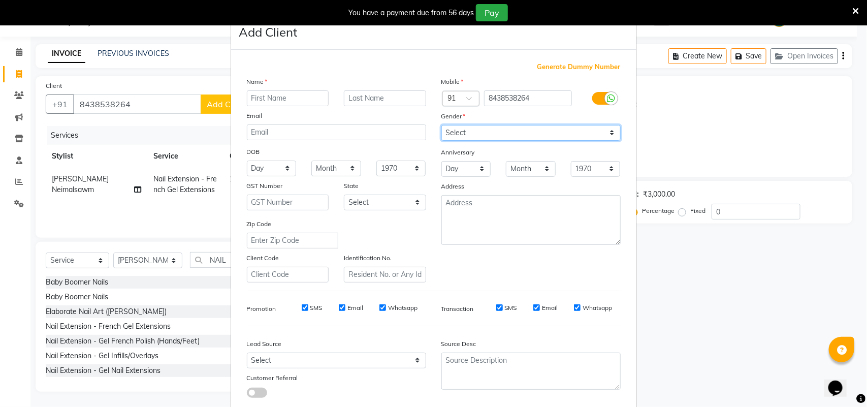
click at [461, 132] on select "Select Male Female Other Prefer Not To Say" at bounding box center [530, 133] width 179 height 16
click at [441, 125] on select "Select Male Female Other Prefer Not To Say" at bounding box center [530, 133] width 179 height 16
click at [280, 105] on input "text" at bounding box center [288, 98] width 82 height 16
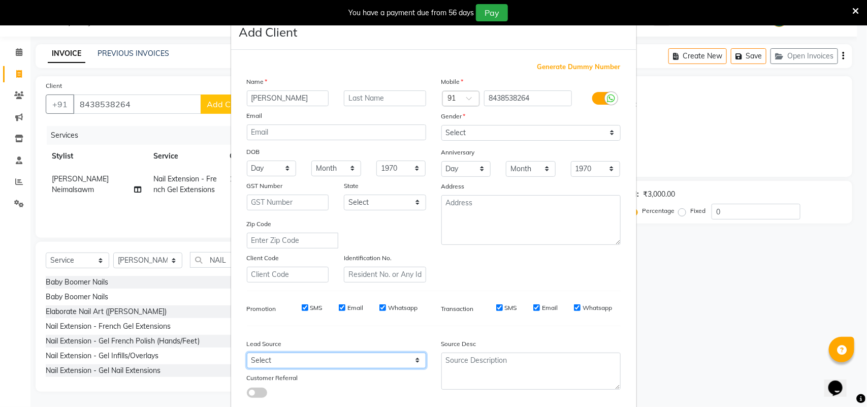
click at [313, 361] on select "Select Walk-in Referral Internet Friend Word of Mouth Advertisement Facebook Ju…" at bounding box center [336, 360] width 179 height 16
click at [247, 352] on select "Select Walk-in Referral Internet Friend Word of Mouth Advertisement Facebook Ju…" at bounding box center [336, 360] width 179 height 16
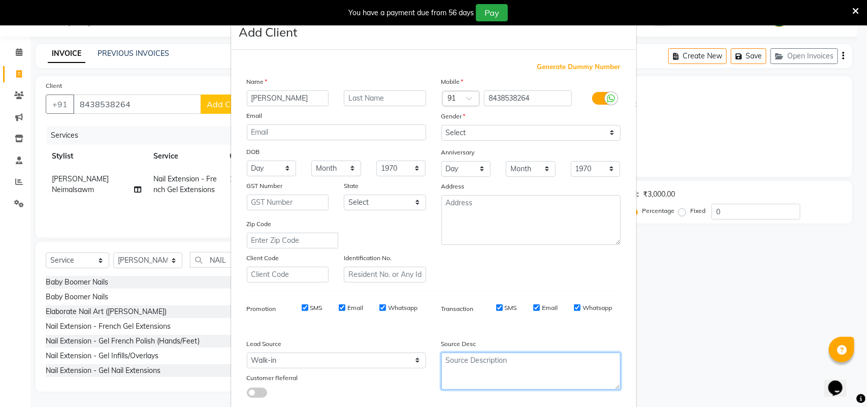
click at [495, 371] on textarea at bounding box center [530, 370] width 179 height 37
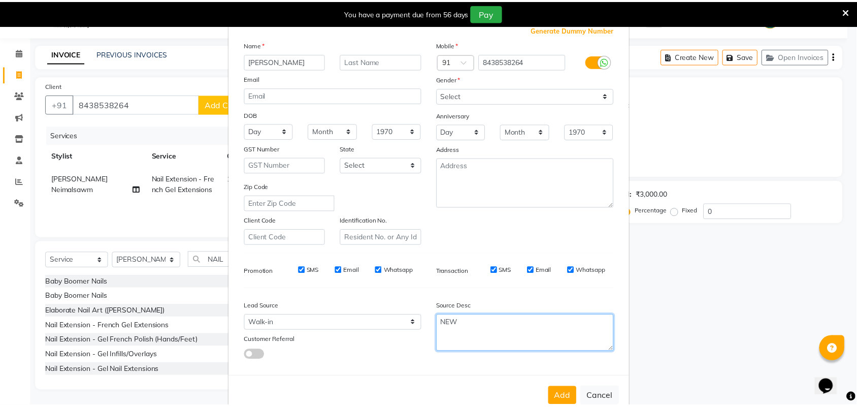
scroll to position [58, 0]
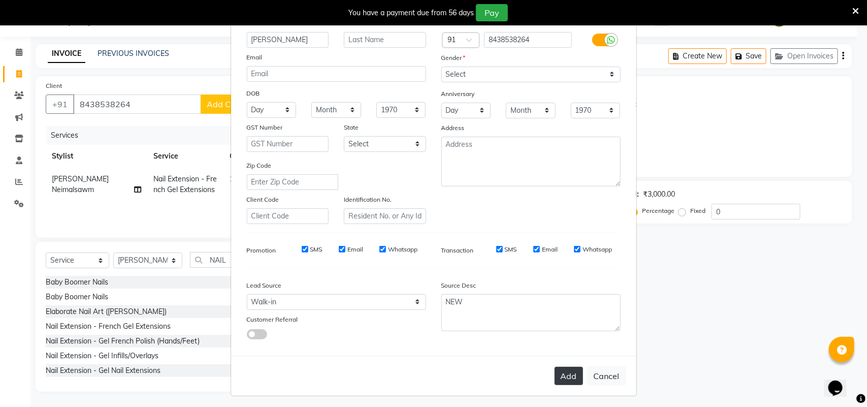
click at [564, 376] on button "Add" at bounding box center [568, 376] width 28 height 18
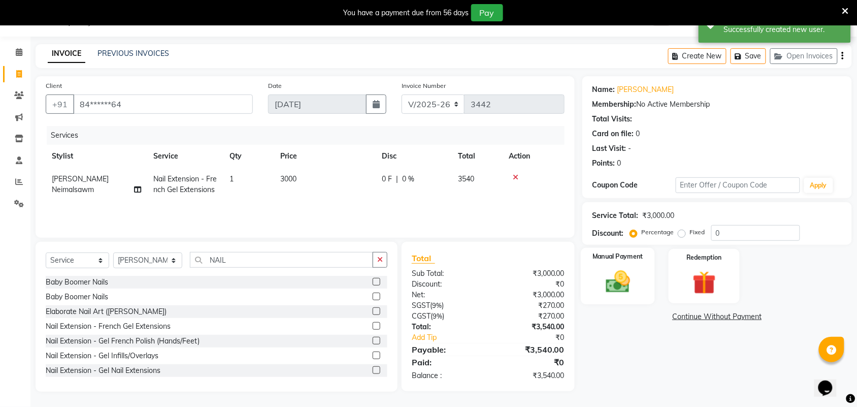
click at [602, 291] on img at bounding box center [618, 282] width 40 height 28
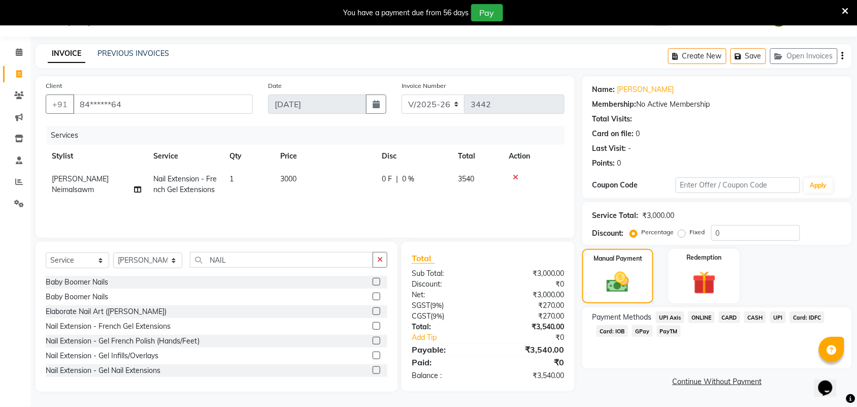
click at [664, 325] on span "PayTM" at bounding box center [669, 331] width 24 height 12
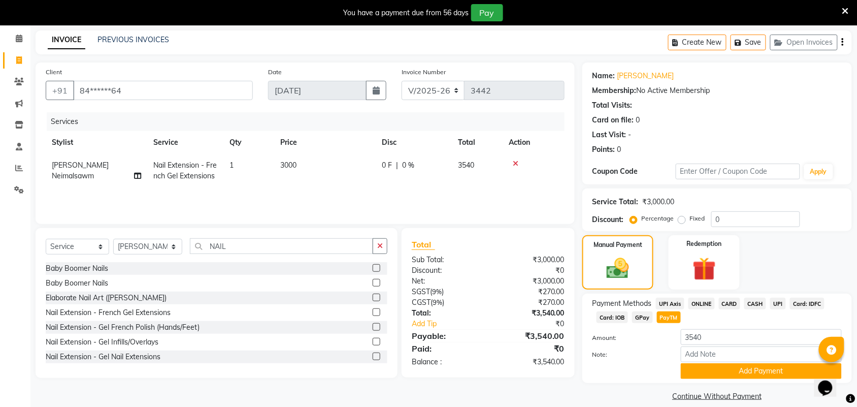
scroll to position [51, 0]
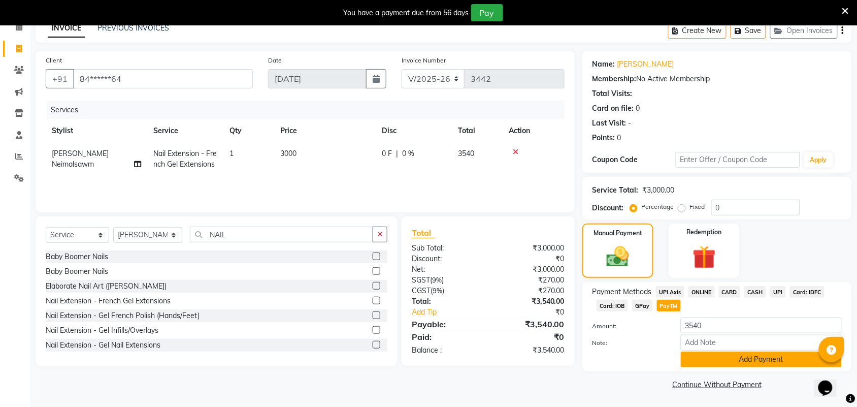
click at [719, 357] on button "Add Payment" at bounding box center [761, 359] width 161 height 16
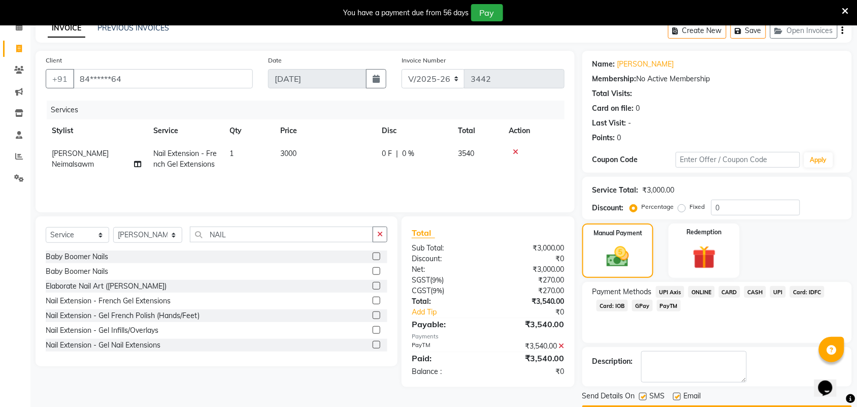
click at [719, 357] on textarea at bounding box center [694, 366] width 106 height 31
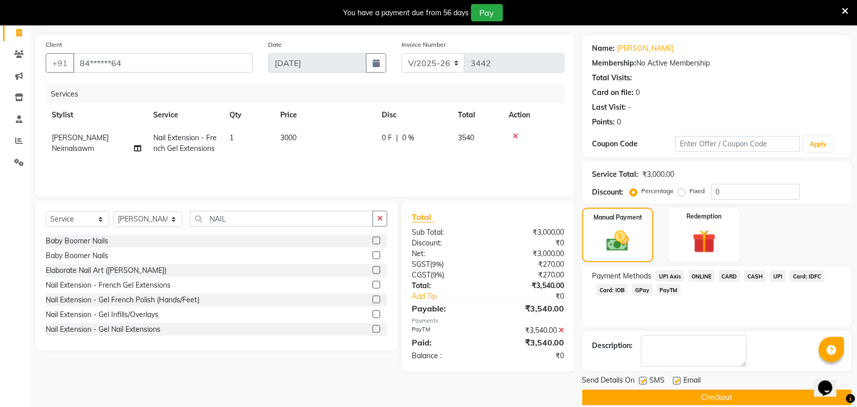
scroll to position [80, 0]
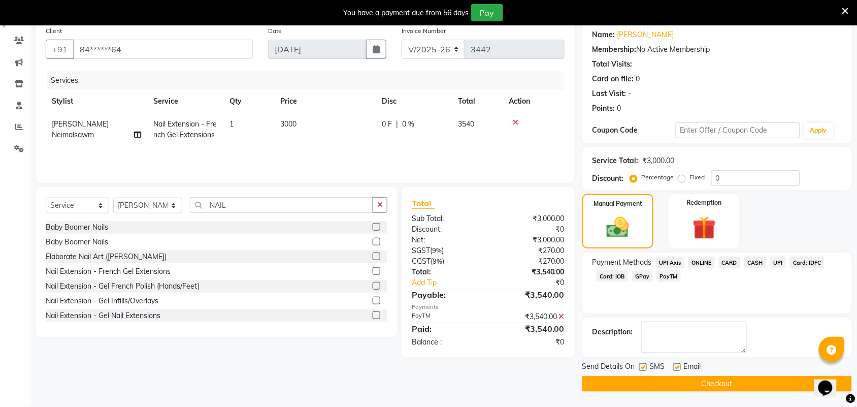
click at [674, 379] on button "Checkout" at bounding box center [717, 384] width 270 height 16
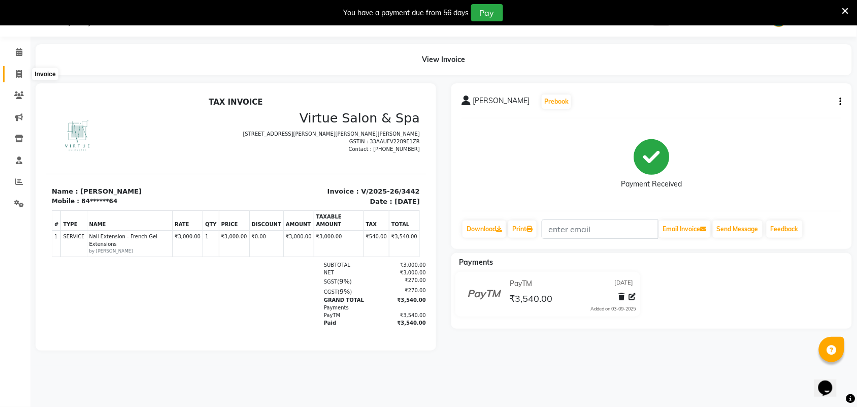
click at [19, 72] on icon at bounding box center [19, 74] width 6 height 8
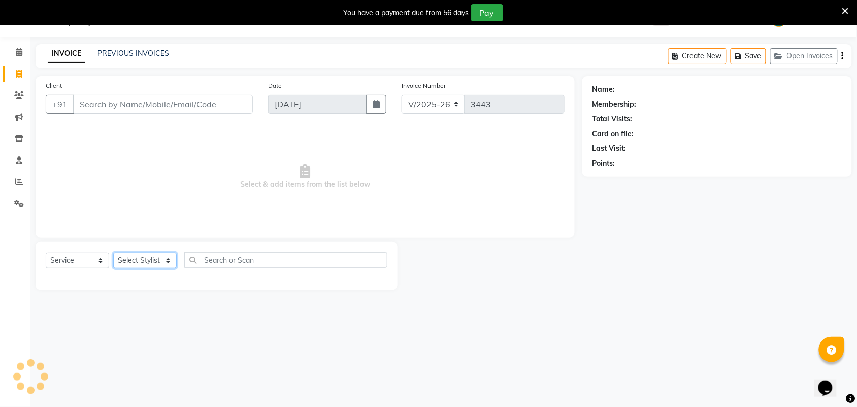
click at [162, 263] on select "Select Stylist" at bounding box center [144, 260] width 63 height 16
click at [147, 259] on select "Select Stylist" at bounding box center [144, 260] width 63 height 16
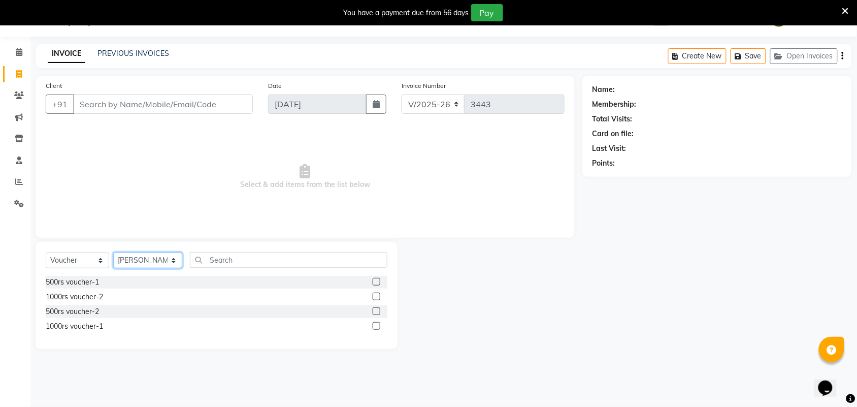
click at [141, 264] on select "Select Stylist Admin ANUSHA Apsu Auditor Ambattur Balaji BANUPRIYA Bharath Bhuv…" at bounding box center [147, 260] width 69 height 16
click at [90, 95] on input "Client" at bounding box center [163, 103] width 180 height 19
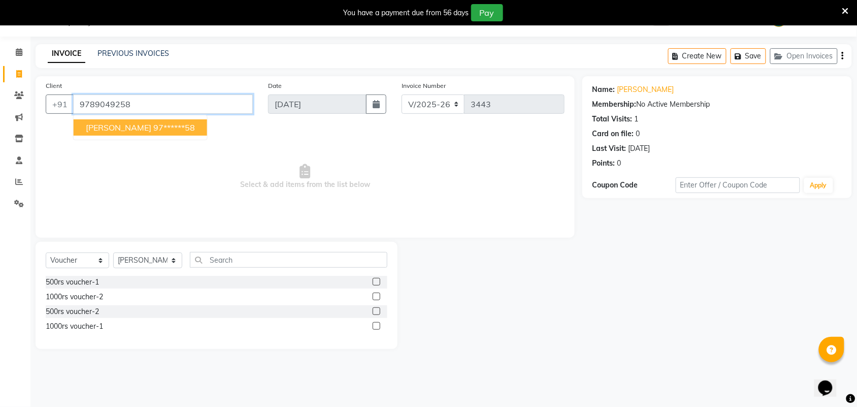
click at [158, 106] on input "9789049258" at bounding box center [163, 103] width 180 height 19
click at [637, 89] on link "Rajeshwari" at bounding box center [645, 89] width 57 height 11
click at [189, 103] on input "9840321941" at bounding box center [163, 103] width 180 height 19
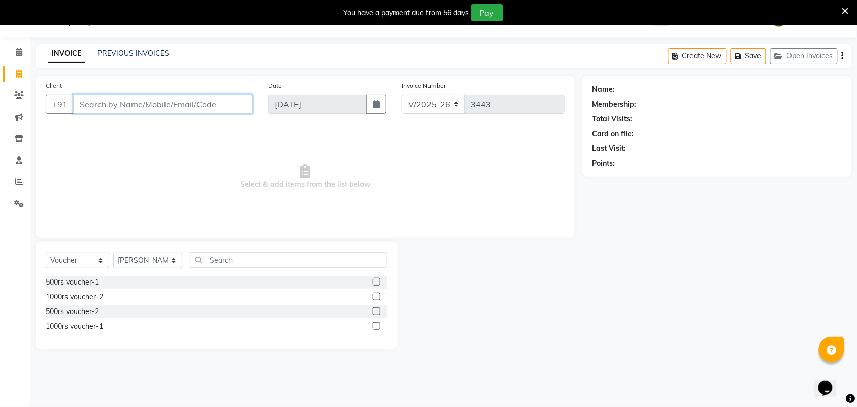
click at [169, 99] on input "Client" at bounding box center [163, 103] width 180 height 19
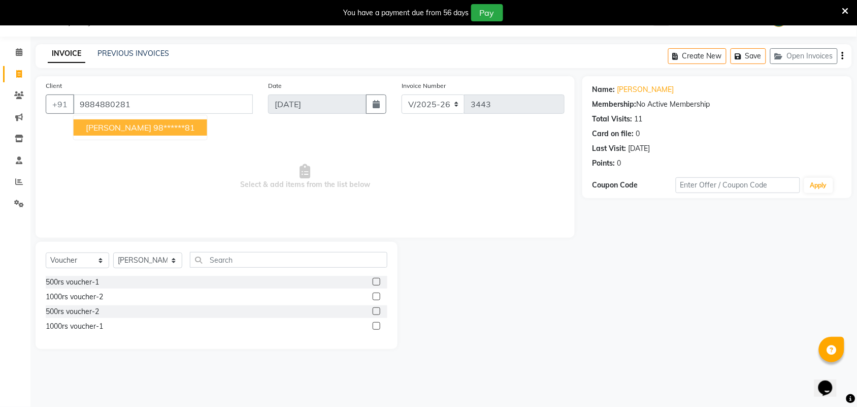
click at [157, 125] on ngb-highlight "98******81" at bounding box center [174, 127] width 42 height 10
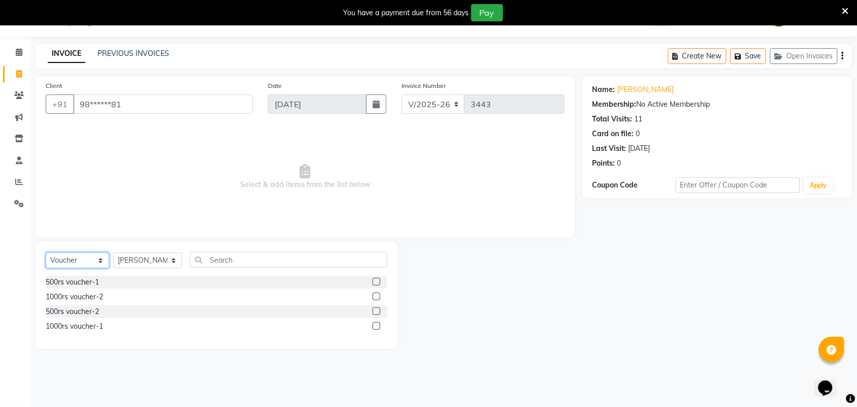
click at [94, 257] on select "Select Service Product Membership Package Voucher Prepaid Gift Card" at bounding box center [77, 260] width 63 height 16
drag, startPoint x: 94, startPoint y: 257, endPoint x: 92, endPoint y: 273, distance: 15.4
click at [94, 259] on select "Select Service Product Membership Package Voucher Prepaid Gift Card" at bounding box center [77, 260] width 63 height 16
click at [85, 262] on select "Select Service Product Membership Package Voucher Prepaid Gift Card" at bounding box center [77, 260] width 63 height 16
click at [46, 252] on select "Select Service Product Membership Package Voucher Prepaid Gift Card" at bounding box center [77, 260] width 63 height 16
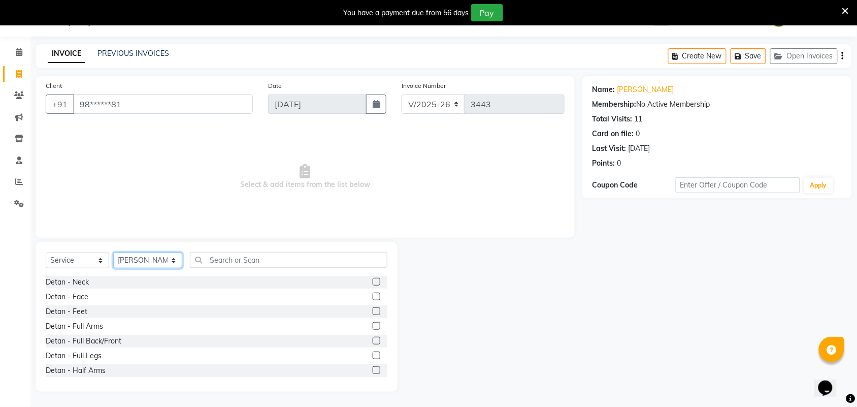
click at [132, 262] on select "Select Stylist Admin ANUSHA Apsu Auditor Ambattur Balaji BANUPRIYA Bharath Bhuv…" at bounding box center [147, 260] width 69 height 16
click at [132, 260] on select "Select Stylist Admin ANUSHA Apsu Auditor Ambattur Balaji BANUPRIYA Bharath Bhuv…" at bounding box center [147, 260] width 69 height 16
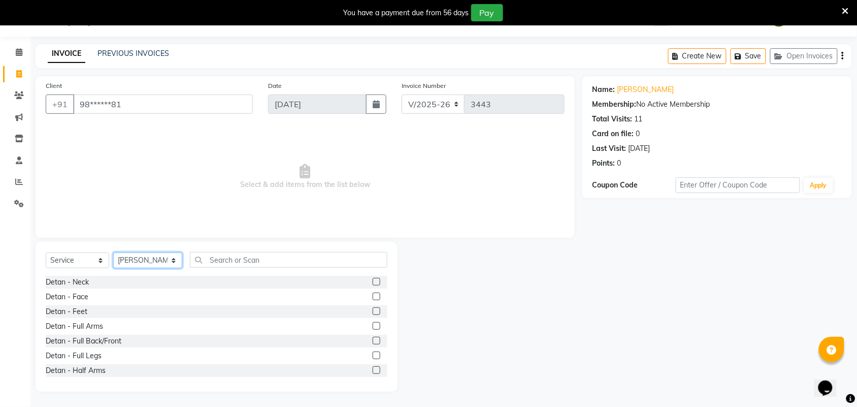
click at [113, 252] on select "Select Stylist Admin ANUSHA Apsu Auditor Ambattur Balaji BANUPRIYA Bharath Bhuv…" at bounding box center [147, 260] width 69 height 16
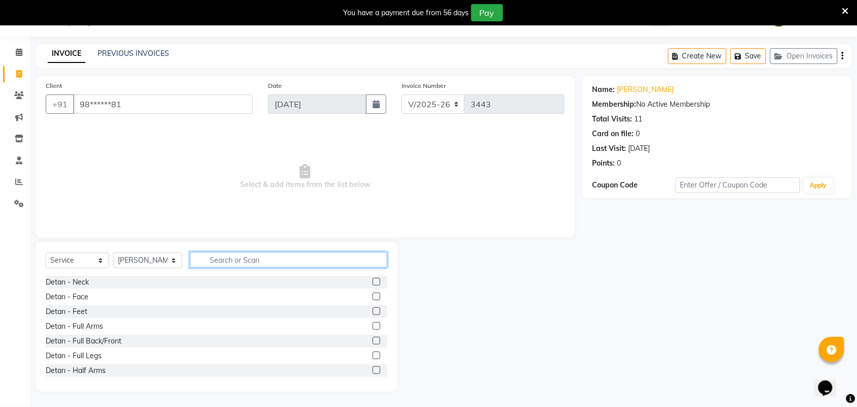
click at [211, 262] on input "text" at bounding box center [288, 260] width 197 height 16
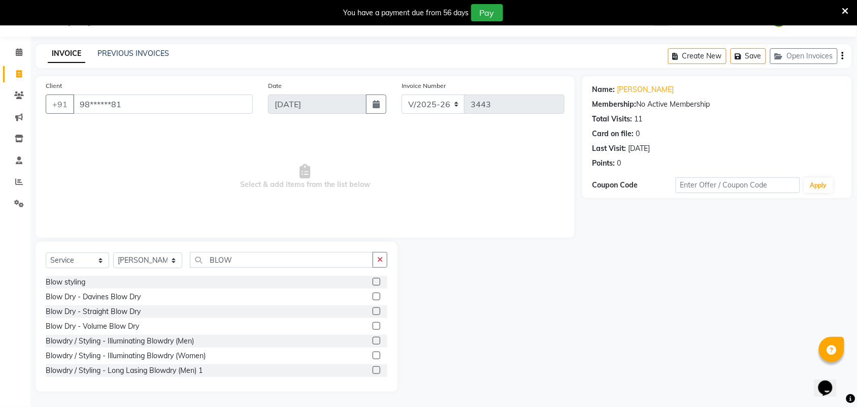
click at [373, 311] on label at bounding box center [377, 311] width 8 height 8
click at [373, 311] on input "checkbox" at bounding box center [376, 311] width 7 height 7
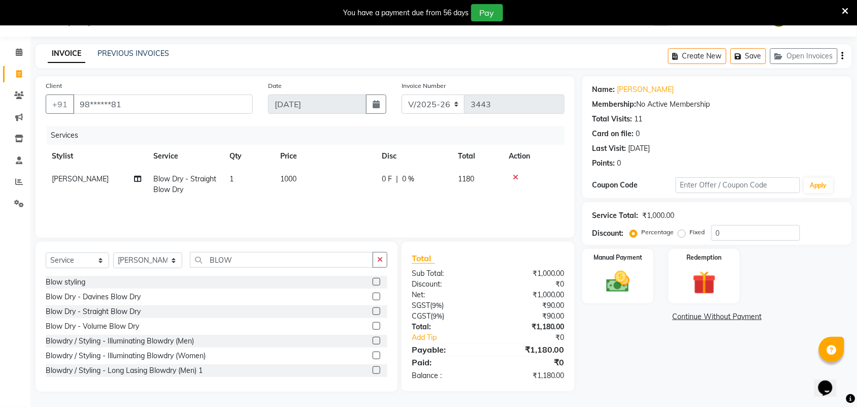
click at [373, 294] on label at bounding box center [377, 296] width 8 height 8
click at [373, 294] on input "checkbox" at bounding box center [376, 296] width 7 height 7
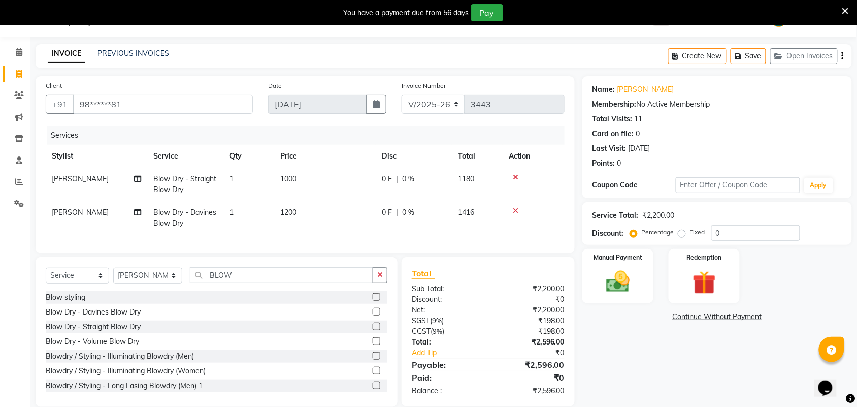
click at [515, 207] on icon at bounding box center [516, 210] width 6 height 7
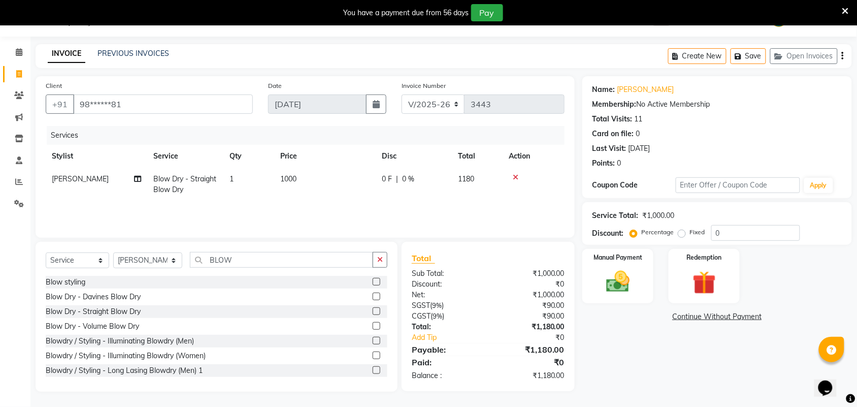
drag, startPoint x: 292, startPoint y: 175, endPoint x: 304, endPoint y: 178, distance: 12.1
click at [296, 177] on span "1000" at bounding box center [288, 178] width 16 height 9
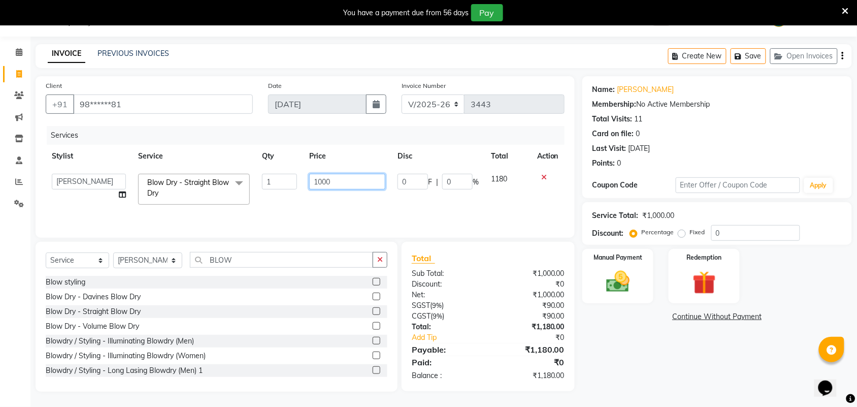
click at [341, 183] on input "1000" at bounding box center [347, 182] width 76 height 16
click at [490, 285] on div "₹0" at bounding box center [530, 284] width 84 height 11
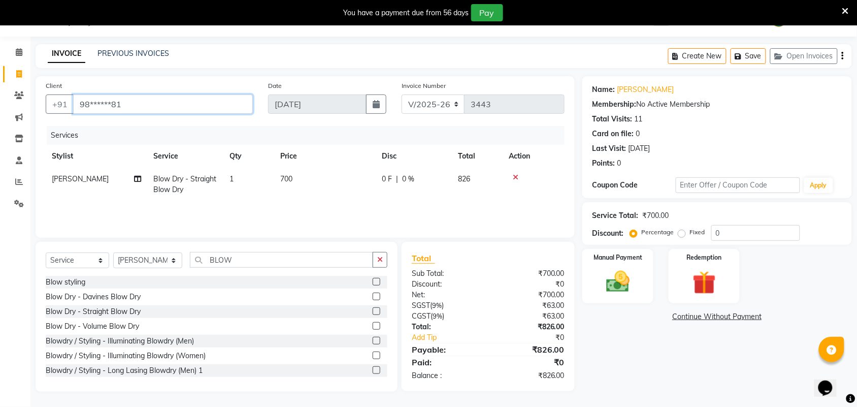
click at [146, 103] on input "98******81" at bounding box center [163, 103] width 180 height 19
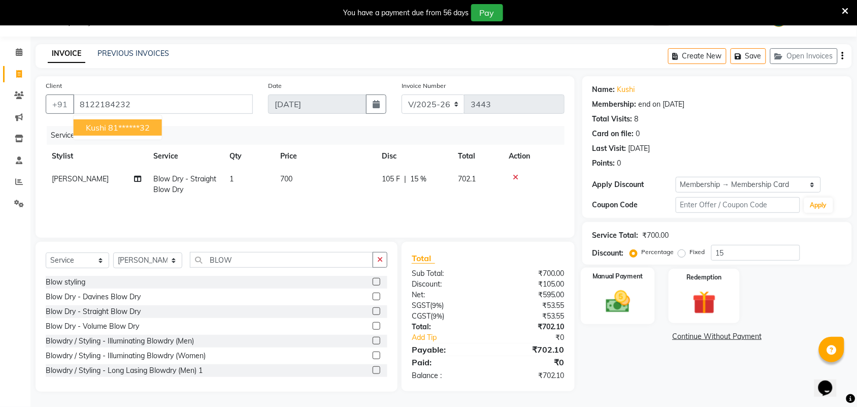
click at [630, 306] on img at bounding box center [618, 301] width 40 height 28
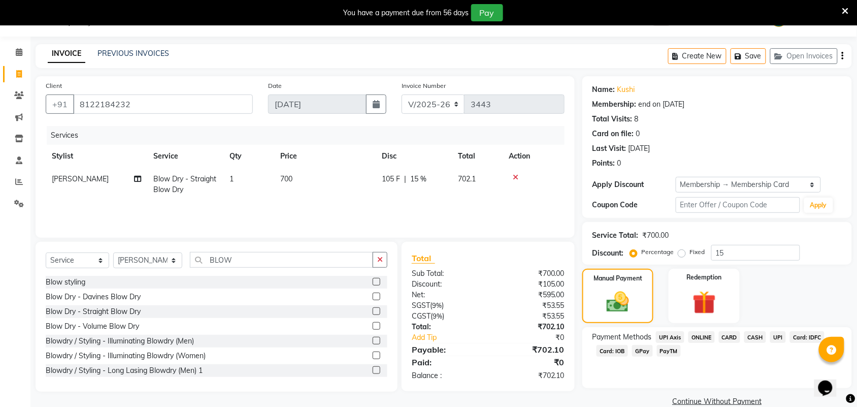
click at [665, 349] on span "PayTM" at bounding box center [669, 351] width 24 height 12
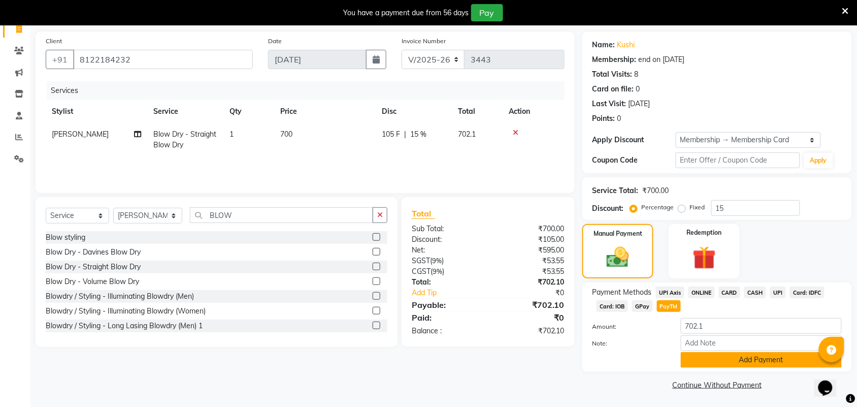
click at [727, 352] on button "Add Payment" at bounding box center [761, 360] width 161 height 16
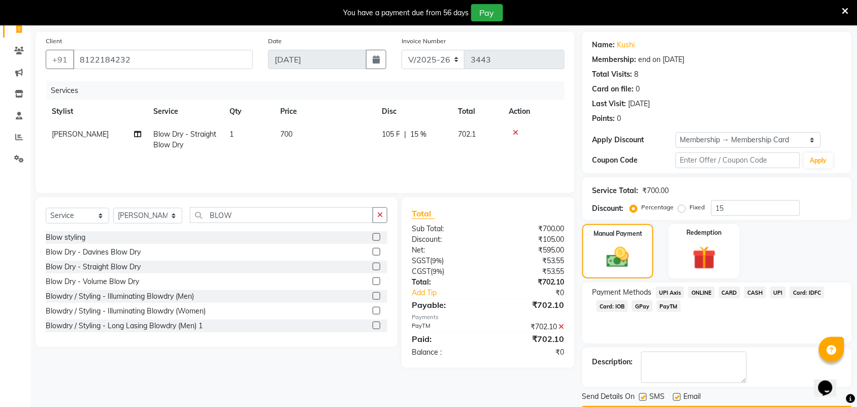
scroll to position [101, 0]
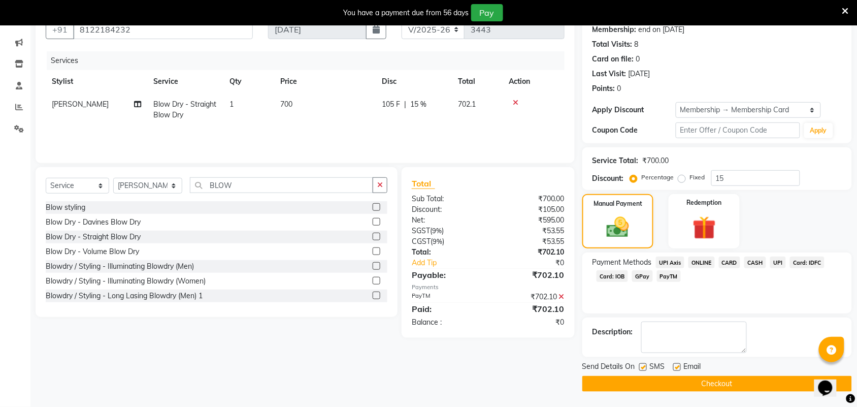
click at [632, 382] on button "Checkout" at bounding box center [717, 384] width 270 height 16
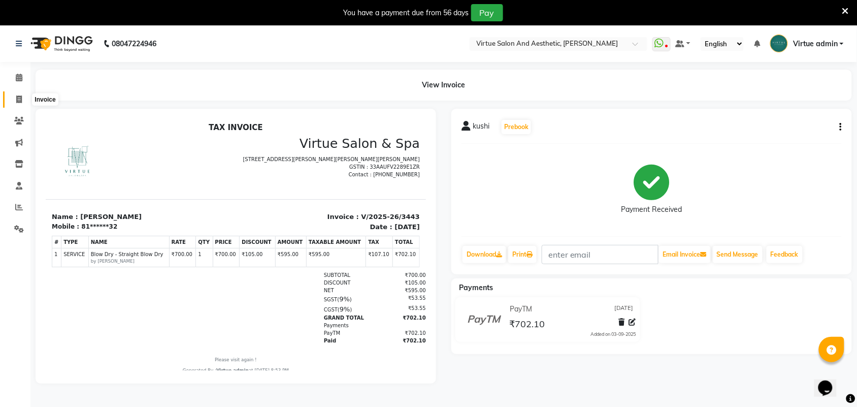
click at [19, 94] on span at bounding box center [19, 100] width 18 height 12
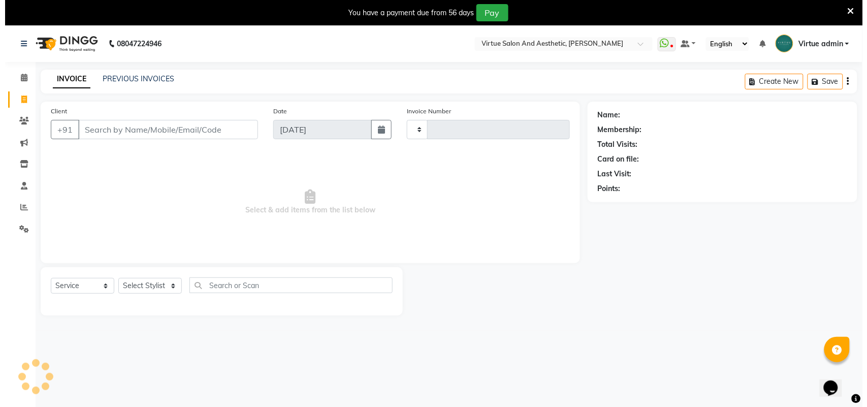
scroll to position [25, 0]
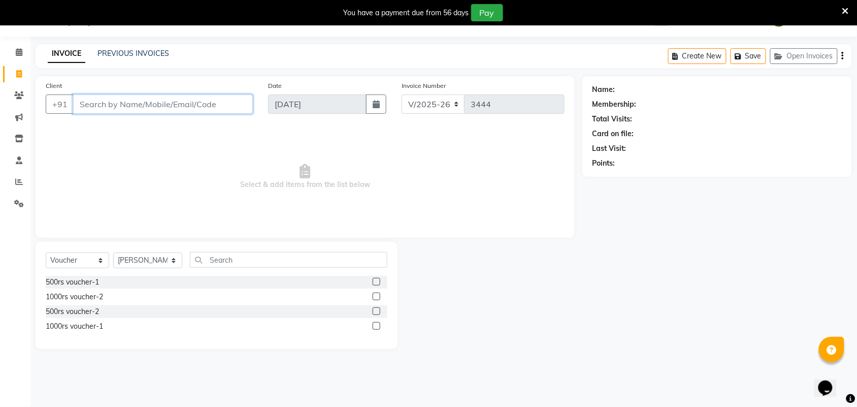
click at [140, 101] on input "Client" at bounding box center [163, 103] width 180 height 19
click at [228, 101] on span "Add Client" at bounding box center [227, 104] width 40 height 10
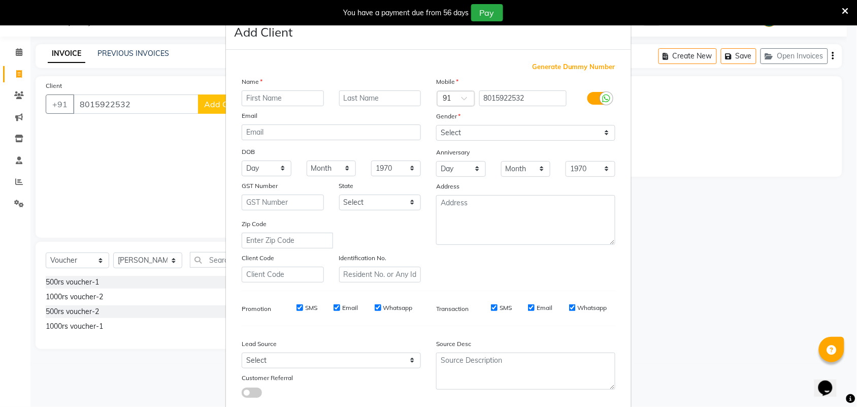
click at [228, 101] on div "Generate Dummy Number Name Email DOB Day 01 02 03 04 05 06 07 08 09 10 11 12 13…" at bounding box center [428, 232] width 405 height 364
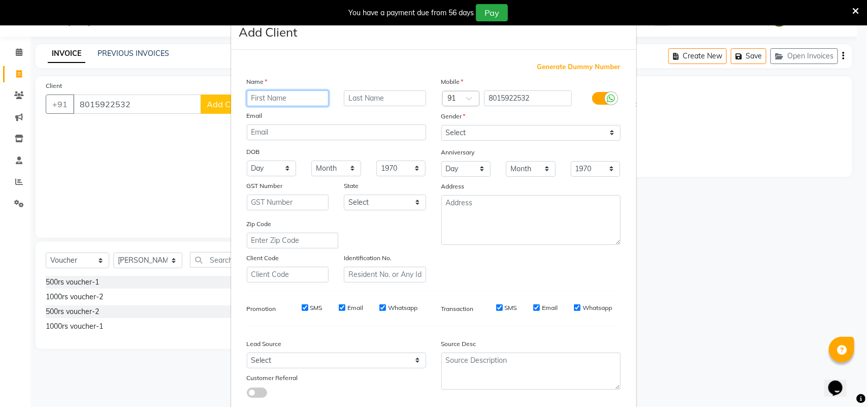
click at [288, 95] on input "text" at bounding box center [288, 98] width 82 height 16
click at [495, 120] on div "Gender" at bounding box center [531, 118] width 194 height 14
drag, startPoint x: 493, startPoint y: 129, endPoint x: 496, endPoint y: 135, distance: 6.2
click at [494, 128] on select "Select Male Female Other Prefer Not To Say" at bounding box center [530, 133] width 179 height 16
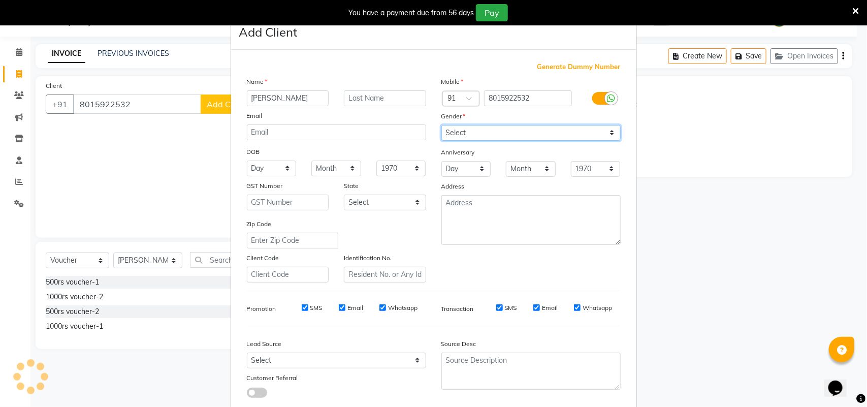
click at [441, 125] on select "Select Male Female Other Prefer Not To Say" at bounding box center [530, 133] width 179 height 16
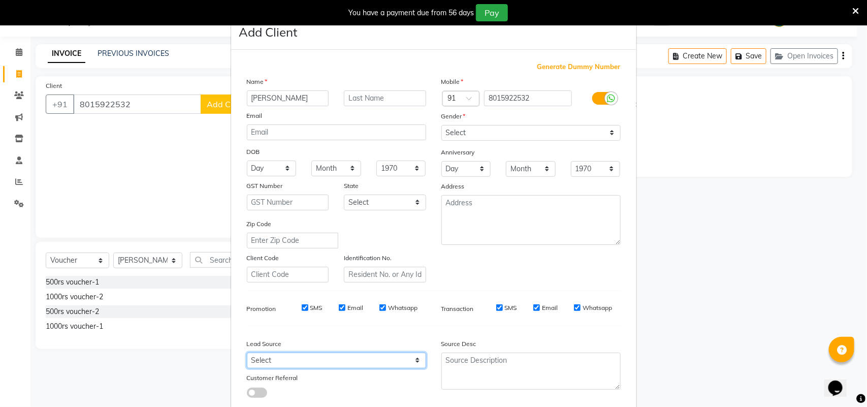
click at [254, 356] on select "Select Walk-in Referral Internet Friend Word of Mouth Advertisement Facebook Ju…" at bounding box center [336, 360] width 179 height 16
click at [247, 352] on select "Select Walk-in Referral Internet Friend Word of Mouth Advertisement Facebook Ju…" at bounding box center [336, 360] width 179 height 16
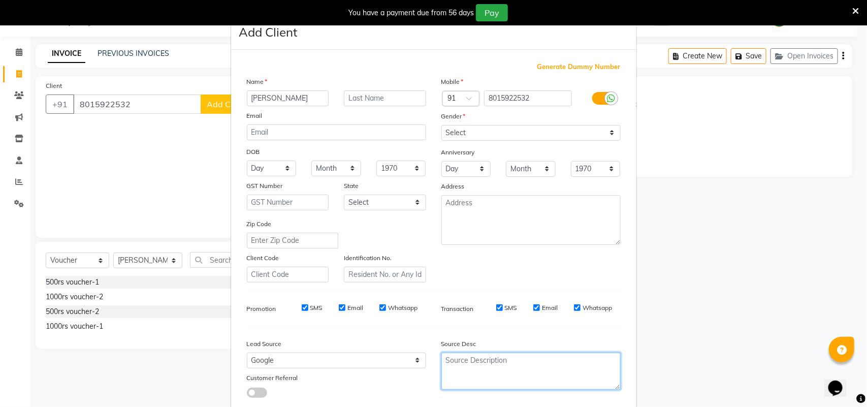
click at [495, 356] on textarea at bounding box center [530, 370] width 179 height 37
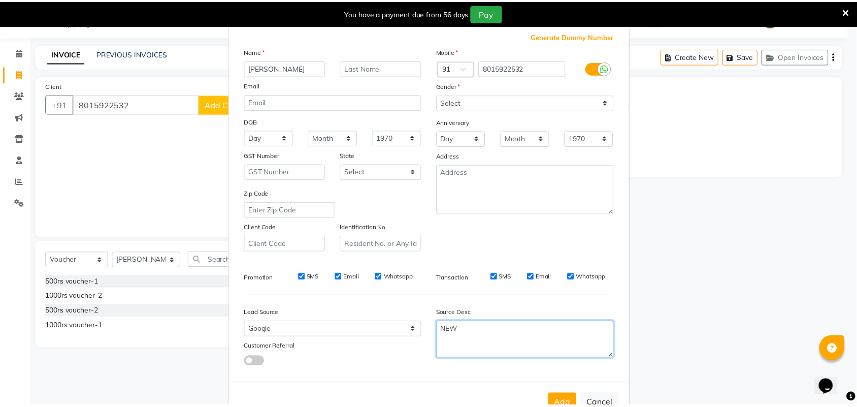
scroll to position [58, 0]
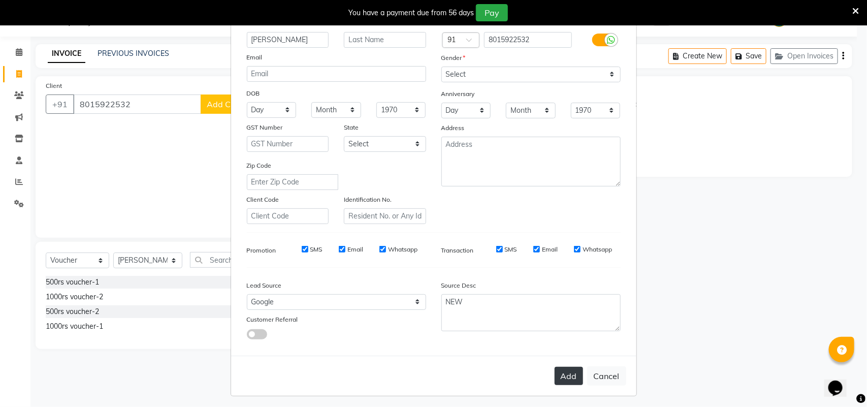
click at [561, 375] on button "Add" at bounding box center [568, 376] width 28 height 18
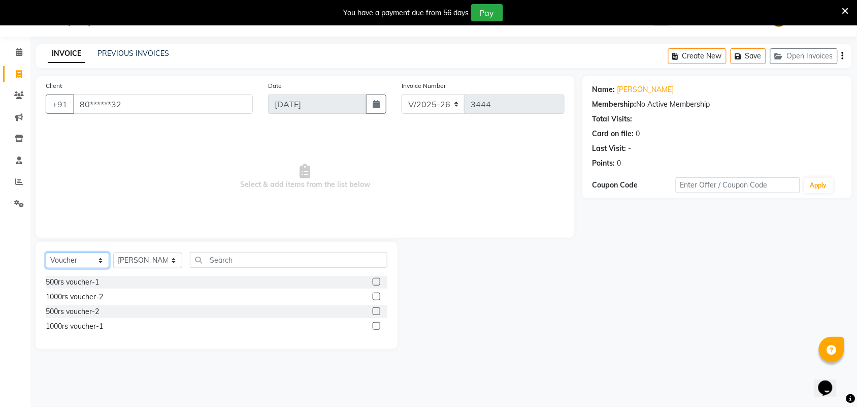
click at [82, 262] on select "Select Service Product Membership Package Voucher Prepaid Gift Card" at bounding box center [77, 260] width 63 height 16
click at [46, 252] on select "Select Service Product Membership Package Voucher Prepaid Gift Card" at bounding box center [77, 260] width 63 height 16
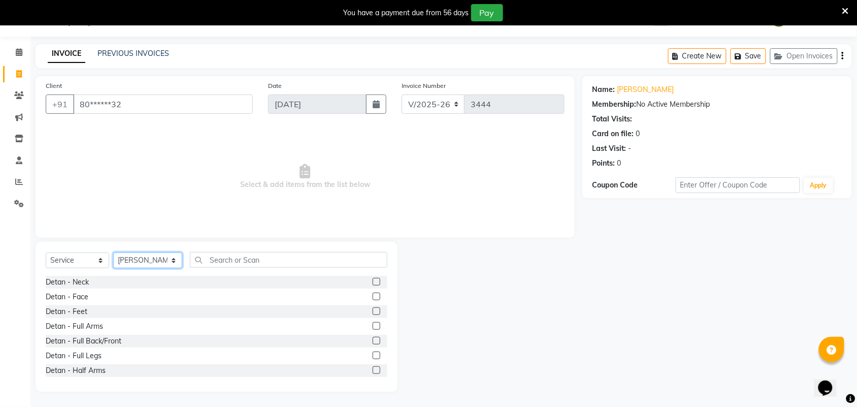
click at [146, 254] on select "Select Stylist Admin ANUSHA Apsu Auditor Ambattur Balaji BANUPRIYA Bharath Bhuv…" at bounding box center [147, 260] width 69 height 16
click at [113, 252] on select "Select Stylist Admin ANUSHA Apsu Auditor Ambattur Balaji BANUPRIYA Bharath Bhuv…" at bounding box center [147, 260] width 69 height 16
click at [165, 209] on span "Select & add items from the list below" at bounding box center [305, 177] width 519 height 102
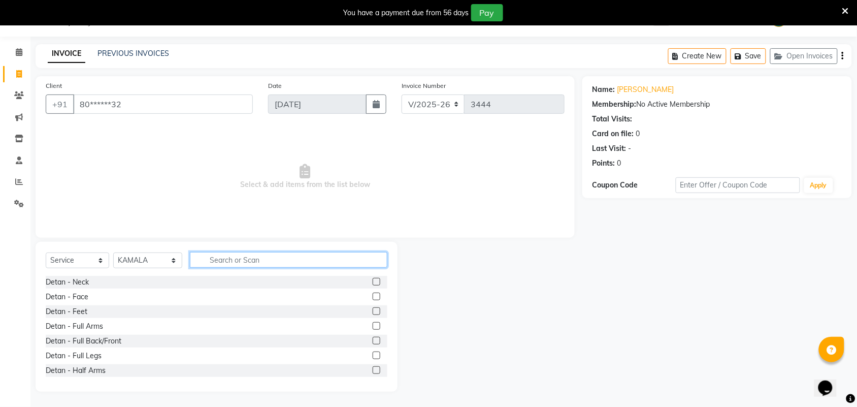
drag, startPoint x: 227, startPoint y: 259, endPoint x: 251, endPoint y: 276, distance: 29.6
click at [232, 260] on input "text" at bounding box center [288, 260] width 197 height 16
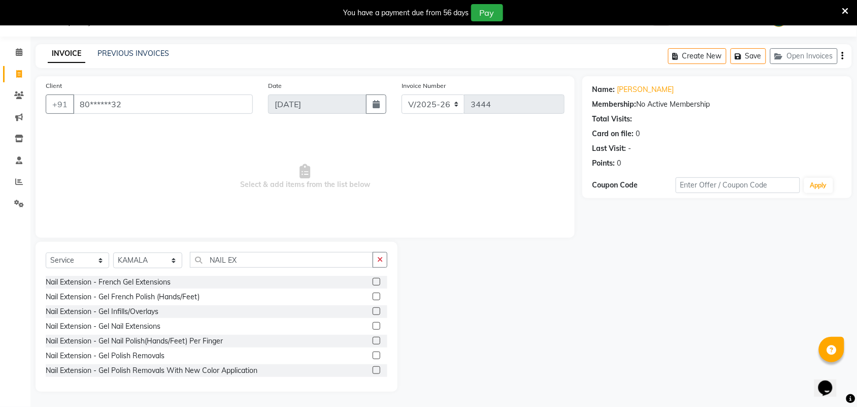
click at [373, 325] on label at bounding box center [377, 326] width 8 height 8
click at [373, 325] on input "checkbox" at bounding box center [376, 326] width 7 height 7
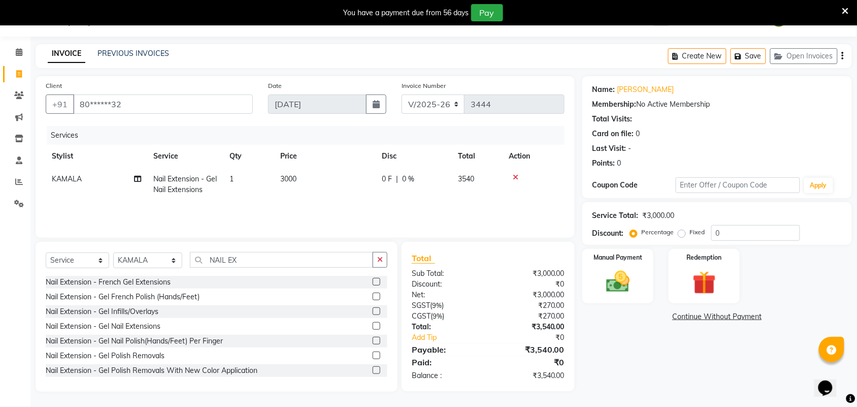
drag, startPoint x: 301, startPoint y: 176, endPoint x: 307, endPoint y: 176, distance: 6.6
click at [303, 176] on td "3000" at bounding box center [325, 185] width 102 height 34
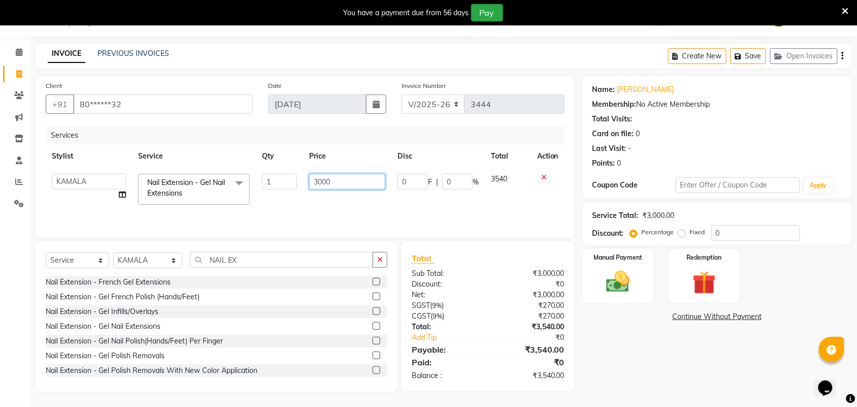
click at [343, 182] on input "3000" at bounding box center [347, 182] width 76 height 16
click at [271, 261] on input "NAIL EX" at bounding box center [281, 260] width 183 height 16
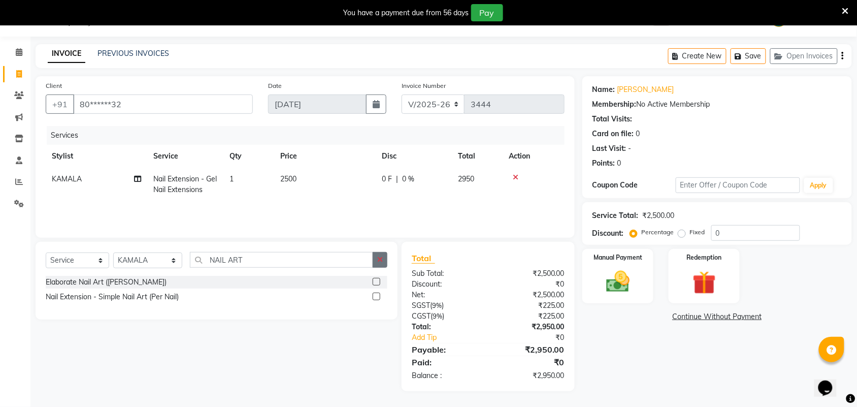
click at [376, 279] on label at bounding box center [377, 282] width 8 height 8
click at [376, 279] on input "checkbox" at bounding box center [376, 282] width 7 height 7
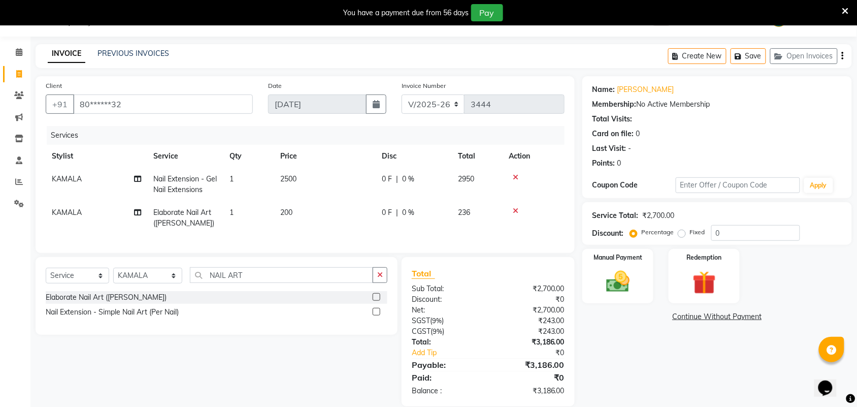
click at [320, 212] on td "200" at bounding box center [325, 218] width 102 height 34
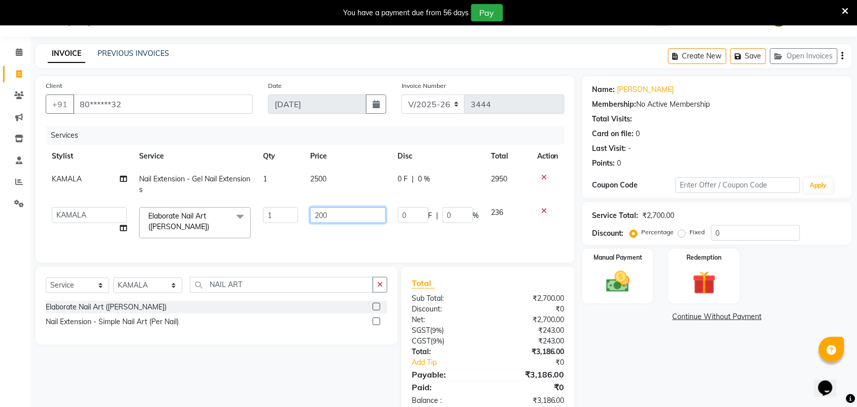
click at [348, 209] on input "200" at bounding box center [348, 215] width 76 height 16
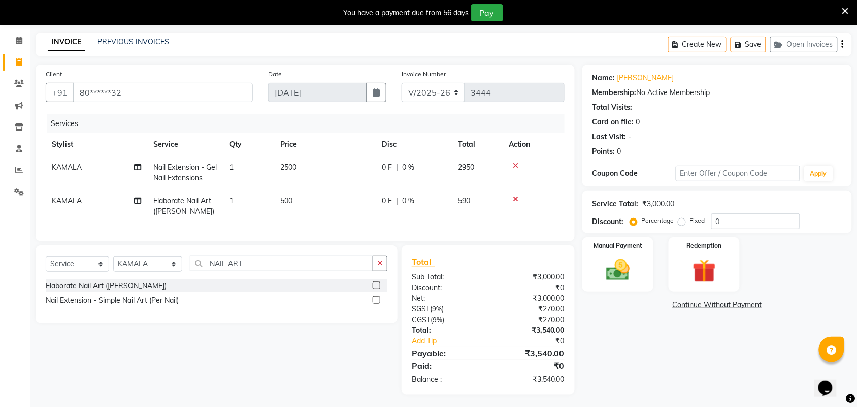
scroll to position [49, 0]
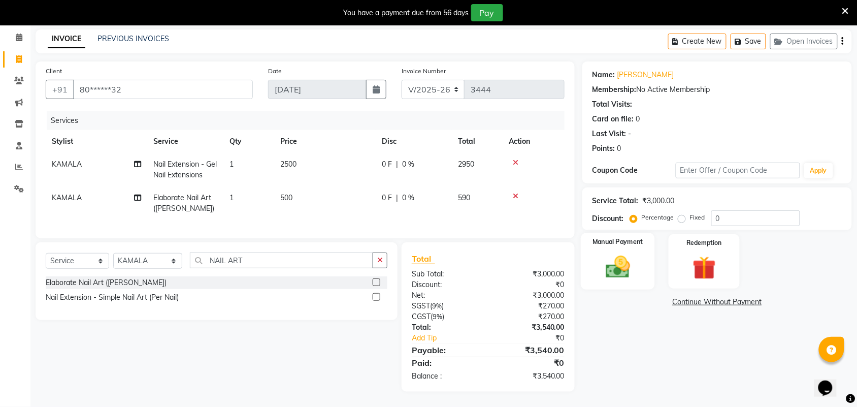
click at [632, 237] on div "Manual Payment" at bounding box center [618, 261] width 74 height 57
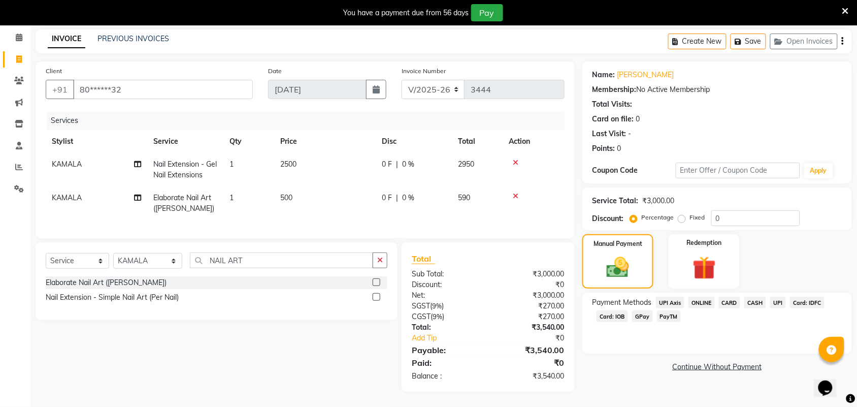
click at [617, 310] on span "Card: IOB" at bounding box center [611, 316] width 31 height 12
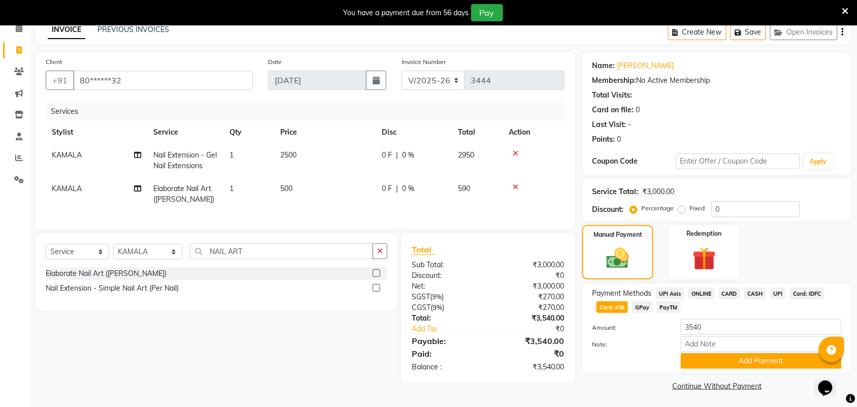
click at [617, 308] on span "Card: IOB" at bounding box center [611, 307] width 31 height 12
click at [691, 359] on button "Add Payment" at bounding box center [761, 361] width 161 height 16
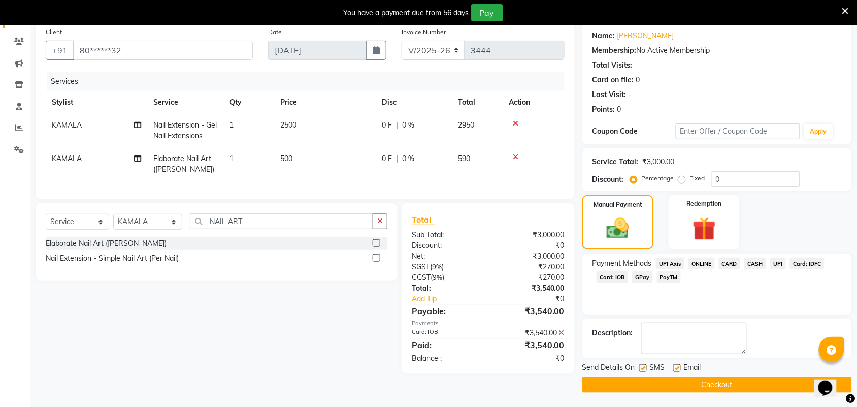
scroll to position [80, 0]
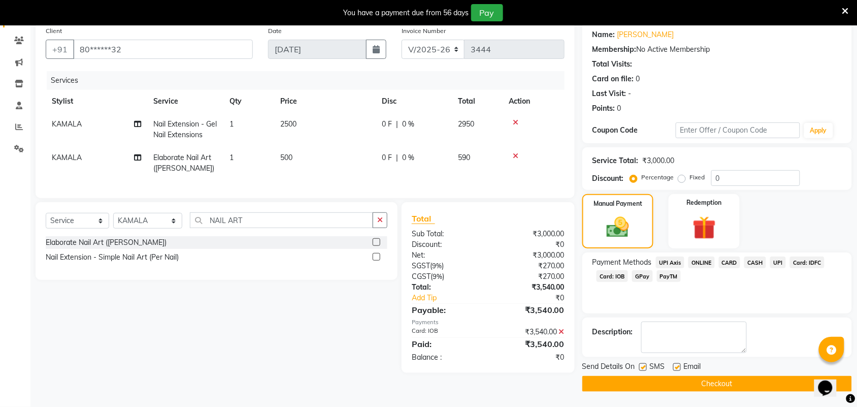
click at [658, 384] on button "Checkout" at bounding box center [717, 384] width 270 height 16
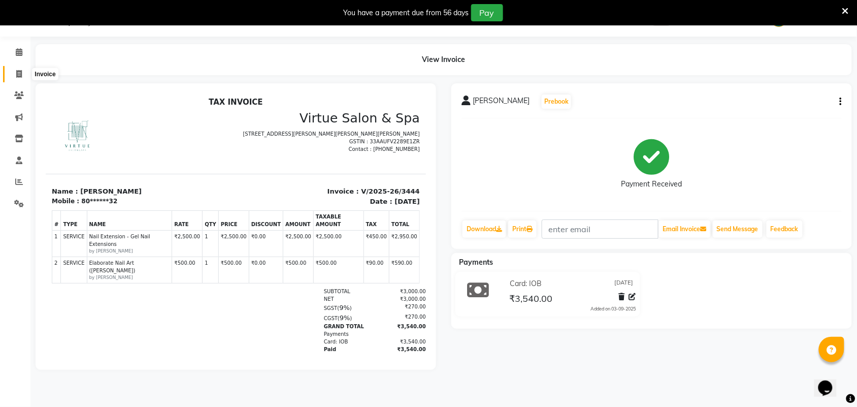
click at [13, 77] on span at bounding box center [19, 75] width 18 height 12
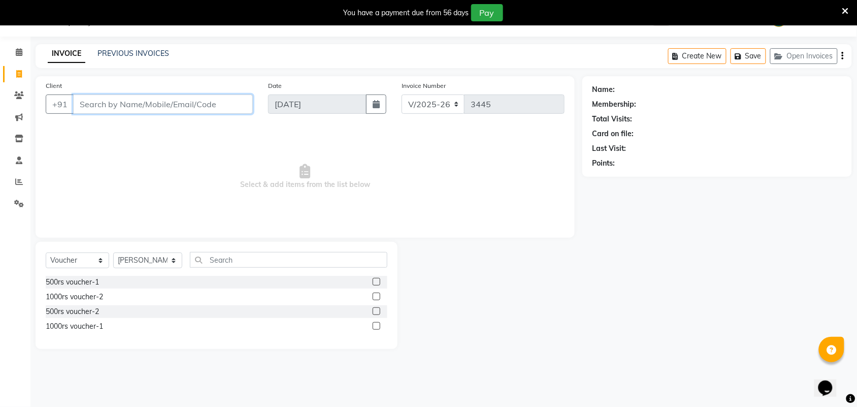
click at [183, 100] on input "Client" at bounding box center [163, 103] width 180 height 19
click at [216, 103] on span "Add Client" at bounding box center [227, 104] width 40 height 10
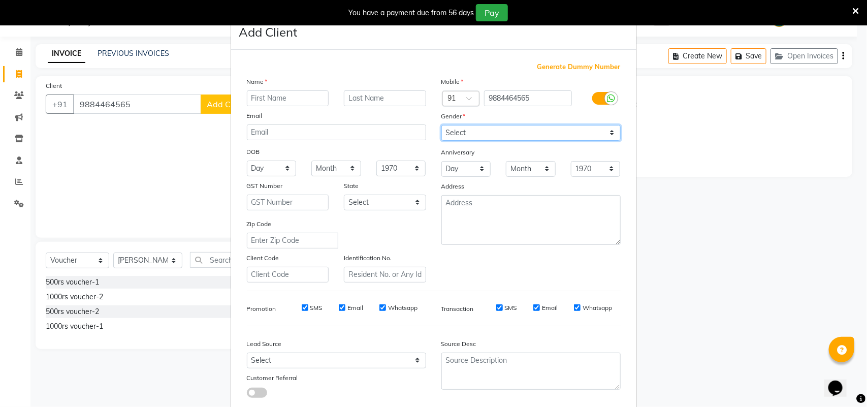
click at [478, 140] on select "Select Male Female Other Prefer Not To Say" at bounding box center [530, 133] width 179 height 16
click at [441, 125] on select "Select Male Female Other Prefer Not To Say" at bounding box center [530, 133] width 179 height 16
click at [294, 95] on input "text" at bounding box center [288, 98] width 82 height 16
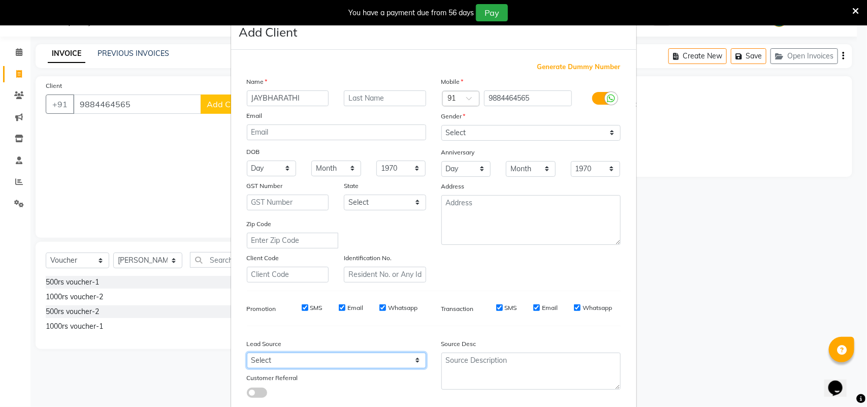
click at [351, 363] on select "Select Walk-in Referral Internet Friend Word of Mouth Advertisement Facebook Ju…" at bounding box center [336, 360] width 179 height 16
click at [247, 352] on select "Select Walk-in Referral Internet Friend Word of Mouth Advertisement Facebook Ju…" at bounding box center [336, 360] width 179 height 16
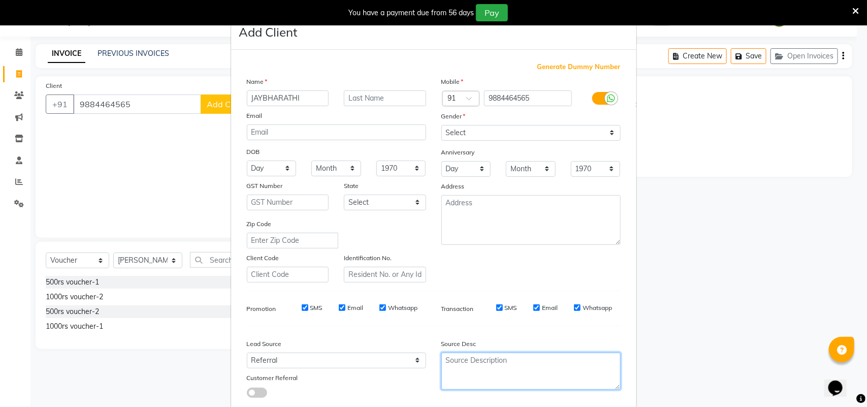
click at [459, 375] on textarea at bounding box center [530, 370] width 179 height 37
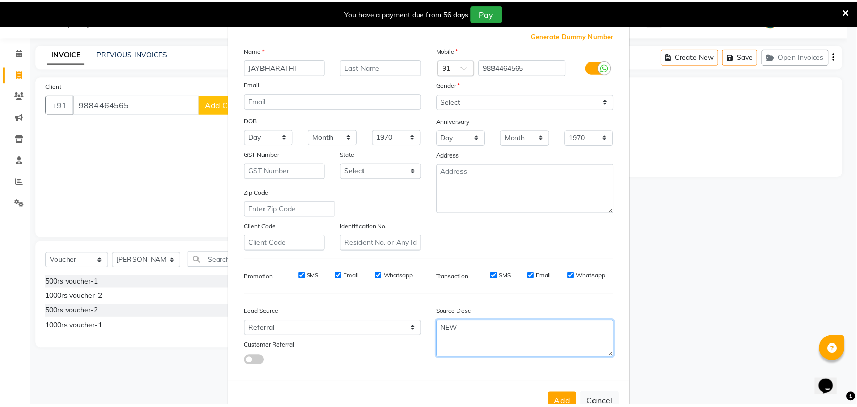
scroll to position [58, 0]
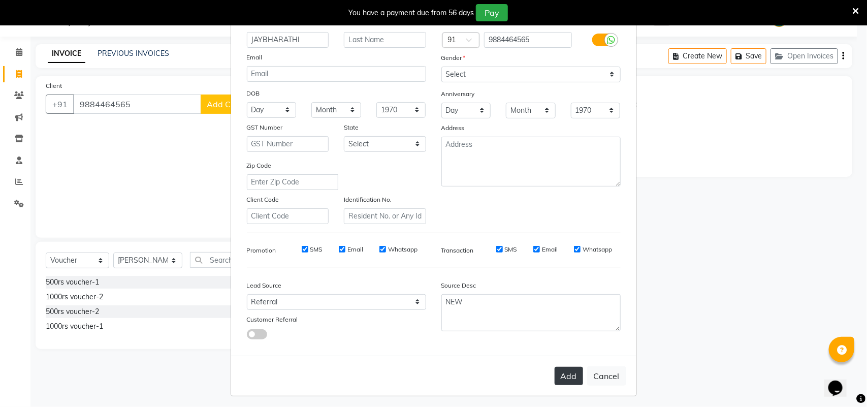
click at [562, 367] on button "Add" at bounding box center [568, 376] width 28 height 18
click at [562, 365] on div "Add Cancel" at bounding box center [433, 375] width 405 height 40
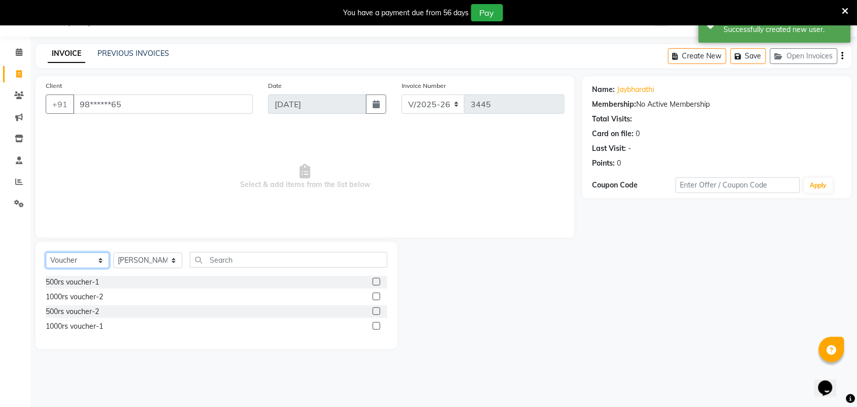
click at [78, 262] on select "Select Service Product Membership Package Voucher Prepaid Gift Card" at bounding box center [77, 260] width 63 height 16
click at [46, 252] on select "Select Service Product Membership Package Voucher Prepaid Gift Card" at bounding box center [77, 260] width 63 height 16
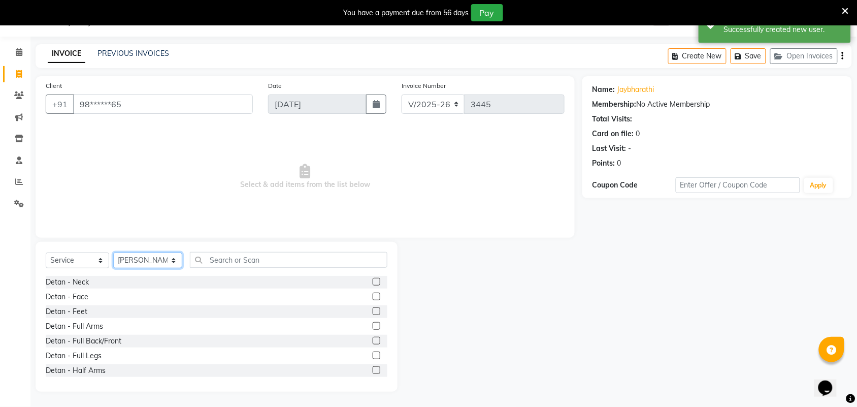
click at [138, 262] on select "Select Stylist Admin ANUSHA Apsu Auditor Ambattur Balaji BANUPRIYA Bharath Bhuv…" at bounding box center [147, 260] width 69 height 16
click at [113, 252] on select "Select Stylist Admin ANUSHA Apsu Auditor Ambattur Balaji BANUPRIYA Bharath Bhuv…" at bounding box center [147, 260] width 69 height 16
click at [152, 245] on div "Select Service Product Membership Package Voucher Prepaid Gift Card Select Styl…" at bounding box center [217, 317] width 362 height 150
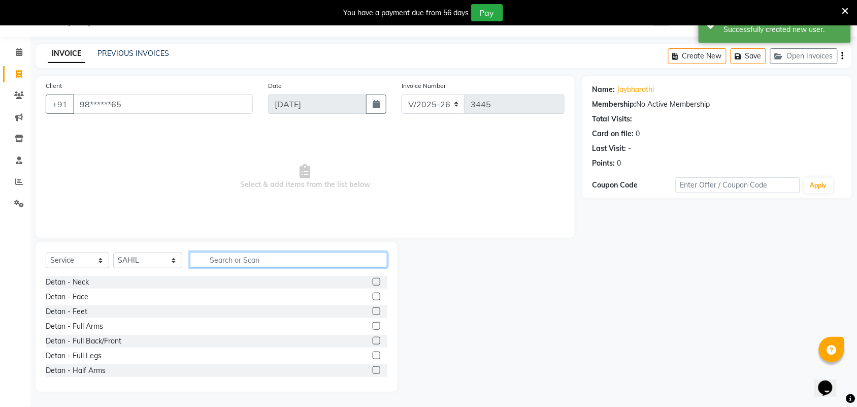
click at [219, 260] on input "text" at bounding box center [288, 260] width 197 height 16
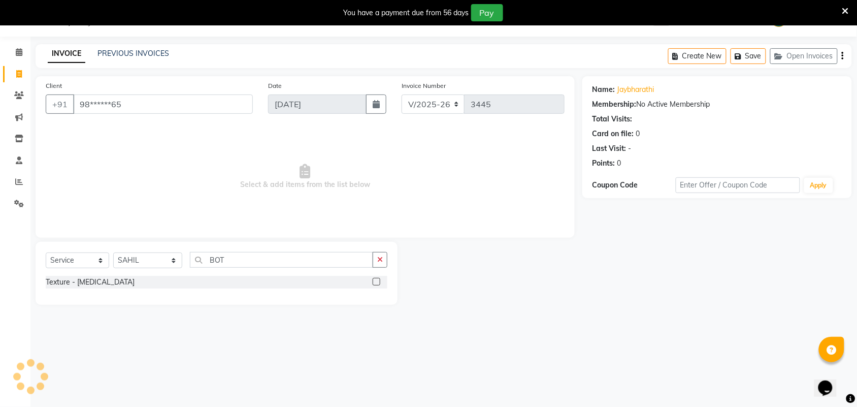
click at [377, 283] on label at bounding box center [377, 282] width 8 height 8
click at [377, 283] on input "checkbox" at bounding box center [376, 282] width 7 height 7
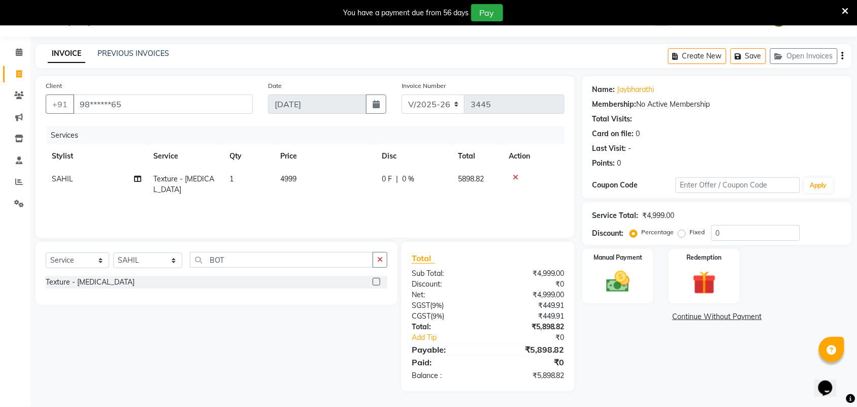
click at [320, 176] on td "4999" at bounding box center [325, 185] width 102 height 34
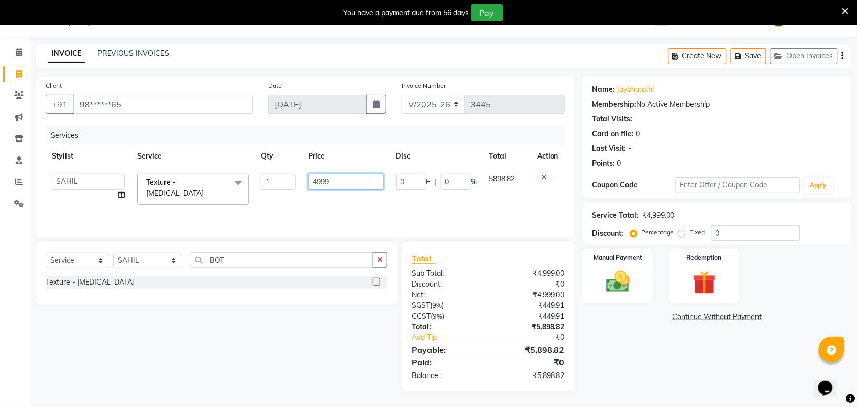
click at [349, 179] on input "4999" at bounding box center [346, 182] width 76 height 16
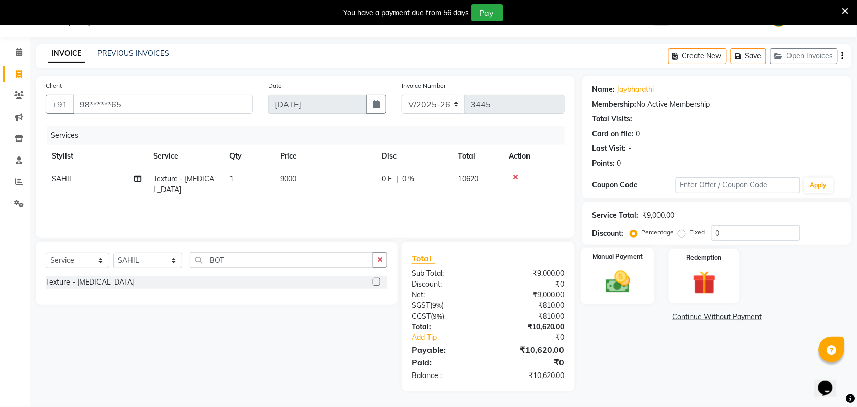
click at [614, 276] on img at bounding box center [618, 282] width 40 height 28
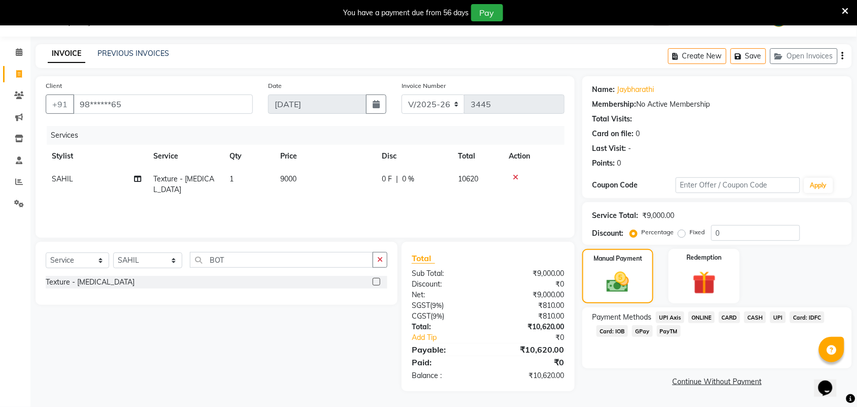
click at [673, 333] on span "PayTM" at bounding box center [669, 331] width 24 height 12
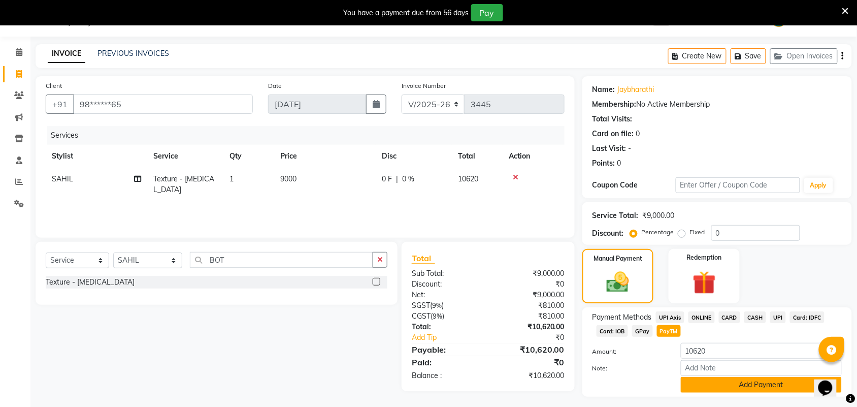
click at [704, 384] on button "Add Payment" at bounding box center [761, 385] width 161 height 16
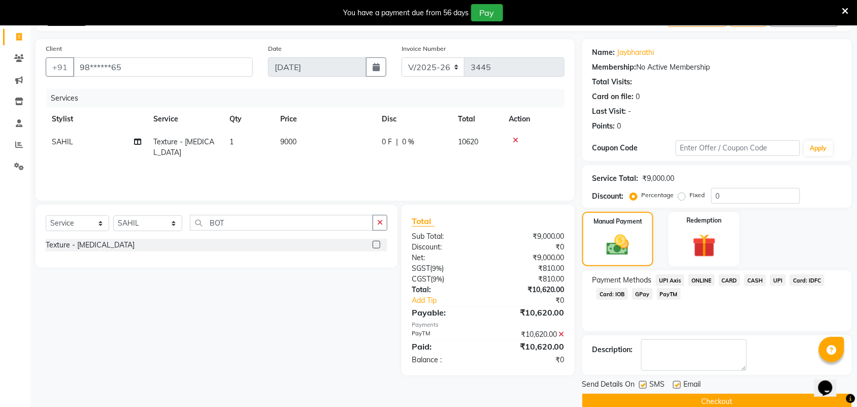
scroll to position [80, 0]
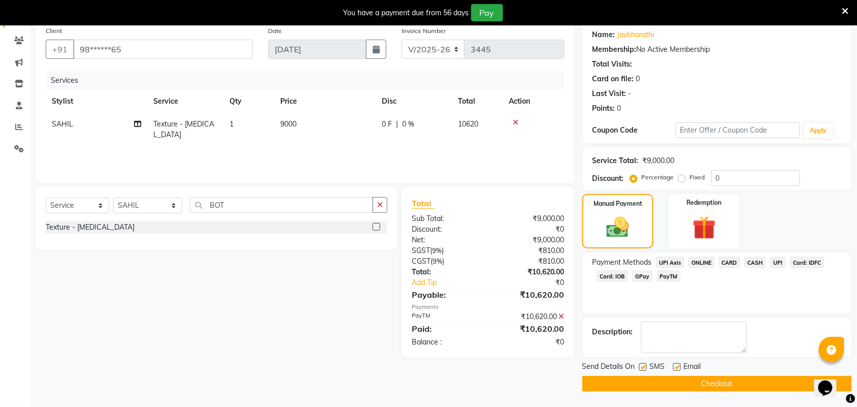
click at [685, 384] on button "Checkout" at bounding box center [717, 384] width 270 height 16
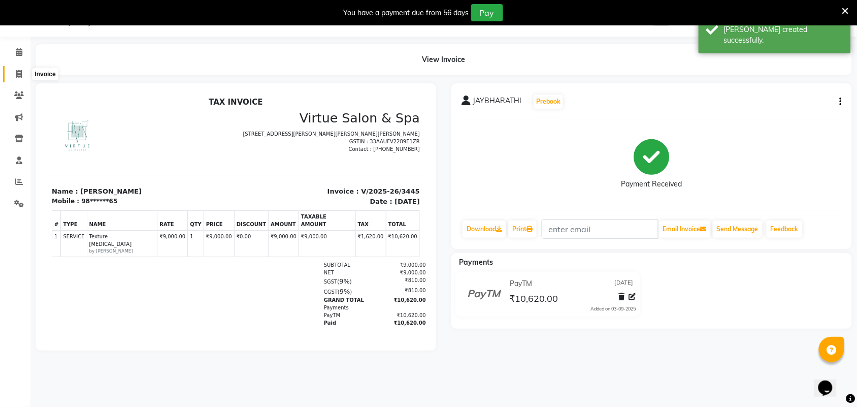
click at [16, 74] on icon at bounding box center [19, 74] width 6 height 8
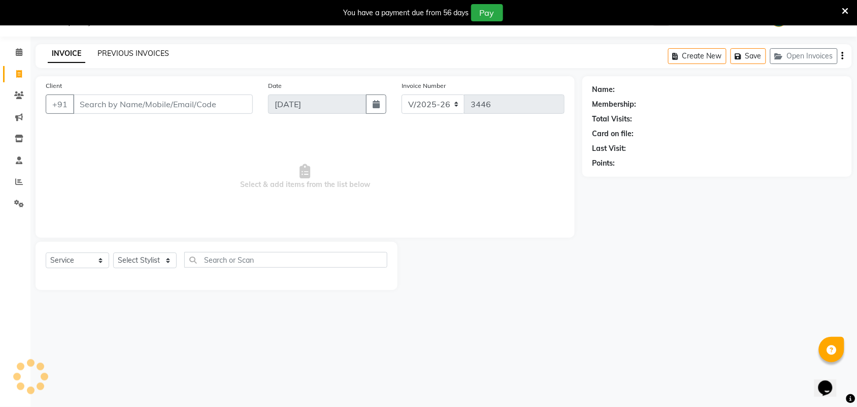
click at [141, 55] on link "PREVIOUS INVOICES" at bounding box center [133, 53] width 72 height 9
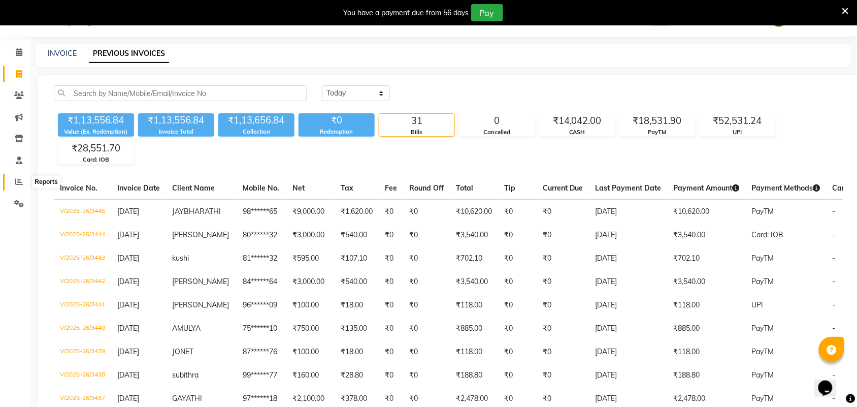
click at [20, 178] on icon at bounding box center [19, 182] width 8 height 8
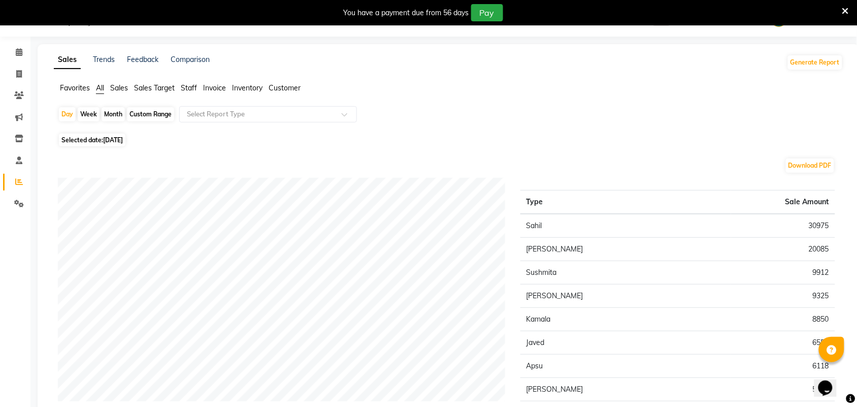
click at [186, 85] on span "Staff" at bounding box center [189, 87] width 16 height 9
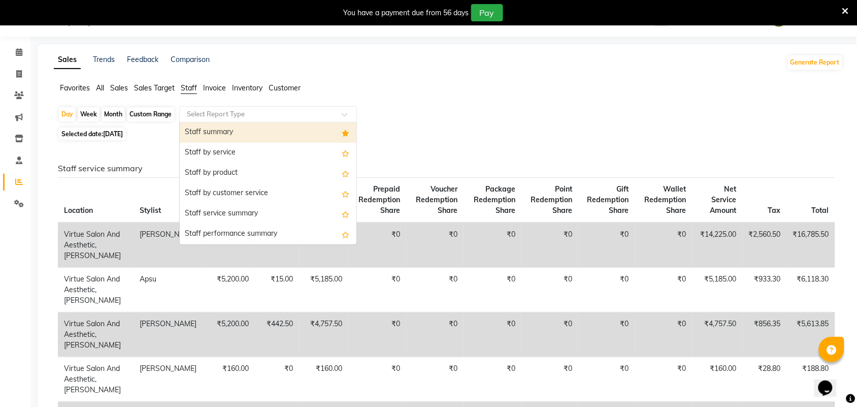
click at [221, 113] on input "text" at bounding box center [258, 114] width 146 height 10
click at [149, 113] on div "Custom Range" at bounding box center [150, 114] width 47 height 14
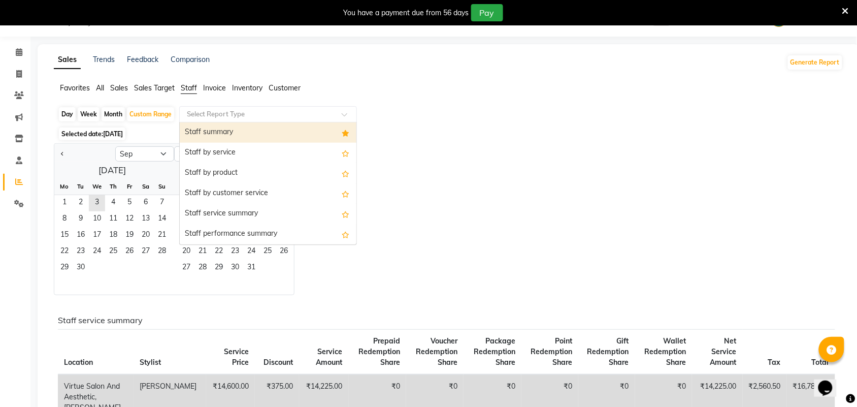
click at [198, 113] on input "text" at bounding box center [258, 114] width 146 height 10
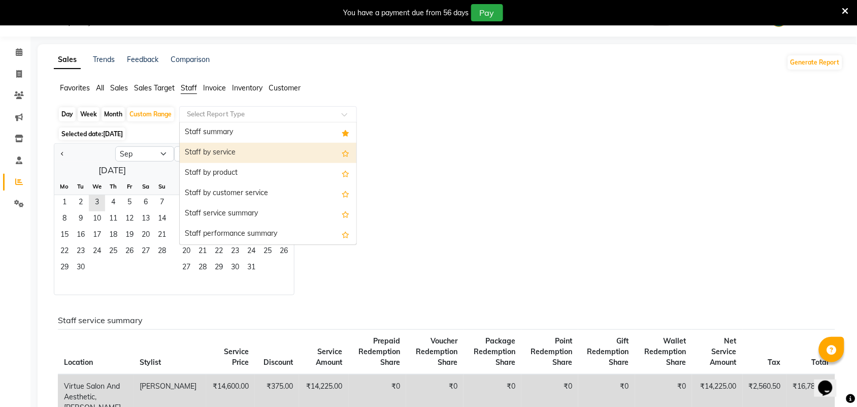
click at [239, 156] on div "Staff by service" at bounding box center [268, 153] width 177 height 20
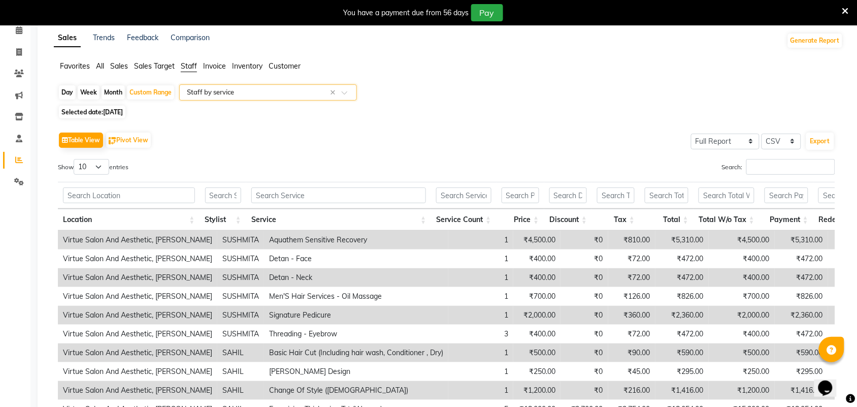
scroll to position [25, 0]
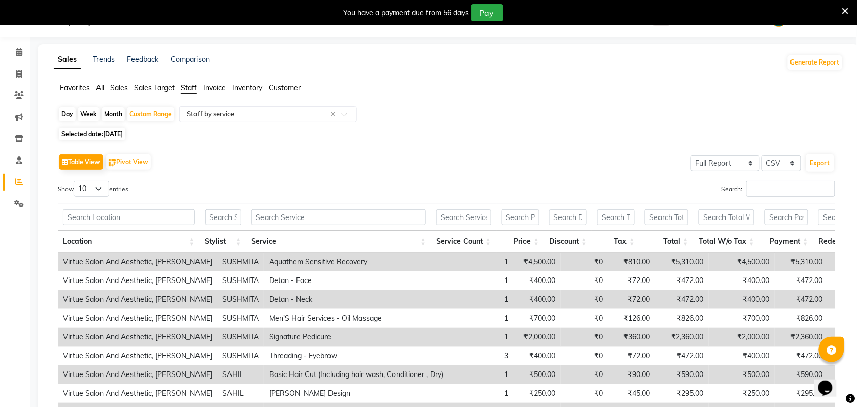
click at [150, 90] on span "Sales Target" at bounding box center [154, 87] width 41 height 9
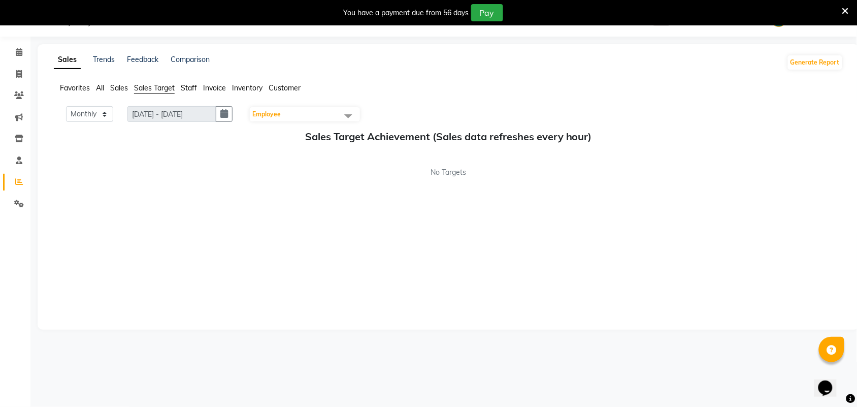
click at [123, 87] on span "Sales" at bounding box center [119, 87] width 18 height 9
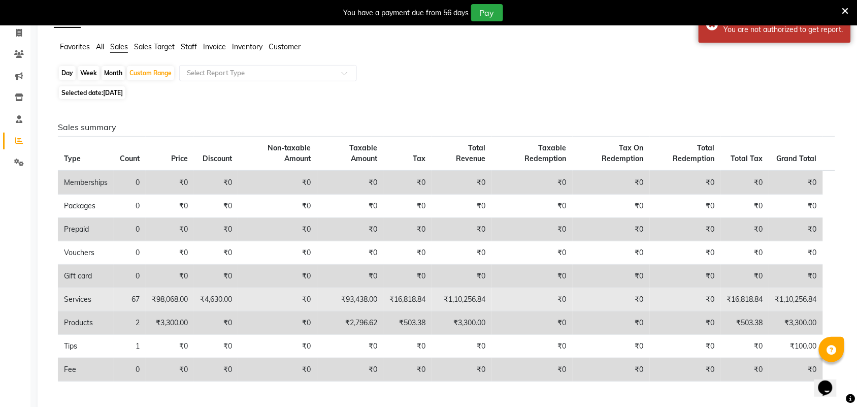
scroll to position [89, 0]
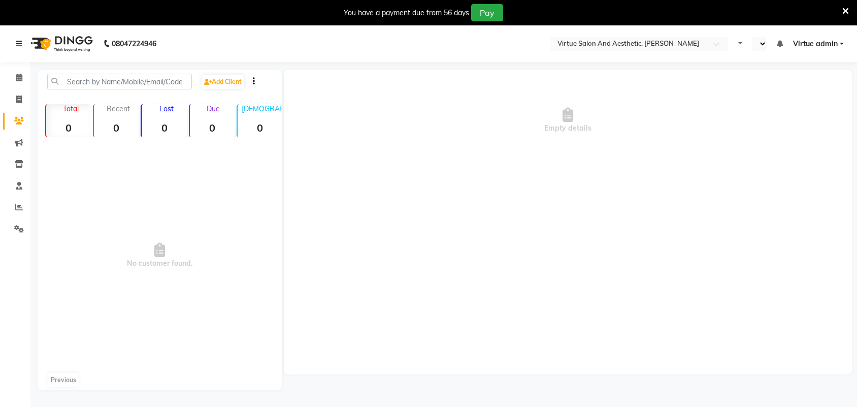
select select "en"
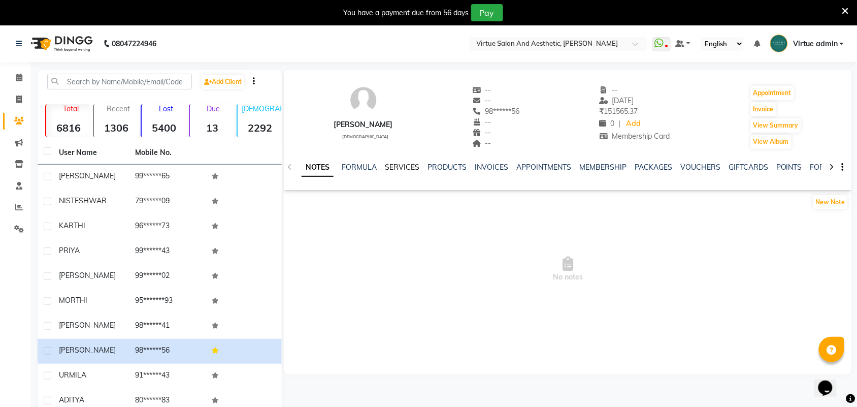
click at [407, 168] on link "SERVICES" at bounding box center [402, 166] width 35 height 9
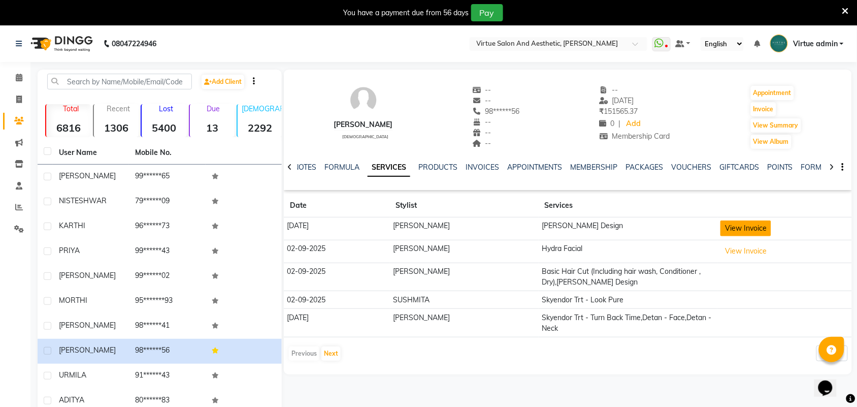
click at [744, 234] on button "View Invoice" at bounding box center [745, 228] width 51 height 16
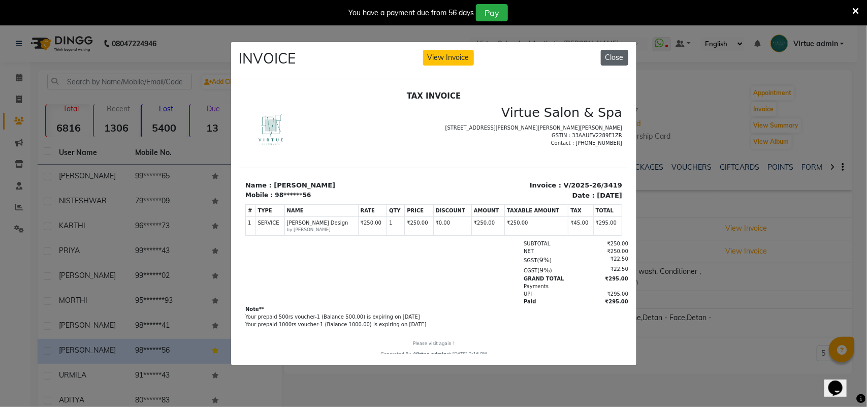
drag, startPoint x: 608, startPoint y: 52, endPoint x: 7, endPoint y: 66, distance: 601.2
click at [608, 52] on button "Close" at bounding box center [614, 58] width 27 height 16
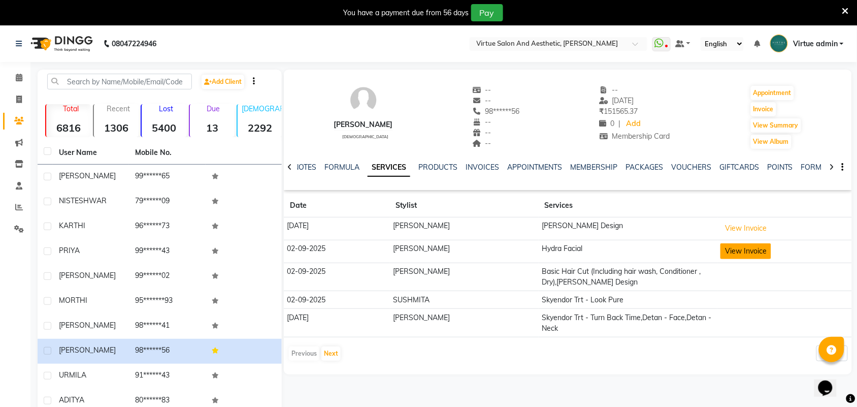
click at [755, 251] on button "View Invoice" at bounding box center [745, 251] width 51 height 16
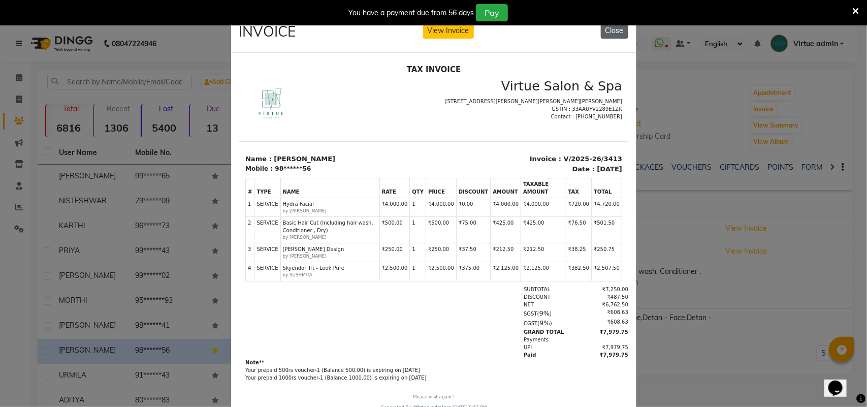
click at [612, 33] on button "Close" at bounding box center [614, 31] width 27 height 16
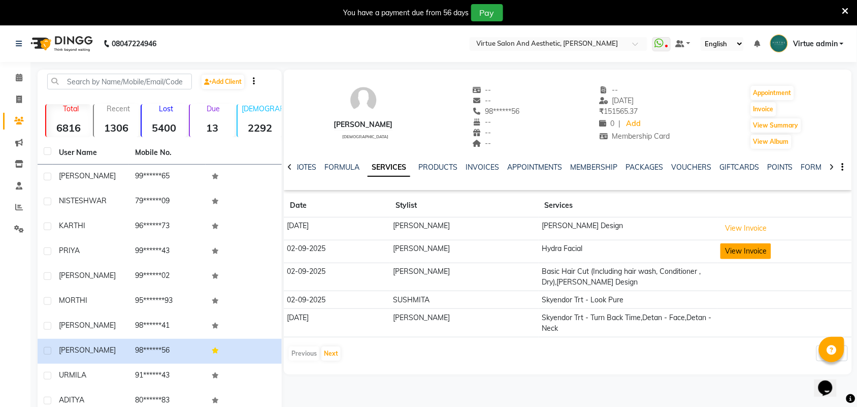
click at [726, 247] on button "View Invoice" at bounding box center [745, 251] width 51 height 16
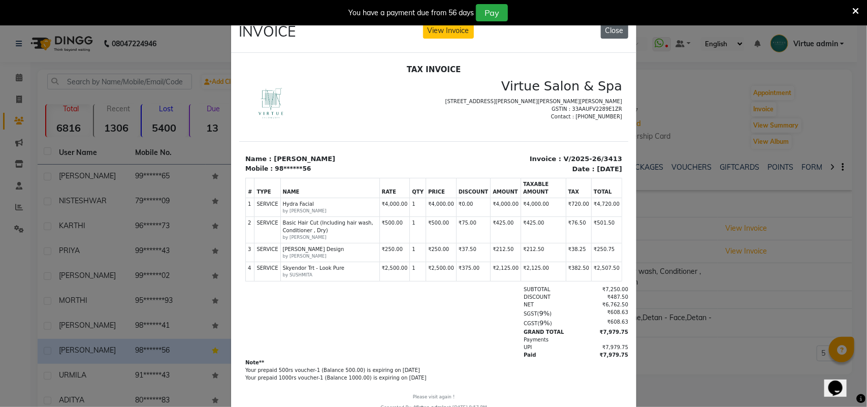
click at [616, 32] on button "Close" at bounding box center [614, 31] width 27 height 16
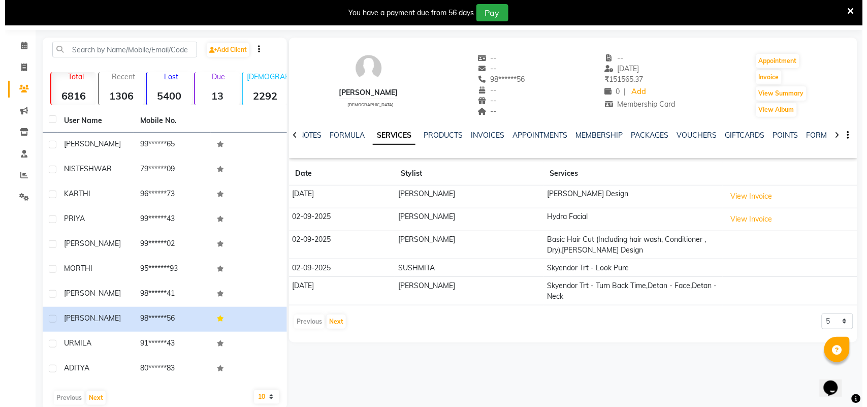
scroll to position [50, 0]
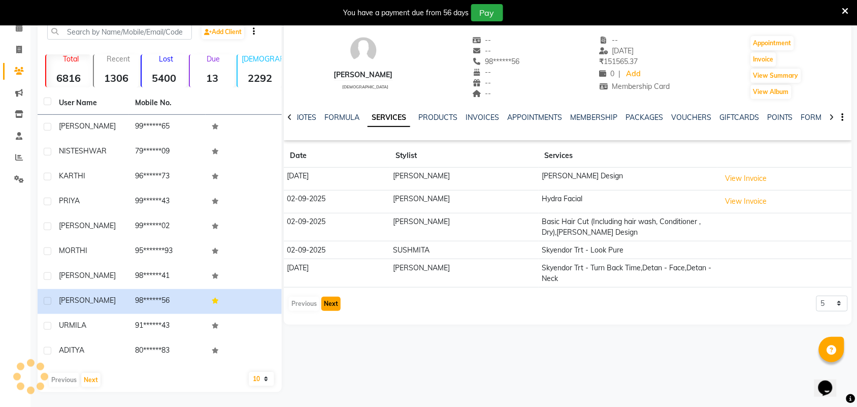
click at [330, 303] on button "Next" at bounding box center [330, 303] width 19 height 14
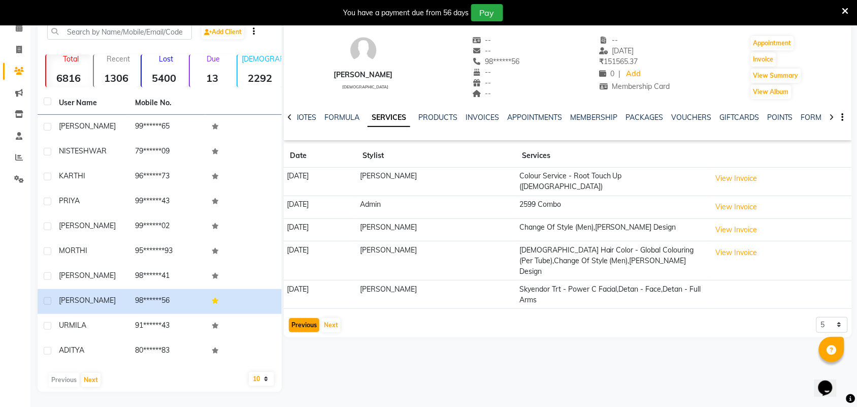
click at [293, 318] on button "Previous" at bounding box center [304, 325] width 30 height 14
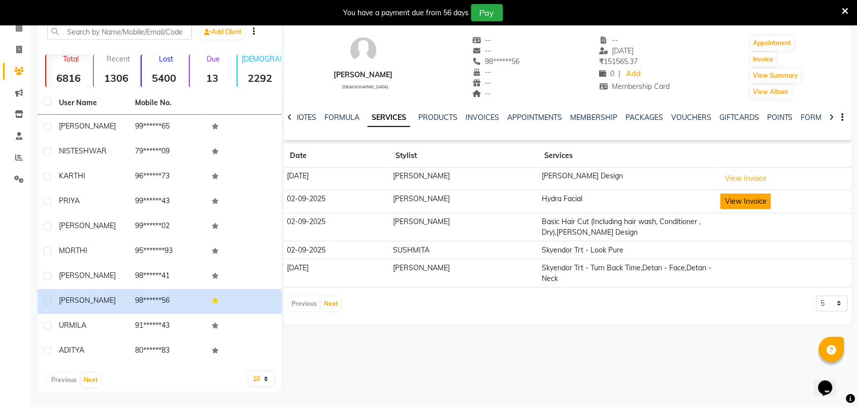
click at [729, 203] on button "View Invoice" at bounding box center [745, 201] width 51 height 16
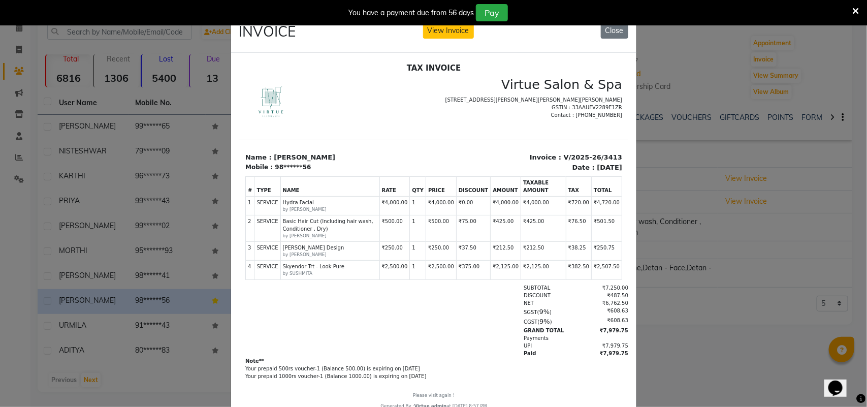
scroll to position [0, 0]
click at [616, 33] on button "Close" at bounding box center [614, 31] width 27 height 16
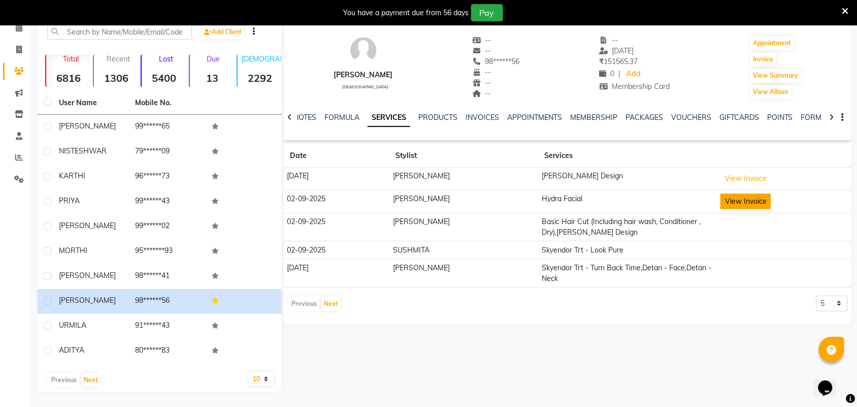
click at [750, 196] on button "View Invoice" at bounding box center [745, 201] width 51 height 16
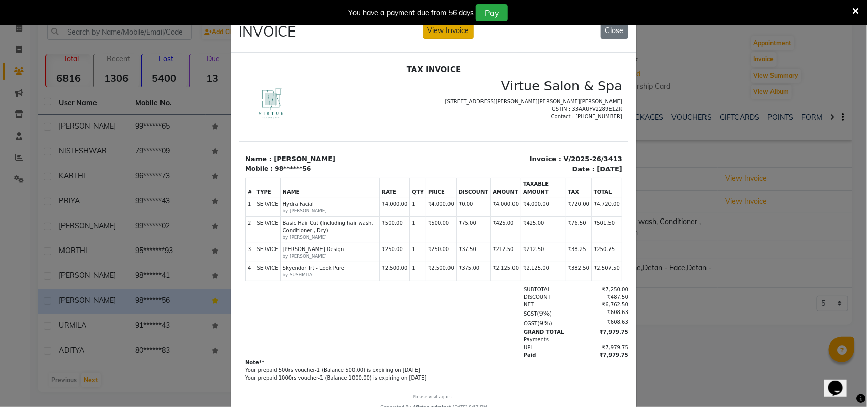
click at [450, 34] on button "View Invoice" at bounding box center [448, 31] width 51 height 16
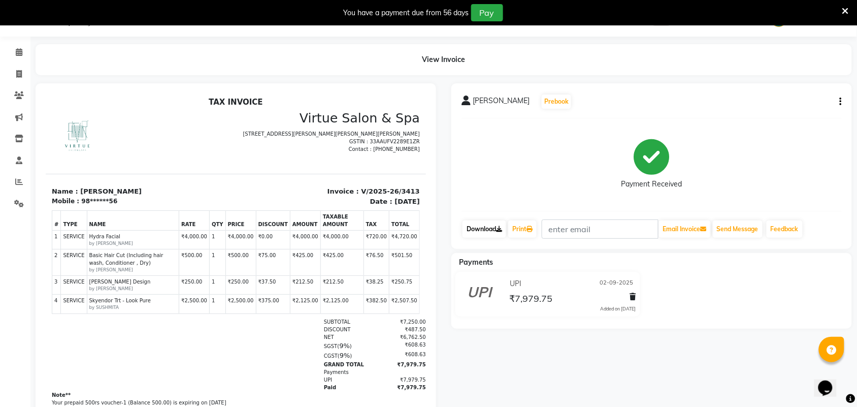
click at [481, 227] on link "Download" at bounding box center [484, 228] width 44 height 17
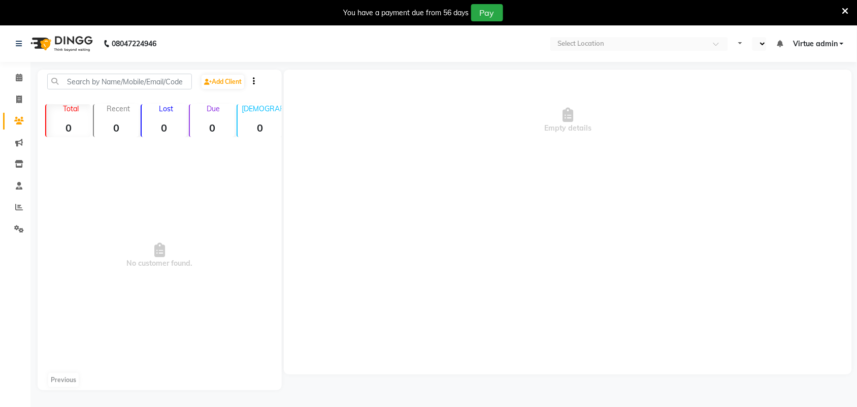
select select "en"
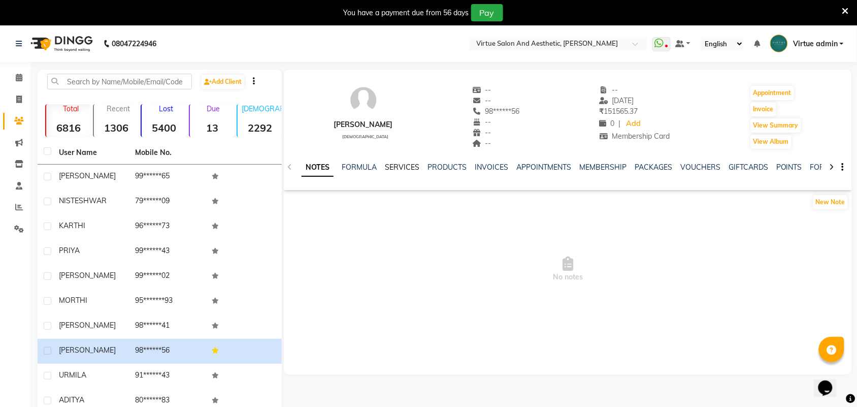
click at [400, 163] on link "SERVICES" at bounding box center [402, 166] width 35 height 9
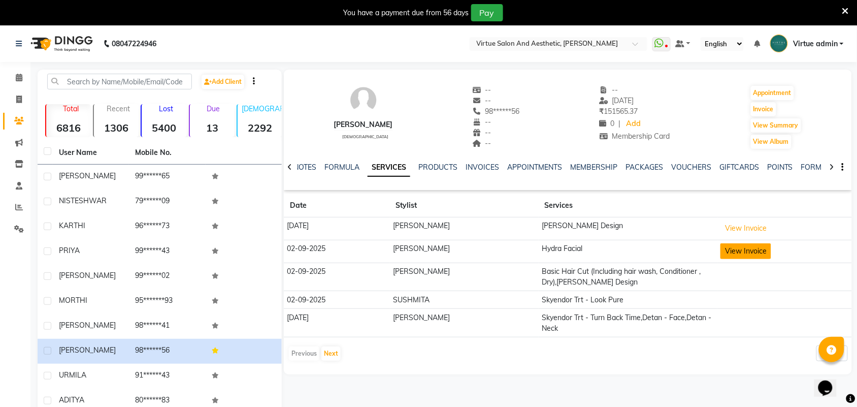
click at [742, 252] on button "View Invoice" at bounding box center [745, 251] width 51 height 16
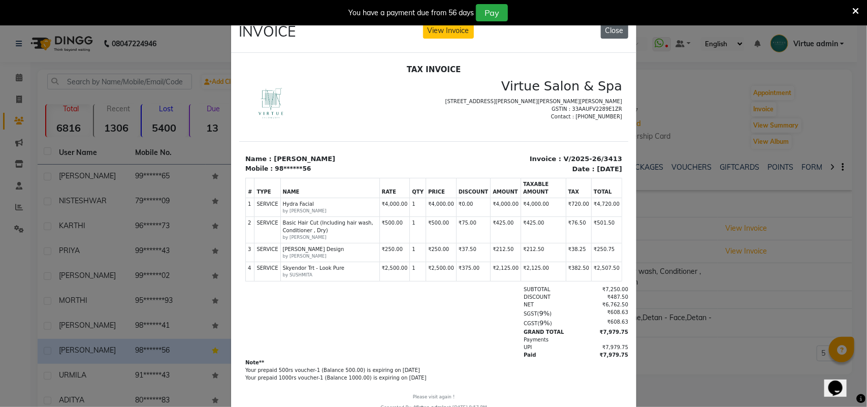
click at [612, 29] on button "Close" at bounding box center [614, 31] width 27 height 16
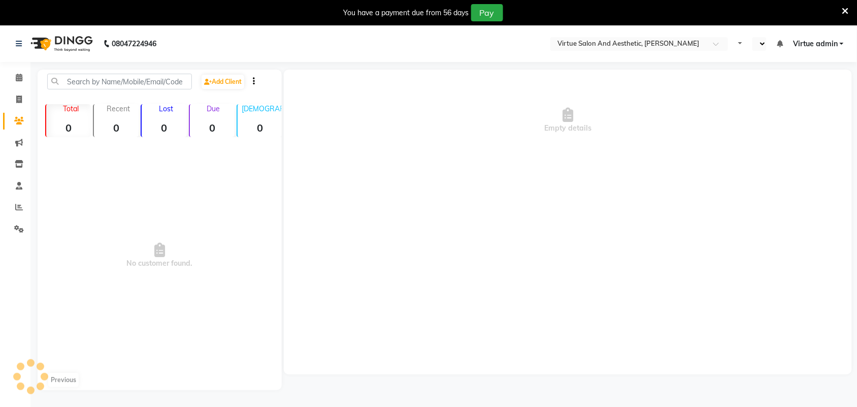
select select "en"
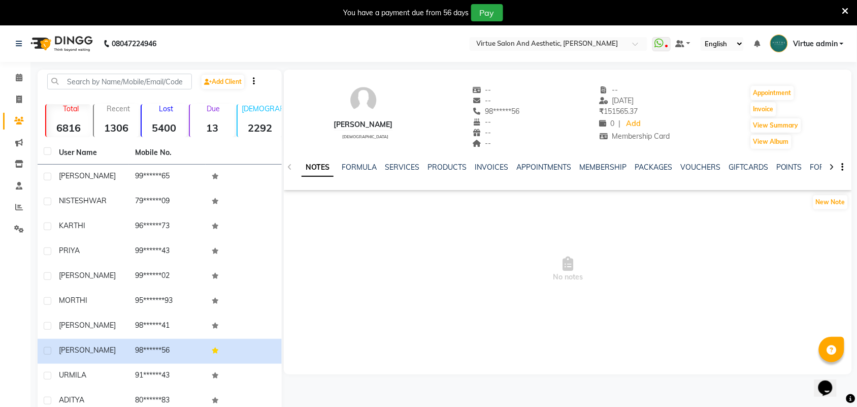
click at [407, 172] on div "SERVICES" at bounding box center [402, 167] width 35 height 11
click at [407, 168] on link "SERVICES" at bounding box center [402, 166] width 35 height 9
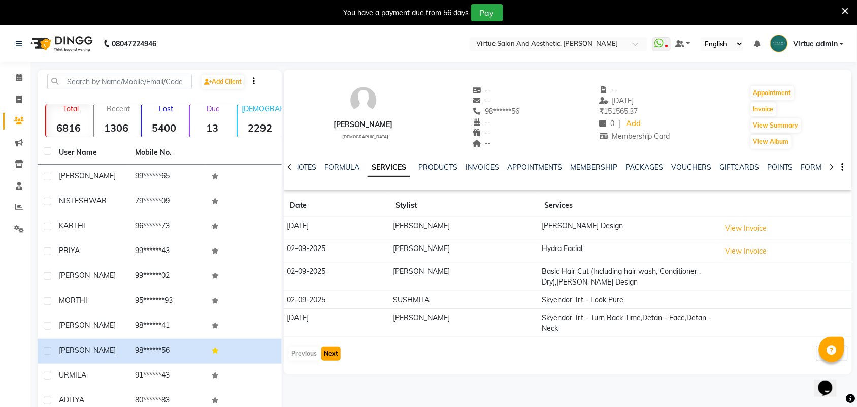
click at [332, 354] on button "Next" at bounding box center [330, 353] width 19 height 14
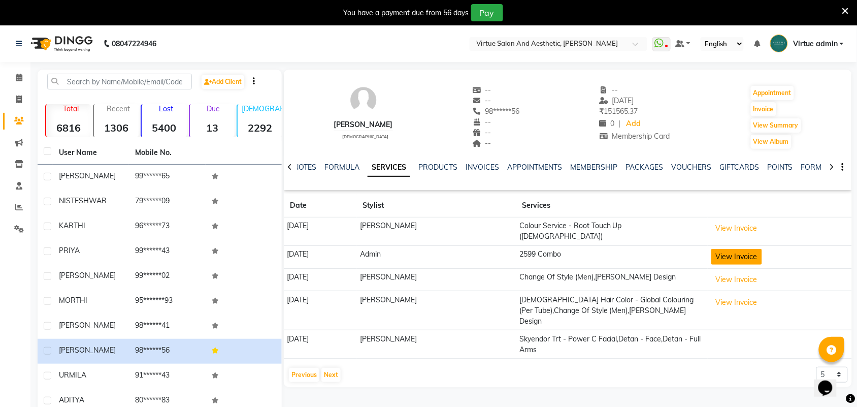
click at [737, 250] on button "View Invoice" at bounding box center [736, 257] width 51 height 16
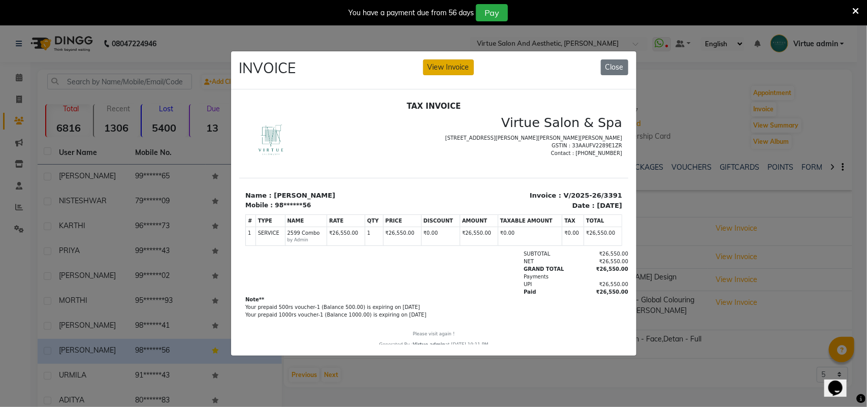
click at [450, 59] on button "View Invoice" at bounding box center [448, 67] width 51 height 16
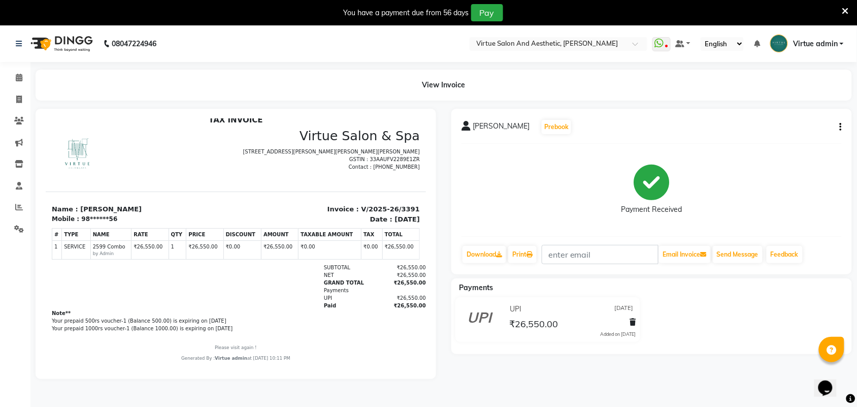
scroll to position [25, 0]
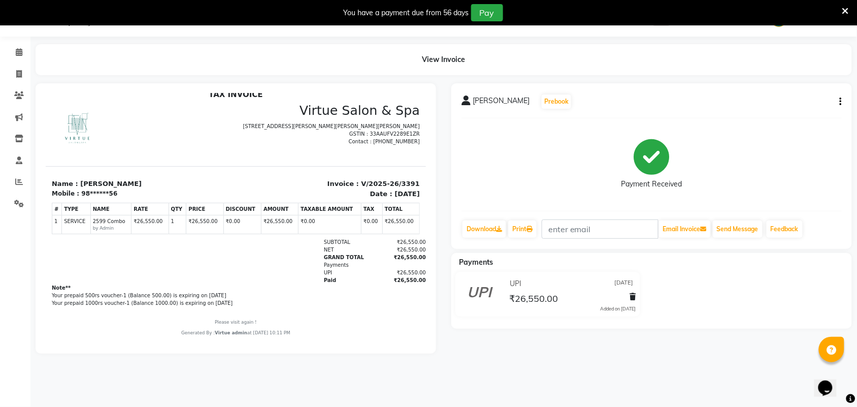
click at [842, 104] on div "[PERSON_NAME] Prebook Payment Received Download Print Email Invoice Send Messag…" at bounding box center [651, 165] width 401 height 165
click at [841, 102] on icon "button" at bounding box center [841, 102] width 2 height 1
click at [785, 115] on div "Edit Invoice" at bounding box center [790, 114] width 70 height 13
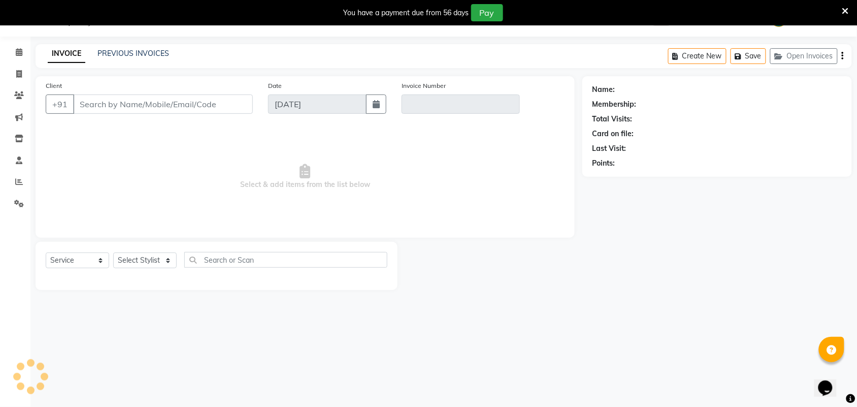
select select "V"
select select "71189"
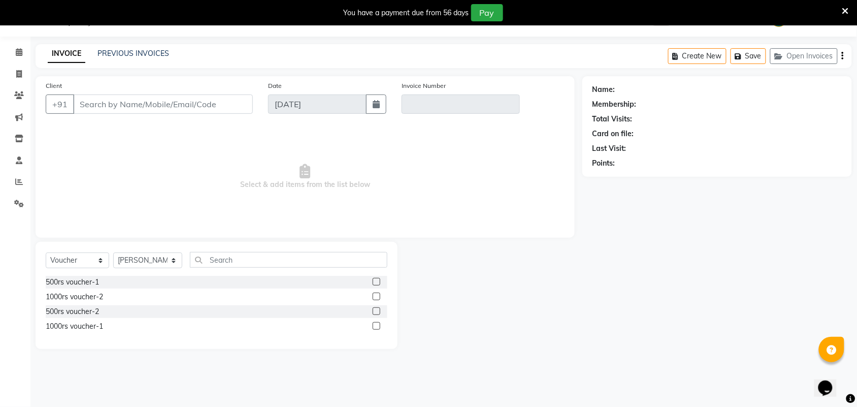
type input "98******56"
type input "V/2025-26/3391"
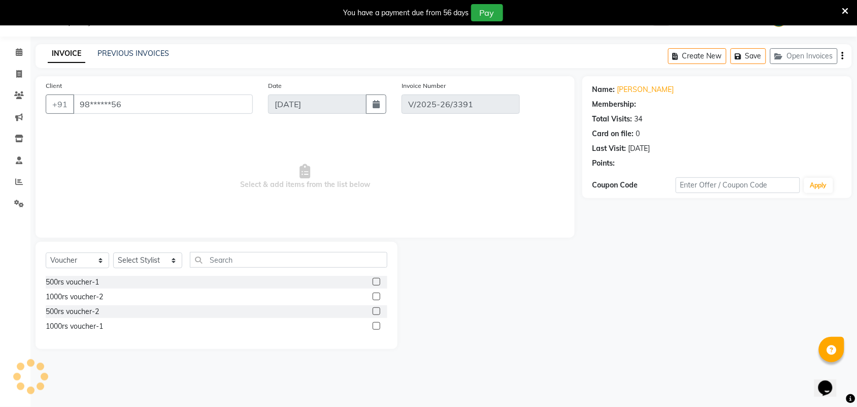
type input "[DATE]"
select select "select"
select select "1: Object"
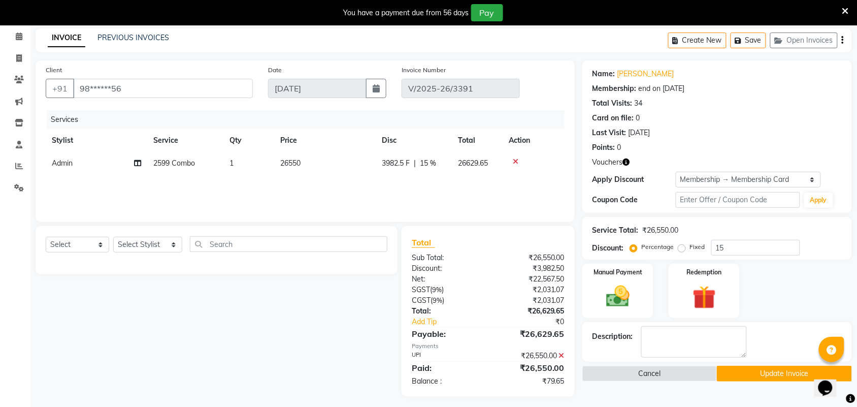
scroll to position [46, 0]
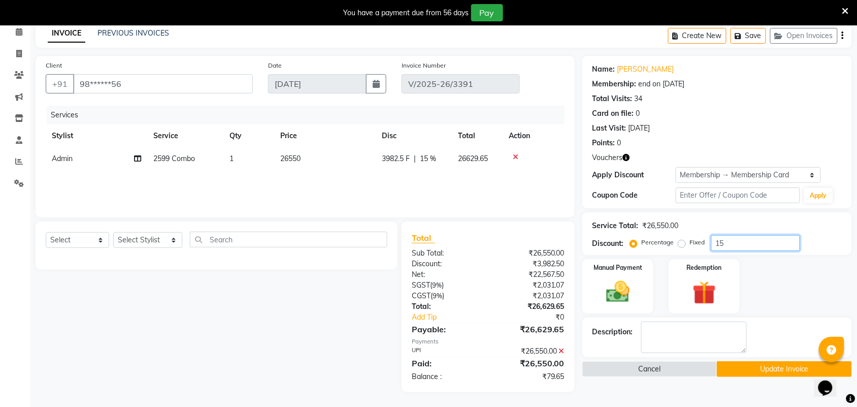
click at [720, 239] on input "15" at bounding box center [755, 243] width 89 height 16
click at [742, 243] on input "15" at bounding box center [755, 243] width 89 height 16
type input "1"
click at [562, 351] on icon at bounding box center [562, 350] width 6 height 7
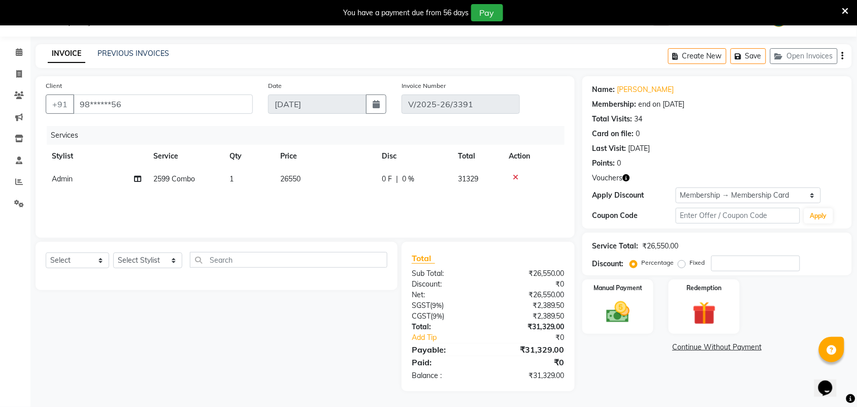
scroll to position [0, 0]
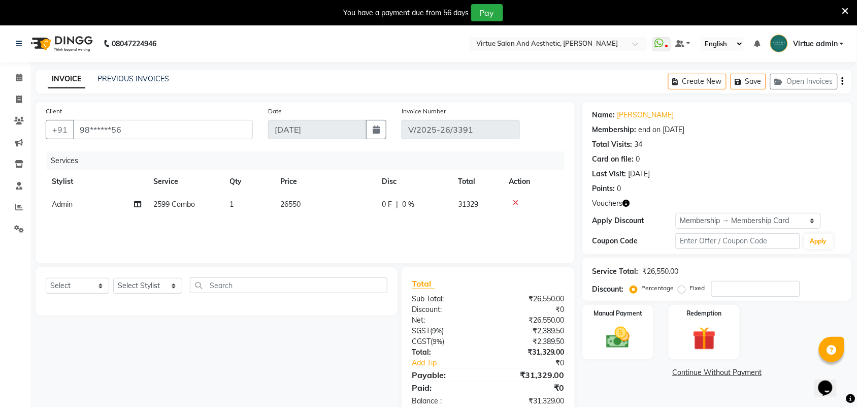
click at [842, 81] on icon "button" at bounding box center [843, 81] width 2 height 1
select select "V"
select select "71189"
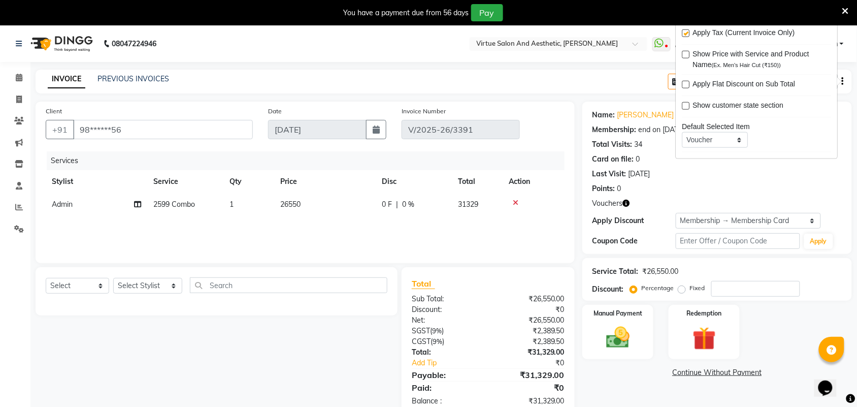
click at [686, 32] on label at bounding box center [686, 33] width 8 height 8
click at [686, 32] on input "checkbox" at bounding box center [685, 33] width 7 height 7
checkbox input "false"
click at [155, 199] on span "2599 Combo" at bounding box center [174, 203] width 42 height 9
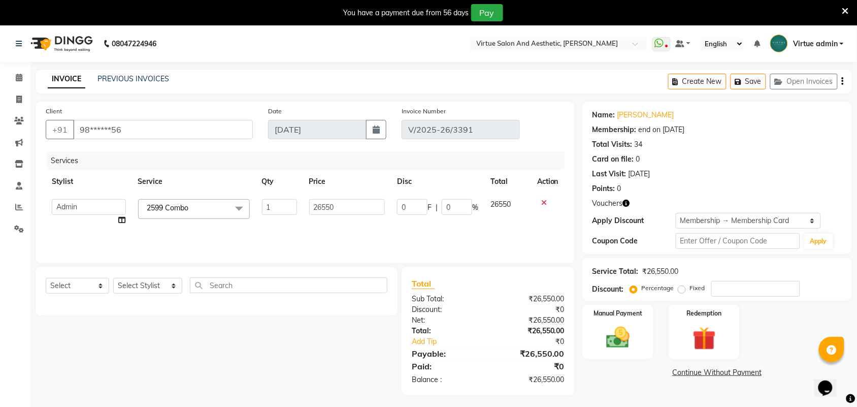
click at [173, 207] on span "2599 Combo" at bounding box center [168, 207] width 42 height 9
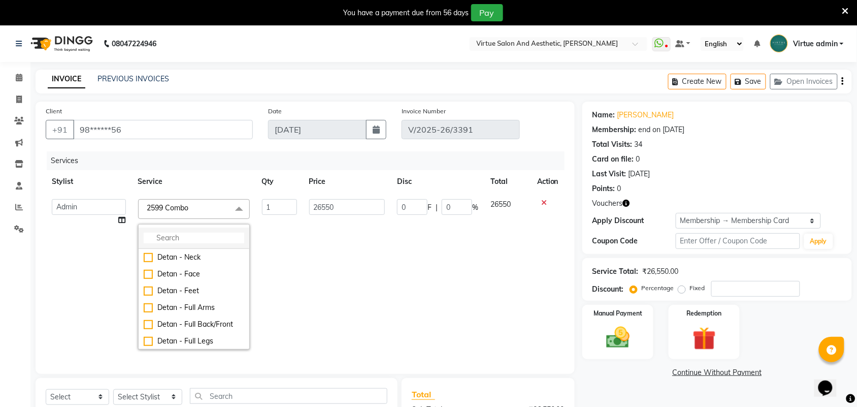
click at [176, 234] on input "multiselect-search" at bounding box center [194, 237] width 101 height 11
type input "E"
type input "PRO"
click at [202, 256] on div "Pro Bio Peel facial" at bounding box center [194, 257] width 101 height 11
type input "8000"
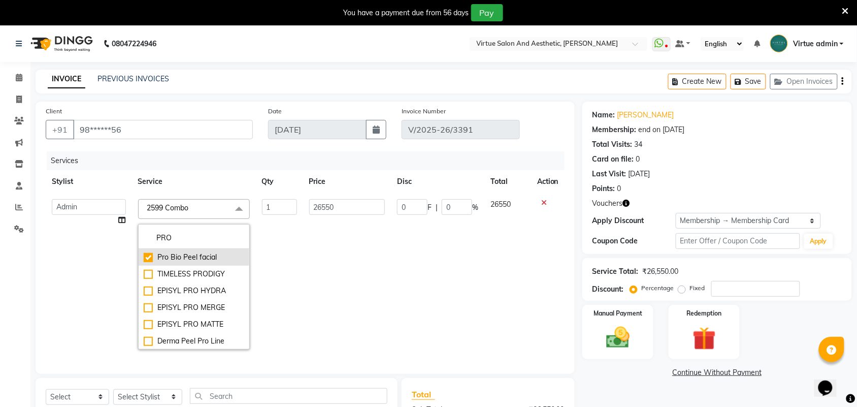
checkbox input "true"
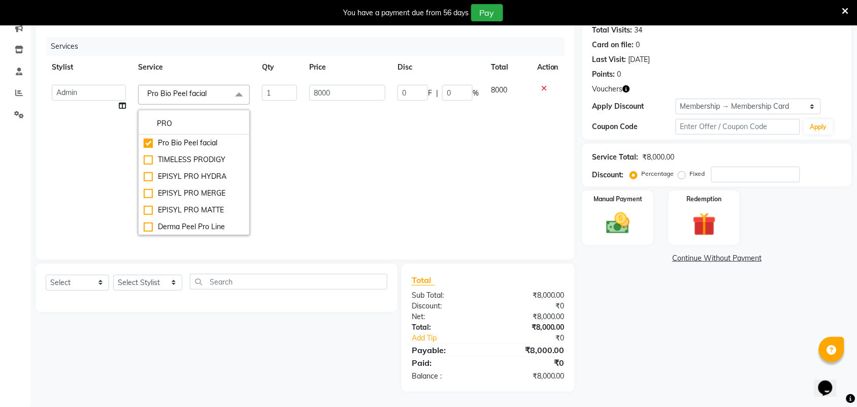
click at [669, 315] on div "Name: Teenu Membership: end on 04-03-2026 Total Visits: 34 Card on file: 0 Last…" at bounding box center [720, 189] width 277 height 404
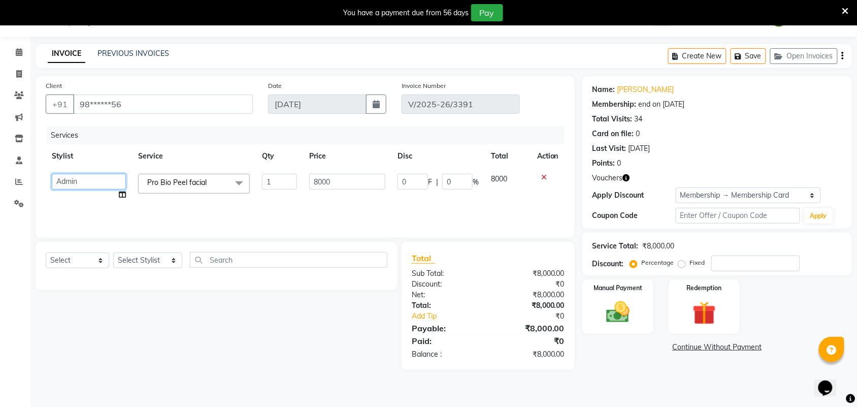
click at [100, 179] on select "Admin [PERSON_NAME] Apsu Auditor [PERSON_NAME] Dingg - Support Team [PERSON_NAM…" at bounding box center [89, 182] width 74 height 16
select select "25077"
click at [61, 262] on select "Select Service Product Membership Package Voucher Prepaid Gift Card" at bounding box center [77, 260] width 63 height 16
select select "service"
click at [46, 252] on select "Select Service Product Membership Package Voucher Prepaid Gift Card" at bounding box center [77, 260] width 63 height 16
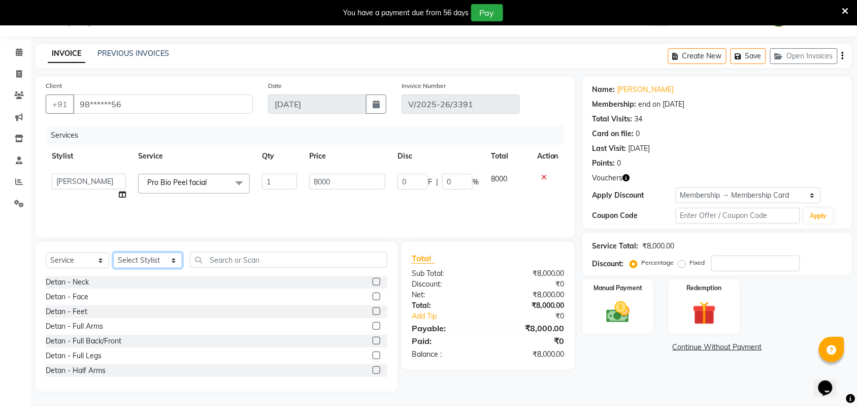
click at [139, 262] on select "Select Stylist Admin ANUSHA Apsu Auditor Ambattur Balaji BANUPRIYA Bharath Bhuv…" at bounding box center [147, 260] width 69 height 16
select select "30103"
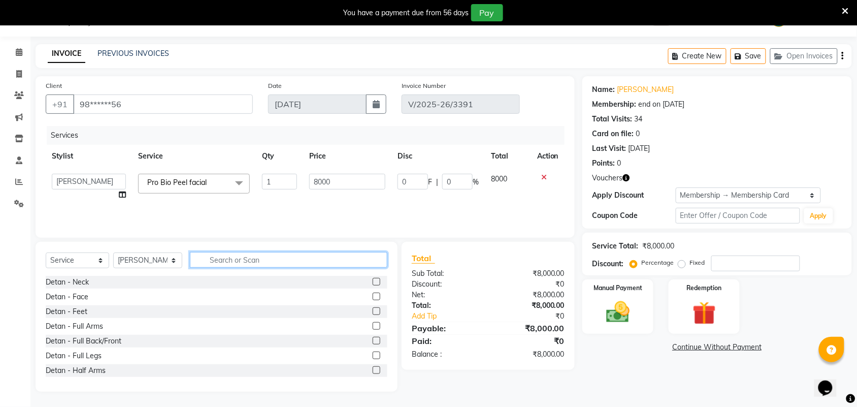
click at [226, 254] on input "text" at bounding box center [288, 260] width 197 height 16
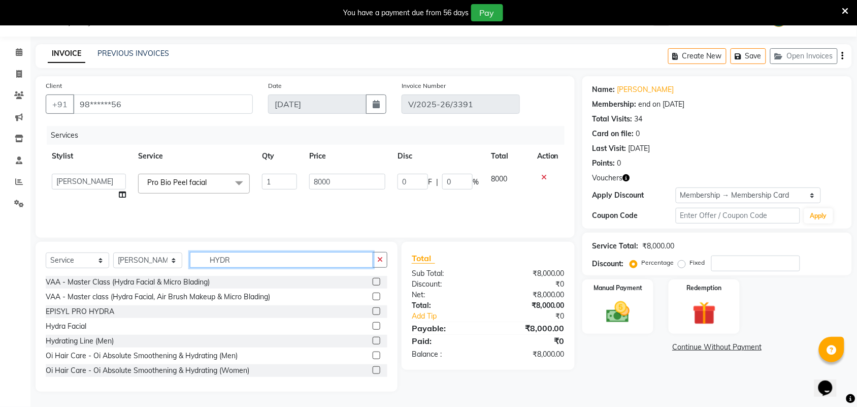
type input "HYDR"
click at [373, 324] on label at bounding box center [377, 326] width 8 height 8
click at [373, 324] on input "checkbox" at bounding box center [376, 326] width 7 height 7
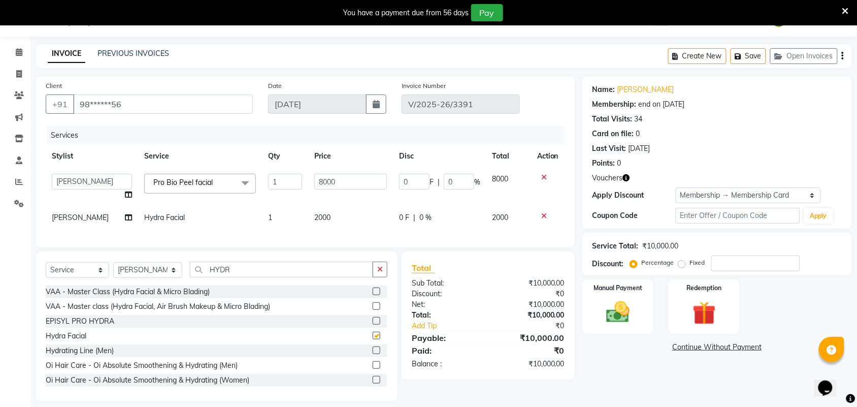
checkbox input "false"
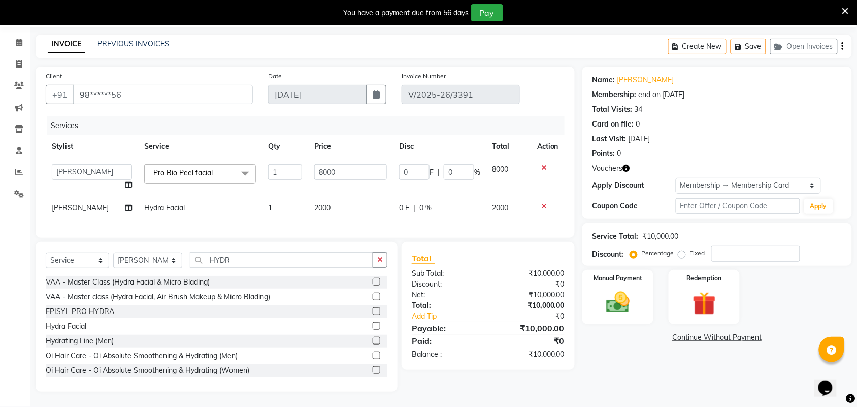
scroll to position [44, 0]
click at [71, 262] on select "Select Service Product Membership Package Voucher Prepaid Gift Card" at bounding box center [77, 260] width 63 height 16
click at [136, 262] on select "Select Stylist Admin ANUSHA Apsu Auditor Ambattur Balaji BANUPRIYA Bharath Bhuv…" at bounding box center [147, 260] width 69 height 16
select select "59089"
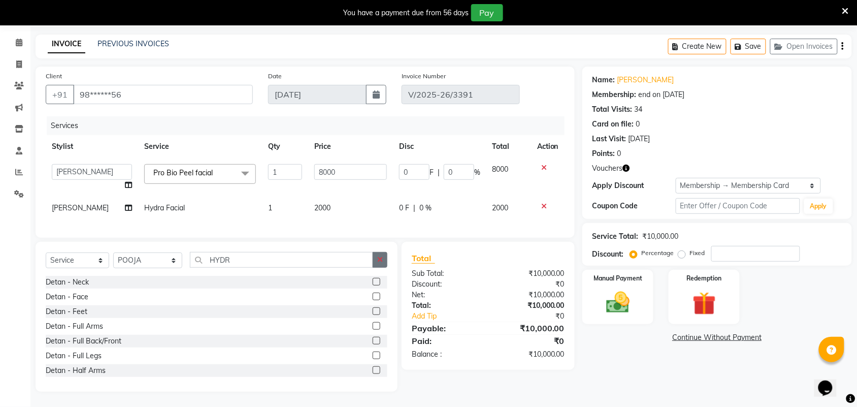
click at [376, 259] on button "button" at bounding box center [380, 260] width 15 height 16
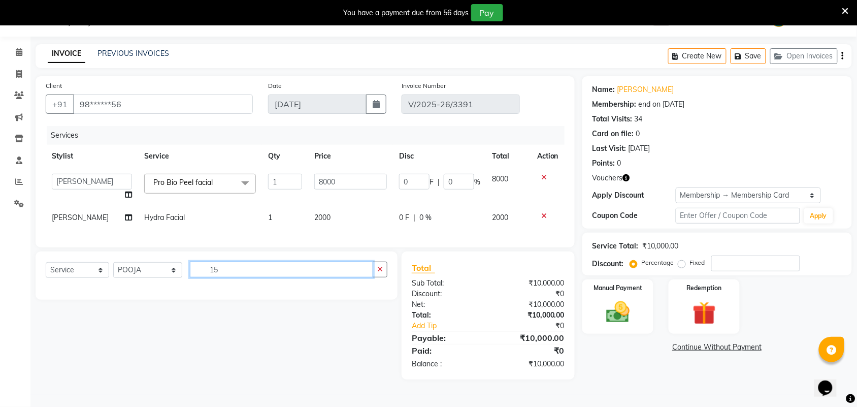
type input "1"
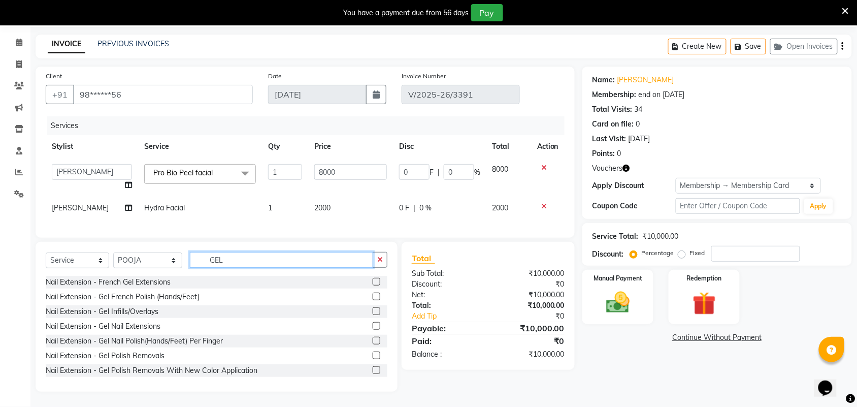
type input "GEL"
click at [373, 295] on label at bounding box center [377, 296] width 8 height 8
click at [373, 295] on input "checkbox" at bounding box center [376, 296] width 7 height 7
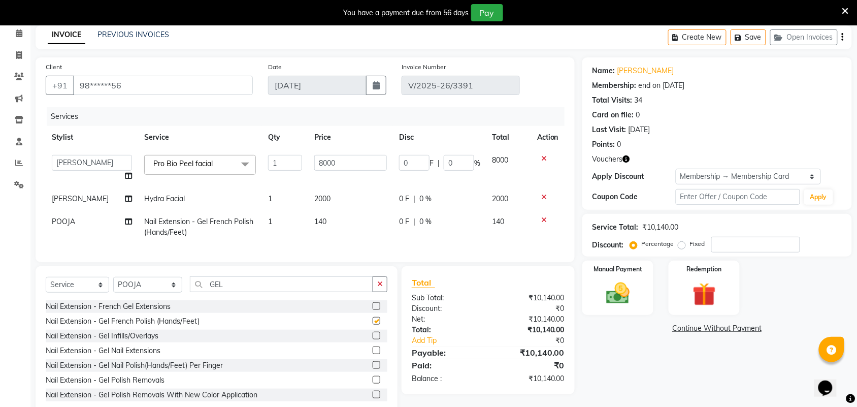
checkbox input "false"
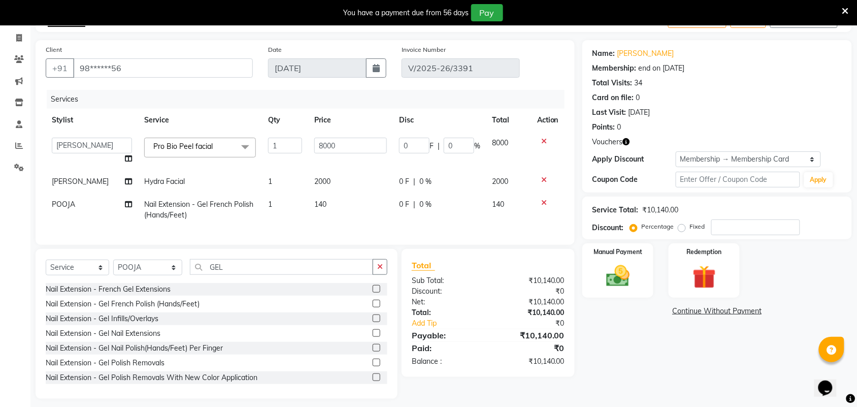
scroll to position [78, 0]
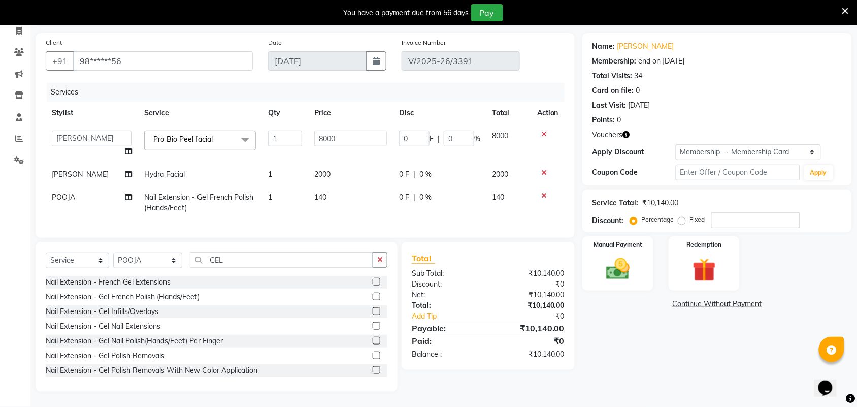
click at [338, 194] on td "140" at bounding box center [350, 203] width 85 height 34
select select "59089"
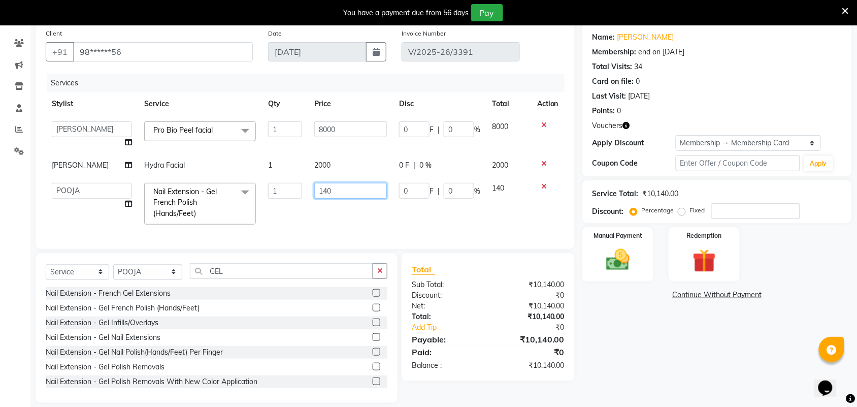
click at [348, 189] on input "140" at bounding box center [350, 191] width 73 height 16
type input "1"
type input "1500"
click at [148, 283] on div "Select Service Product Membership Package Voucher Prepaid Gift Card Select Styl…" at bounding box center [217, 328] width 362 height 150
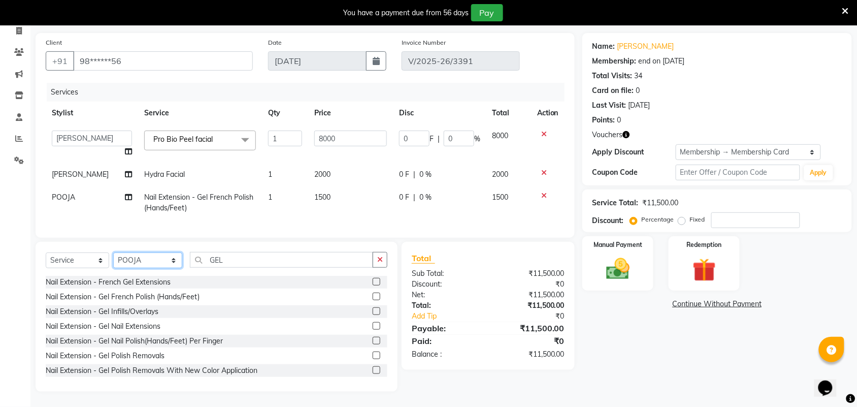
select select "71189"
click at [113, 252] on select "Select Stylist Admin [PERSON_NAME] Apsu Auditor Ambattur [PERSON_NAME] Dingg - …" at bounding box center [147, 260] width 69 height 16
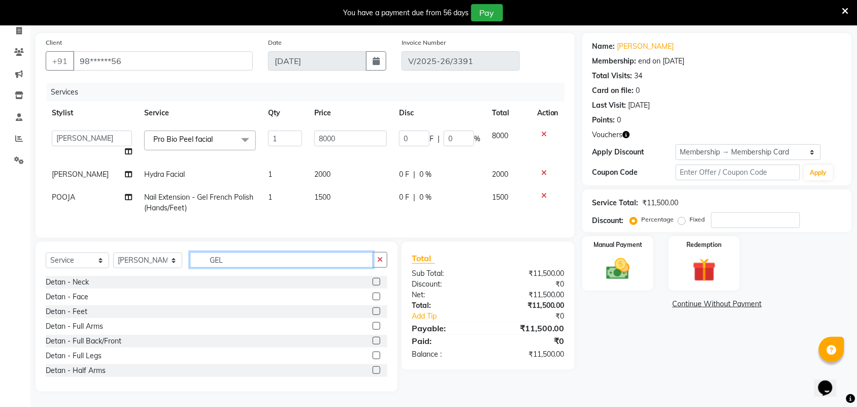
click at [307, 260] on input "GEL" at bounding box center [281, 260] width 183 height 16
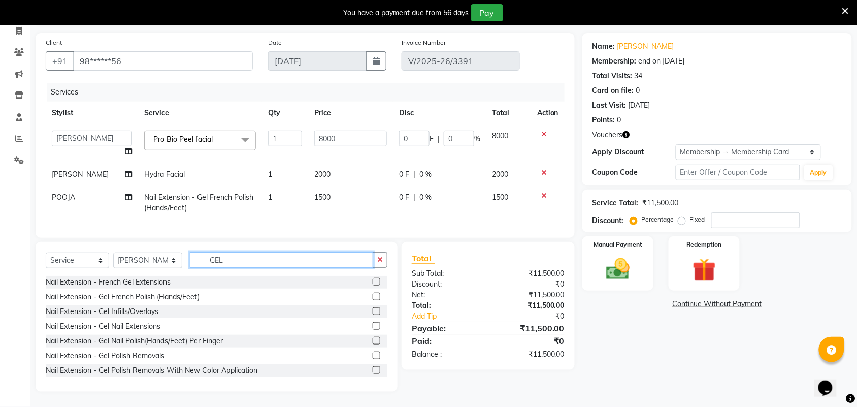
type input "GEL"
click at [373, 294] on label at bounding box center [377, 296] width 8 height 8
click at [373, 294] on input "checkbox" at bounding box center [376, 296] width 7 height 7
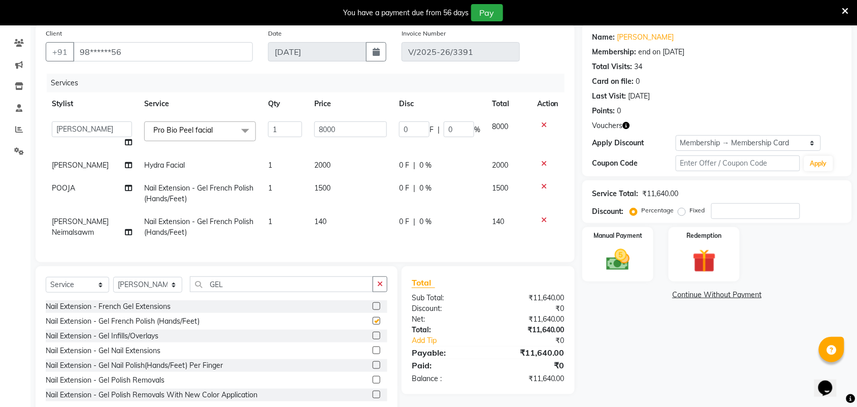
checkbox input "false"
click at [332, 227] on td "140" at bounding box center [350, 227] width 85 height 34
select select "71189"
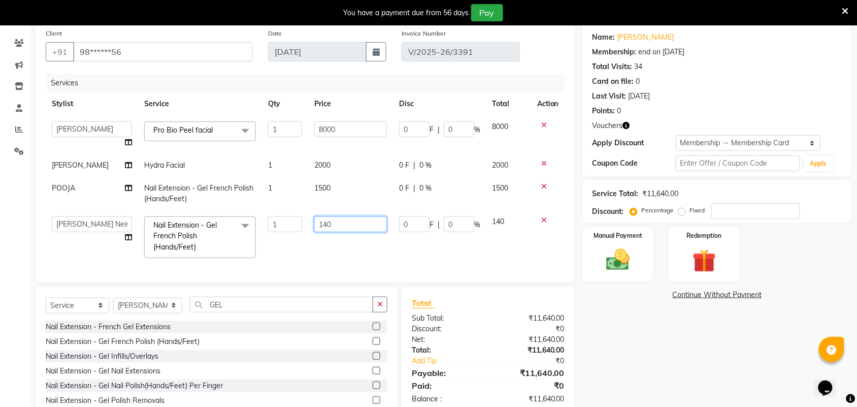
click at [343, 222] on input "140" at bounding box center [350, 224] width 73 height 16
type input "1"
type input "1500"
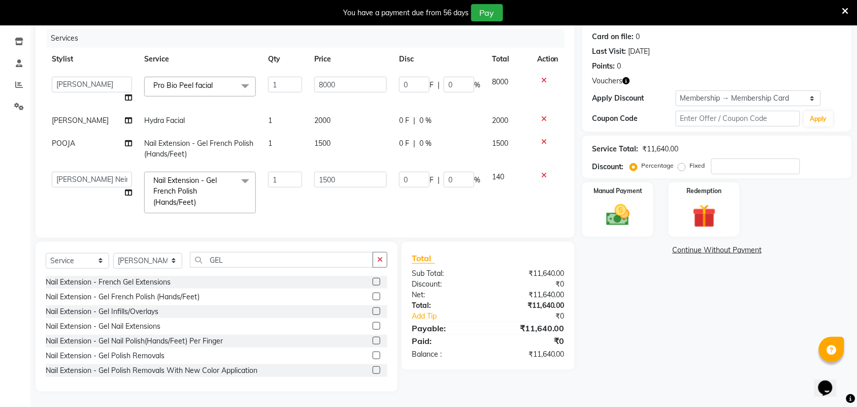
click at [612, 342] on div "Name: Teenu Membership: end on 04-03-2026 Total Visits: 34 Card on file: 0 Last…" at bounding box center [720, 185] width 277 height 412
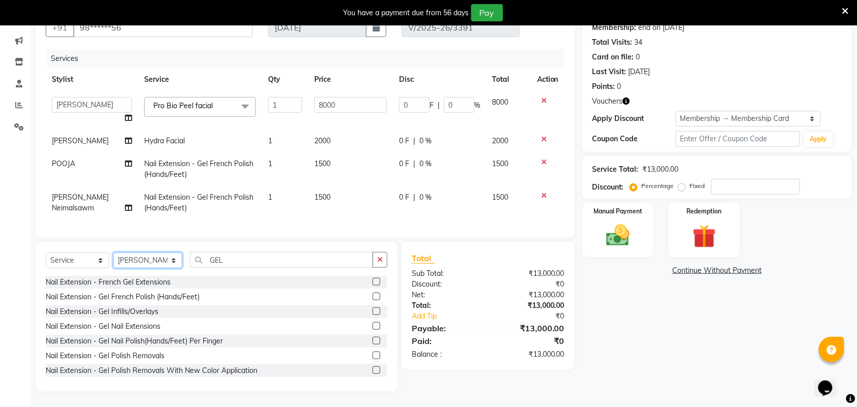
click at [140, 260] on select "Select Stylist Admin ANUSHA Apsu Auditor Ambattur Balaji BANUPRIYA Bharath Bhuv…" at bounding box center [147, 260] width 69 height 16
select select "25078"
click at [113, 252] on select "Select Stylist Admin ANUSHA Apsu Auditor Ambattur Balaji BANUPRIYA Bharath Bhuv…" at bounding box center [147, 260] width 69 height 16
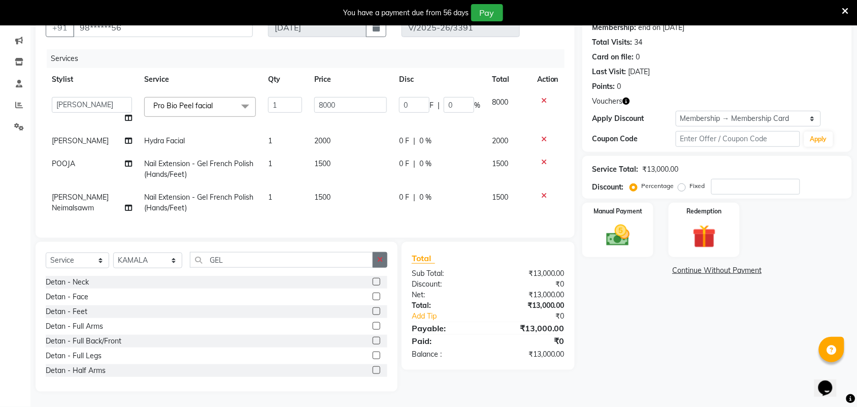
click at [381, 260] on icon "button" at bounding box center [380, 259] width 6 height 7
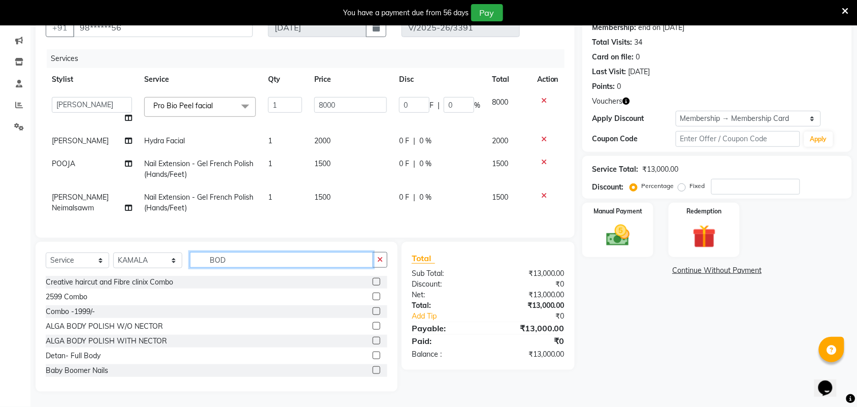
scroll to position [98, 0]
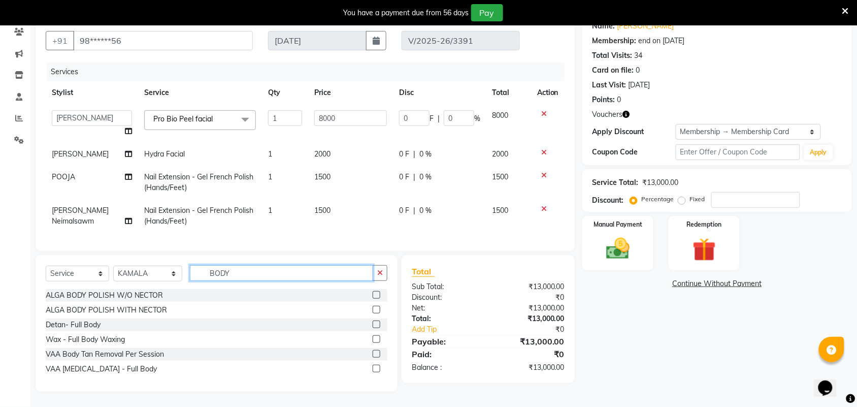
type input "BODY"
click at [375, 324] on label at bounding box center [377, 324] width 8 height 8
click at [375, 324] on input "checkbox" at bounding box center [376, 324] width 7 height 7
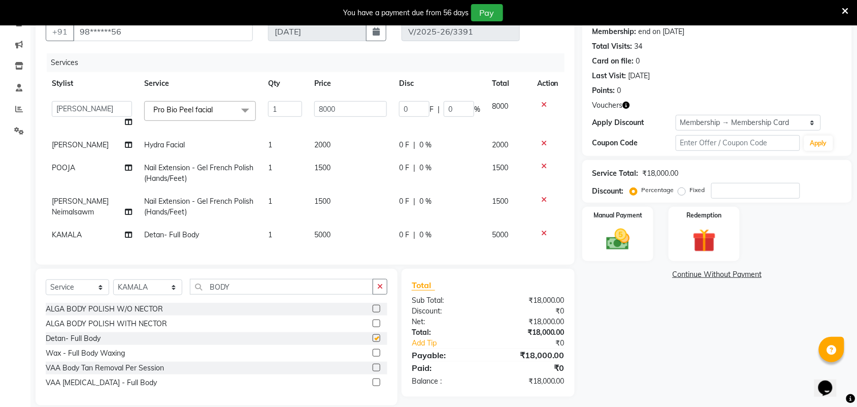
checkbox input "false"
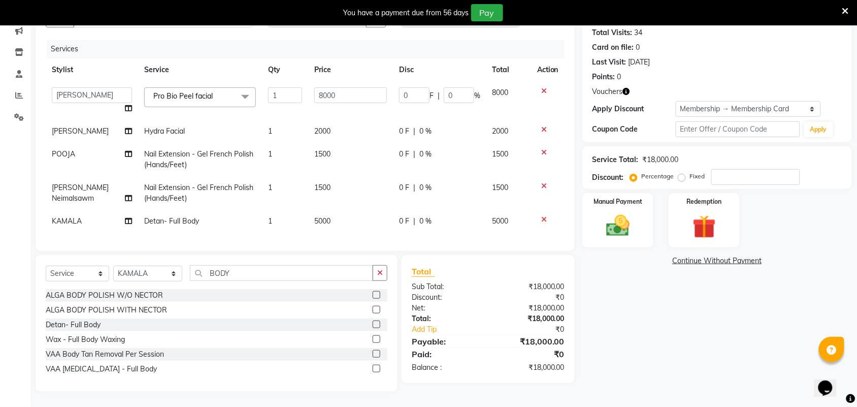
scroll to position [121, 0]
click at [377, 337] on label at bounding box center [377, 339] width 8 height 8
click at [377, 337] on input "checkbox" at bounding box center [376, 339] width 7 height 7
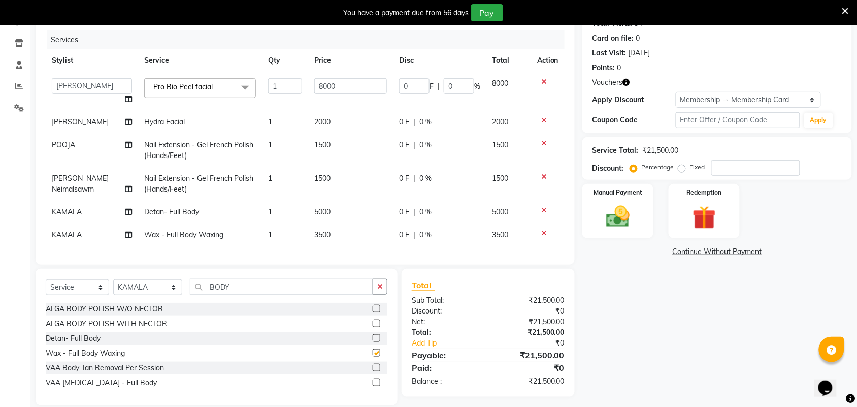
checkbox input "false"
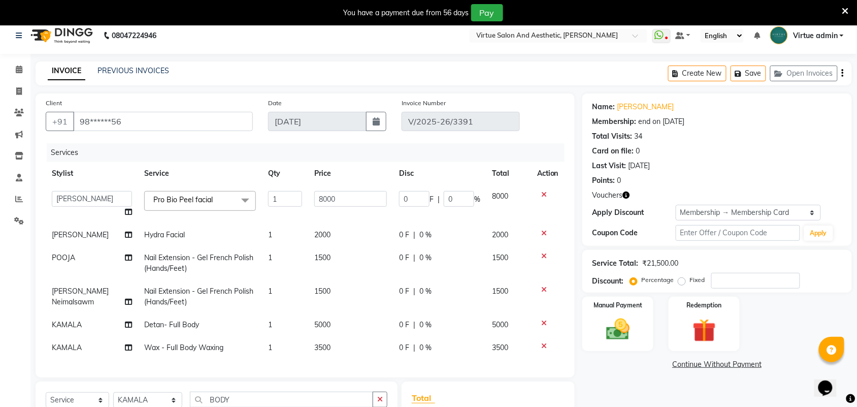
scroll to position [0, 0]
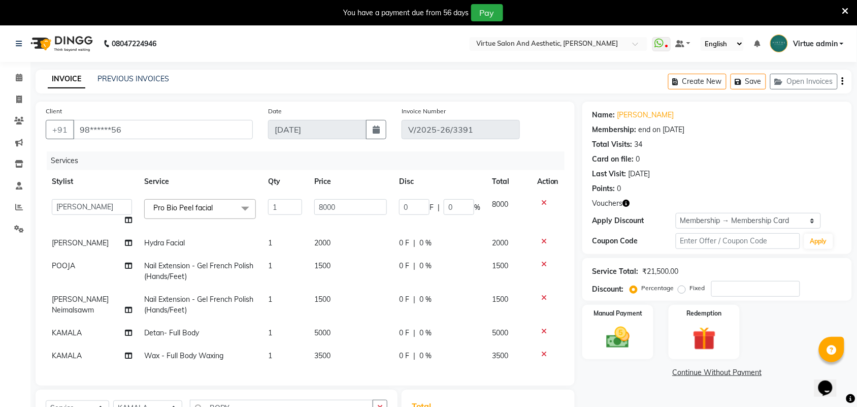
click at [844, 82] on div "Create New Save Open Invoices" at bounding box center [760, 82] width 184 height 24
click at [843, 82] on icon "button" at bounding box center [843, 81] width 2 height 1
select select "V"
select select "71189"
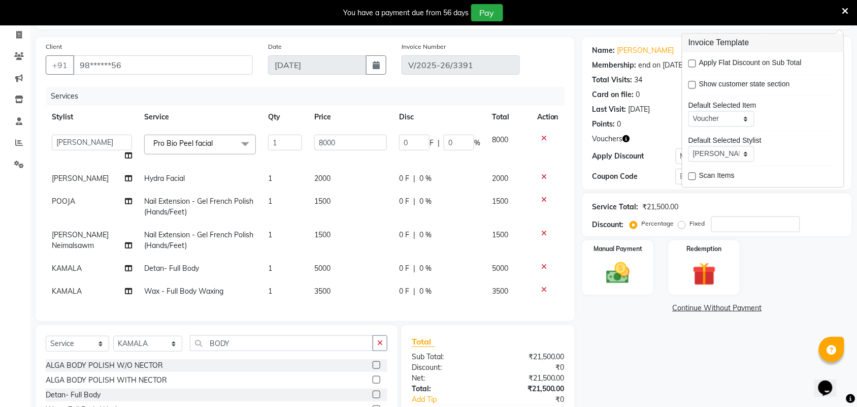
scroll to position [144, 0]
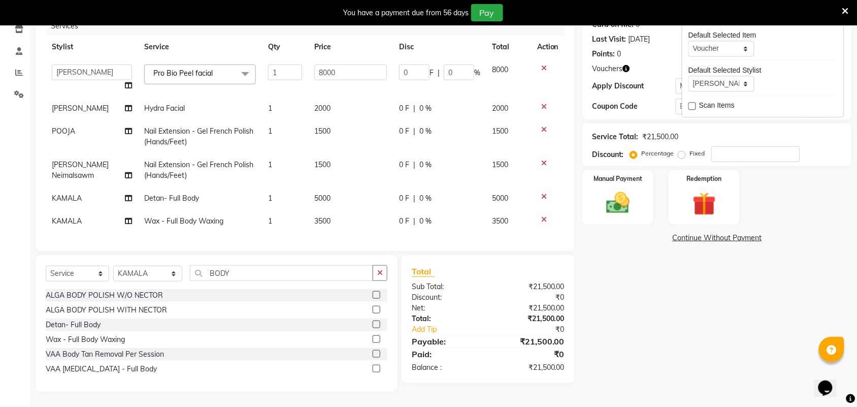
click at [646, 330] on div "Name: Teenu Membership: end on 04-03-2026 Total Visits: 34 Card on file: 0 Last…" at bounding box center [720, 179] width 277 height 424
click at [315, 161] on td "1500" at bounding box center [350, 170] width 85 height 34
select select "71189"
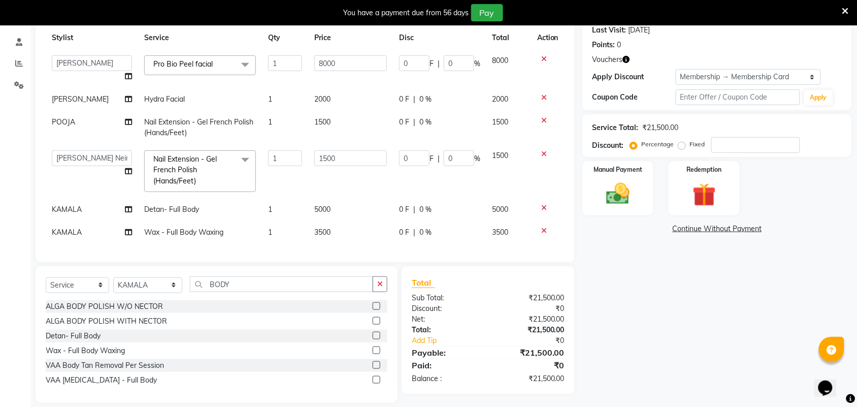
click at [314, 97] on span "2000" at bounding box center [322, 98] width 16 height 9
select select "30103"
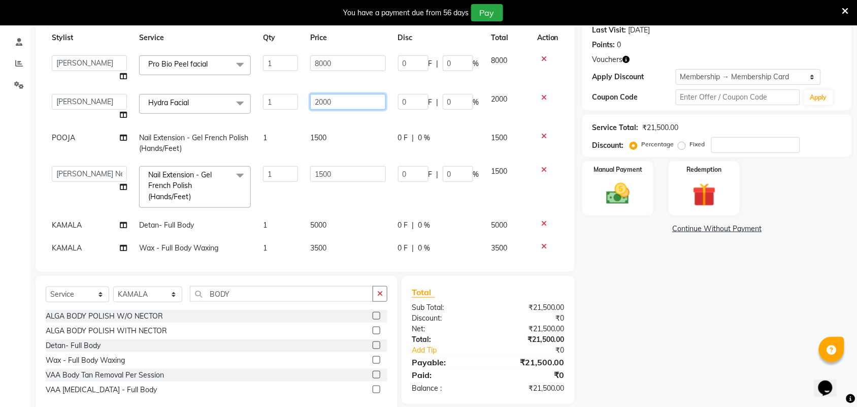
click at [313, 97] on input "2000" at bounding box center [348, 102] width 76 height 16
type input "3000"
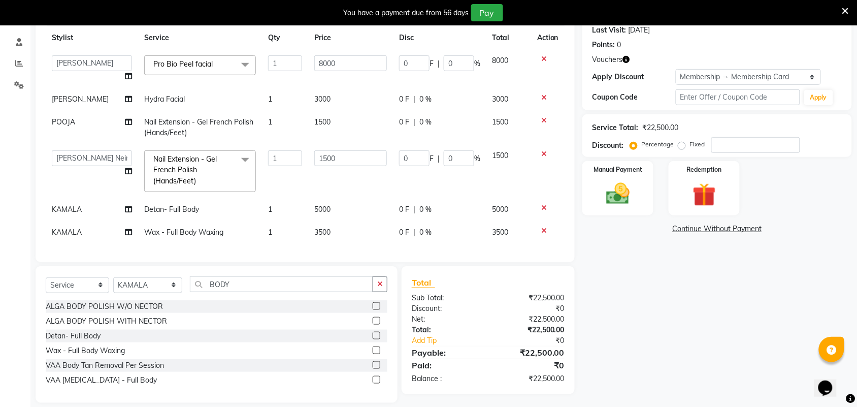
click at [613, 291] on div "Name: Teenu Membership: end on 04-03-2026 Total Visits: 34 Card on file: 0 Last…" at bounding box center [720, 180] width 277 height 445
click at [135, 287] on select "Select Stylist Admin ANUSHA Apsu Auditor Ambattur Balaji BANUPRIYA Bharath Bhuv…" at bounding box center [147, 285] width 69 height 16
select select "25077"
click at [113, 277] on select "Select Stylist Admin ANUSHA Apsu Auditor Ambattur Balaji BANUPRIYA Bharath Bhuv…" at bounding box center [147, 285] width 69 height 16
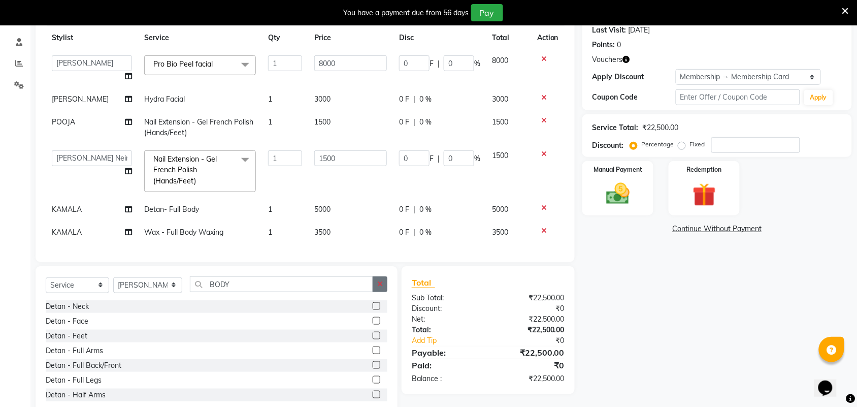
click at [380, 283] on icon "button" at bounding box center [380, 283] width 6 height 7
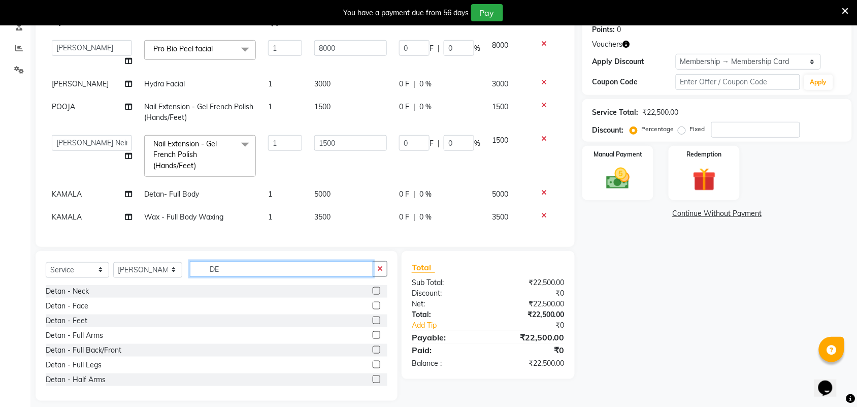
scroll to position [168, 0]
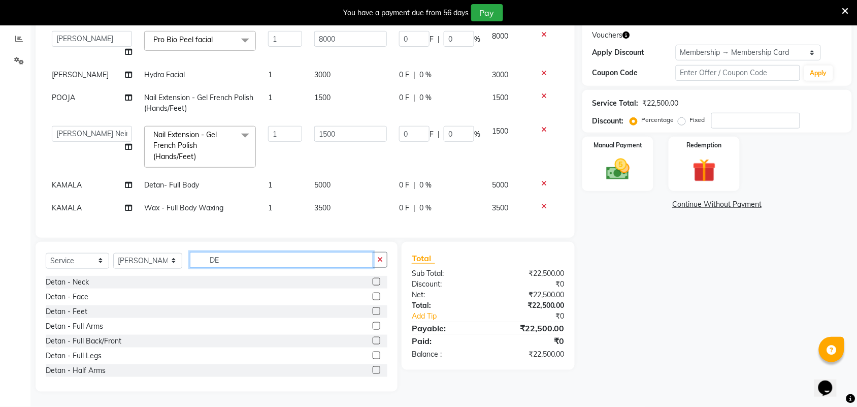
type input "DE"
click at [373, 282] on label at bounding box center [377, 282] width 8 height 8
click at [373, 282] on input "checkbox" at bounding box center [376, 282] width 7 height 7
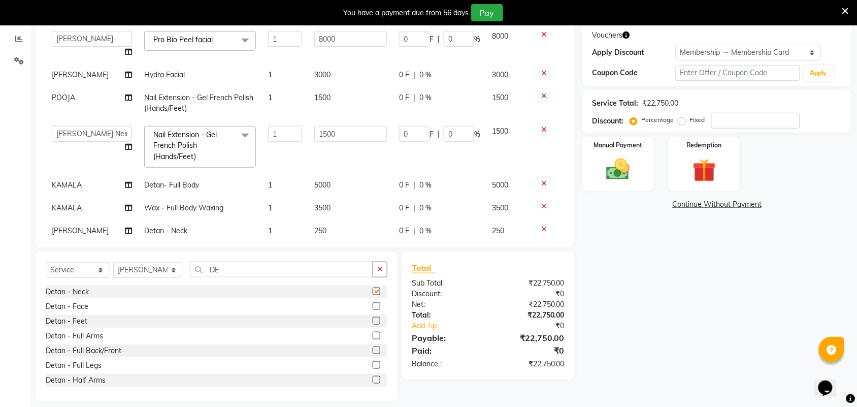
checkbox input "false"
click at [373, 308] on label at bounding box center [377, 306] width 8 height 8
click at [373, 308] on input "checkbox" at bounding box center [376, 306] width 7 height 7
checkbox input "false"
click at [373, 350] on label at bounding box center [377, 350] width 8 height 8
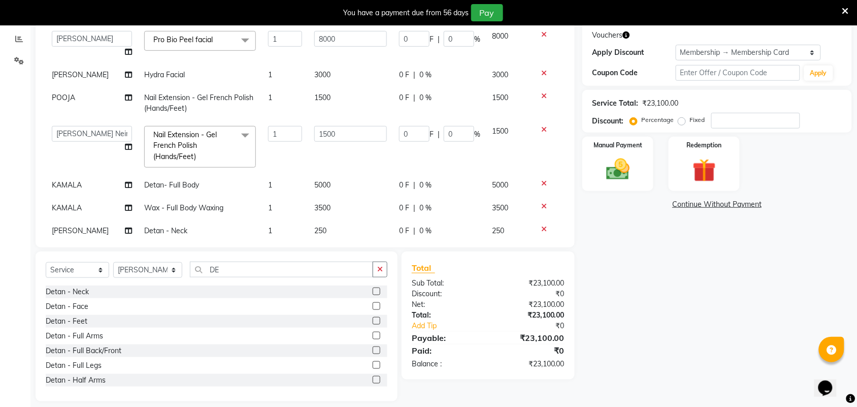
click at [373, 350] on input "checkbox" at bounding box center [376, 350] width 7 height 7
checkbox input "false"
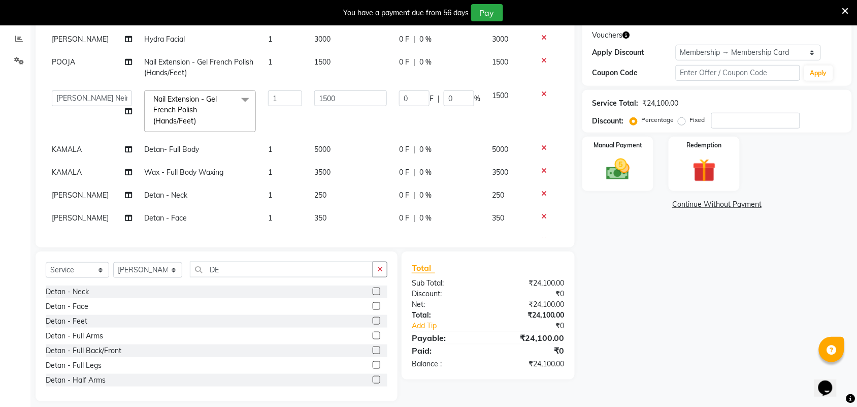
scroll to position [69, 0]
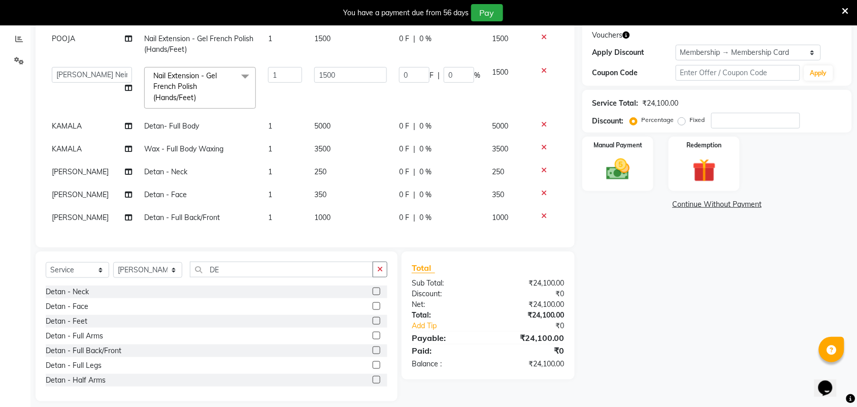
click at [541, 189] on icon at bounding box center [544, 192] width 6 height 7
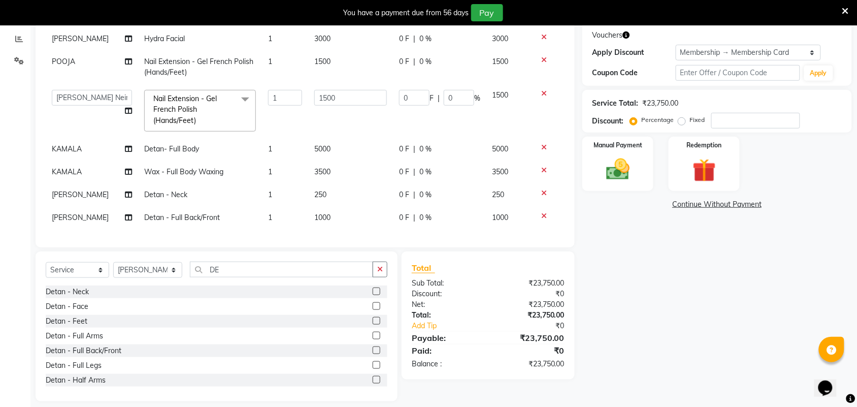
click at [541, 189] on icon at bounding box center [544, 192] width 6 height 7
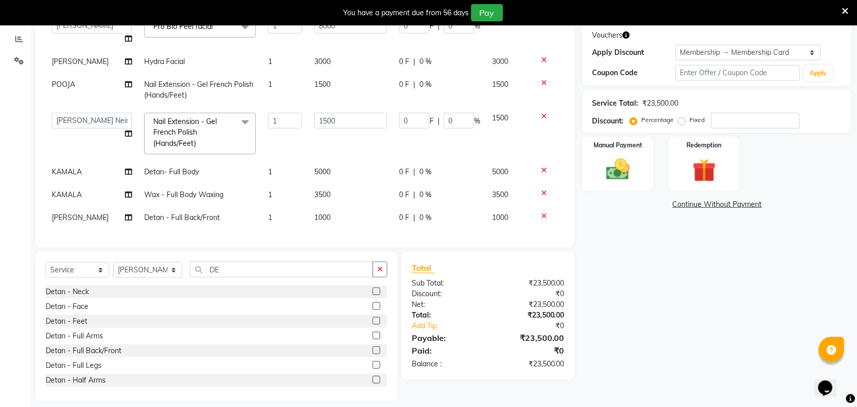
click at [541, 212] on icon at bounding box center [544, 215] width 6 height 7
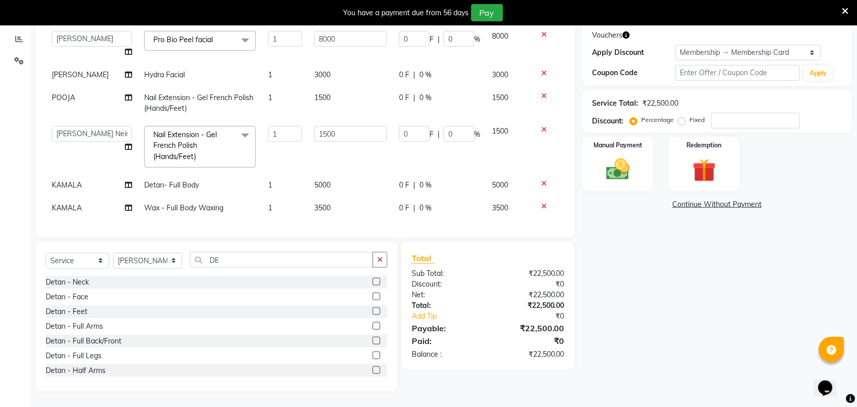
scroll to position [0, 0]
click at [373, 282] on label at bounding box center [377, 282] width 8 height 8
click at [373, 282] on input "checkbox" at bounding box center [376, 282] width 7 height 7
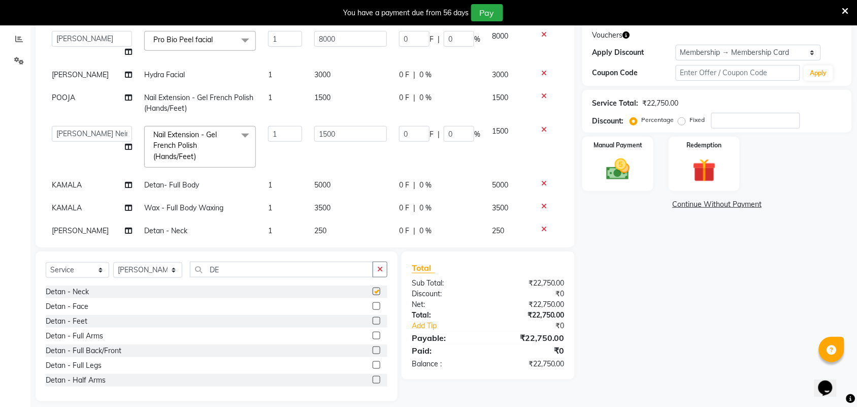
checkbox input "false"
click at [373, 305] on label at bounding box center [377, 306] width 8 height 8
click at [373, 305] on input "checkbox" at bounding box center [376, 306] width 7 height 7
checkbox input "false"
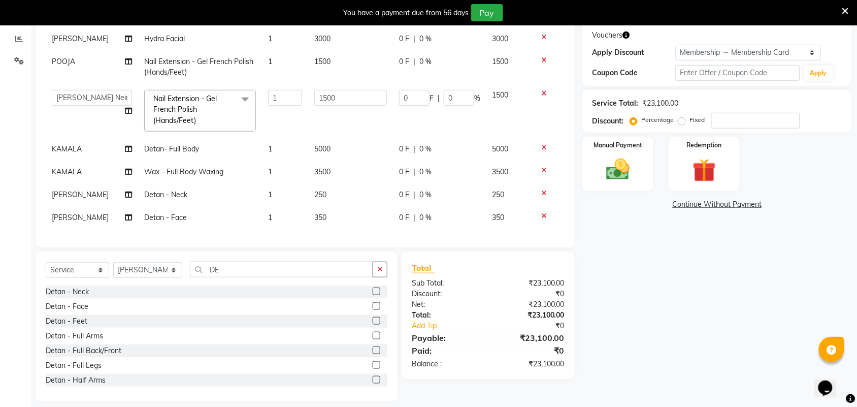
click at [352, 193] on td "250" at bounding box center [350, 194] width 85 height 23
select select "25077"
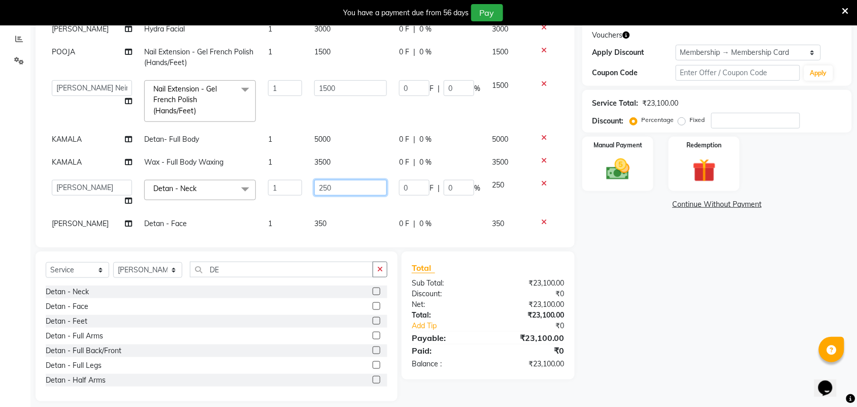
click at [356, 190] on input "250" at bounding box center [350, 188] width 73 height 16
type input "2"
type input "500"
click at [343, 223] on div "Services Stylist Service Qty Price Disc Total Action Admin ANUSHA Apsu Auditor …" at bounding box center [305, 110] width 519 height 254
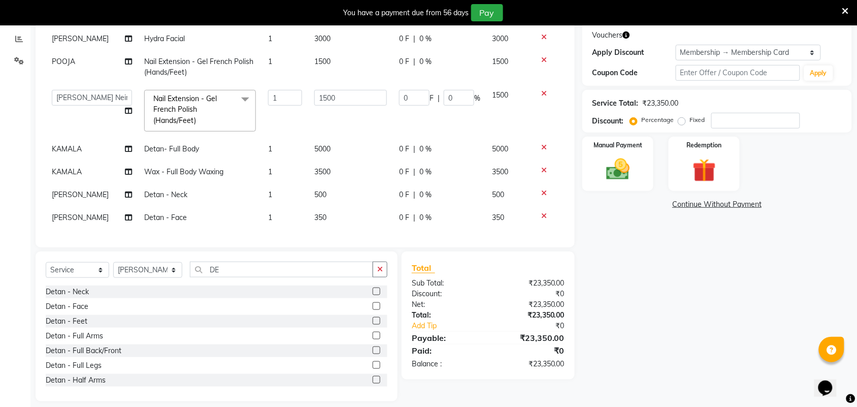
click at [328, 207] on td "350" at bounding box center [350, 217] width 85 height 23
select select "25077"
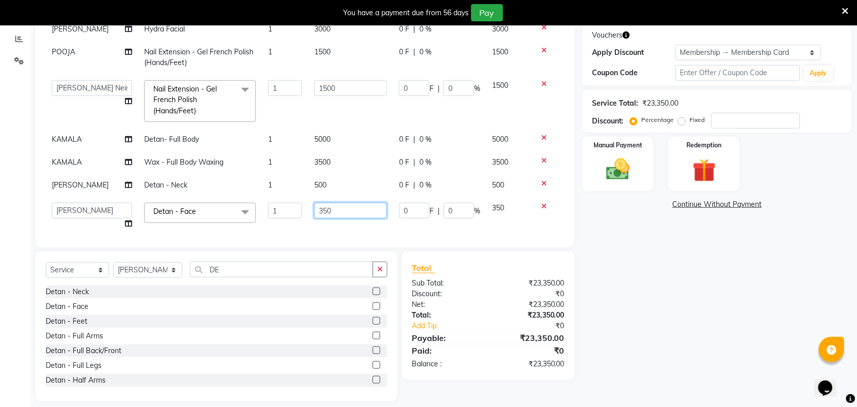
click at [334, 204] on input "350" at bounding box center [350, 211] width 73 height 16
type input "3"
type input "500"
click at [646, 327] on div "Name: Teenu Membership: end on 04-03-2026 Total Visits: 34 Card on file: 0 Last…" at bounding box center [720, 168] width 277 height 468
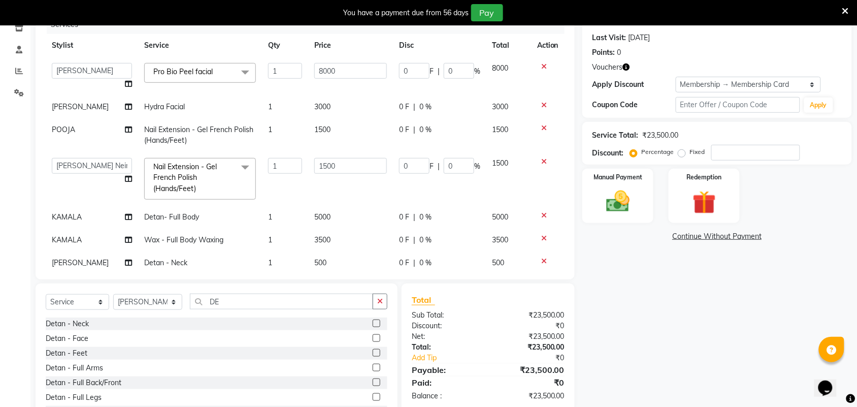
scroll to position [114, 0]
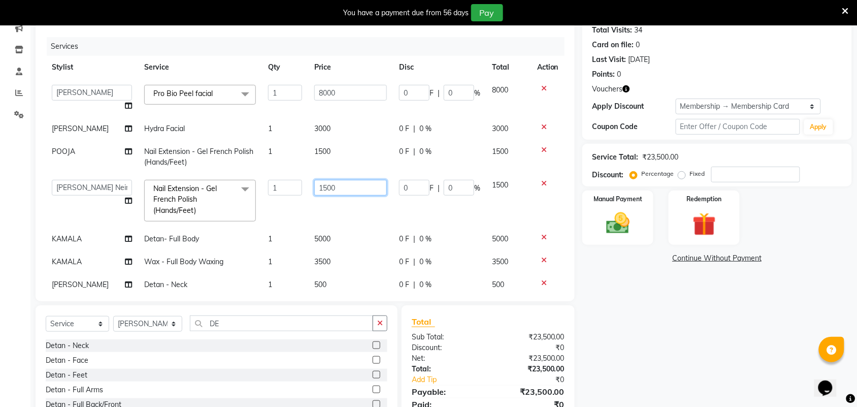
click at [320, 183] on input "1500" at bounding box center [350, 188] width 73 height 16
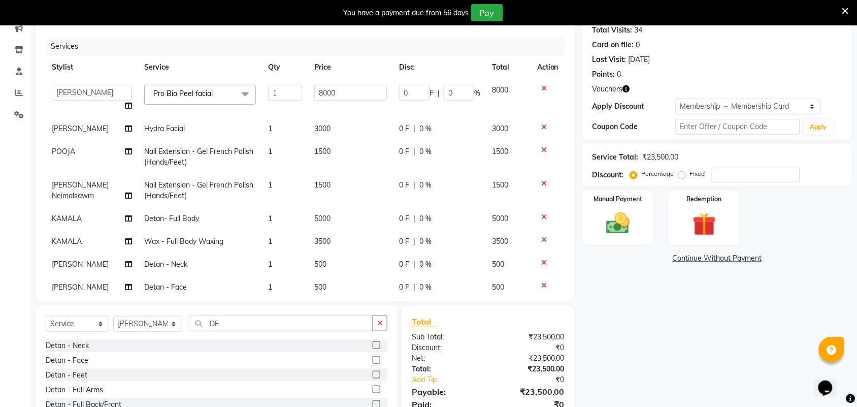
click at [320, 156] on td "1500" at bounding box center [350, 157] width 85 height 34
select select "59089"
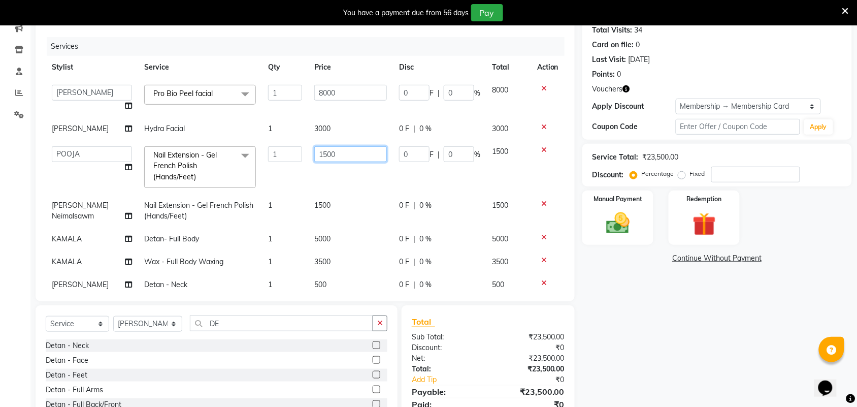
click at [318, 154] on input "1500" at bounding box center [350, 154] width 73 height 16
click at [331, 153] on input "1500" at bounding box center [350, 154] width 73 height 16
type input "1"
type input "2000"
click at [631, 311] on div "Name: Teenu Membership: end on 04-03-2026 Total Visits: 34 Card on file: 0 Last…" at bounding box center [720, 221] width 277 height 468
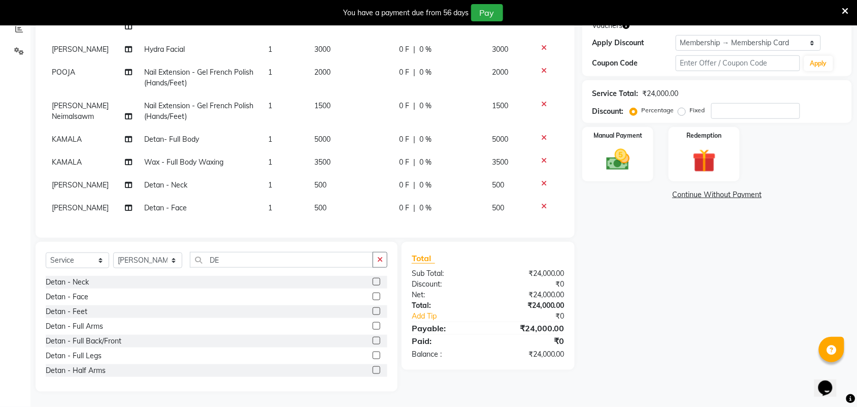
scroll to position [25, 0]
click at [382, 264] on button "button" at bounding box center [380, 260] width 15 height 16
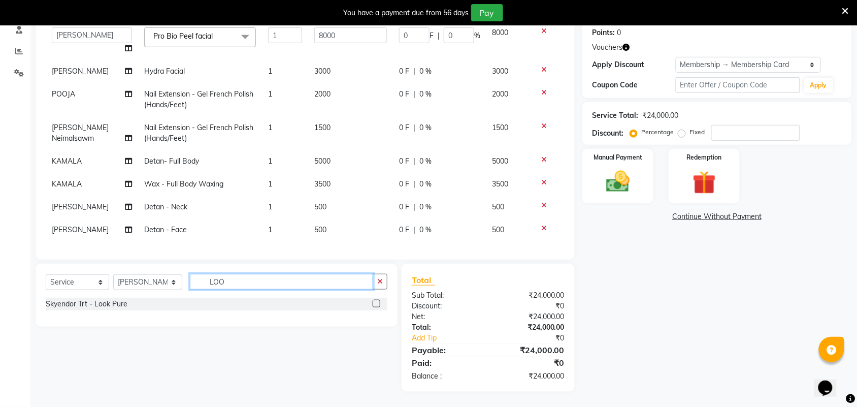
scroll to position [155, 0]
type input "LOO"
click at [376, 303] on label at bounding box center [377, 304] width 8 height 8
click at [376, 303] on input "checkbox" at bounding box center [376, 304] width 7 height 7
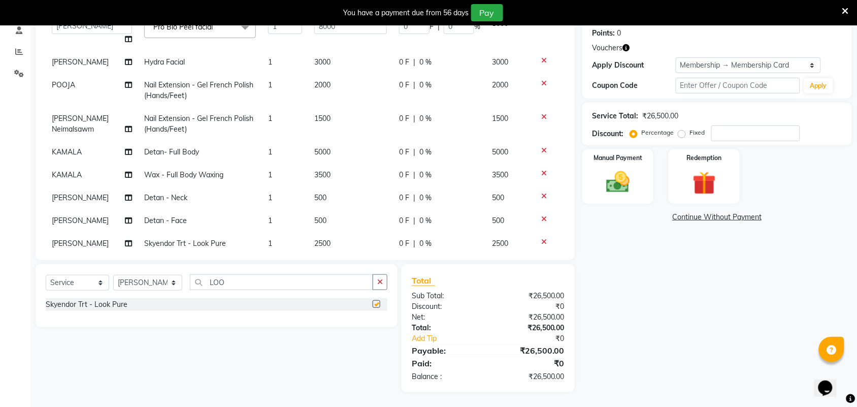
checkbox input "false"
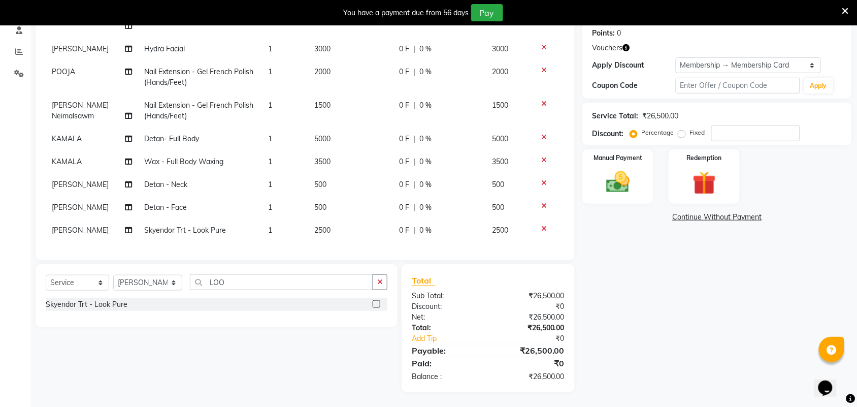
scroll to position [48, 0]
click at [324, 225] on span "2500" at bounding box center [322, 229] width 16 height 9
select select "25077"
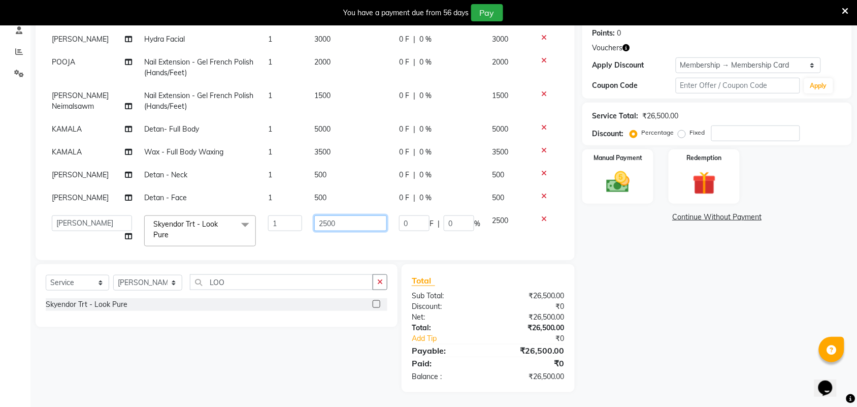
click at [341, 221] on input "2500" at bounding box center [350, 223] width 73 height 16
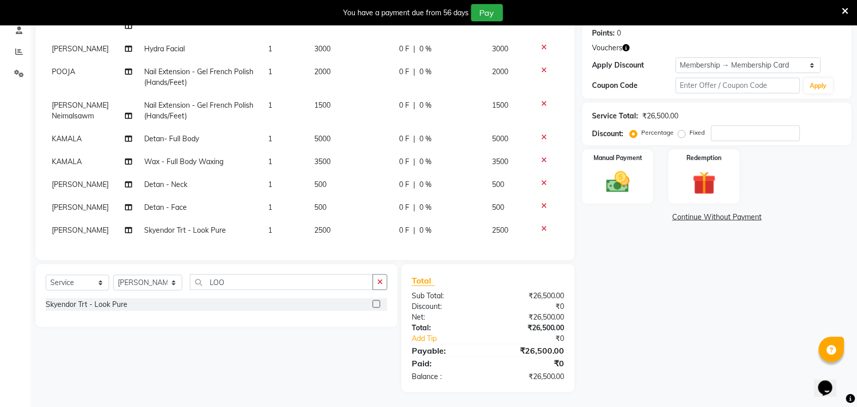
click at [623, 316] on div "Name: Teenu Membership: end on 04-03-2026 Total Visits: 34 Card on file: 0 Last…" at bounding box center [720, 169] width 277 height 446
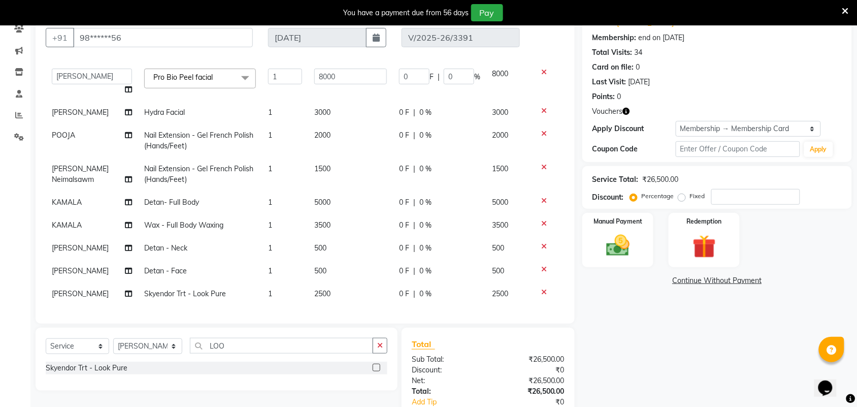
scroll to position [155, 0]
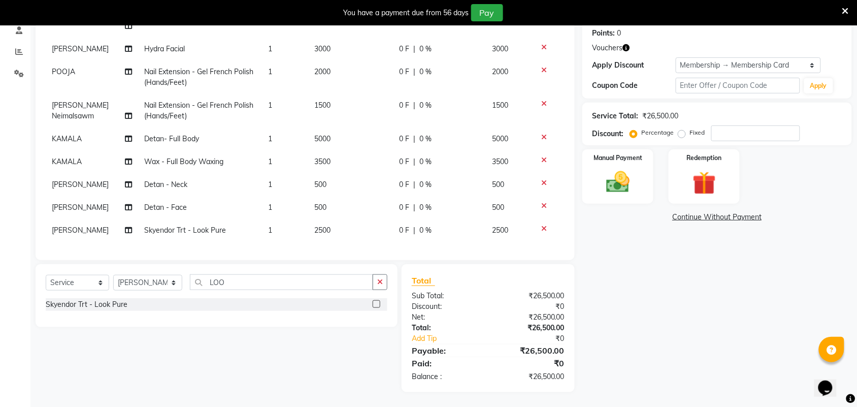
click at [320, 225] on span "2500" at bounding box center [322, 229] width 16 height 9
select select "25077"
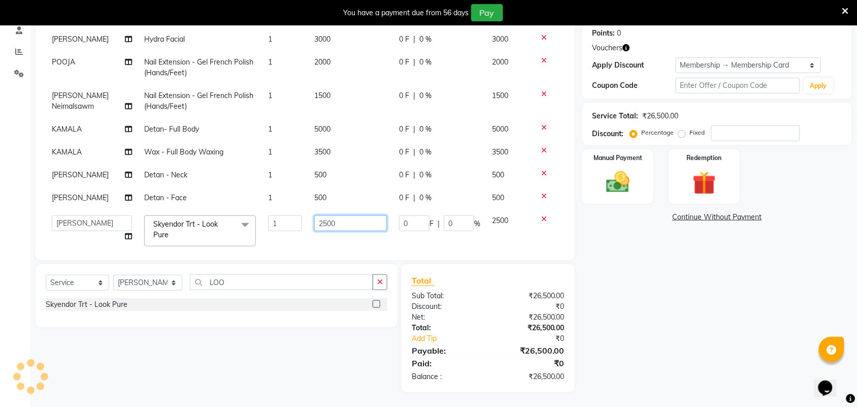
click at [325, 220] on input "2500" at bounding box center [350, 223] width 73 height 16
type input "2550"
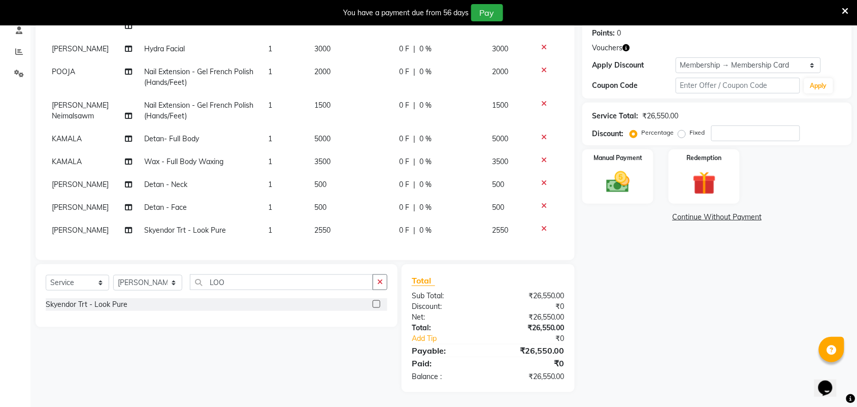
click at [638, 303] on div "Name: Teenu Membership: end on 04-03-2026 Total Visits: 34 Card on file: 0 Last…" at bounding box center [720, 169] width 277 height 446
click at [643, 191] on div "Manual Payment" at bounding box center [618, 176] width 74 height 57
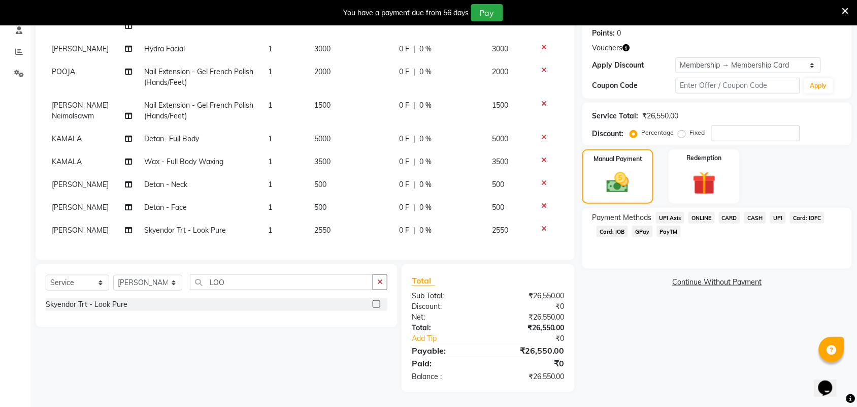
click at [778, 219] on span "UPI" at bounding box center [778, 218] width 16 height 12
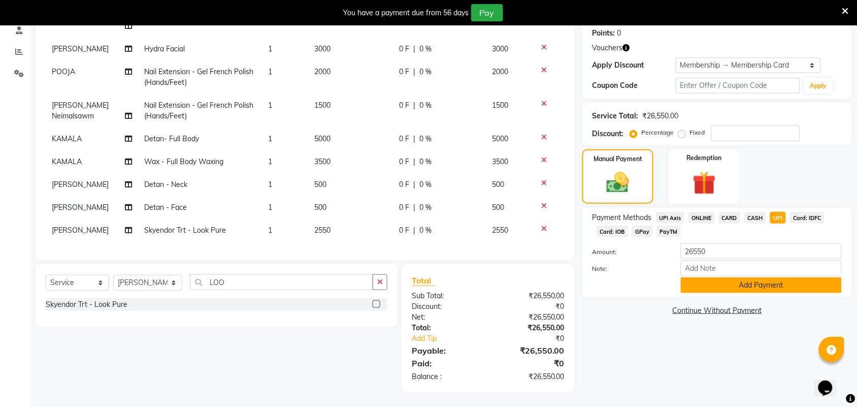
click at [774, 280] on button "Add Payment" at bounding box center [761, 285] width 161 height 16
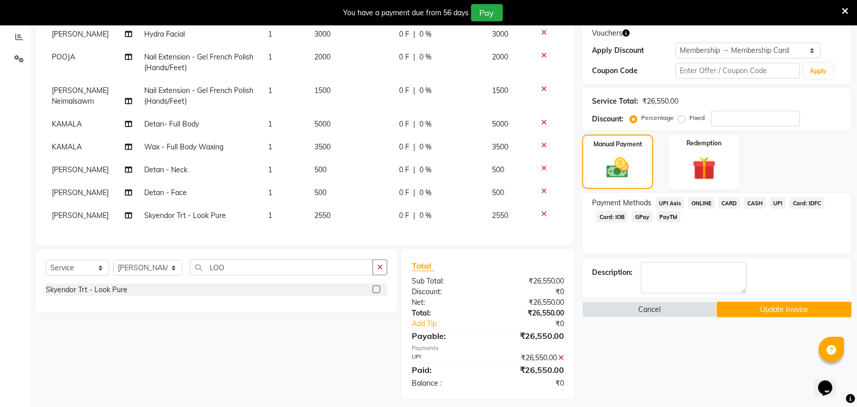
scroll to position [177, 0]
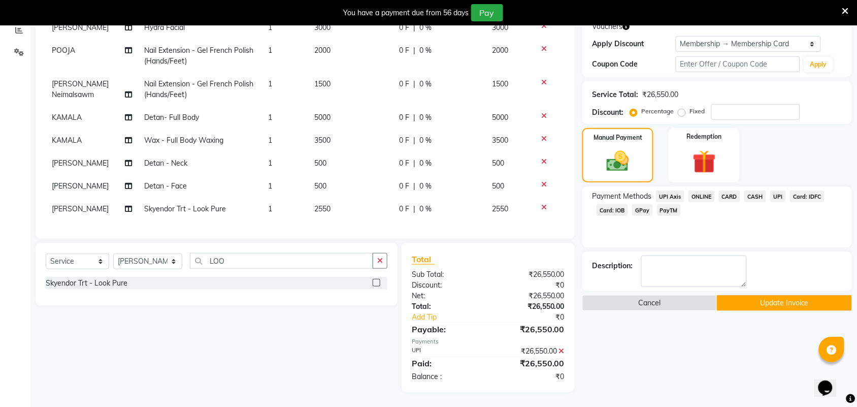
click at [768, 295] on button "Update Invoice" at bounding box center [784, 303] width 135 height 16
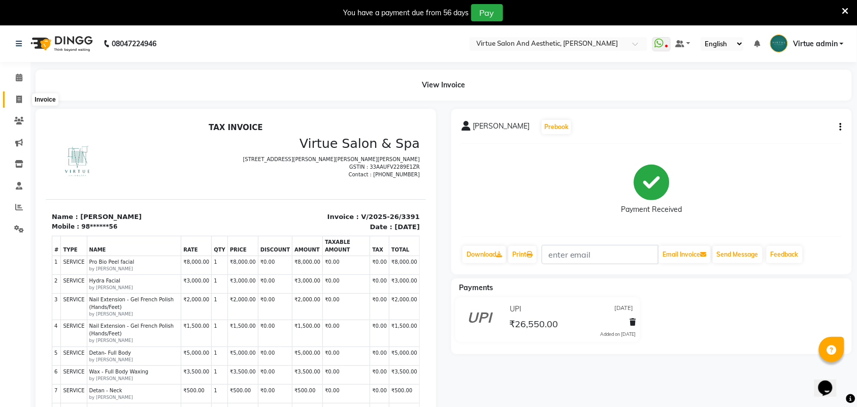
click at [18, 97] on icon at bounding box center [19, 99] width 6 height 8
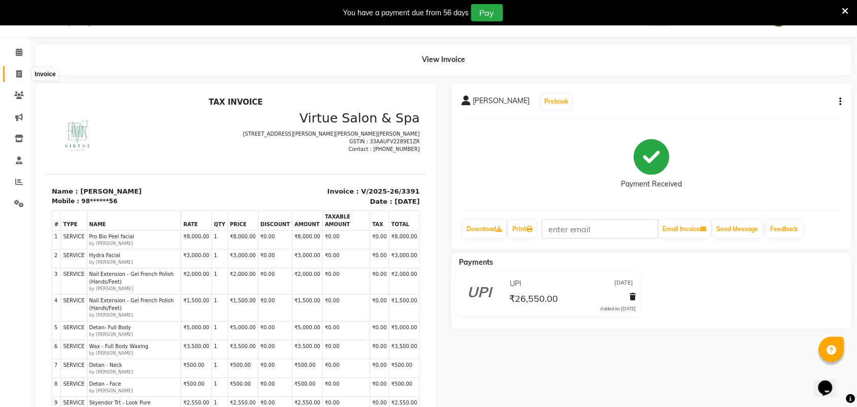
select select "service"
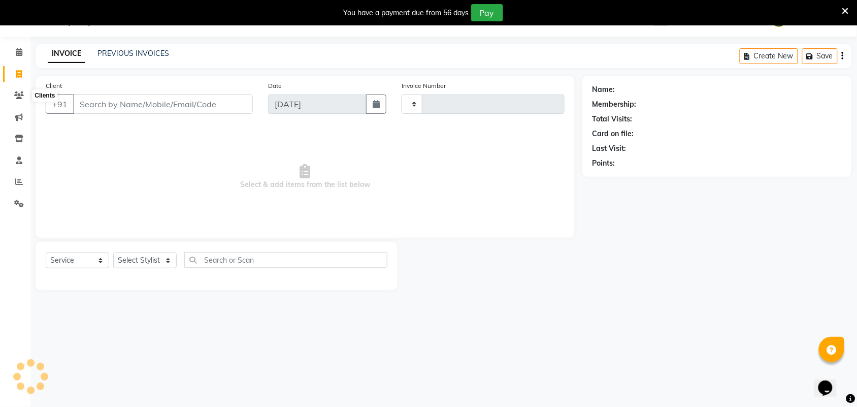
type input "3427"
select select "4466"
click at [145, 53] on link "PREVIOUS INVOICES" at bounding box center [133, 53] width 72 height 9
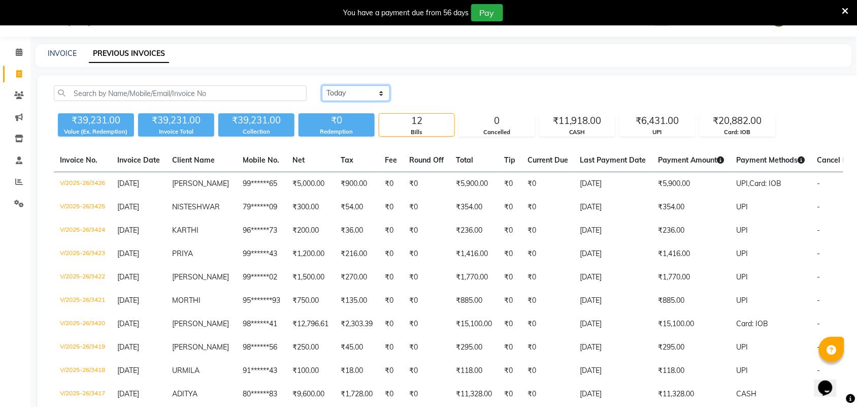
click at [338, 90] on select "Today Yesterday Custom Range" at bounding box center [356, 93] width 68 height 16
select select "range"
click at [322, 85] on select "Today Yesterday Custom Range" at bounding box center [356, 93] width 68 height 16
click at [442, 99] on input "[DATE]" at bounding box center [438, 93] width 71 height 14
select select "9"
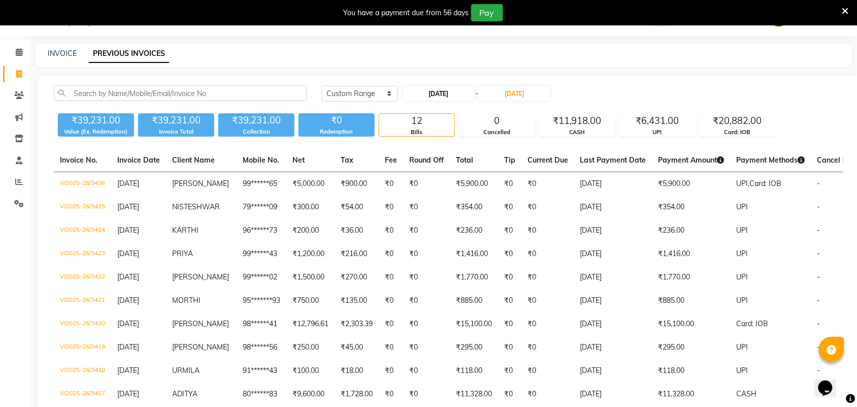
select select "2025"
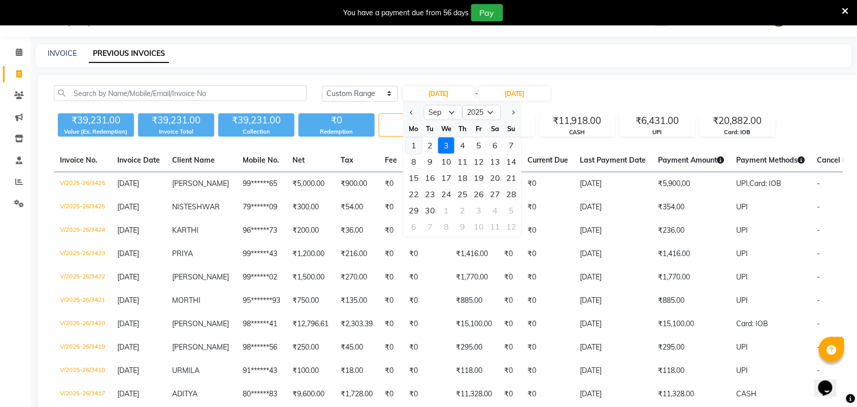
click at [419, 145] on div "1" at bounding box center [414, 146] width 16 height 16
type input "[DATE]"
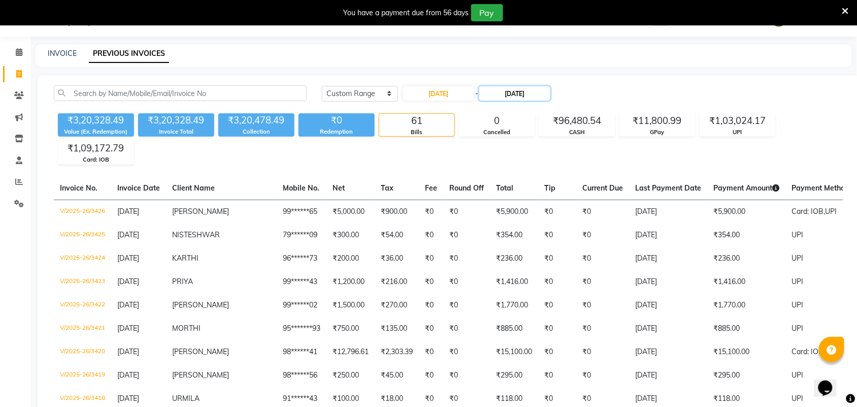
click at [524, 96] on input "[DATE]" at bounding box center [514, 93] width 71 height 14
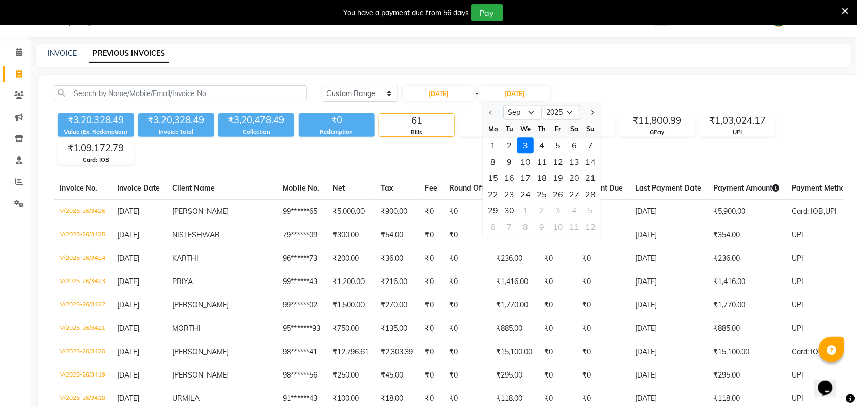
click at [496, 145] on div "1" at bounding box center [493, 146] width 16 height 16
type input "[DATE]"
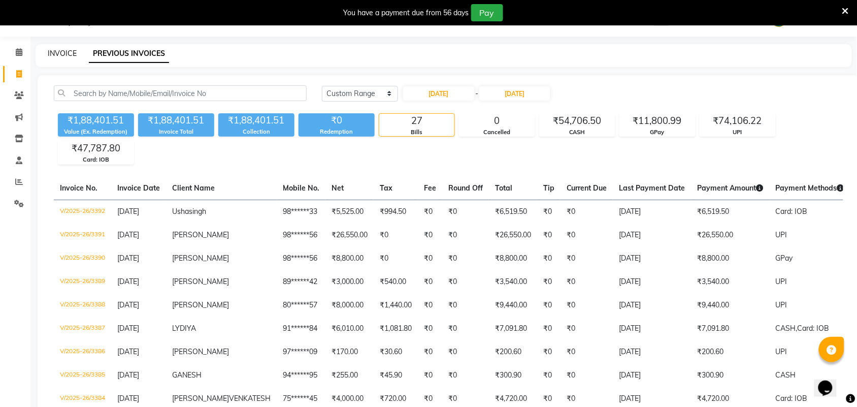
click at [68, 53] on link "INVOICE" at bounding box center [62, 53] width 29 height 9
select select "4466"
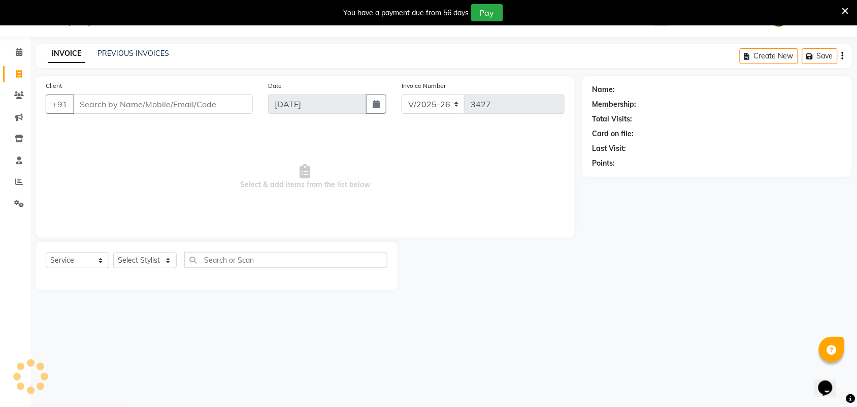
select select "V"
select select "71189"
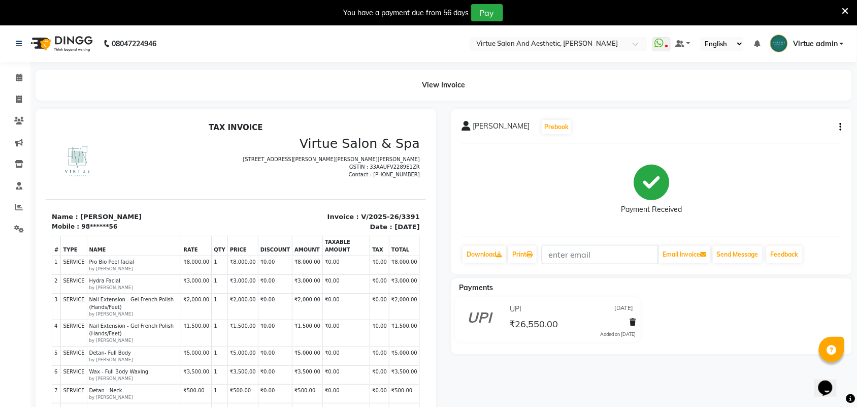
click at [843, 126] on div "[PERSON_NAME] Prebook Payment Received Download Print Email Invoice Send Messag…" at bounding box center [651, 191] width 401 height 165
click at [839, 127] on button "button" at bounding box center [839, 127] width 6 height 11
click at [790, 144] on div "Edit Invoice" at bounding box center [790, 140] width 70 height 13
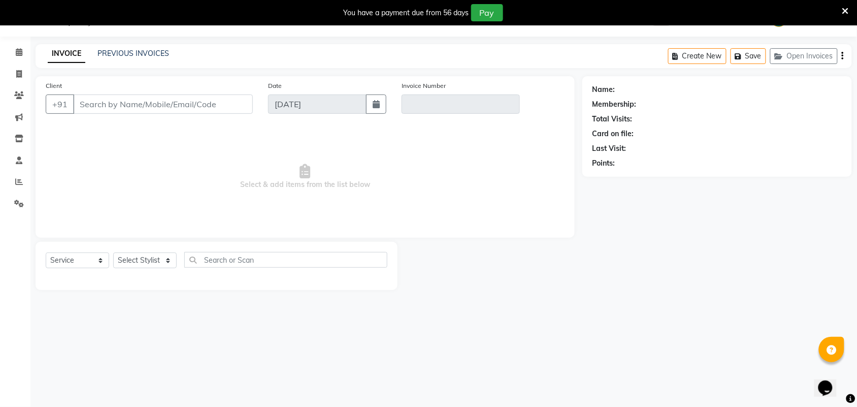
select select "V"
select select "71189"
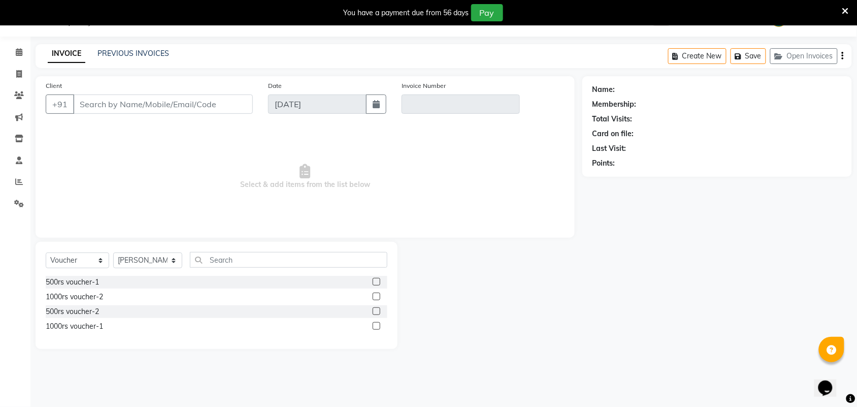
type input "98******56"
type input "V/2025-26/3391"
select select "1: Object"
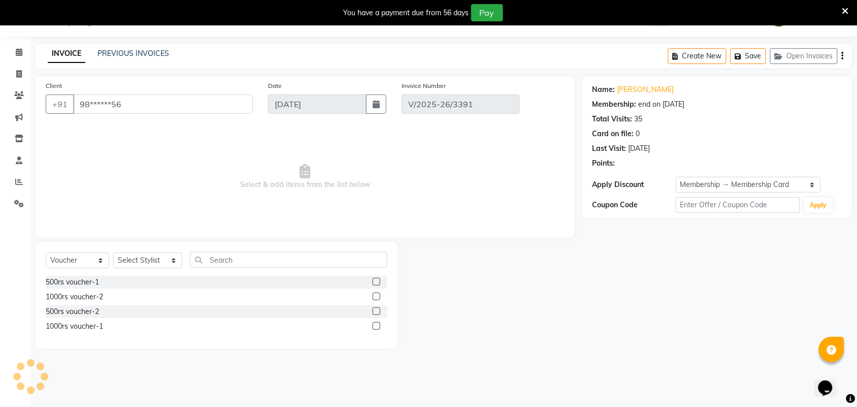
type input "[DATE]"
select select "select"
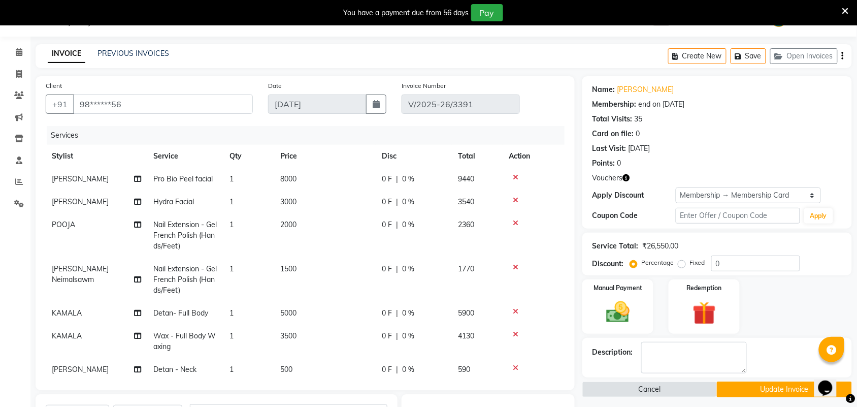
type input "15"
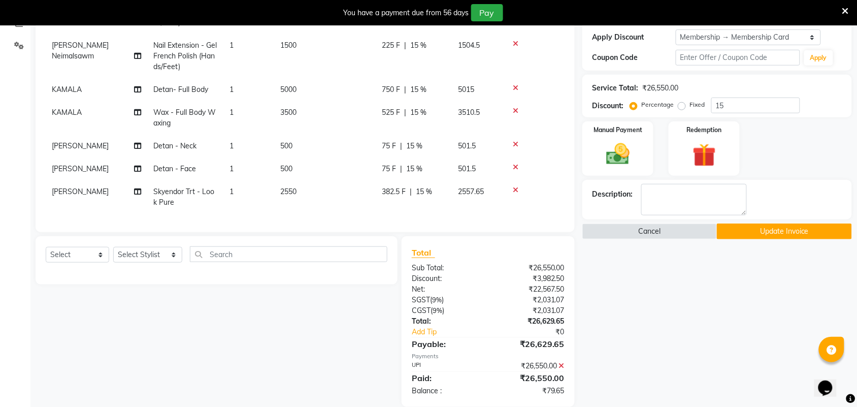
scroll to position [198, 0]
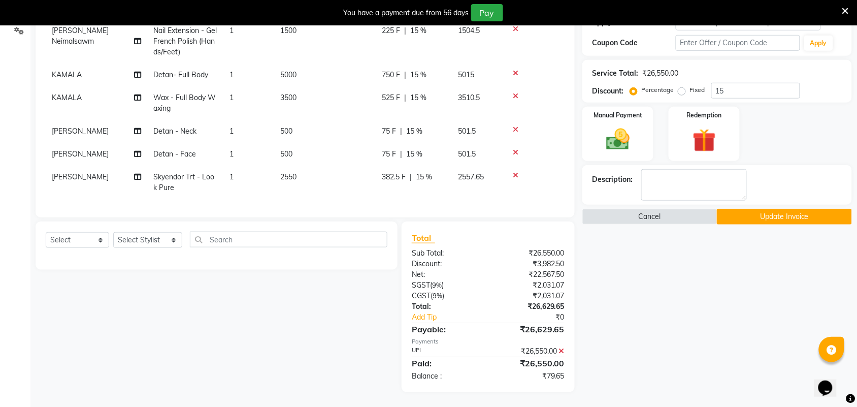
click at [84, 165] on td "[PERSON_NAME]" at bounding box center [97, 182] width 102 height 34
select select "25077"
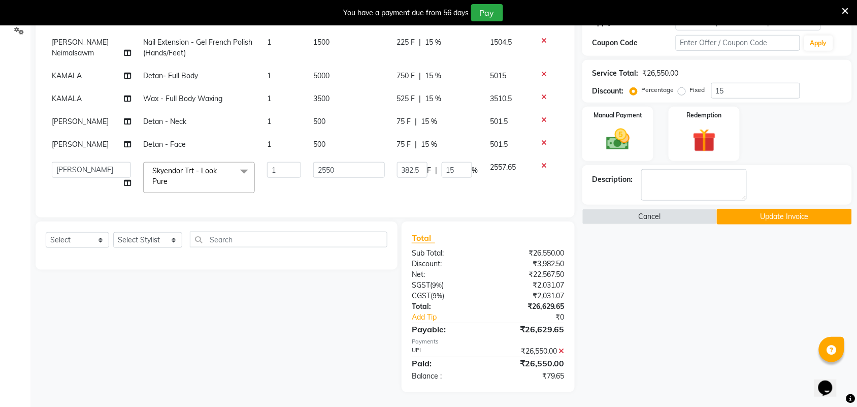
scroll to position [52, 0]
click at [84, 164] on select "Admin [PERSON_NAME] Apsu Auditor [PERSON_NAME] Dingg - Support Team [PERSON_NAM…" at bounding box center [91, 170] width 79 height 16
select select "30103"
click at [171, 166] on span "Skyendor Trt - Look Pure" at bounding box center [184, 176] width 64 height 20
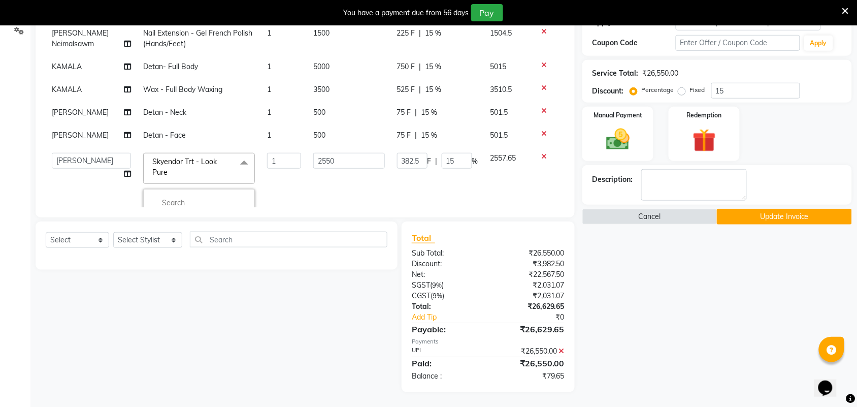
click at [176, 163] on span "Skyendor Trt - Look Pure" at bounding box center [184, 167] width 64 height 20
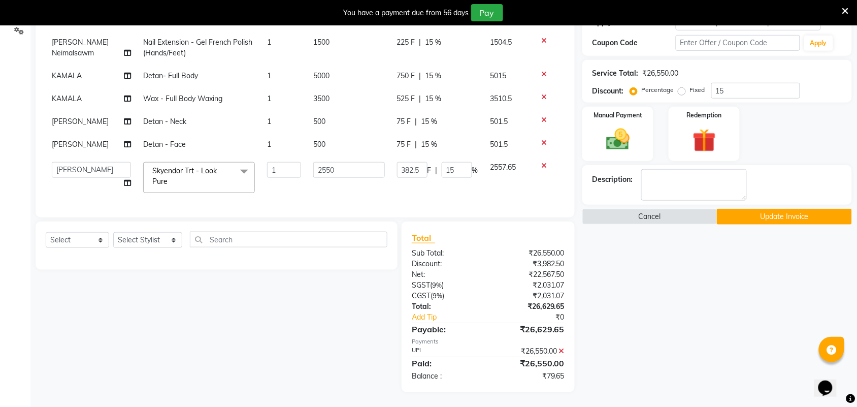
click at [180, 168] on span "Skyendor Trt - Look Pure x" at bounding box center [194, 176] width 89 height 22
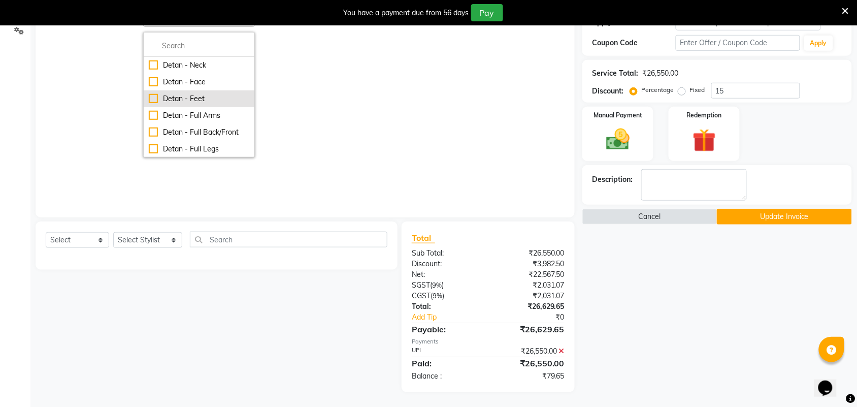
scroll to position [179, 0]
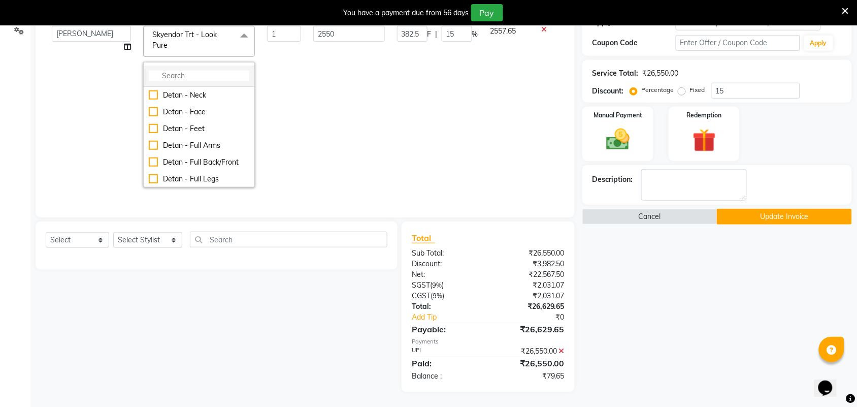
click at [182, 79] on input "multiselect-search" at bounding box center [199, 76] width 101 height 11
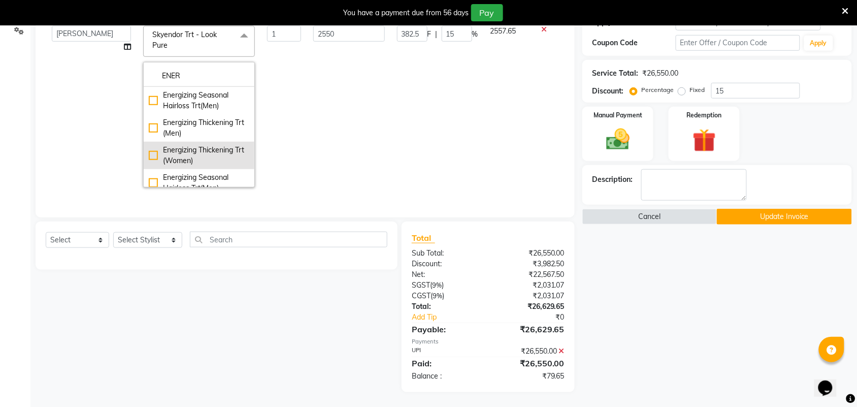
type input "ENER"
click at [203, 156] on div "Energizing Thickening Trt (Women)" at bounding box center [199, 155] width 101 height 21
checkbox input "true"
type input "3500"
type input "0"
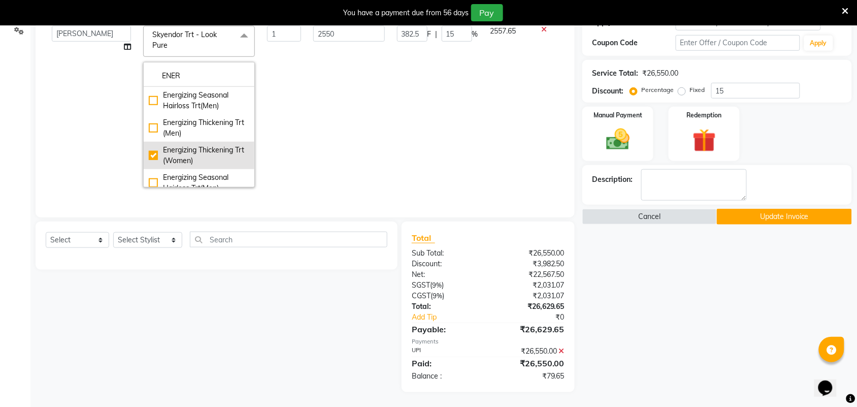
type input "0"
click at [660, 299] on div "Name: [PERSON_NAME] Membership: end on [DATE] Total Visits: 35 Card on file: 0 …" at bounding box center [720, 148] width 277 height 488
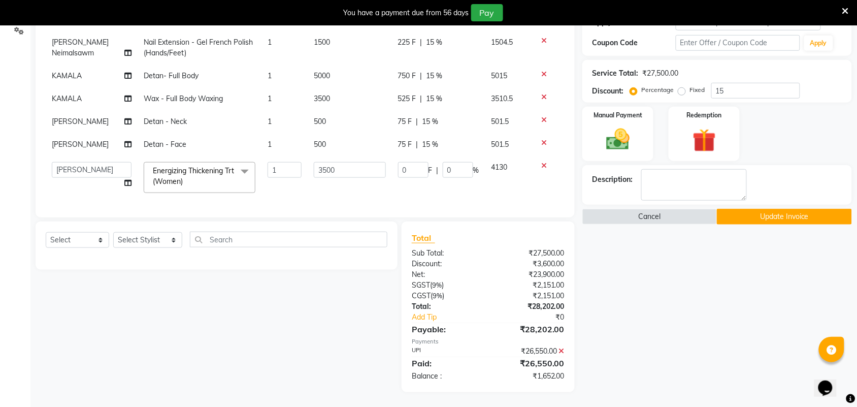
click at [562, 348] on icon at bounding box center [562, 350] width 6 height 7
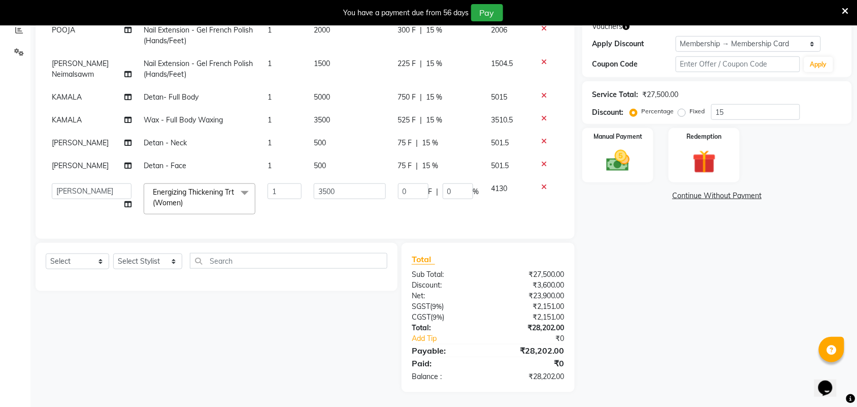
scroll to position [0, 0]
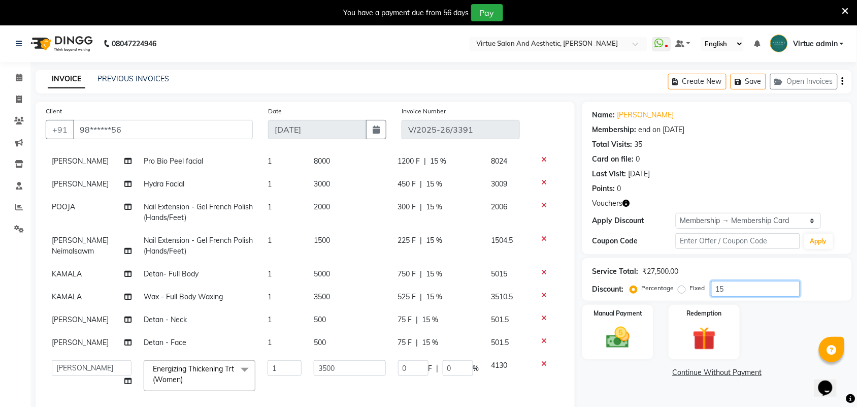
click at [740, 288] on input "15" at bounding box center [755, 289] width 89 height 16
type input "1"
type input "35"
type input "1"
type input "0"
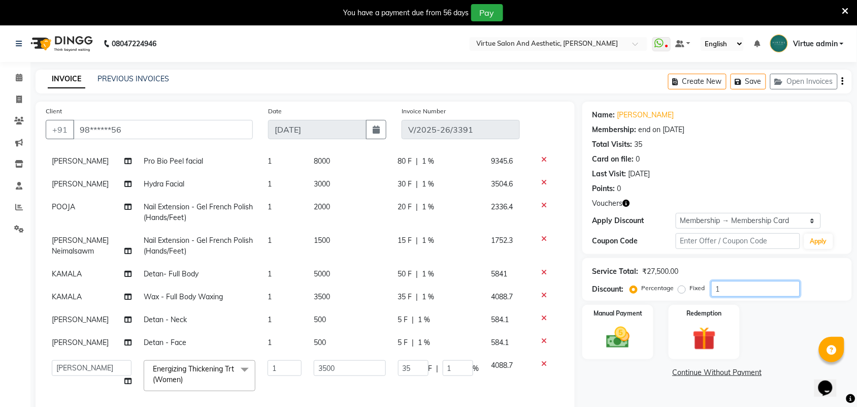
type input "0"
click at [844, 81] on icon "button" at bounding box center [843, 81] width 2 height 1
select select "V"
select select "71189"
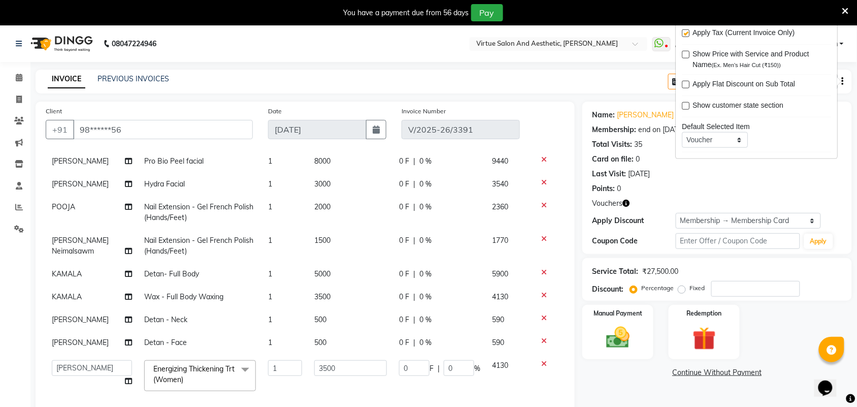
click at [684, 35] on label at bounding box center [686, 33] width 8 height 8
click at [684, 35] on input "checkbox" at bounding box center [685, 33] width 7 height 7
checkbox input "false"
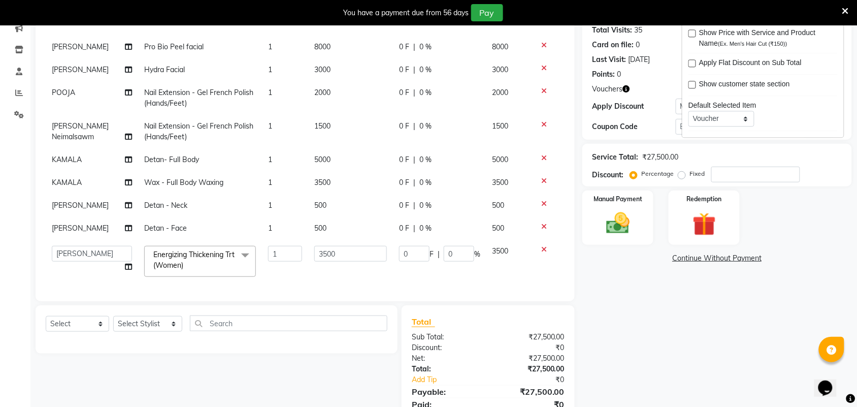
scroll to position [155, 0]
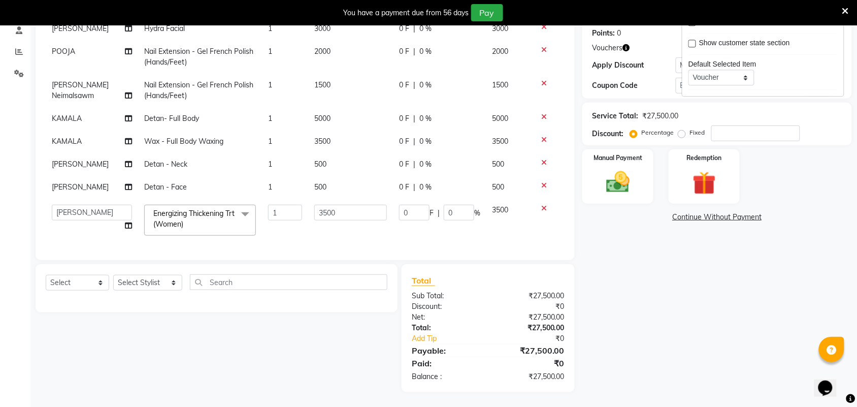
click at [330, 133] on td "3500" at bounding box center [350, 141] width 85 height 23
select select "25078"
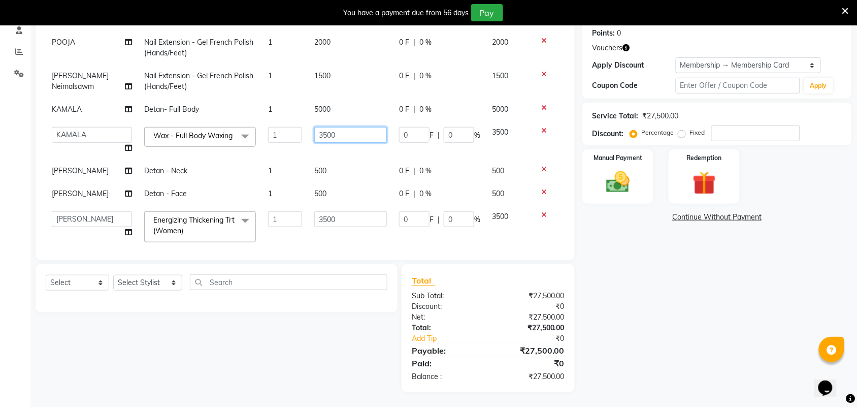
click at [341, 136] on input "3500" at bounding box center [350, 135] width 73 height 16
type input "3000"
click at [641, 313] on div "Name: Teenu Membership: end on 04-03-2026 Total Visits: 35 Card on file: 0 Last…" at bounding box center [720, 169] width 277 height 446
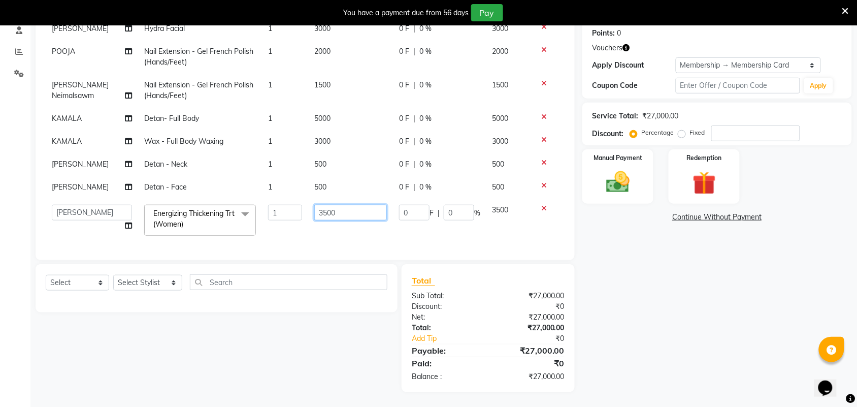
click at [334, 205] on input "3500" at bounding box center [350, 213] width 73 height 16
type input "3050"
click at [636, 303] on div "Name: Teenu Membership: end on 04-03-2026 Total Visits: 35 Card on file: 0 Last…" at bounding box center [720, 169] width 277 height 446
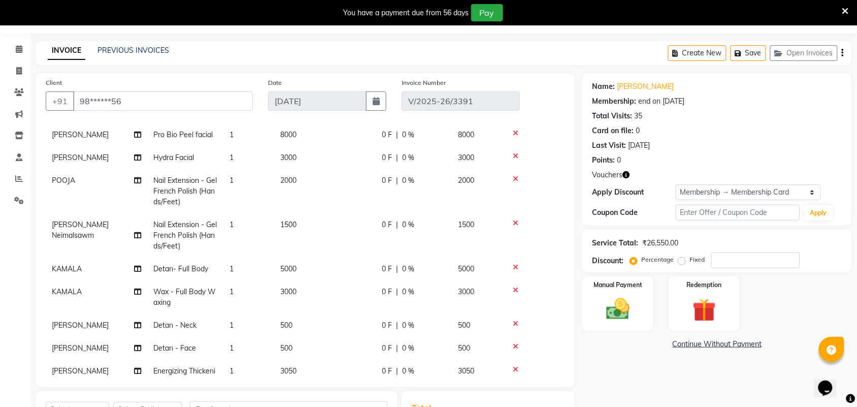
scroll to position [63, 0]
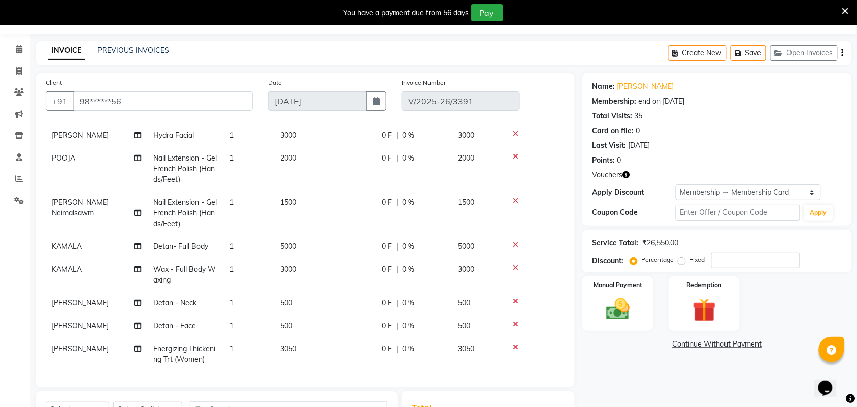
click at [202, 143] on td "Hydra Facial" at bounding box center [185, 135] width 76 height 23
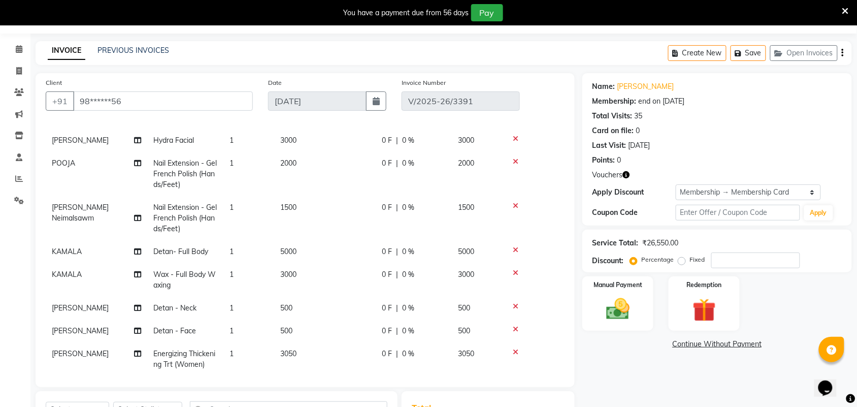
select select "30103"
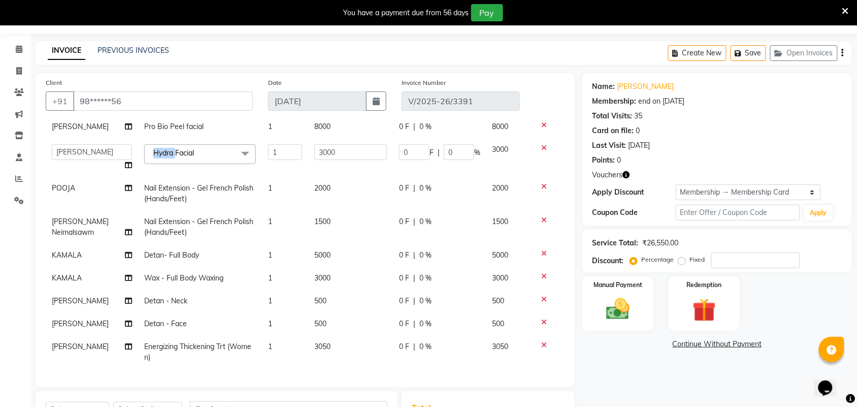
click at [202, 144] on span "Hydra Facial x" at bounding box center [200, 154] width 112 height 20
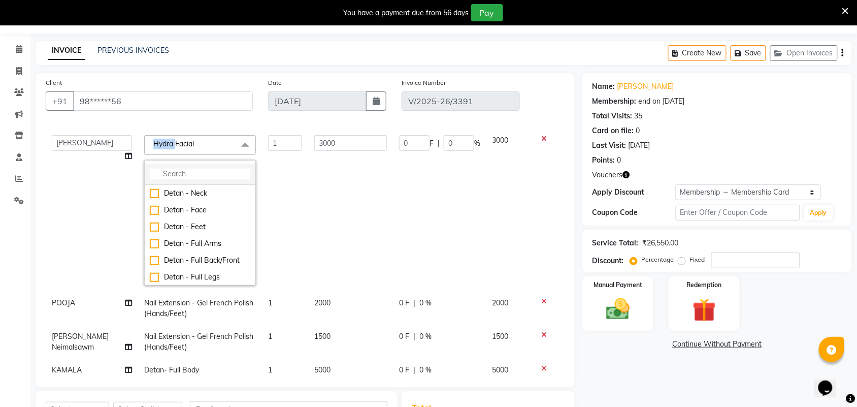
click at [212, 174] on input "multiselect-search" at bounding box center [200, 174] width 101 height 11
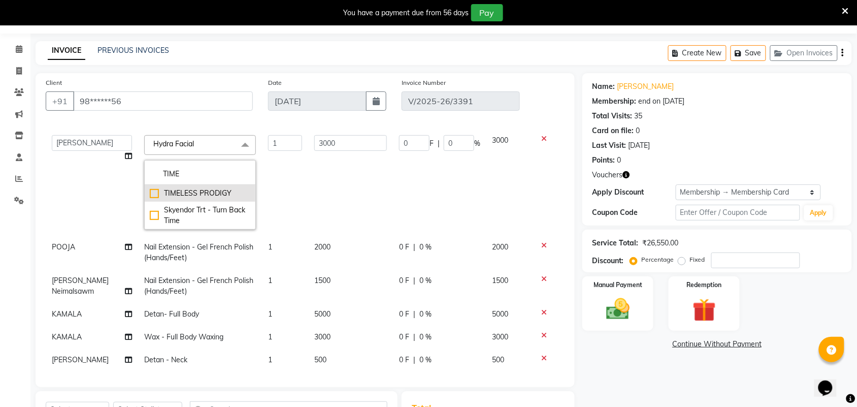
type input "TIME"
click at [234, 192] on div "TIMELESS PRODIGY" at bounding box center [200, 193] width 101 height 11
type input "12000"
checkbox input "true"
click at [648, 367] on div "Name: Teenu Membership: end on 04-03-2026 Total Visits: 35 Card on file: 0 Last…" at bounding box center [720, 296] width 277 height 446
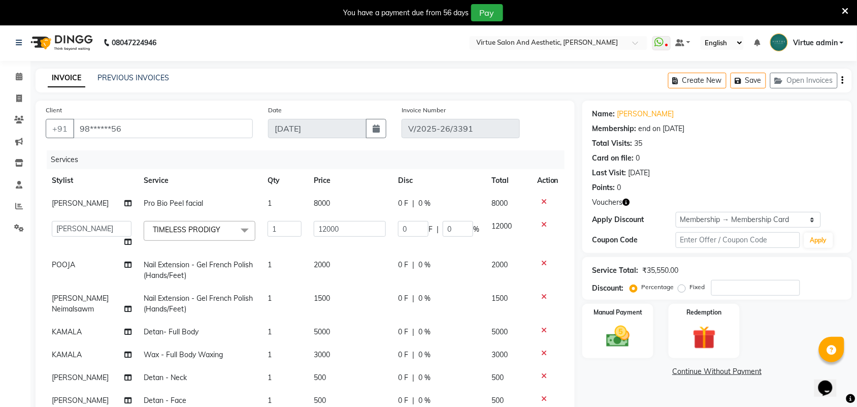
scroll to position [0, 0]
click at [92, 234] on select "Admin ANUSHA Apsu Auditor Ambattur Balaji BANUPRIYA Bharath Bhuvanesh Dingg - S…" at bounding box center [92, 230] width 80 height 16
select select "25077"
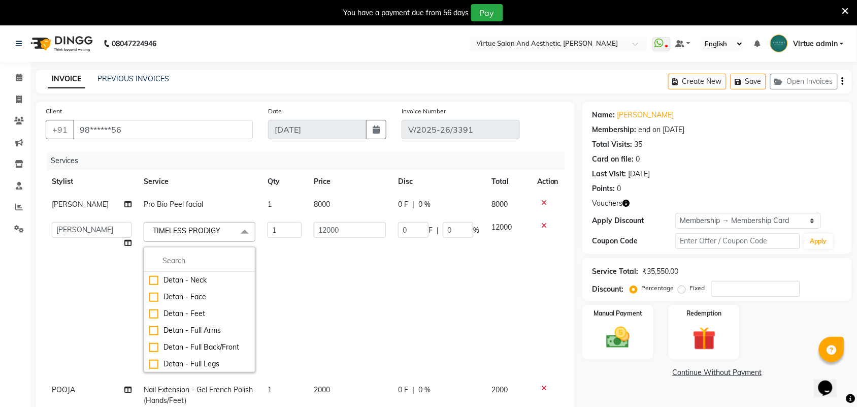
click at [541, 201] on icon at bounding box center [544, 202] width 6 height 7
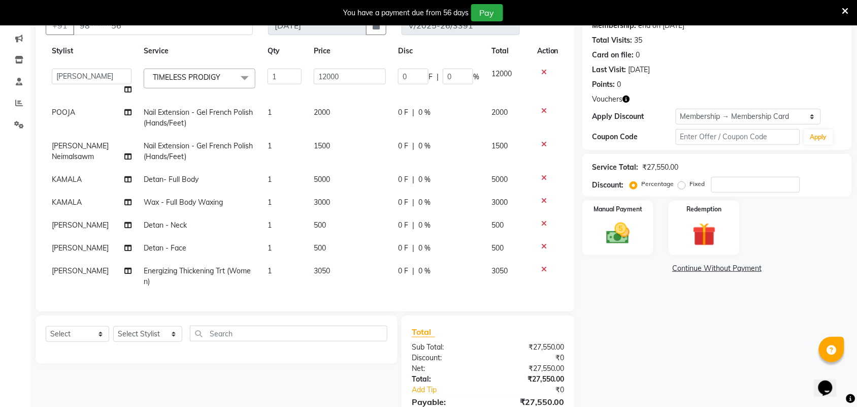
scroll to position [127, 0]
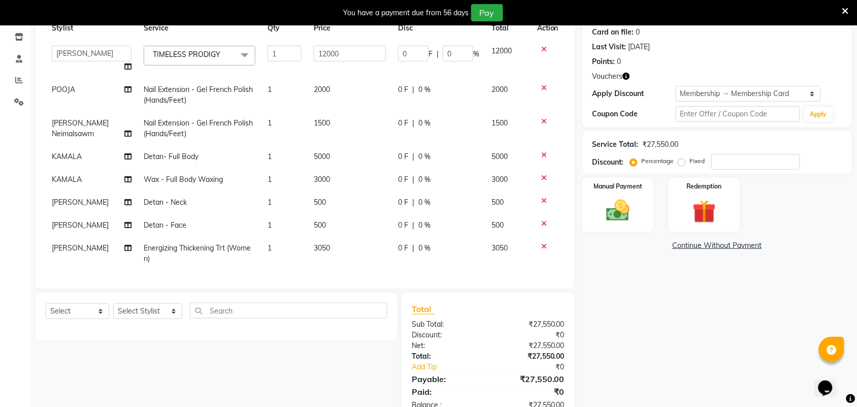
click at [541, 197] on icon at bounding box center [544, 200] width 6 height 7
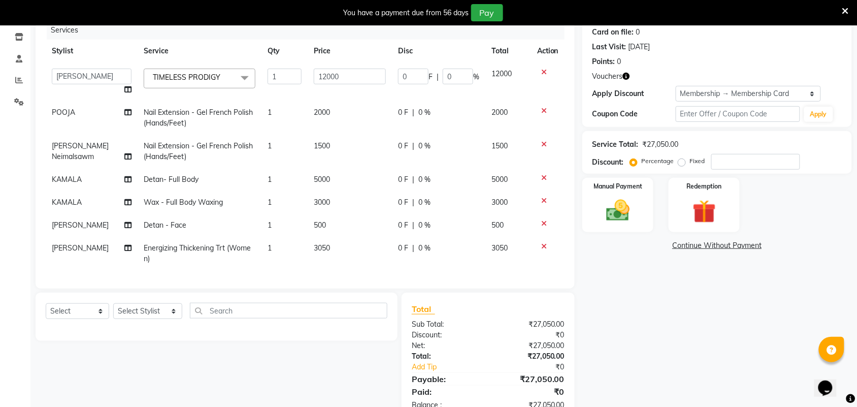
click at [541, 220] on icon at bounding box center [544, 223] width 6 height 7
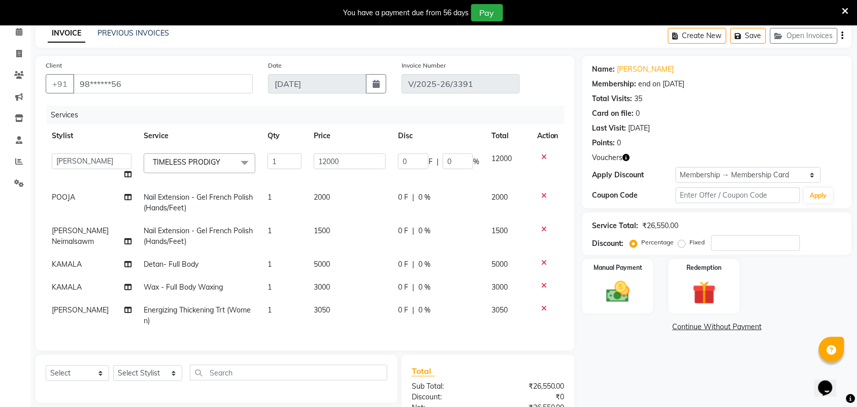
scroll to position [136, 0]
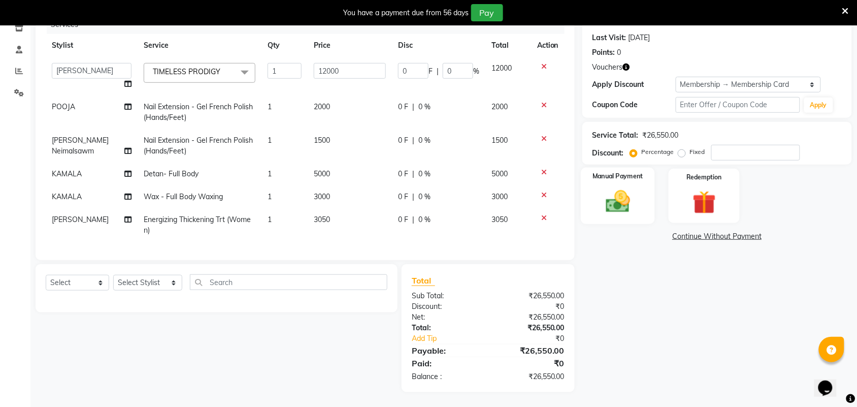
click at [640, 213] on div "Manual Payment" at bounding box center [618, 196] width 74 height 57
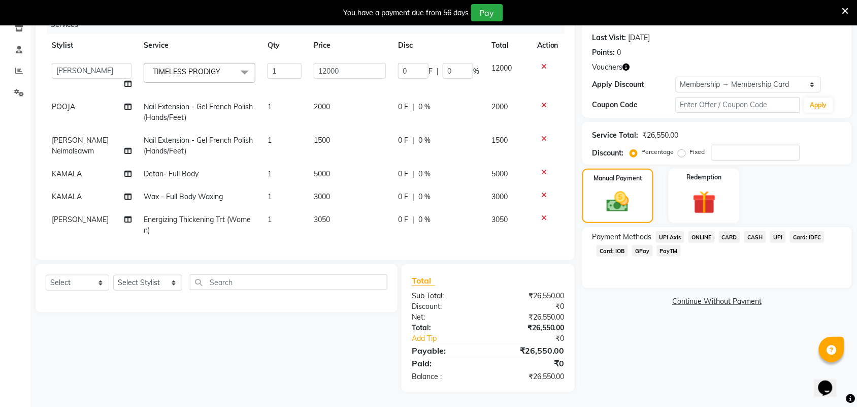
click at [778, 234] on span "UPI" at bounding box center [778, 237] width 16 height 12
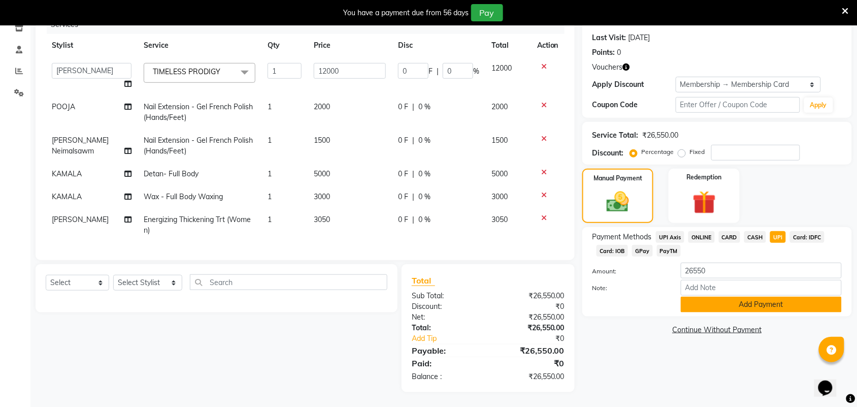
click at [783, 301] on button "Add Payment" at bounding box center [761, 304] width 161 height 16
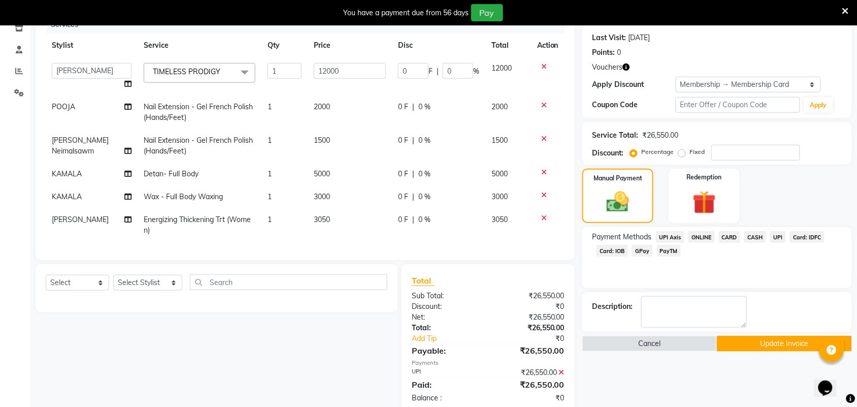
scroll to position [157, 0]
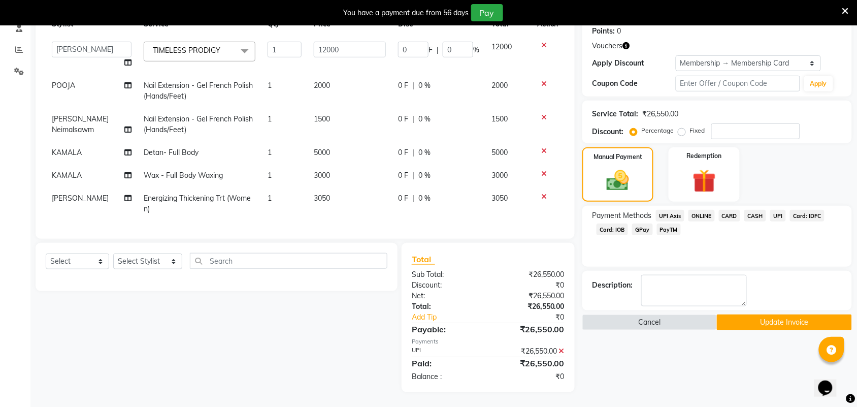
click at [775, 326] on button "Update Invoice" at bounding box center [784, 322] width 135 height 16
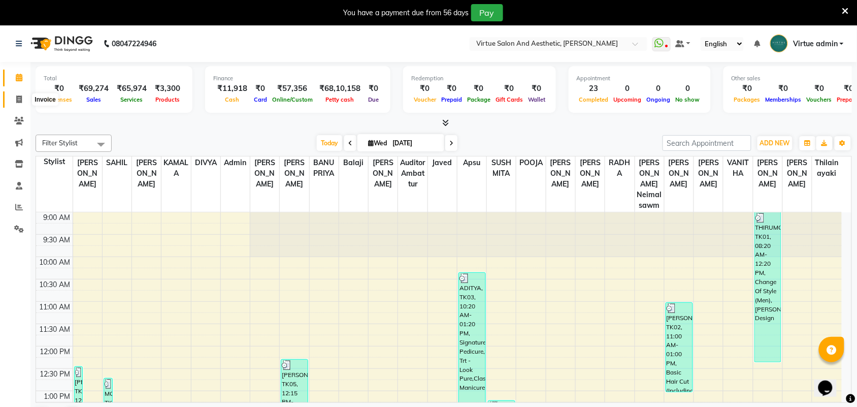
click at [21, 99] on icon at bounding box center [19, 99] width 6 height 8
select select "4466"
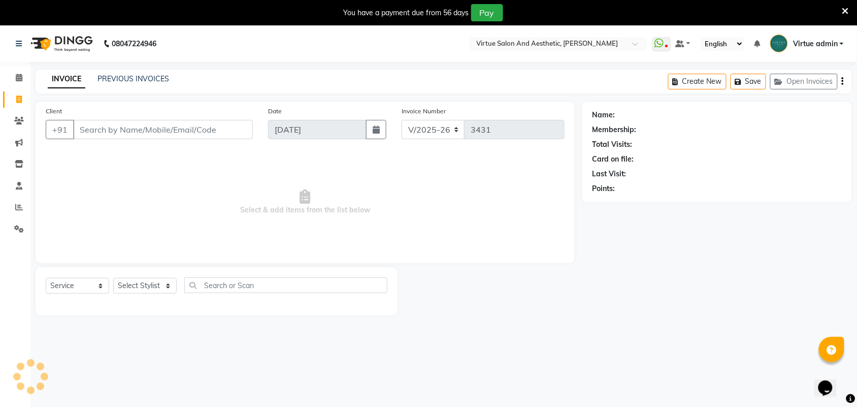
select select "V"
select select "71189"
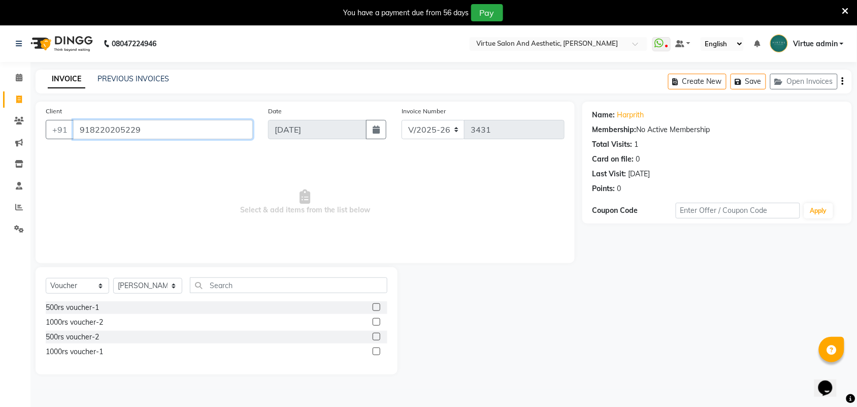
drag, startPoint x: 79, startPoint y: 129, endPoint x: 158, endPoint y: 125, distance: 79.3
click at [158, 125] on input "918220205229" at bounding box center [163, 129] width 180 height 19
paste input "9789867577"
type input "919789867577"
select select "1: Object"
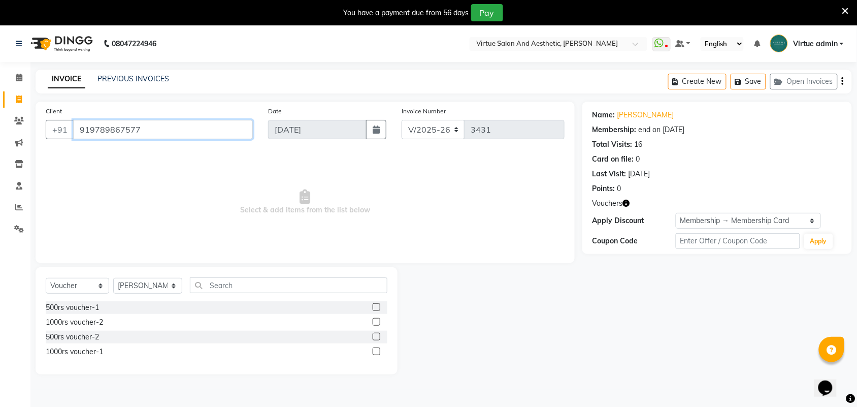
drag, startPoint x: 77, startPoint y: 130, endPoint x: 211, endPoint y: 130, distance: 134.0
click at [211, 130] on input "919789867577" at bounding box center [163, 129] width 180 height 19
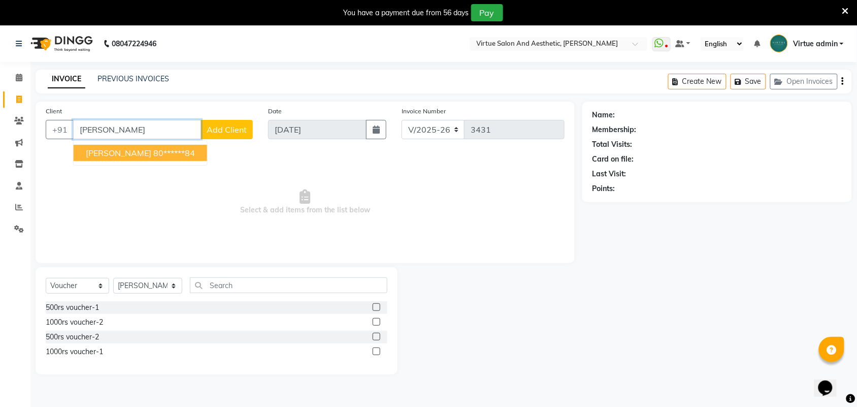
click at [154, 152] on ngb-highlight "80******84" at bounding box center [174, 153] width 42 height 10
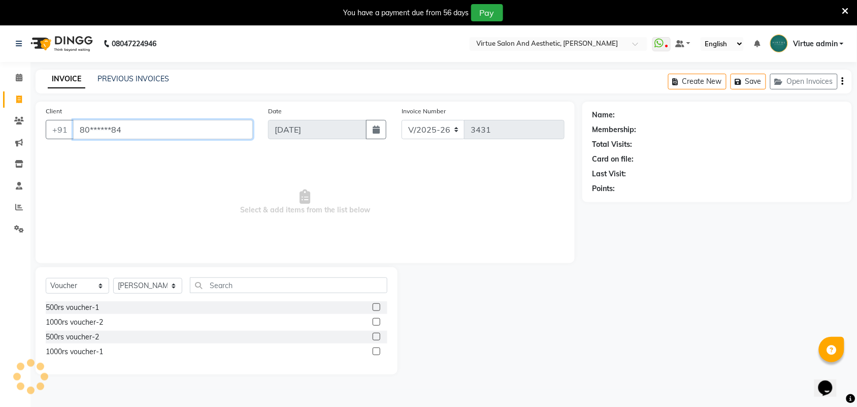
type input "80******84"
select select "1: Object"
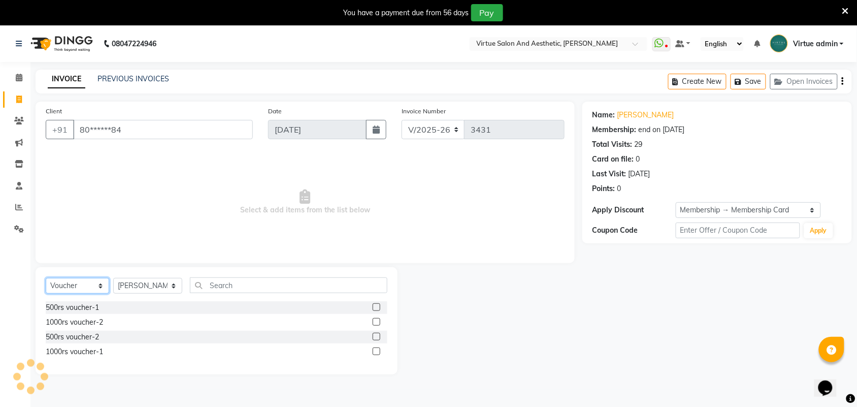
click at [86, 289] on select "Select Service Product Membership Package Voucher Prepaid Gift Card" at bounding box center [77, 286] width 63 height 16
select select "service"
click at [46, 278] on select "Select Service Product Membership Package Voucher Prepaid Gift Card" at bounding box center [77, 286] width 63 height 16
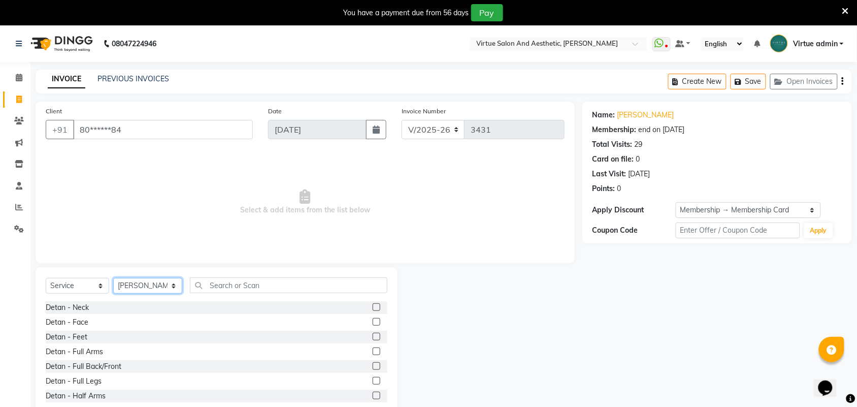
click at [131, 287] on select "Select Stylist Admin [PERSON_NAME] Apsu Auditor Ambattur [PERSON_NAME] Dingg - …" at bounding box center [147, 286] width 69 height 16
select select "30103"
click at [113, 278] on select "Select Stylist Admin [PERSON_NAME] Apsu Auditor Ambattur [PERSON_NAME] Dingg - …" at bounding box center [147, 286] width 69 height 16
click at [246, 292] on input "text" at bounding box center [288, 285] width 197 height 16
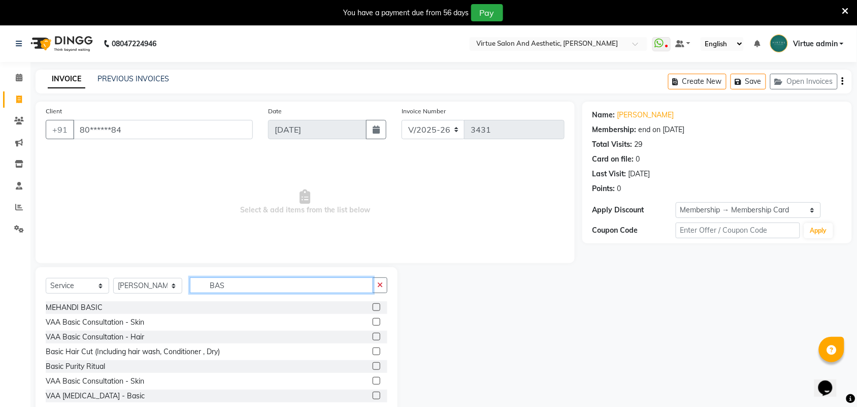
type input "BAS"
click at [373, 351] on label at bounding box center [377, 351] width 8 height 8
click at [373, 351] on input "checkbox" at bounding box center [376, 351] width 7 height 7
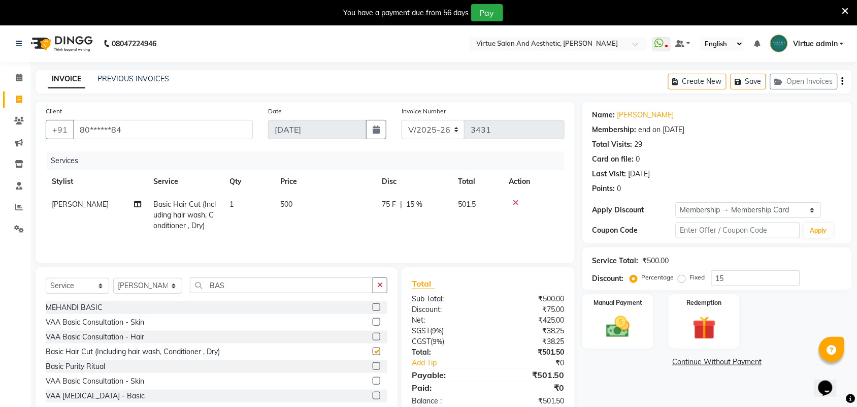
checkbox input "false"
click at [322, 287] on input "BAS" at bounding box center [281, 285] width 183 height 16
type input "B"
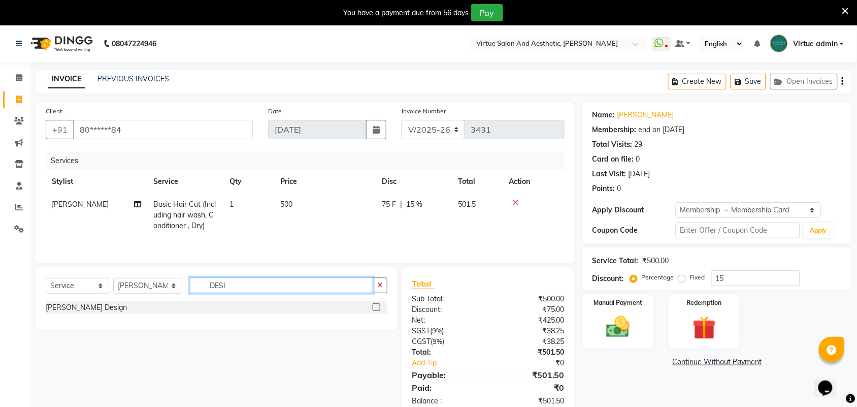
type input "DESI"
click at [373, 310] on label at bounding box center [377, 307] width 8 height 8
click at [373, 310] on input "checkbox" at bounding box center [376, 307] width 7 height 7
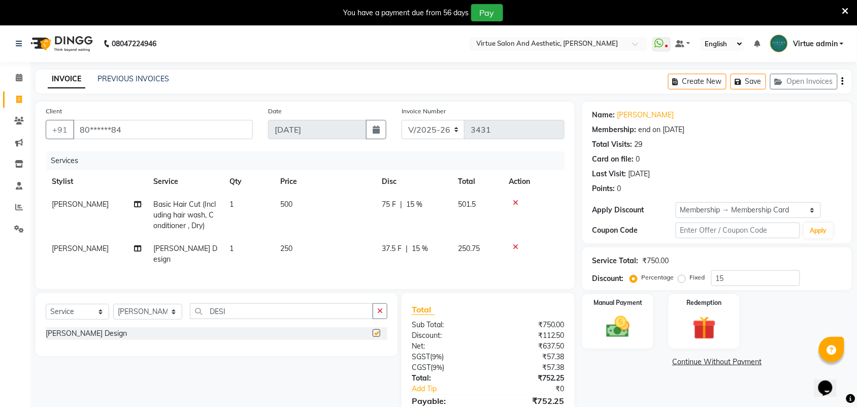
checkbox input "false"
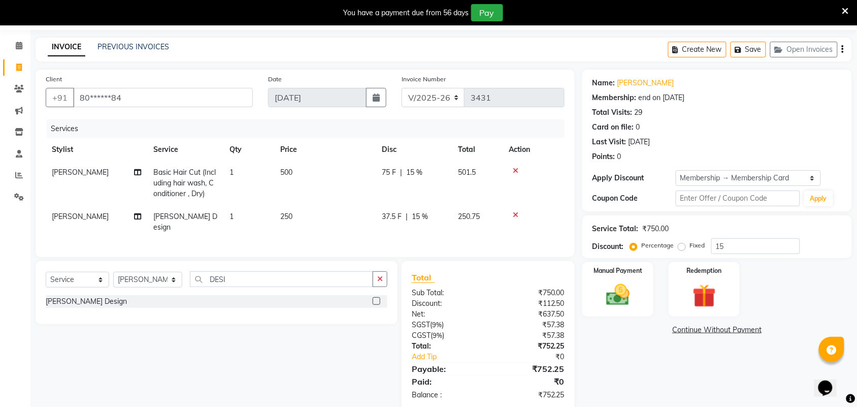
scroll to position [49, 0]
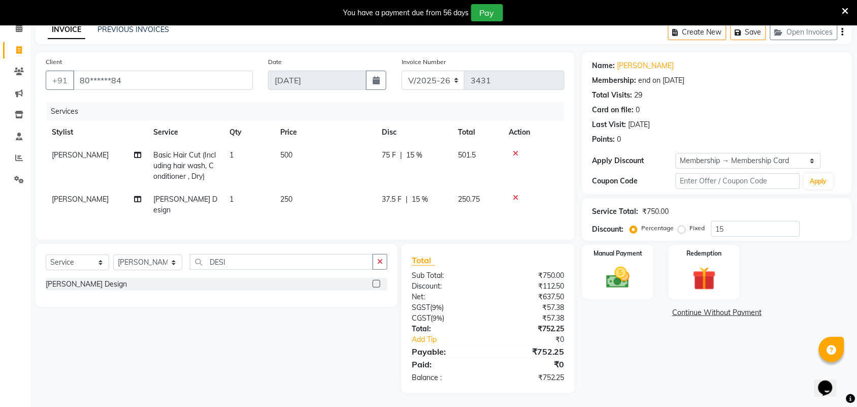
click at [288, 164] on td "500" at bounding box center [325, 166] width 102 height 44
select select "30103"
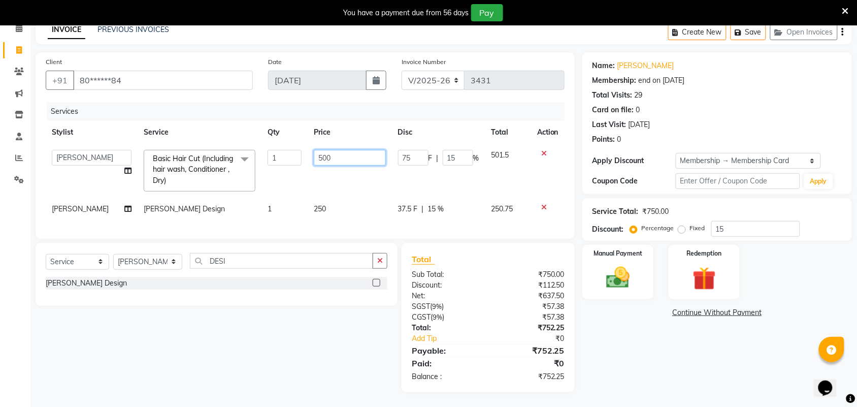
click at [340, 163] on input "500" at bounding box center [350, 158] width 72 height 16
type input "5"
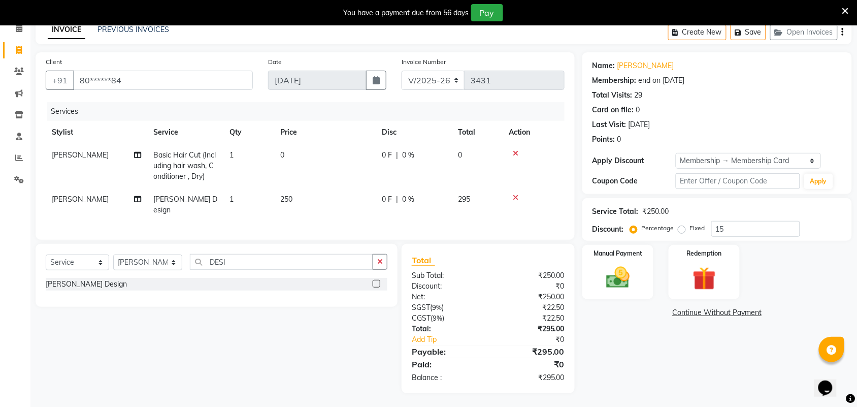
click at [208, 163] on span "Basic Hair Cut (Including hair wash, Conditioner , Dry)" at bounding box center [184, 165] width 62 height 30
select select "30103"
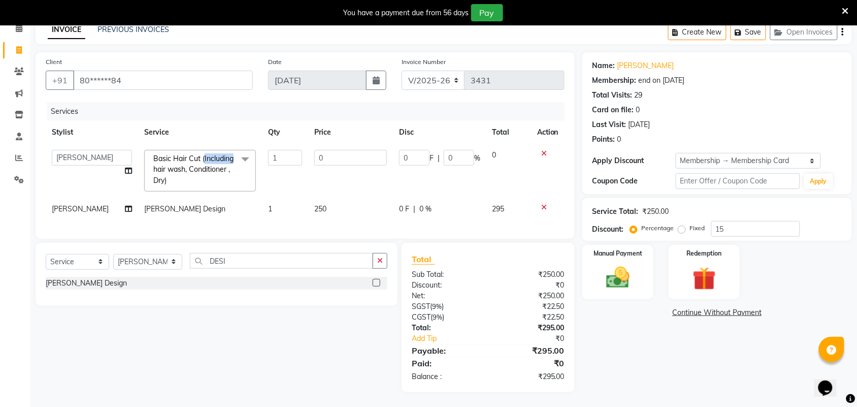
click at [209, 161] on span "Basic Hair Cut (Including hair wash, Conditioner , Dry)" at bounding box center [193, 169] width 80 height 31
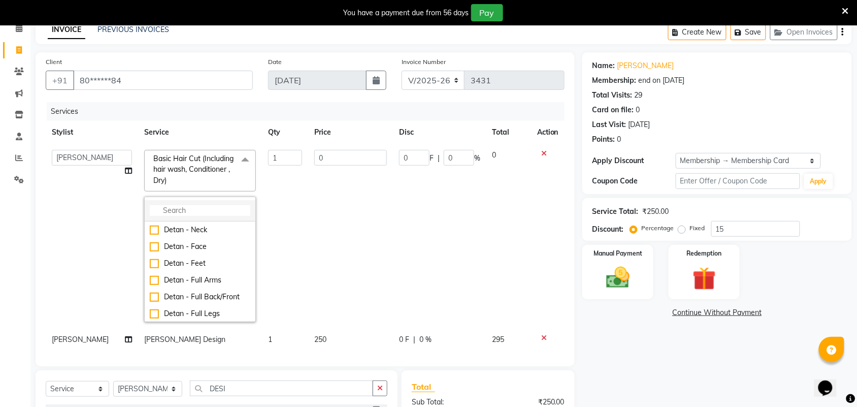
click at [173, 211] on input "multiselect-search" at bounding box center [200, 210] width 101 height 11
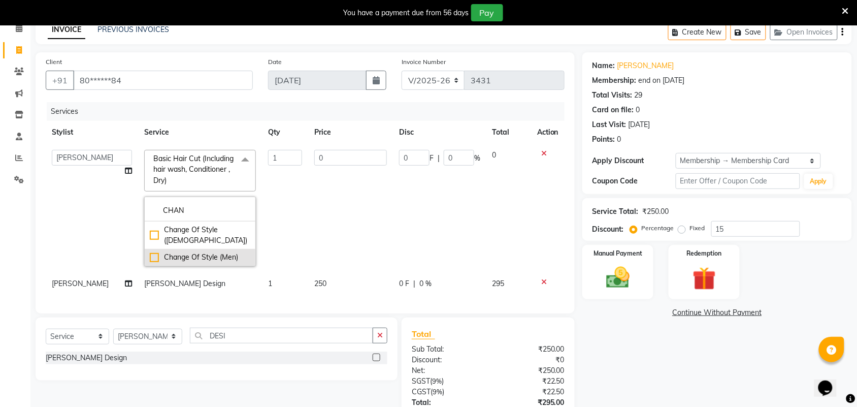
type input "CHAN"
click at [203, 252] on div "Change Of Style (Men)" at bounding box center [200, 257] width 101 height 11
checkbox input "true"
type input "800"
type input "120"
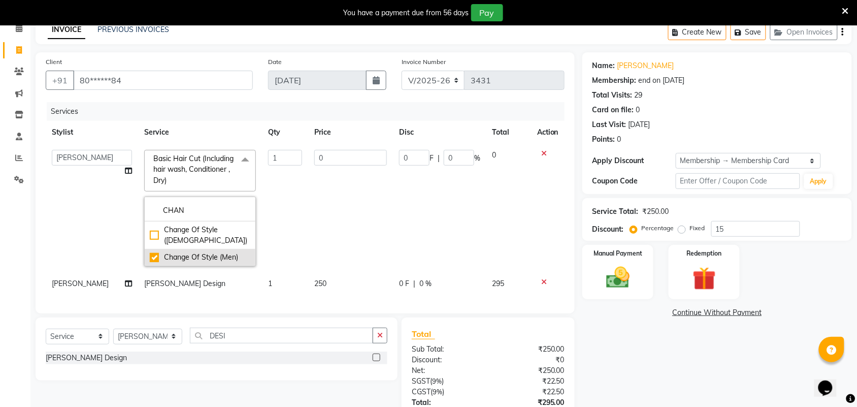
type input "15"
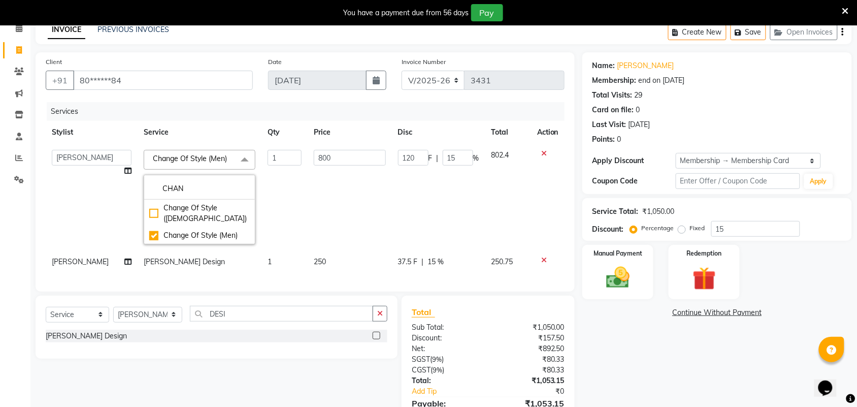
scroll to position [102, 0]
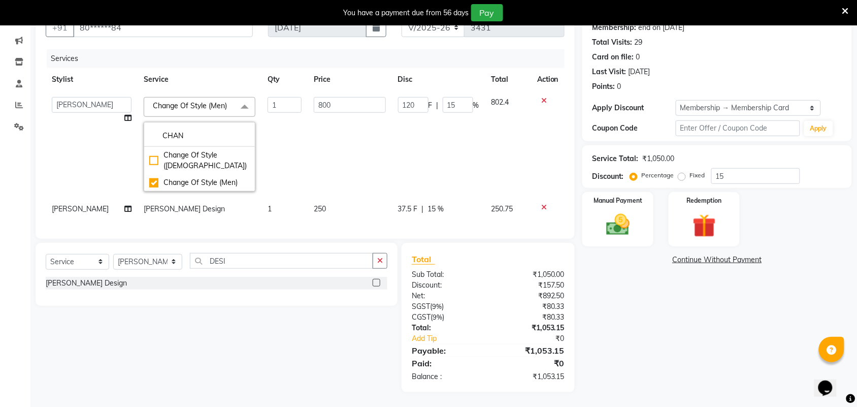
click at [338, 202] on td "250" at bounding box center [350, 208] width 84 height 23
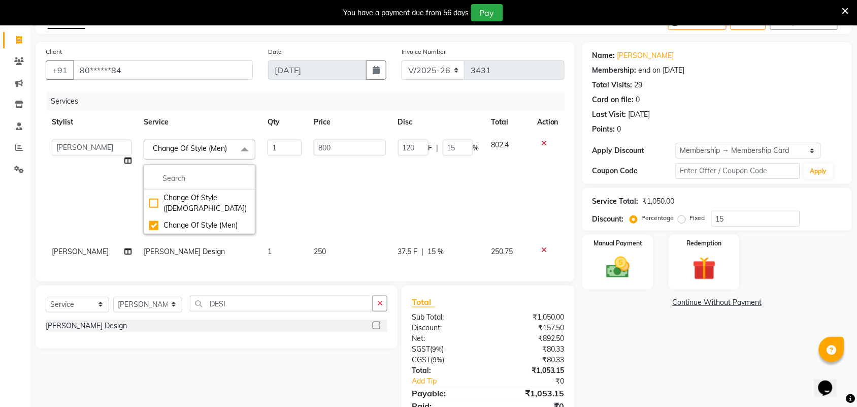
select select "30103"
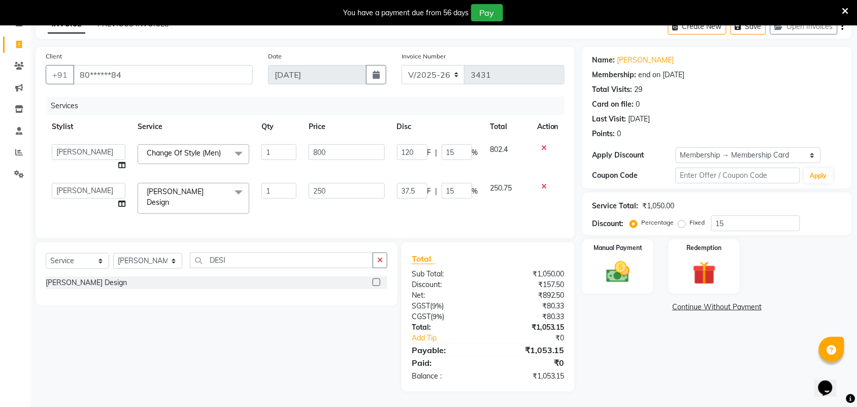
click at [543, 183] on icon at bounding box center [544, 186] width 6 height 7
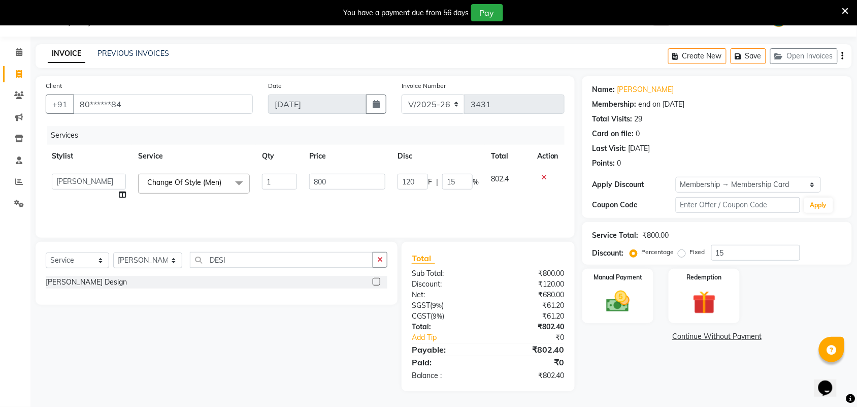
click at [592, 363] on div "Name: Edwin Membership: end on 27-03-2026 Total Visits: 29 Card on file: 0 Last…" at bounding box center [720, 233] width 277 height 315
click at [613, 303] on img at bounding box center [618, 301] width 40 height 28
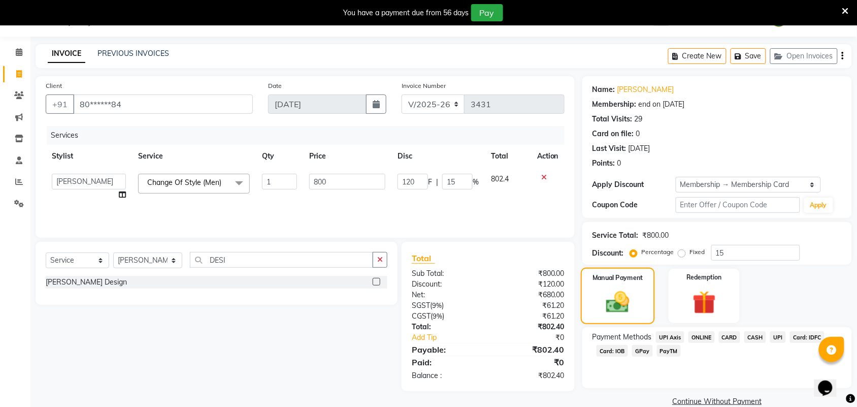
scroll to position [42, 0]
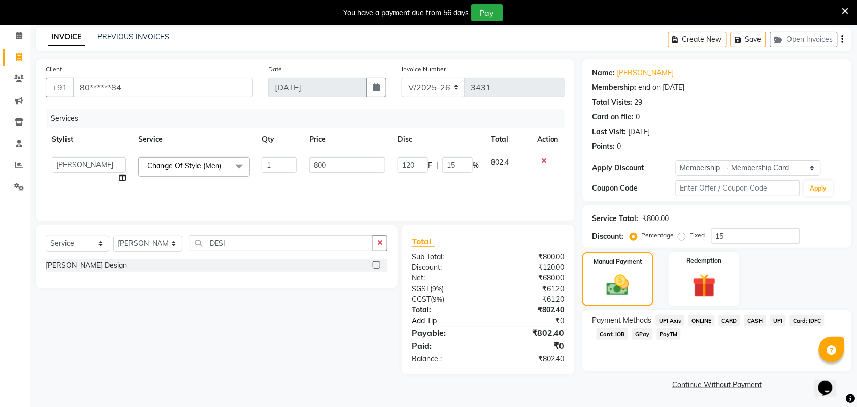
click at [430, 322] on link "Add Tip" at bounding box center [453, 320] width 98 height 11
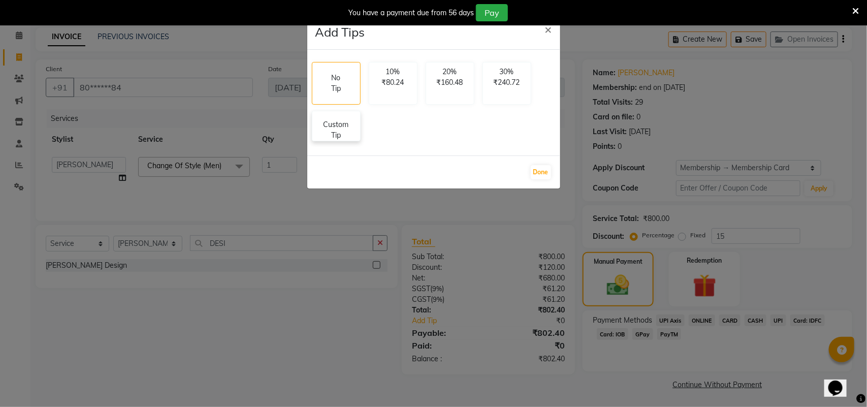
click at [332, 123] on p "Custom Tip" at bounding box center [336, 129] width 36 height 21
select select "30103"
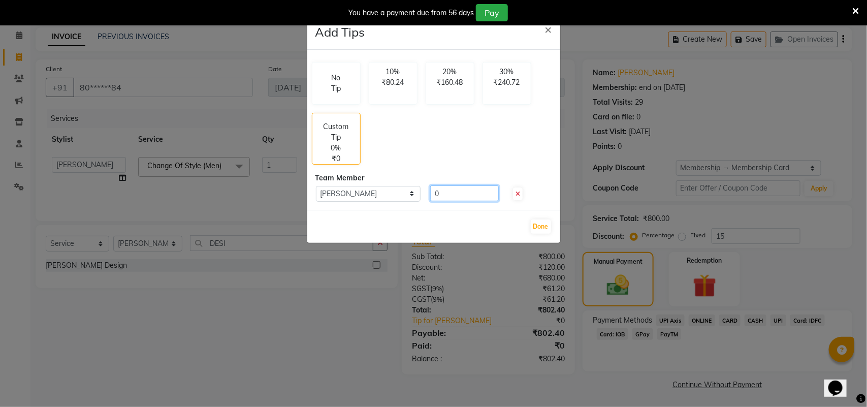
click at [466, 198] on input "0" at bounding box center [464, 193] width 69 height 16
type input "100"
click at [542, 224] on button "Done" at bounding box center [540, 226] width 20 height 14
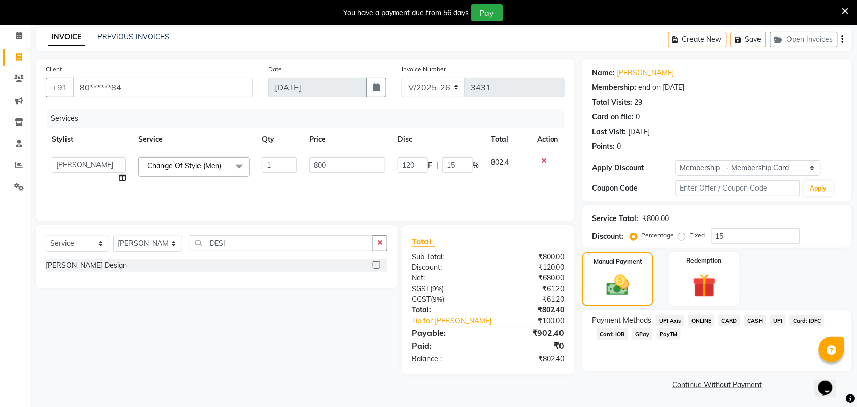
click at [606, 334] on span "Card: IOB" at bounding box center [611, 334] width 31 height 12
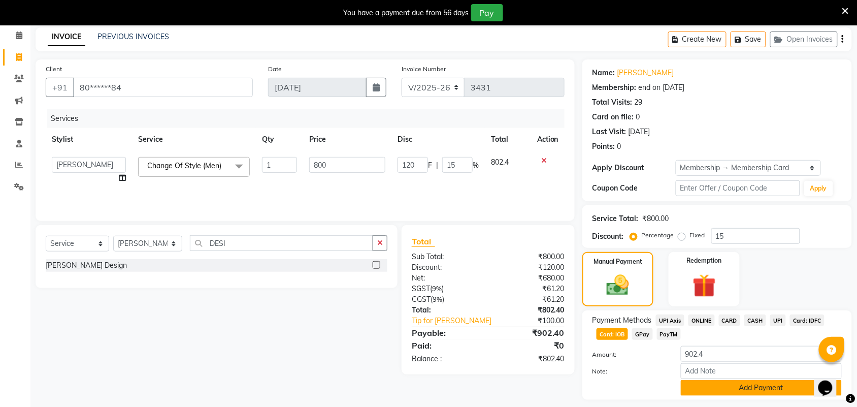
click at [714, 387] on button "Add Payment" at bounding box center [761, 388] width 161 height 16
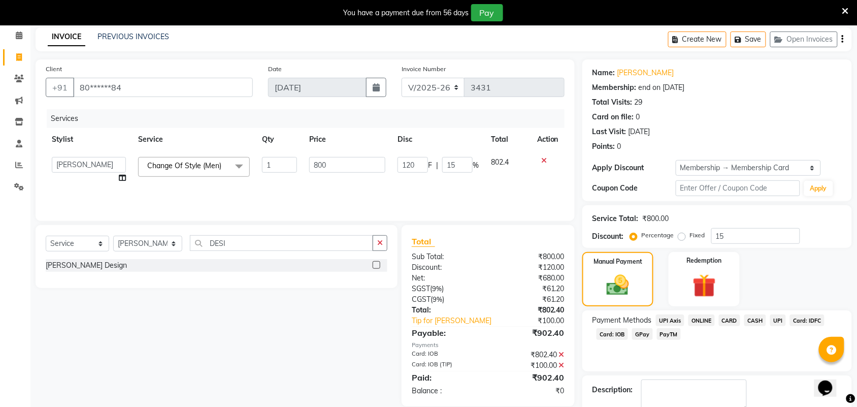
scroll to position [101, 0]
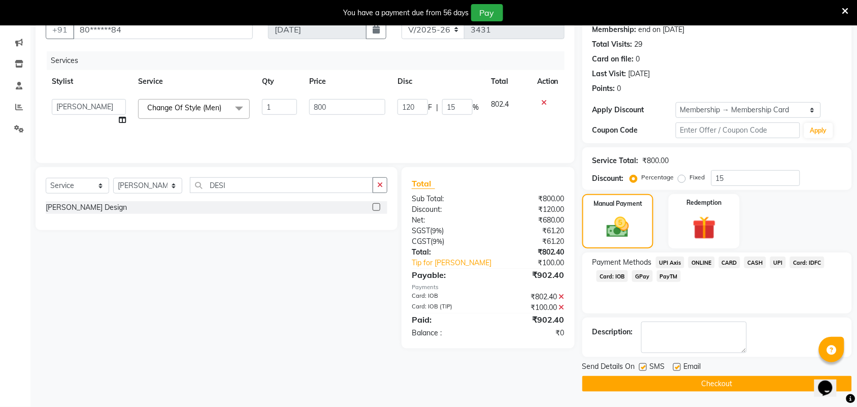
click at [714, 387] on button "Checkout" at bounding box center [717, 384] width 270 height 16
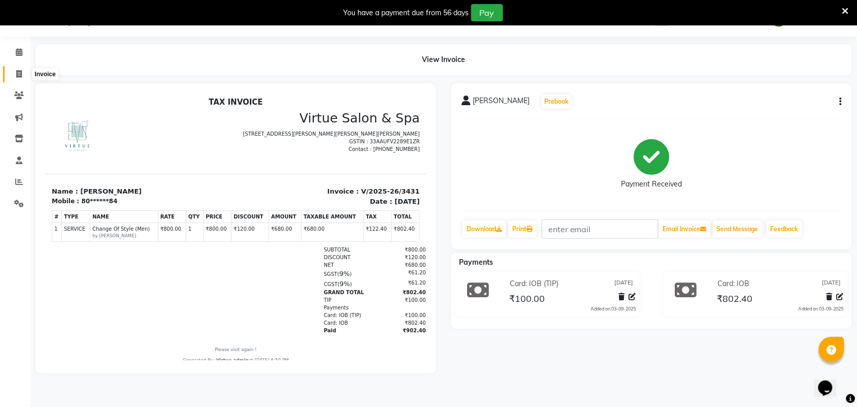
click at [19, 76] on icon at bounding box center [19, 74] width 6 height 8
select select "4466"
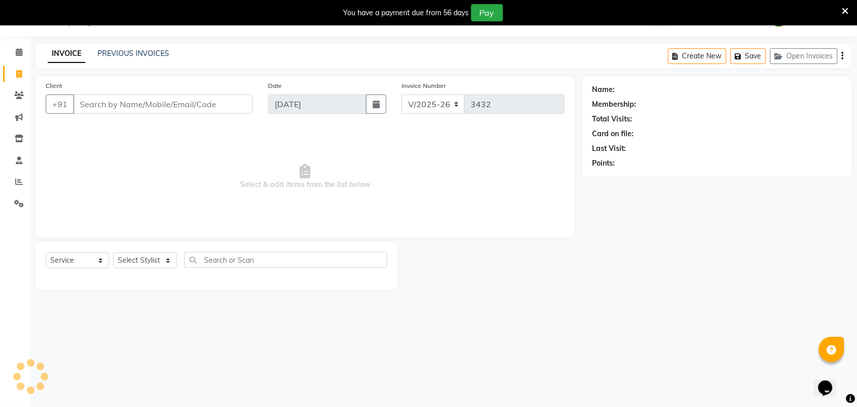
select select "V"
select select "71189"
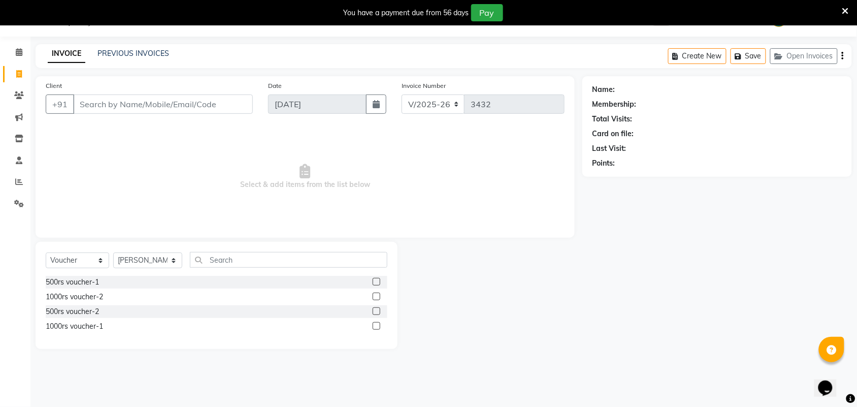
click at [115, 91] on div "Client +91" at bounding box center [149, 101] width 222 height 42
click at [96, 99] on input "Client" at bounding box center [163, 103] width 180 height 19
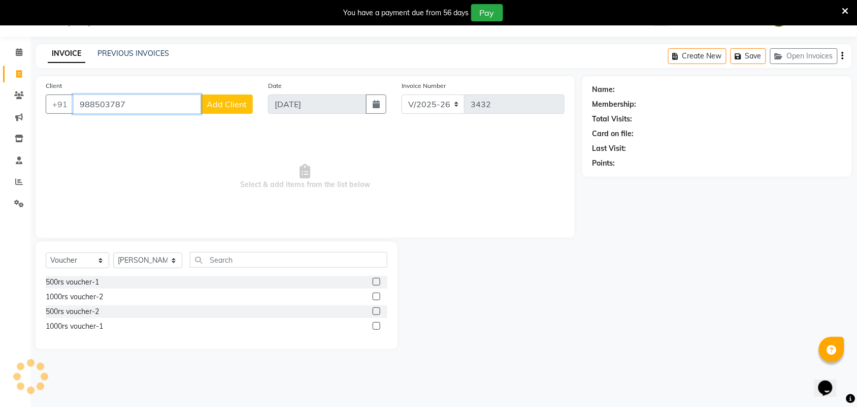
type input "9885037873"
drag, startPoint x: 77, startPoint y: 99, endPoint x: 140, endPoint y: 103, distance: 63.6
click at [140, 103] on input "9885037873" at bounding box center [137, 103] width 128 height 19
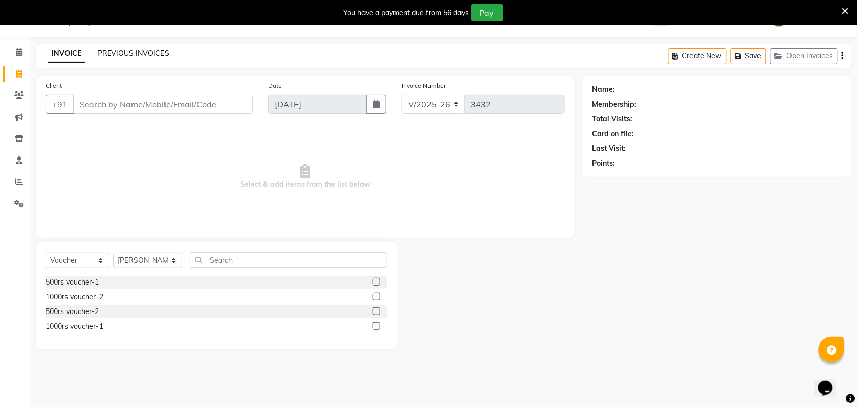
click at [139, 49] on link "PREVIOUS INVOICES" at bounding box center [133, 53] width 72 height 9
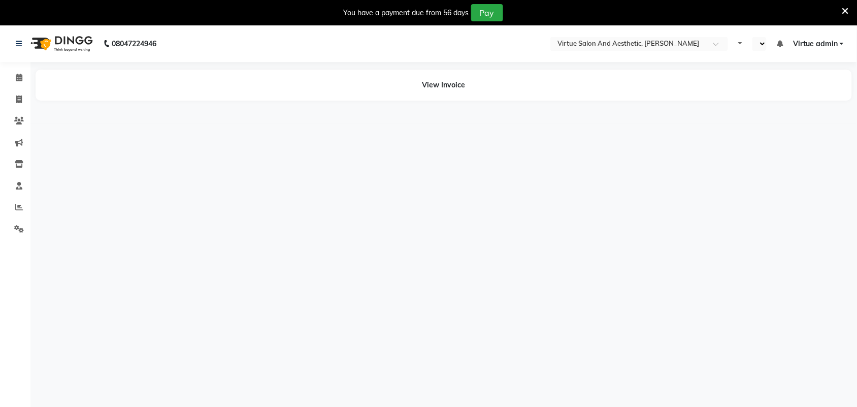
select select "en"
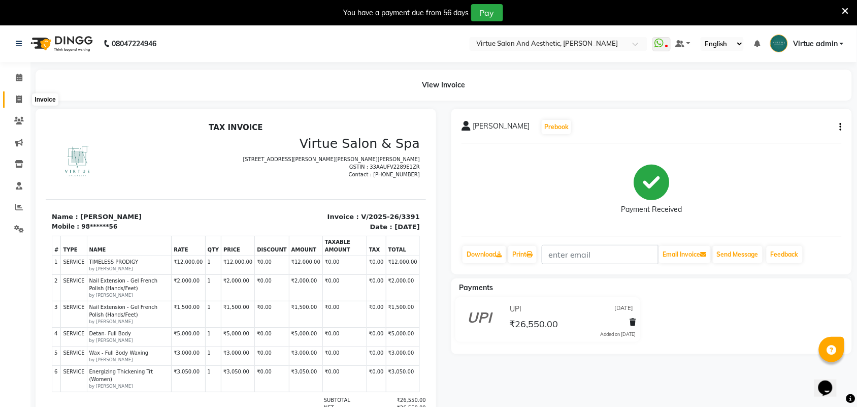
click at [18, 94] on span at bounding box center [19, 100] width 18 height 12
select select "service"
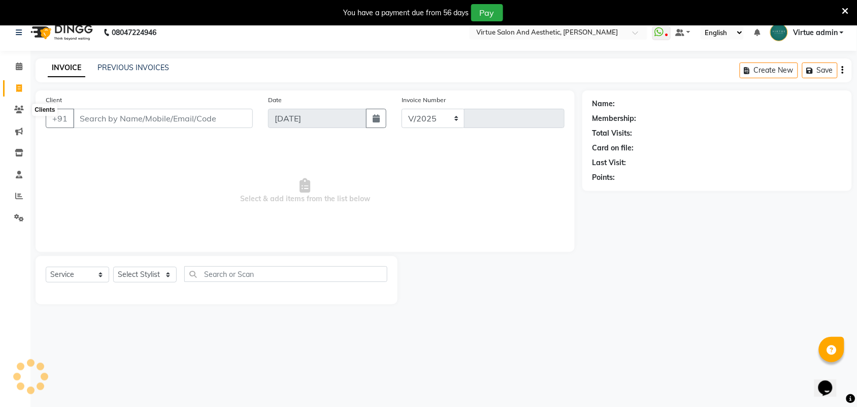
select select "4466"
type input "3436"
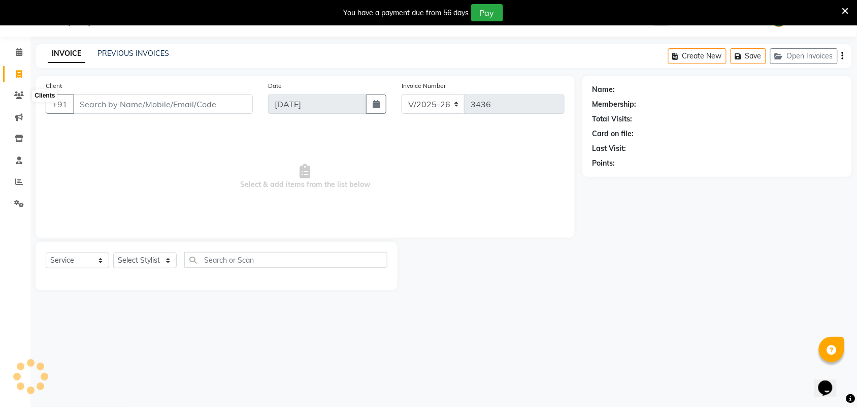
select select "V"
select select "71189"
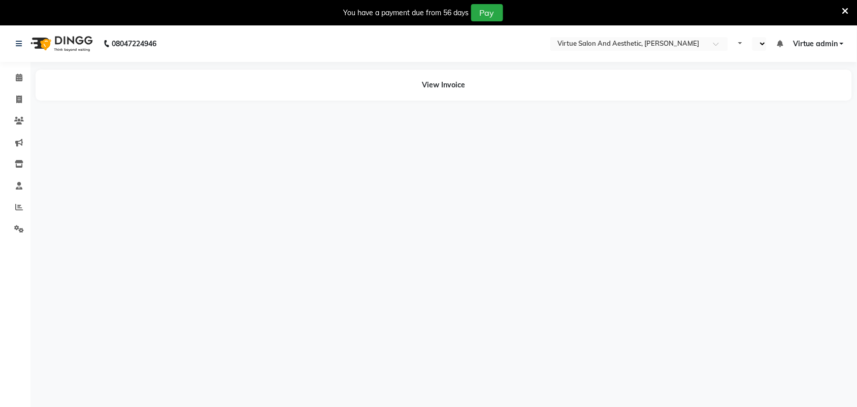
select select "en"
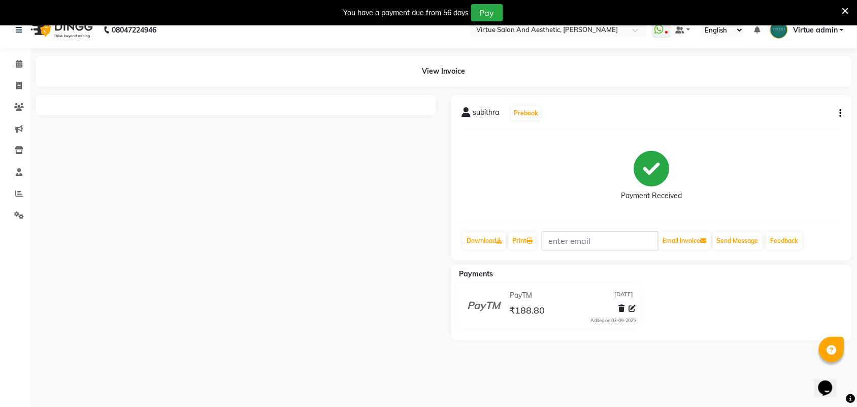
scroll to position [25, 0]
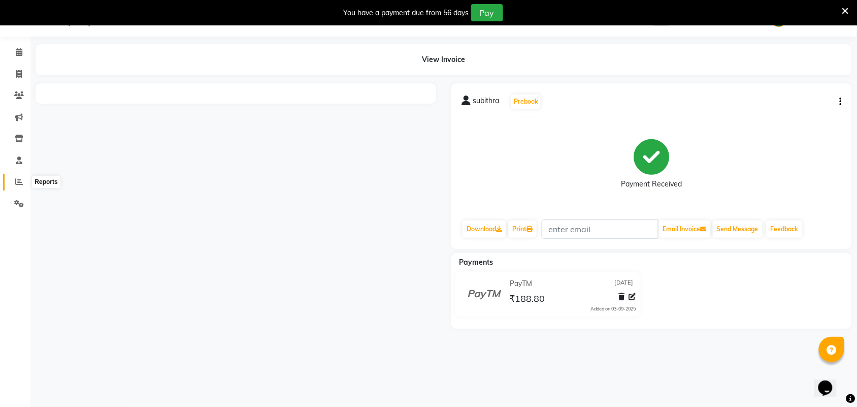
click at [19, 183] on icon at bounding box center [19, 182] width 8 height 8
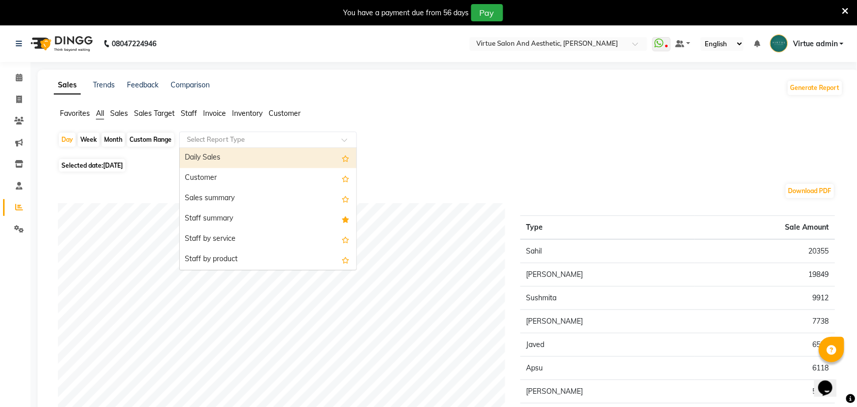
click at [263, 138] on input "text" at bounding box center [258, 140] width 146 height 10
click at [194, 112] on span "Staff" at bounding box center [189, 113] width 16 height 9
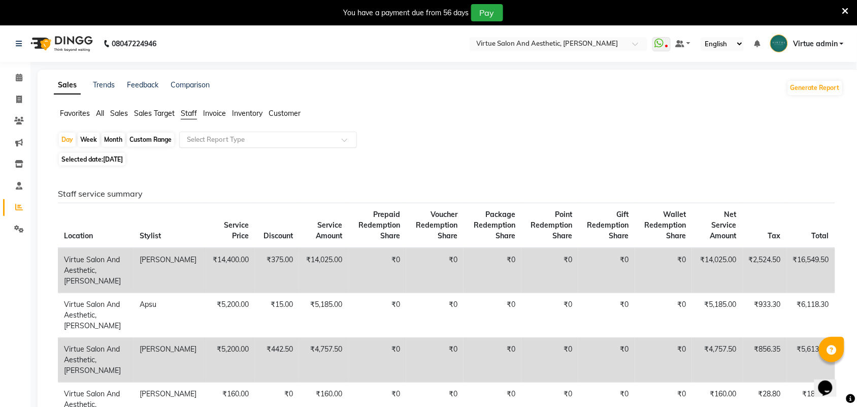
click at [223, 143] on input "text" at bounding box center [258, 140] width 146 height 10
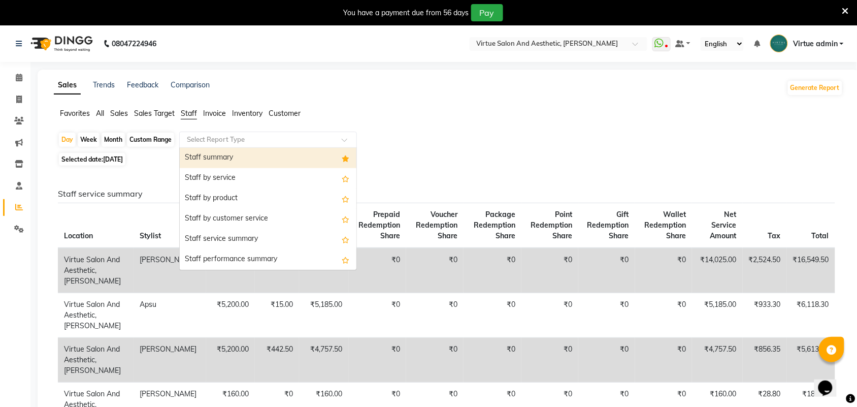
click at [219, 163] on div "Staff summary" at bounding box center [268, 158] width 177 height 20
select select "full_report"
select select "csv"
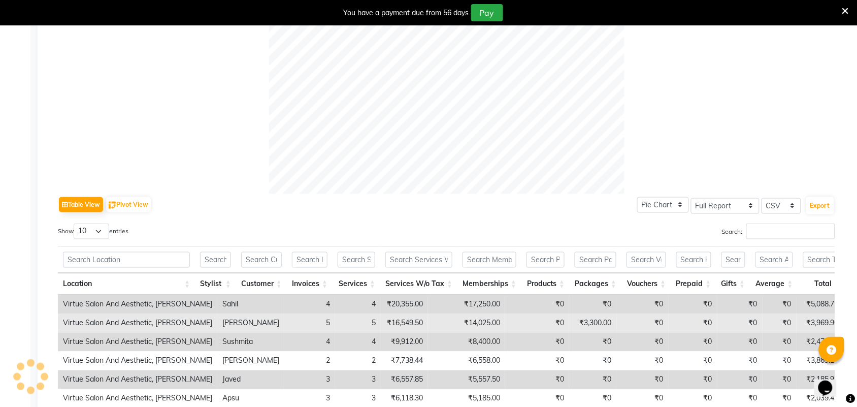
scroll to position [508, 0]
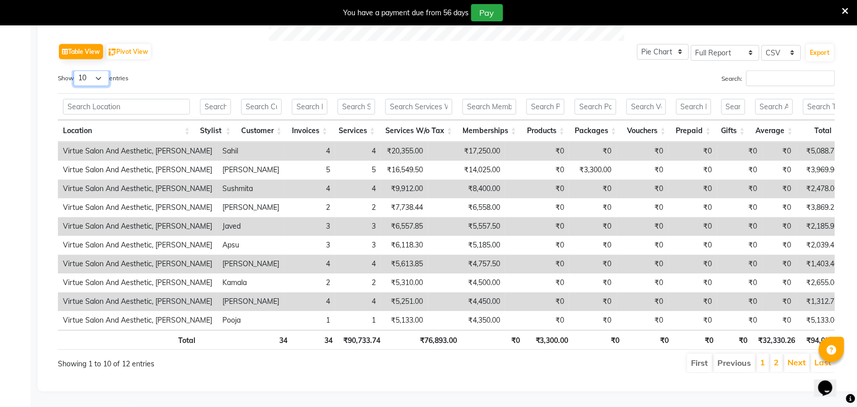
click at [100, 72] on select "10 25 50 100" at bounding box center [92, 79] width 36 height 16
select select "50"
click at [75, 71] on select "10 25 50 100" at bounding box center [92, 79] width 36 height 16
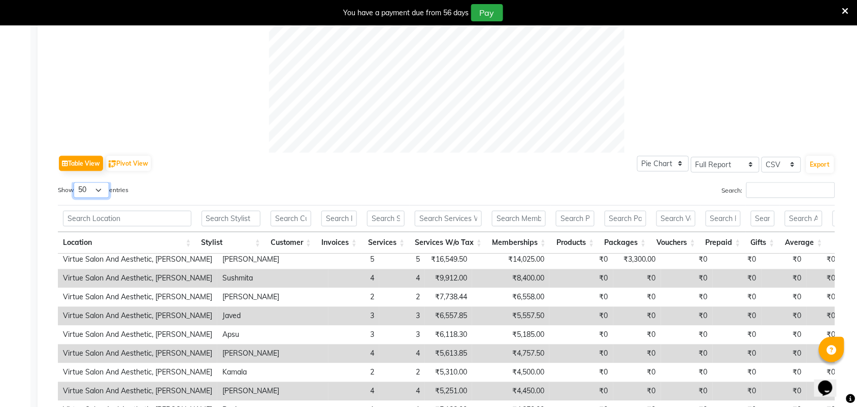
scroll to position [381, 0]
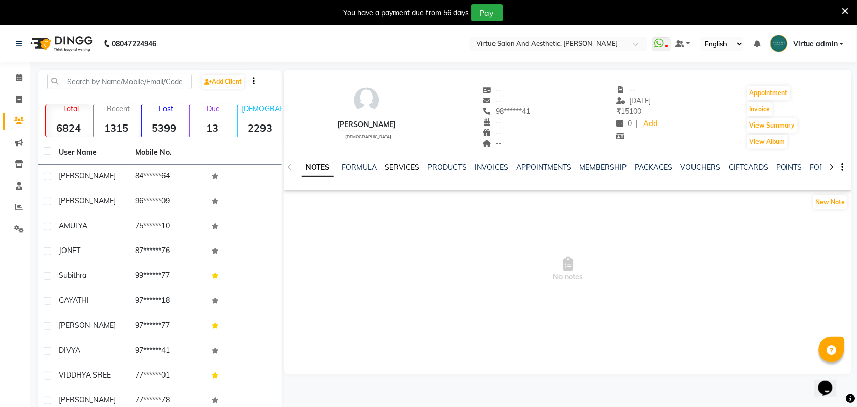
click at [389, 165] on link "SERVICES" at bounding box center [402, 166] width 35 height 9
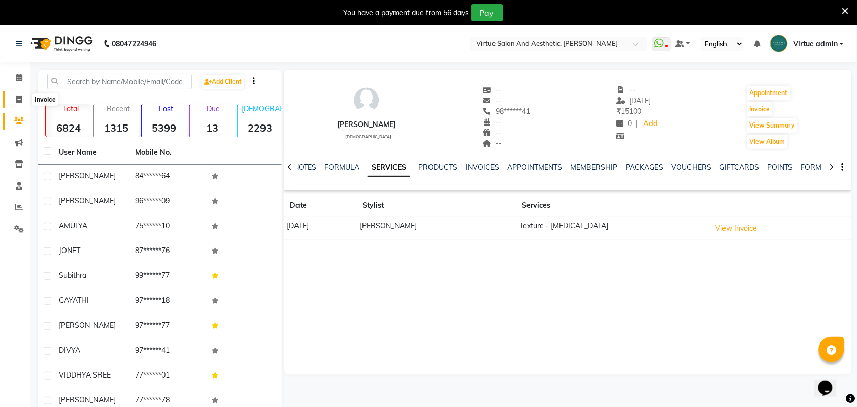
click at [21, 102] on icon at bounding box center [19, 99] width 6 height 8
select select "service"
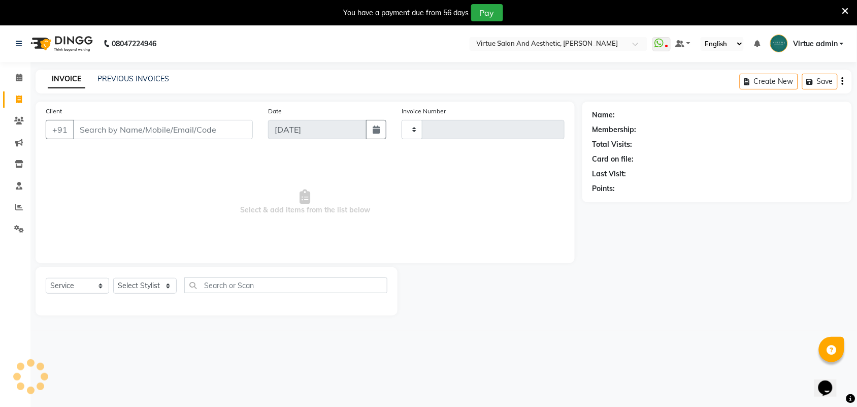
type input "3443"
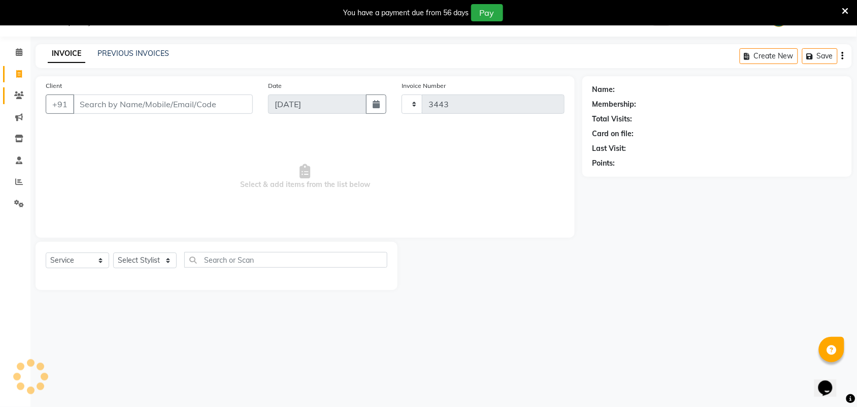
select select "4466"
select select "V"
select select "71189"
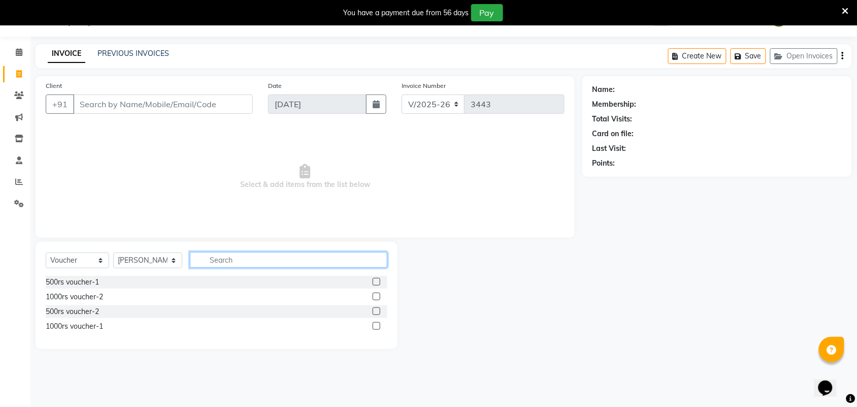
click at [222, 257] on input "text" at bounding box center [288, 260] width 197 height 16
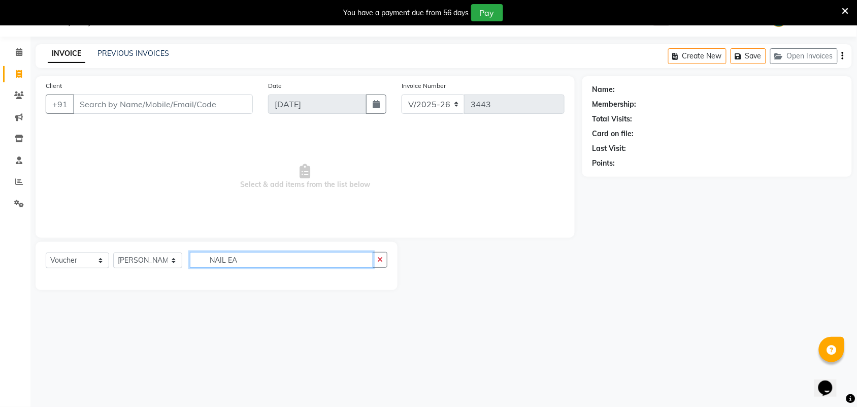
type input "NAIL EA"
click at [62, 259] on select "Select Service Product Membership Package Voucher Prepaid Gift Card" at bounding box center [77, 260] width 63 height 16
select select "service"
click at [46, 252] on select "Select Service Product Membership Package Voucher Prepaid Gift Card" at bounding box center [77, 260] width 63 height 16
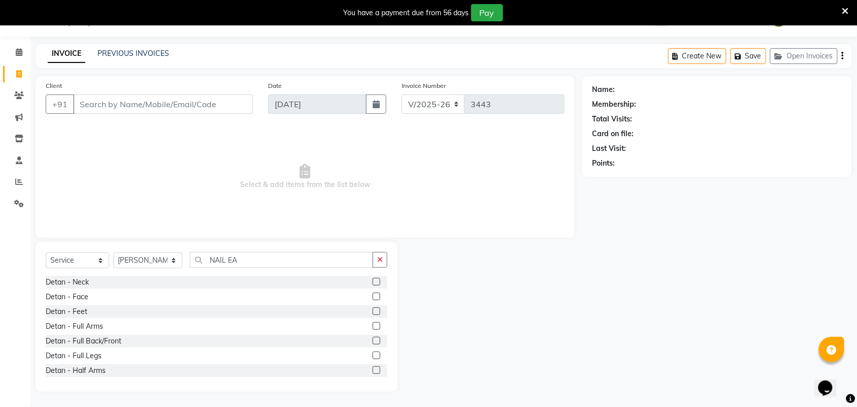
click at [244, 243] on div "Select Service Product Membership Package Voucher Prepaid Gift Card Select Styl…" at bounding box center [217, 317] width 362 height 150
click at [246, 265] on input "NAIL EA" at bounding box center [281, 260] width 183 height 16
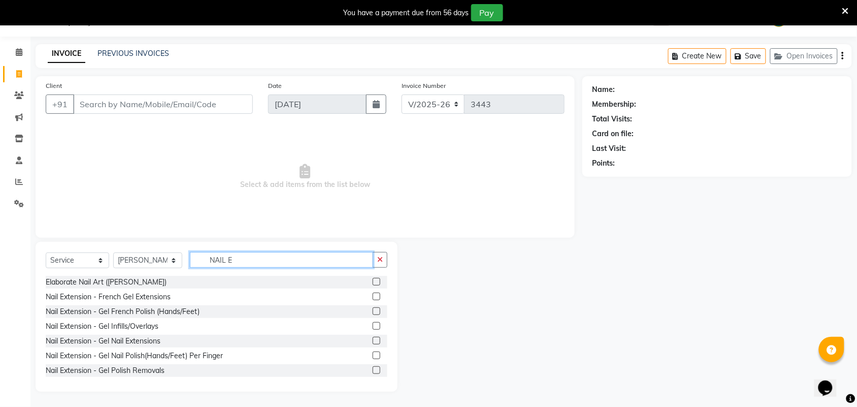
type input "NAIL E"
